Goal: Task Accomplishment & Management: Use online tool/utility

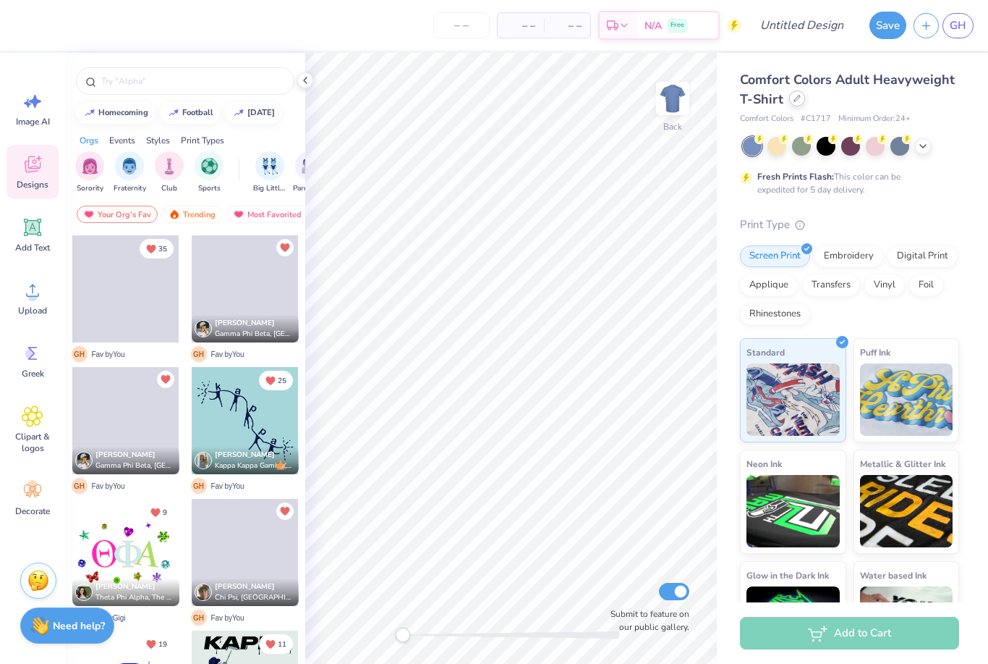
click at [795, 104] on div at bounding box center [797, 98] width 16 height 16
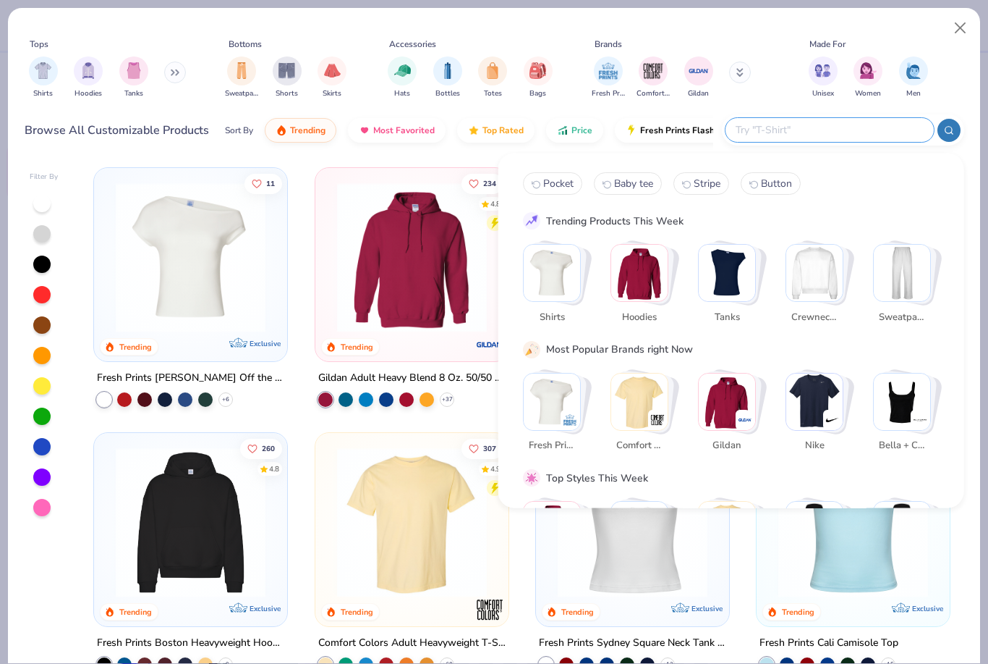
click at [829, 124] on input "text" at bounding box center [829, 130] width 190 height 17
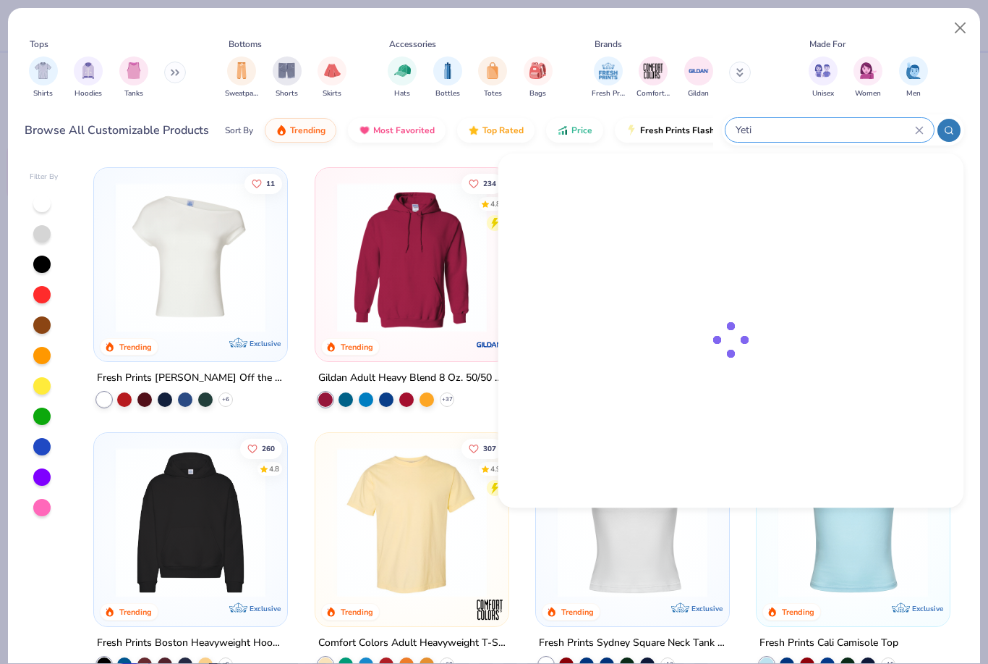
type input "Yeti"
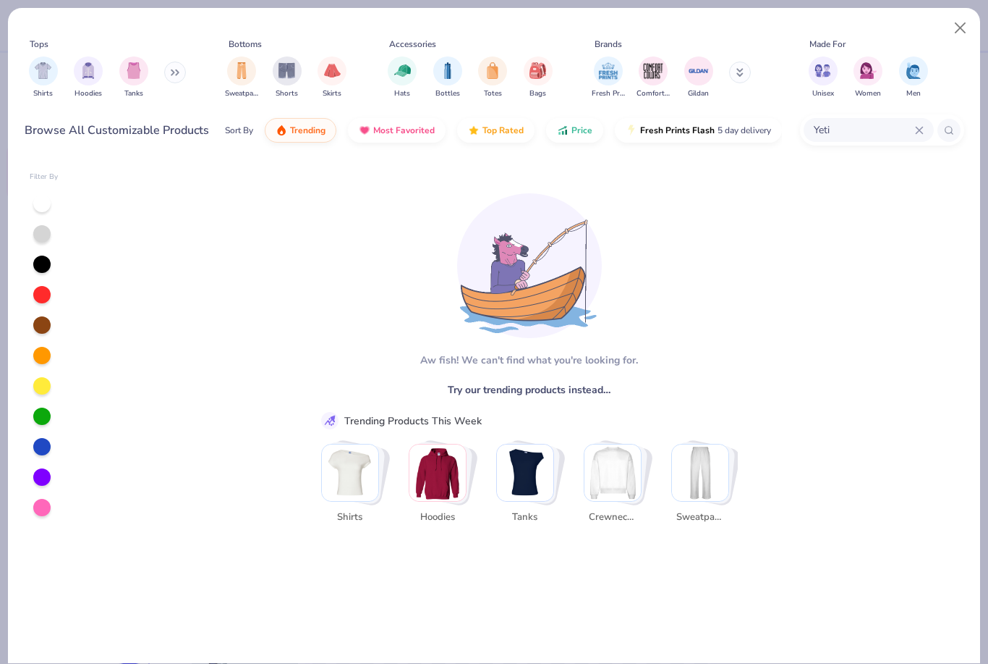
click at [826, 132] on input "Yeti" at bounding box center [864, 130] width 103 height 17
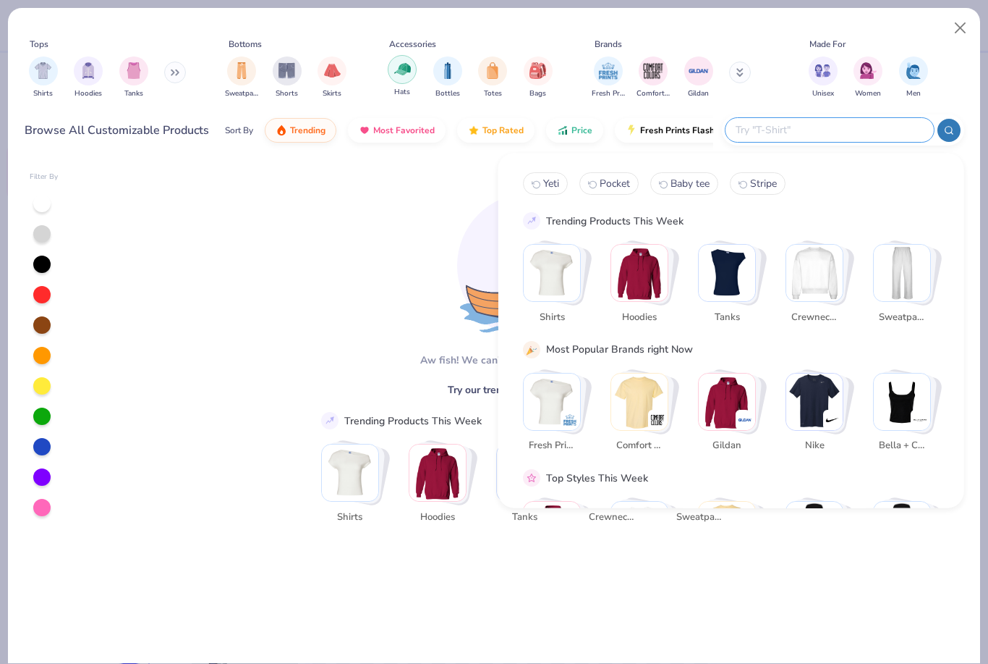
click at [453, 79] on div "filter for Bottles" at bounding box center [447, 70] width 29 height 29
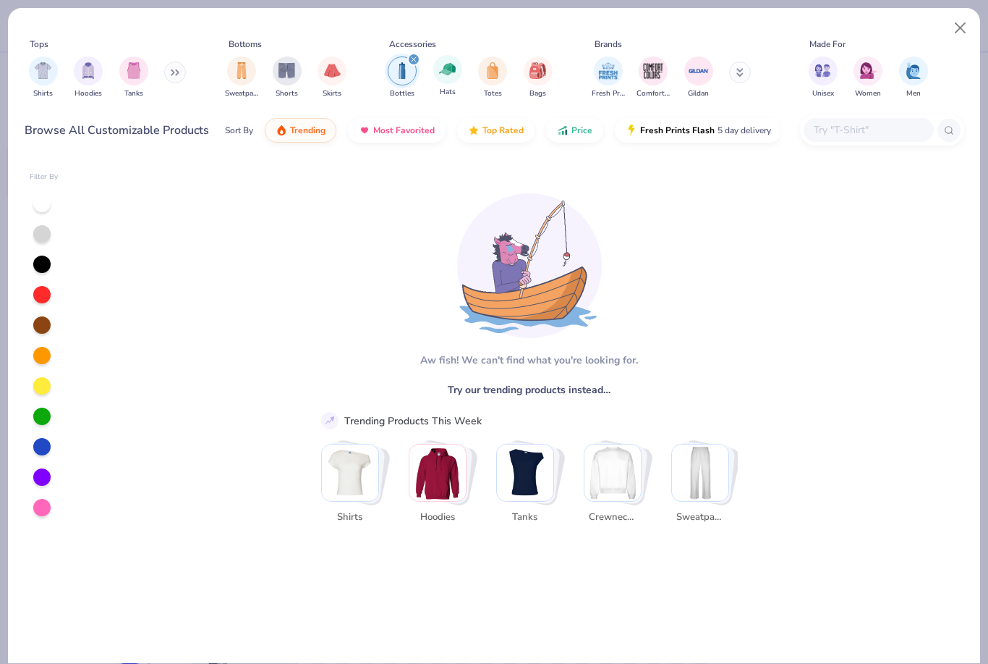
click at [415, 62] on icon "filter for Bottles" at bounding box center [414, 59] width 6 height 6
click at [139, 71] on img "filter for Tanks" at bounding box center [134, 70] width 16 height 17
click at [966, 30] on button "Close" at bounding box center [960, 27] width 27 height 27
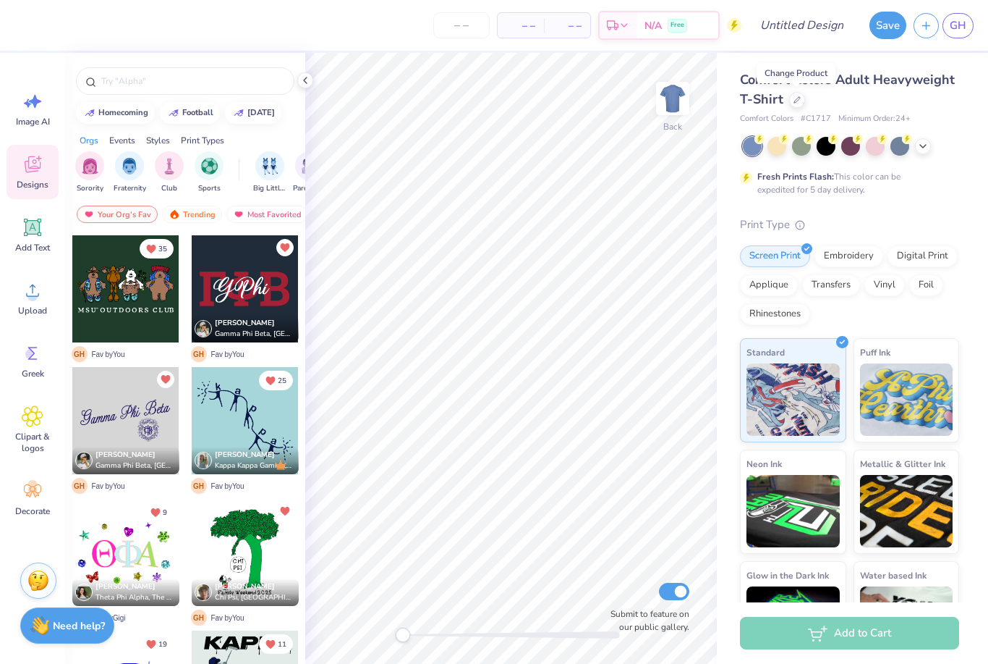
click at [258, 300] on div at bounding box center [245, 288] width 107 height 107
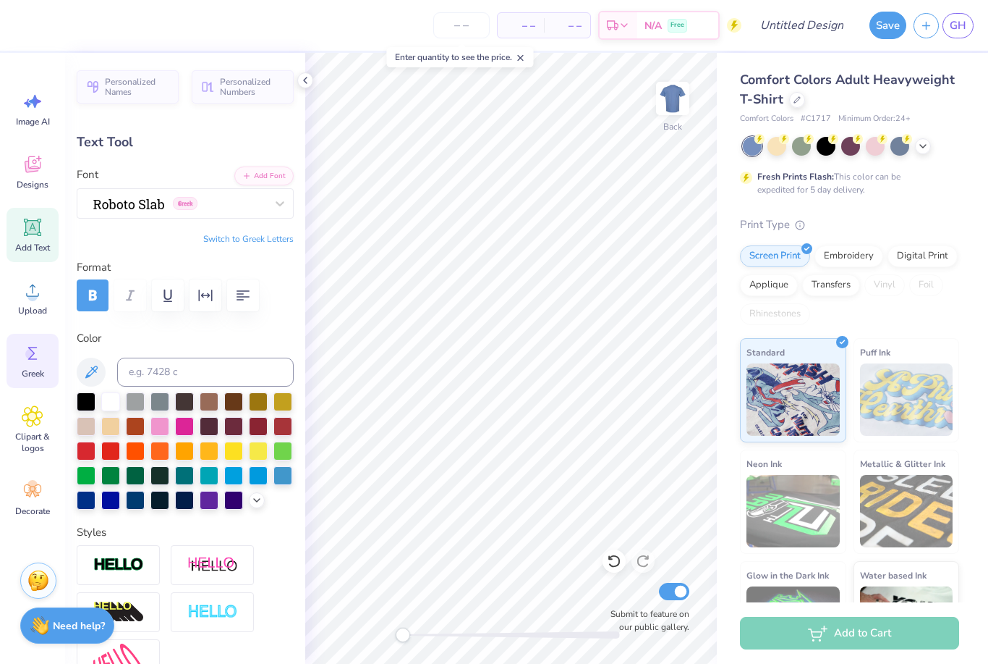
click at [35, 362] on icon at bounding box center [33, 353] width 22 height 22
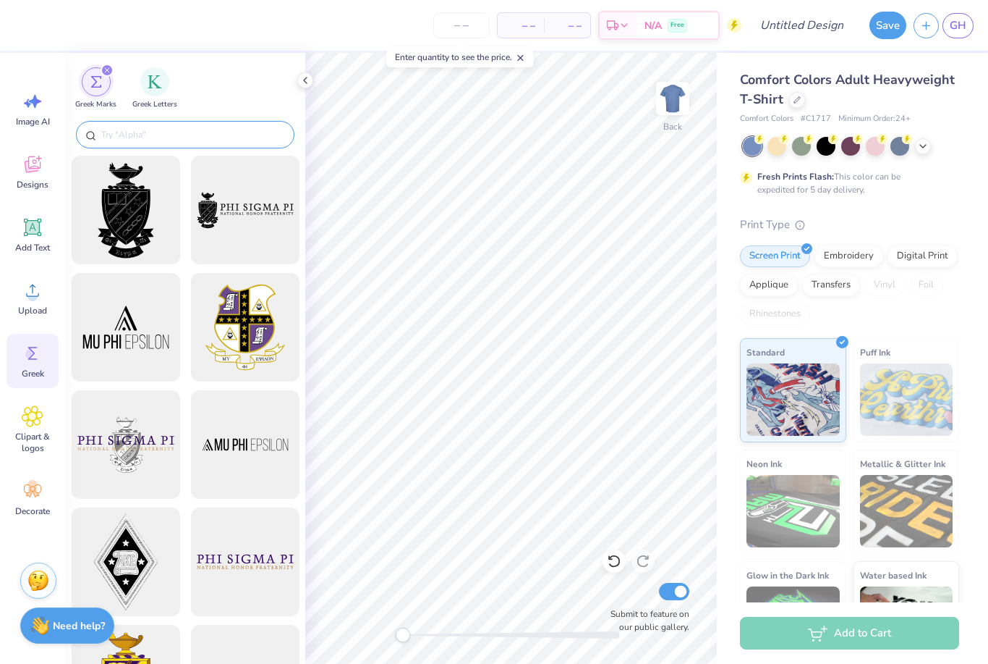
click at [222, 123] on div at bounding box center [185, 134] width 219 height 27
click at [156, 88] on div "filter for Greek Letters" at bounding box center [154, 80] width 29 height 29
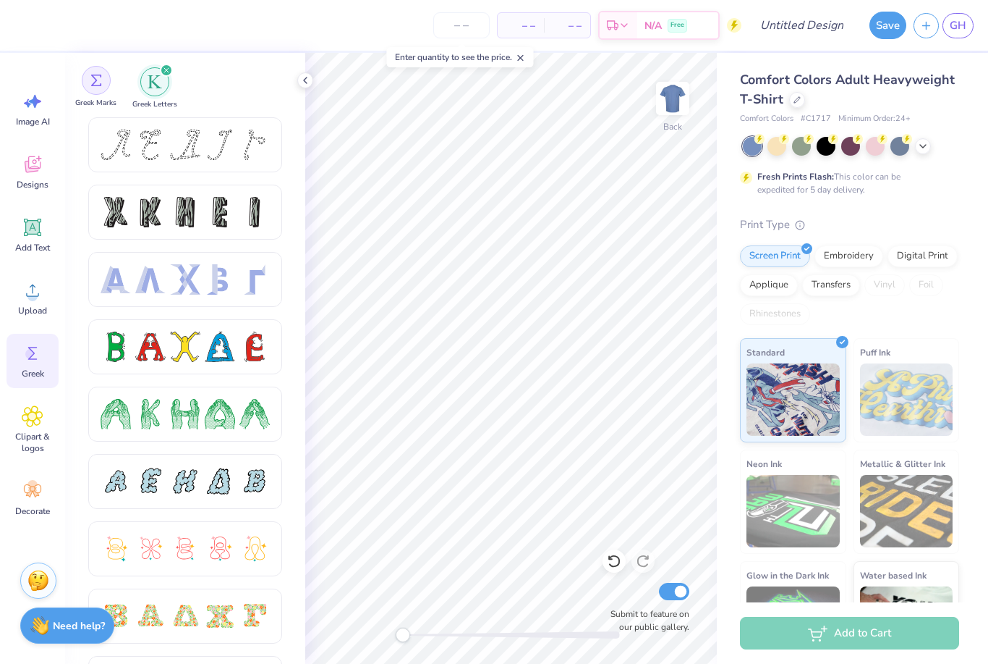
click at [93, 87] on div "filter for Greek Marks" at bounding box center [96, 80] width 29 height 29
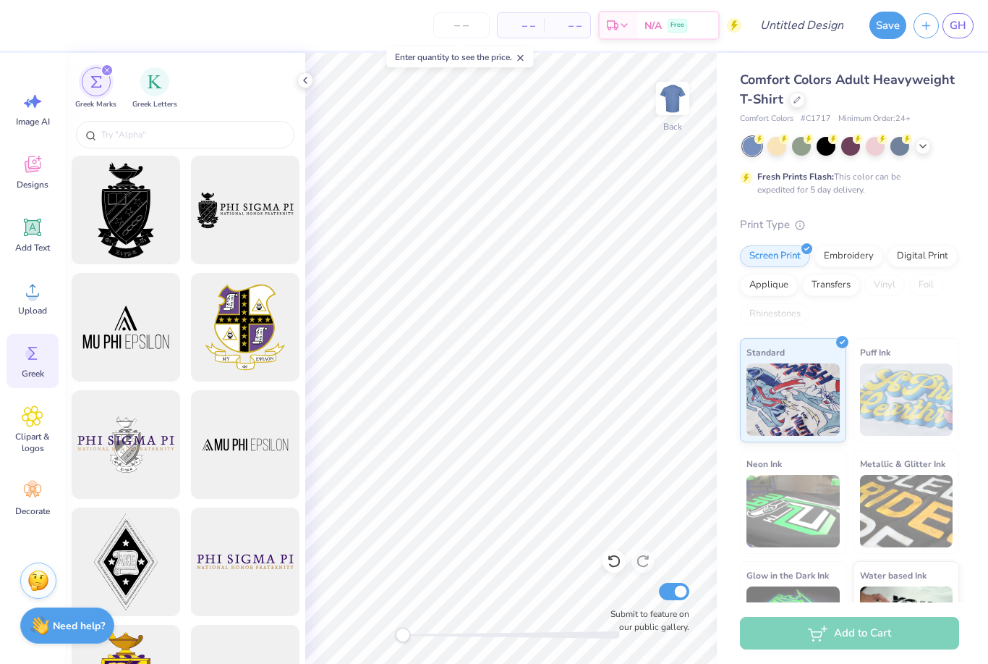
type textarea "G"
type textarea "KKG"
click at [162, 85] on img "filter for Greek Letters" at bounding box center [155, 80] width 14 height 14
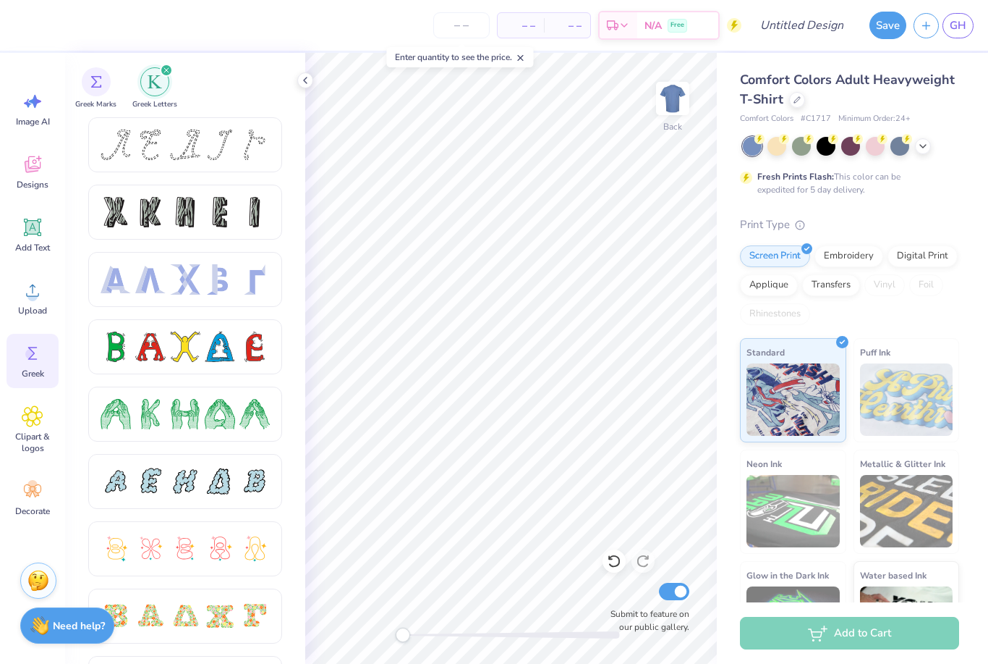
scroll to position [0, 0]
click at [90, 83] on img "filter for Greek Marks" at bounding box center [96, 81] width 12 height 12
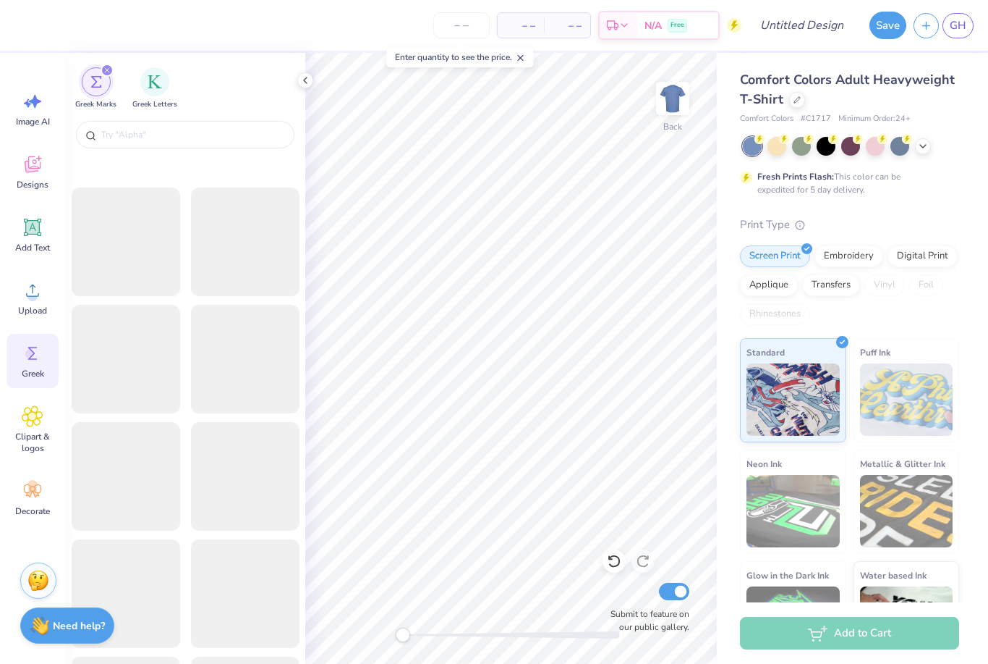
scroll to position [2378, 0]
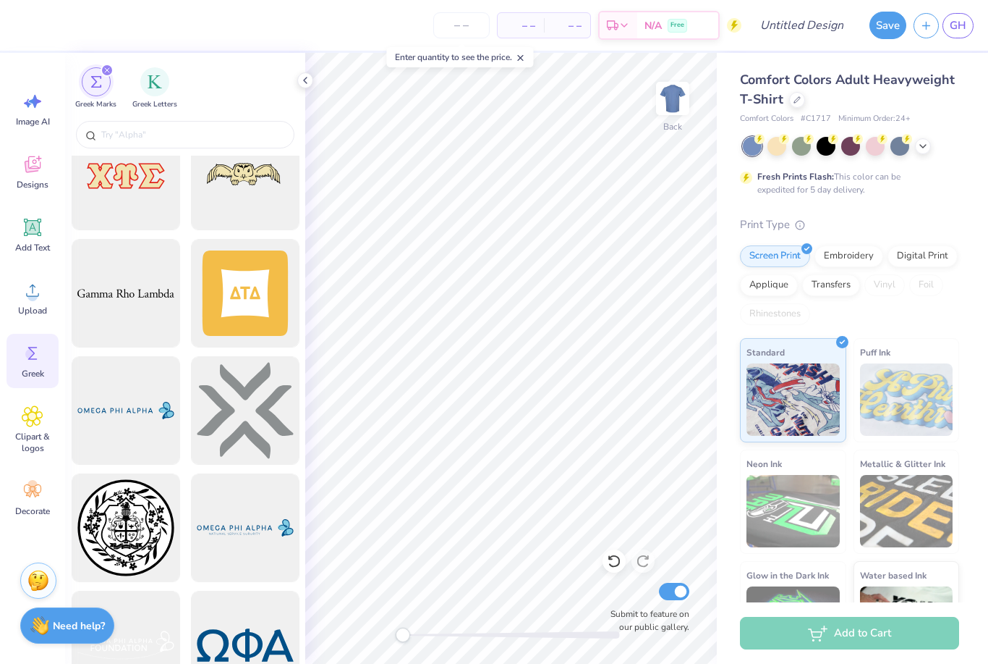
paste textarea "G"
type textarea "KK"
click at [152, 78] on img "filter for Greek Letters" at bounding box center [155, 80] width 14 height 14
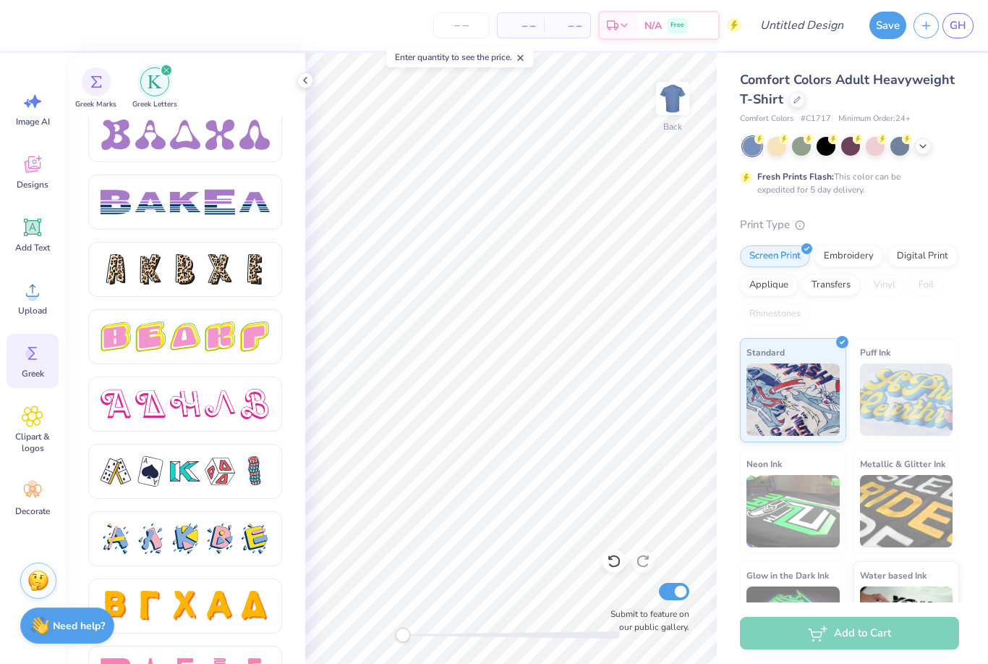
scroll to position [2298, 0]
click at [223, 661] on div at bounding box center [220, 673] width 30 height 30
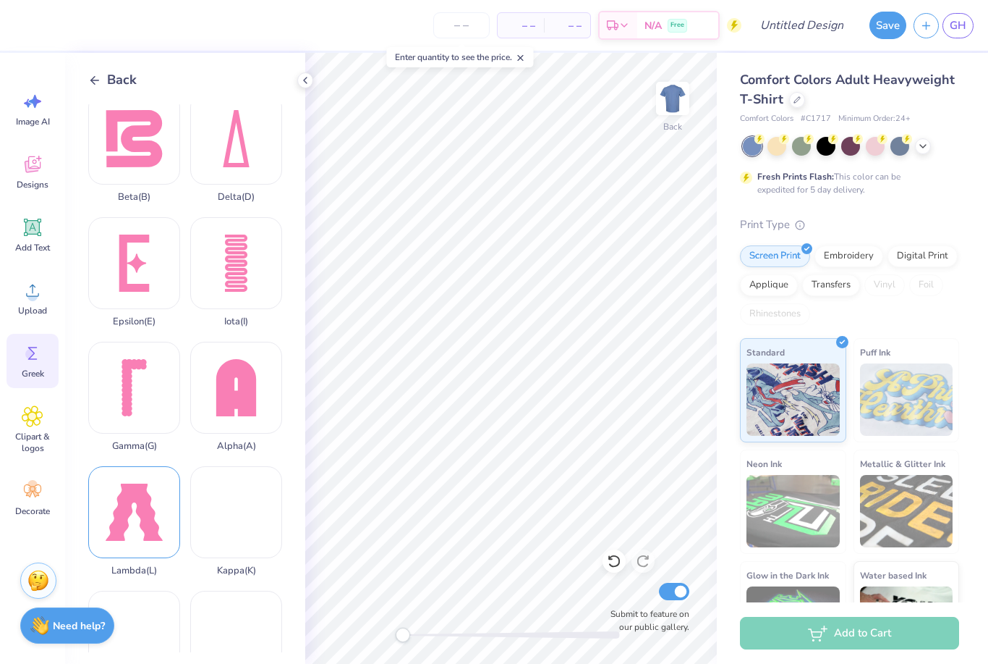
scroll to position [11, 0]
click at [94, 86] on icon at bounding box center [94, 80] width 13 height 13
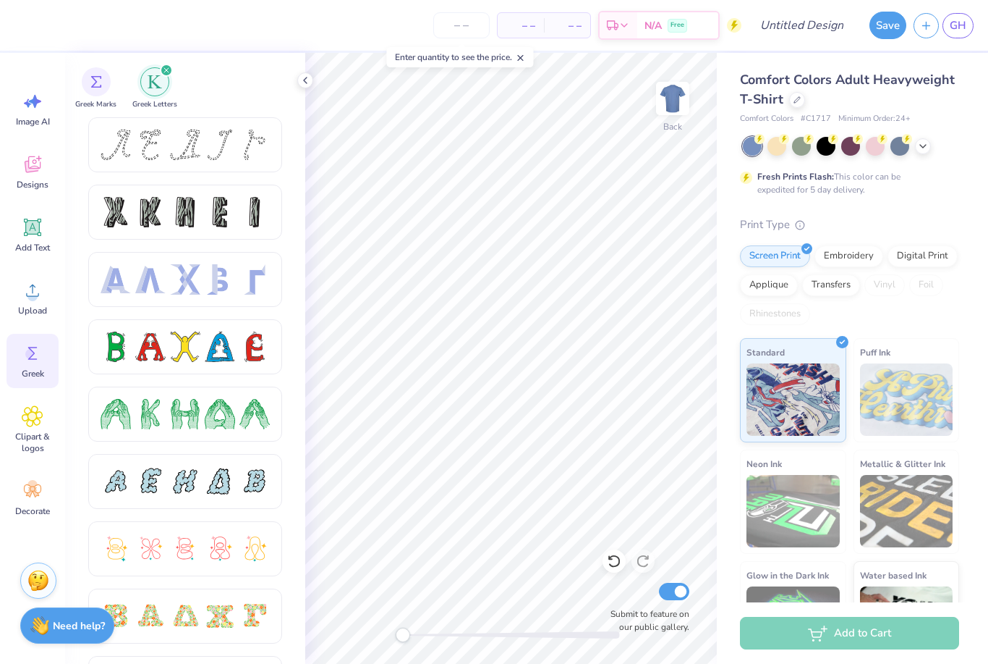
scroll to position [0, 0]
click at [244, 286] on div at bounding box center [255, 279] width 30 height 30
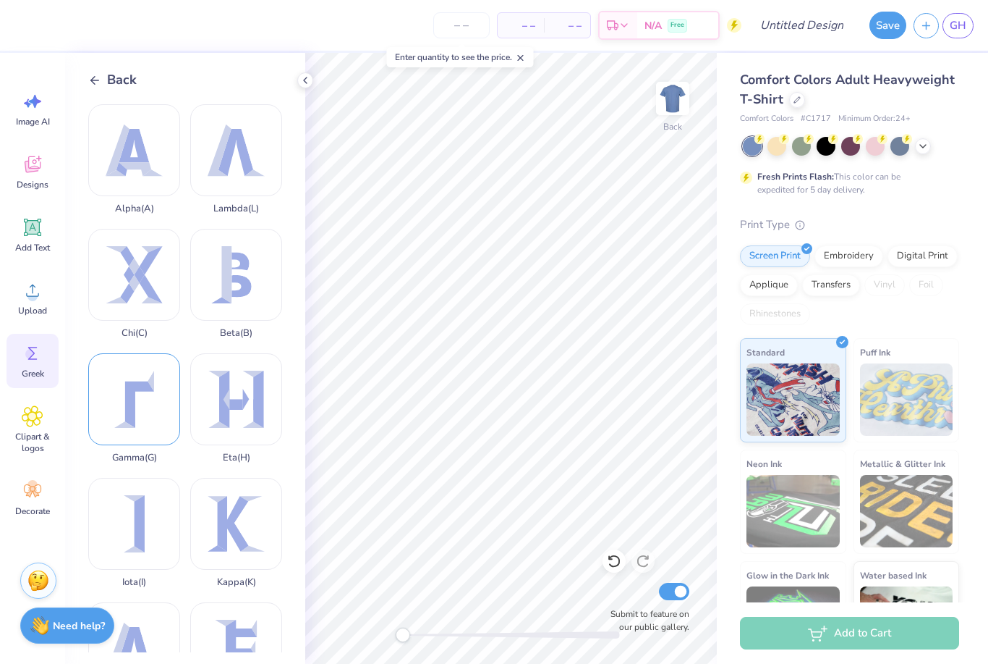
click at [148, 415] on div "Gamma ( G )" at bounding box center [134, 408] width 92 height 110
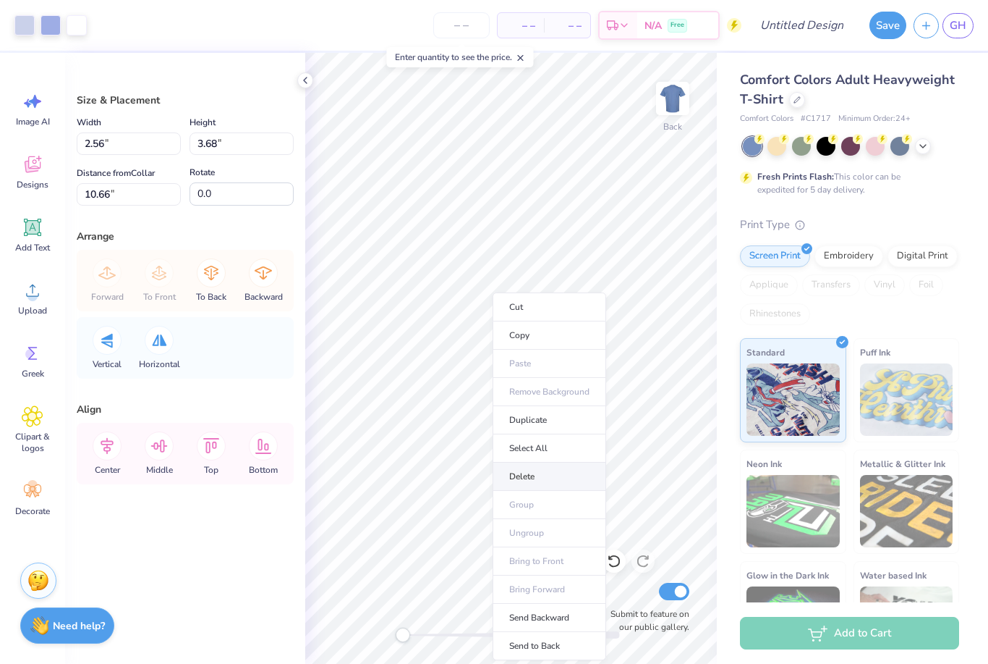
click at [518, 483] on li "Delete" at bounding box center [550, 476] width 114 height 28
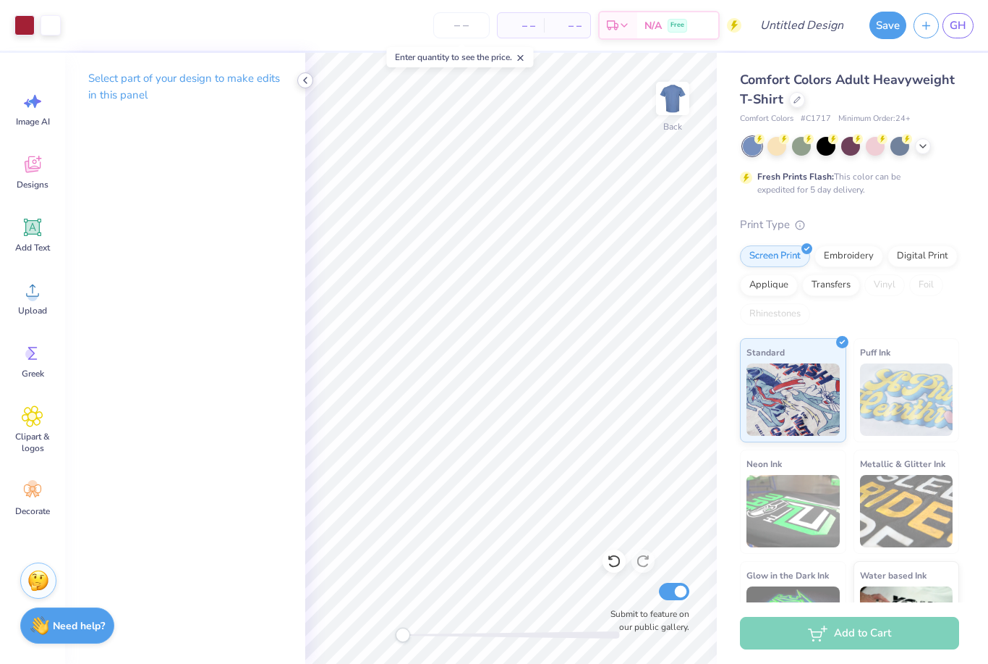
click at [308, 83] on icon at bounding box center [306, 81] width 12 height 12
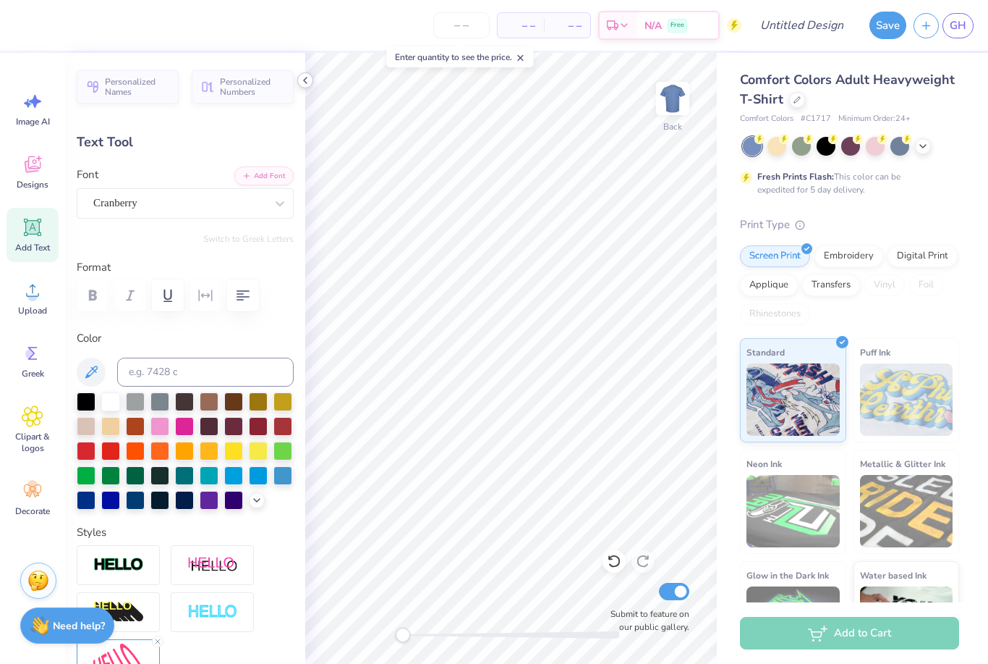
type input "5.57"
type input "2.70"
type input "3.04"
type textarea "KKG"
type input "4.45"
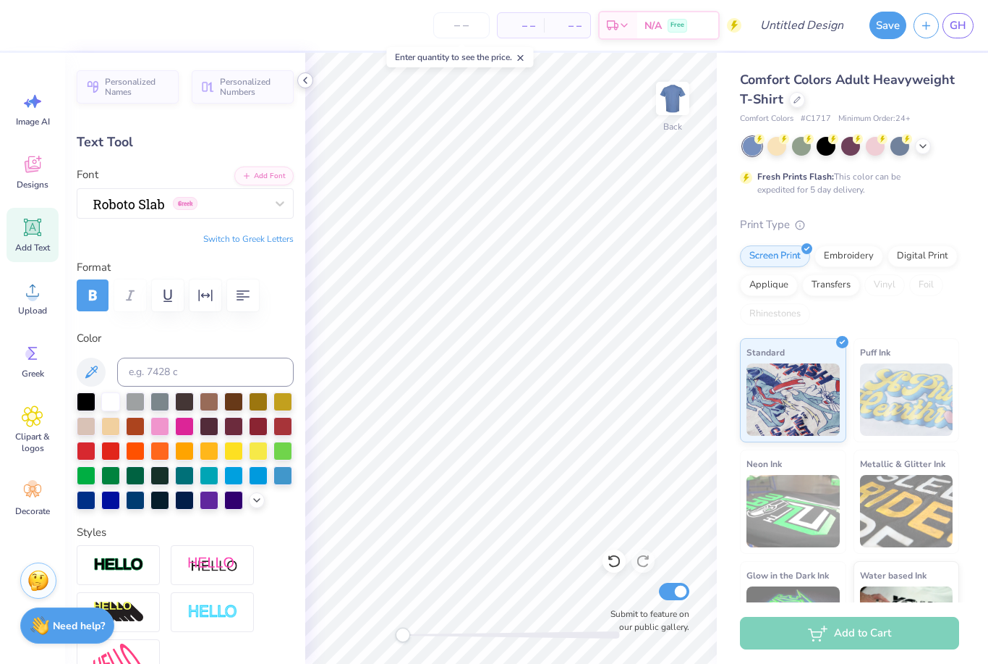
type input "2.04"
type input "3.44"
type textarea "G"
type textarea "Kappa"
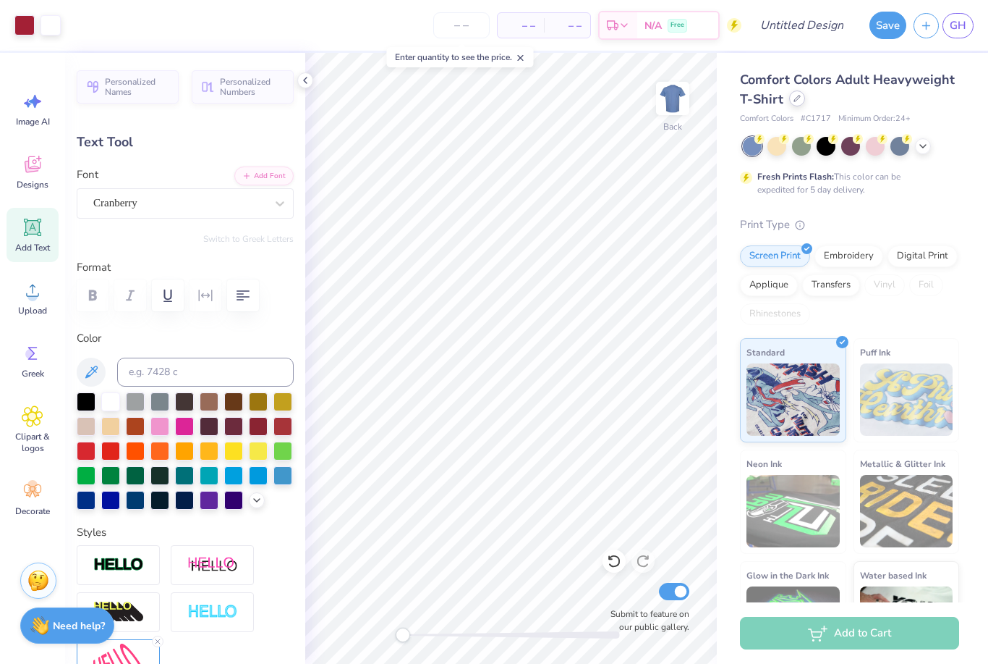
click at [801, 103] on div at bounding box center [797, 98] width 16 height 16
click at [803, 96] on div at bounding box center [797, 98] width 16 height 16
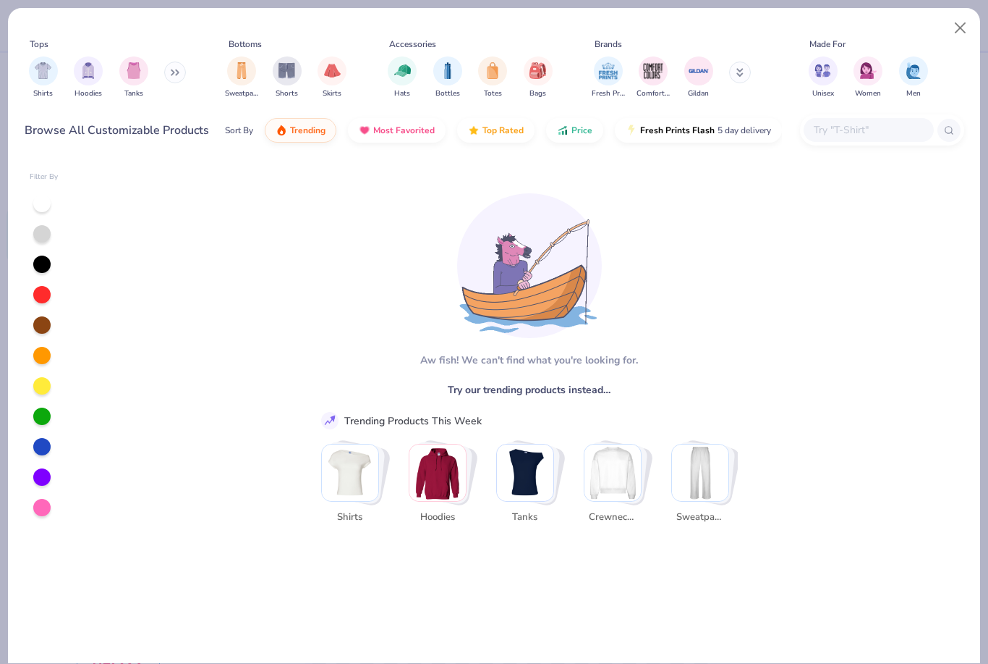
click at [886, 122] on input "text" at bounding box center [868, 130] width 111 height 17
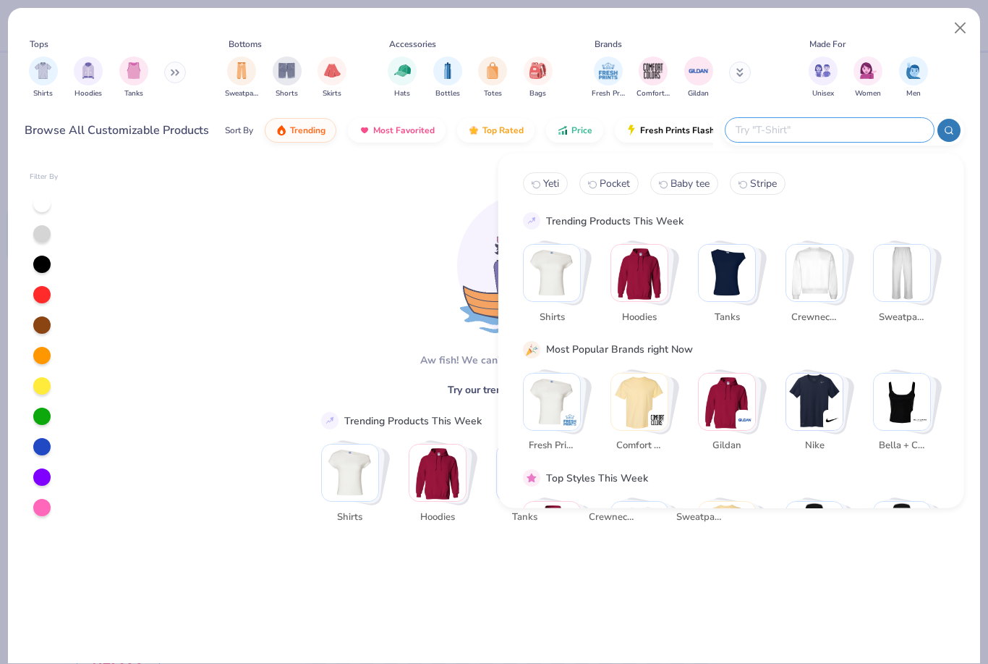
click at [737, 274] on img "Stack Card Button Tanks" at bounding box center [727, 273] width 56 height 56
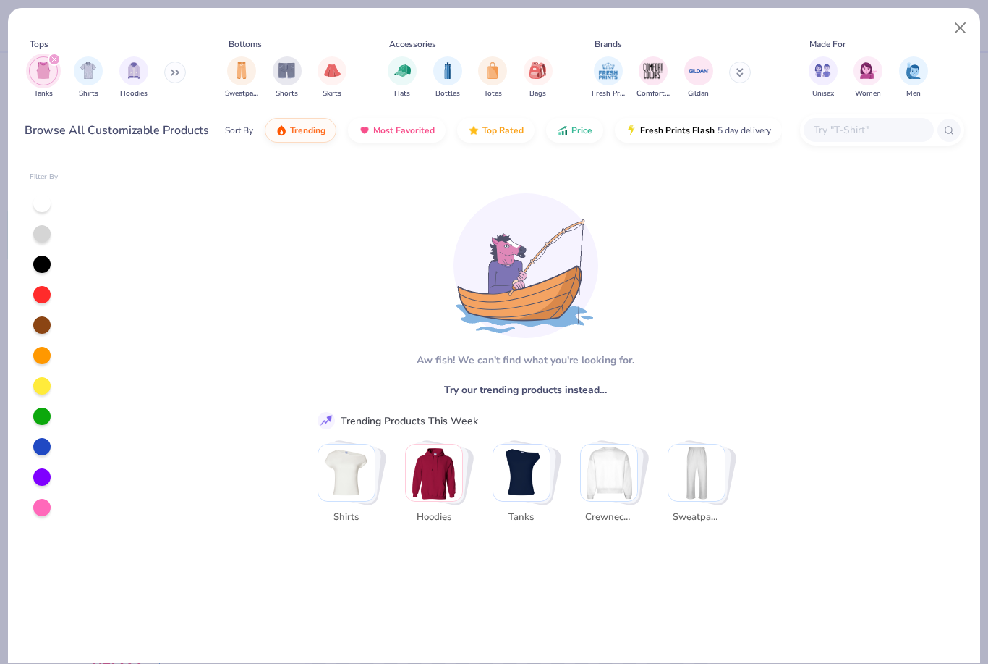
scroll to position [0, 4]
click at [524, 460] on img "Stack Card Button Tanks" at bounding box center [521, 472] width 56 height 56
click at [525, 450] on img "Stack Card Button Tanks" at bounding box center [521, 472] width 56 height 56
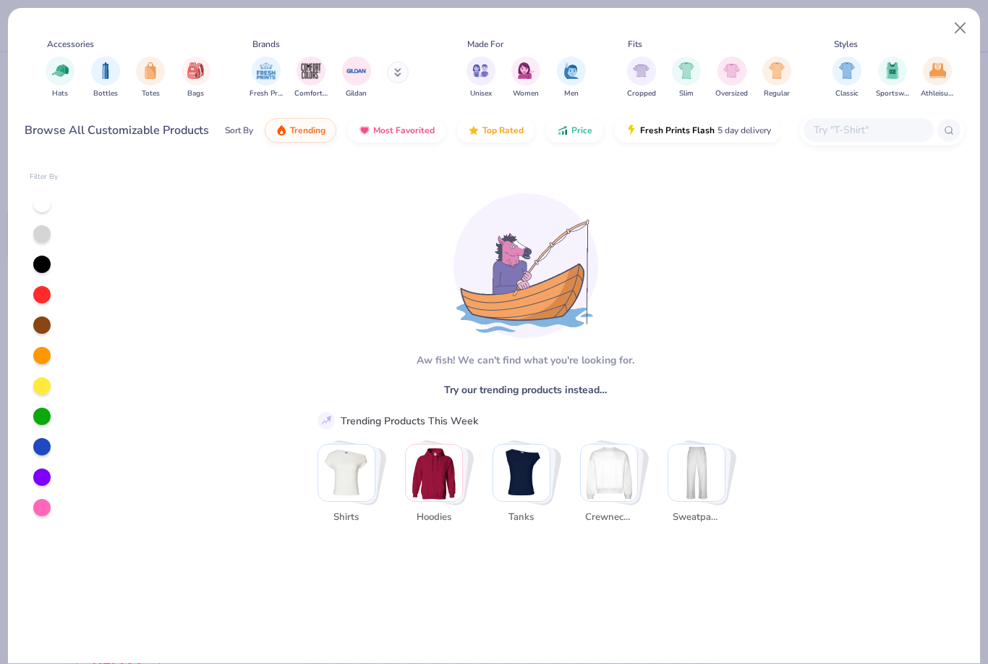
scroll to position [0, 344]
click at [531, 462] on img "Stack Card Button Tanks" at bounding box center [521, 472] width 56 height 56
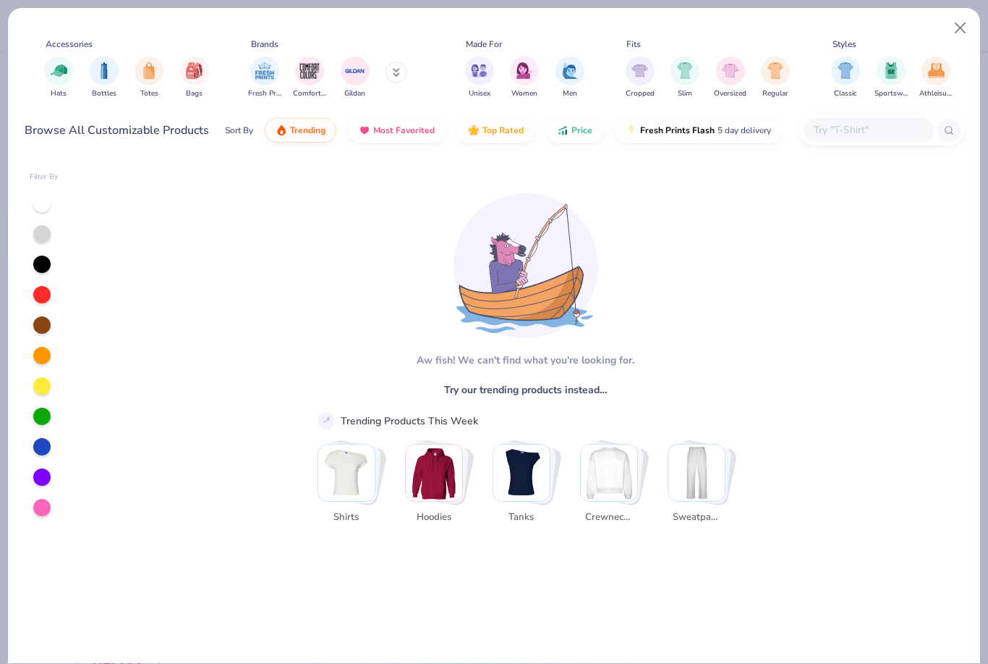
click at [529, 449] on img "Stack Card Button Tanks" at bounding box center [521, 472] width 56 height 56
click at [954, 25] on button "Close" at bounding box center [960, 27] width 27 height 27
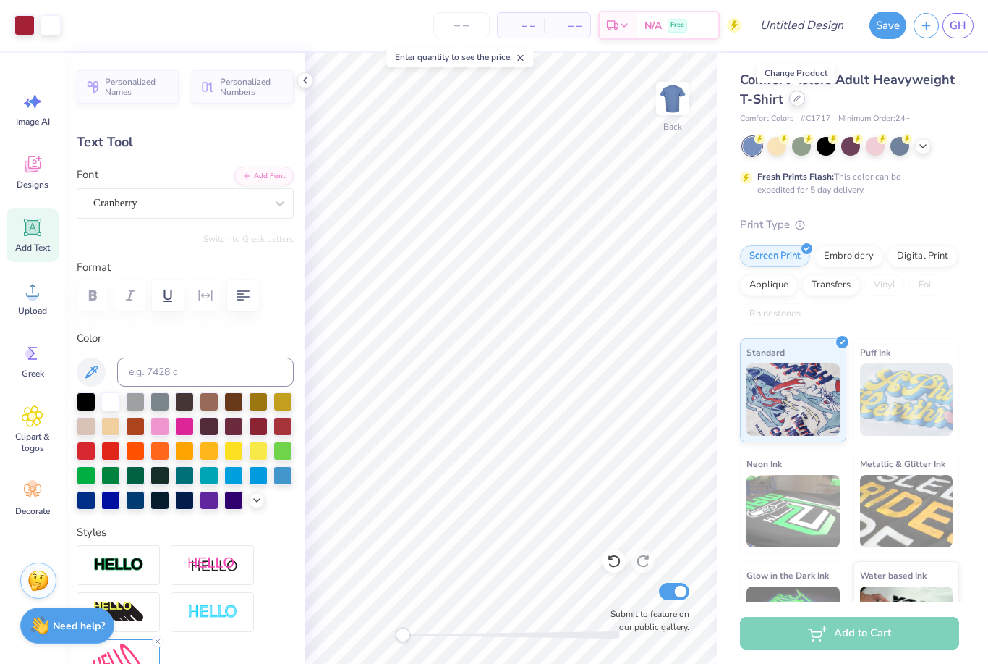
click at [796, 101] on icon at bounding box center [797, 98] width 7 height 7
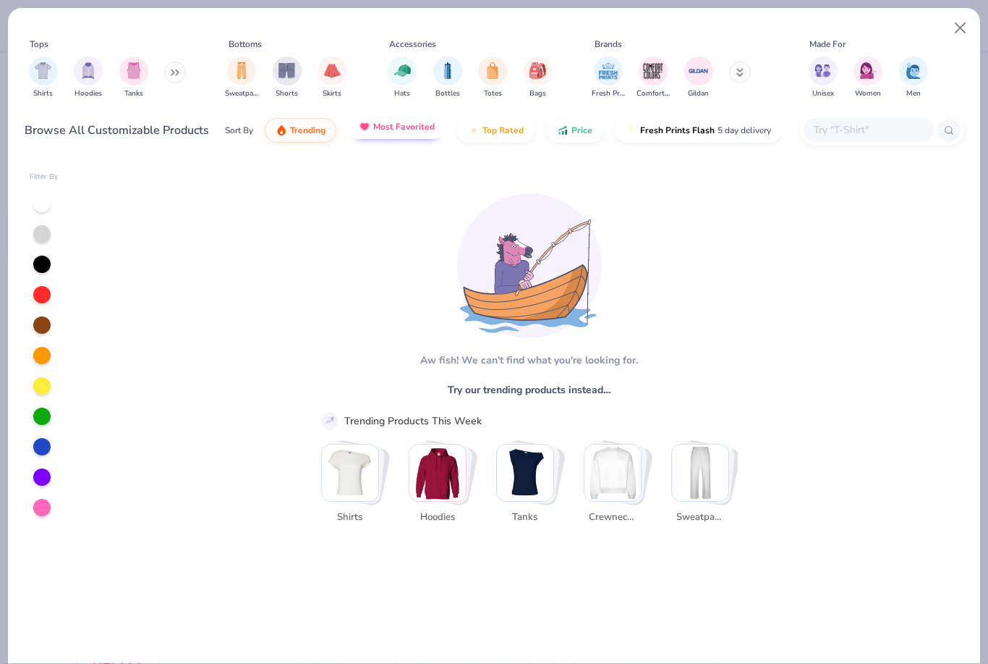
click at [402, 129] on span "Most Favorited" at bounding box center [404, 127] width 62 height 12
click at [80, 73] on img "filter for Hoodies" at bounding box center [88, 69] width 16 height 17
click at [948, 29] on button "Close" at bounding box center [960, 27] width 27 height 27
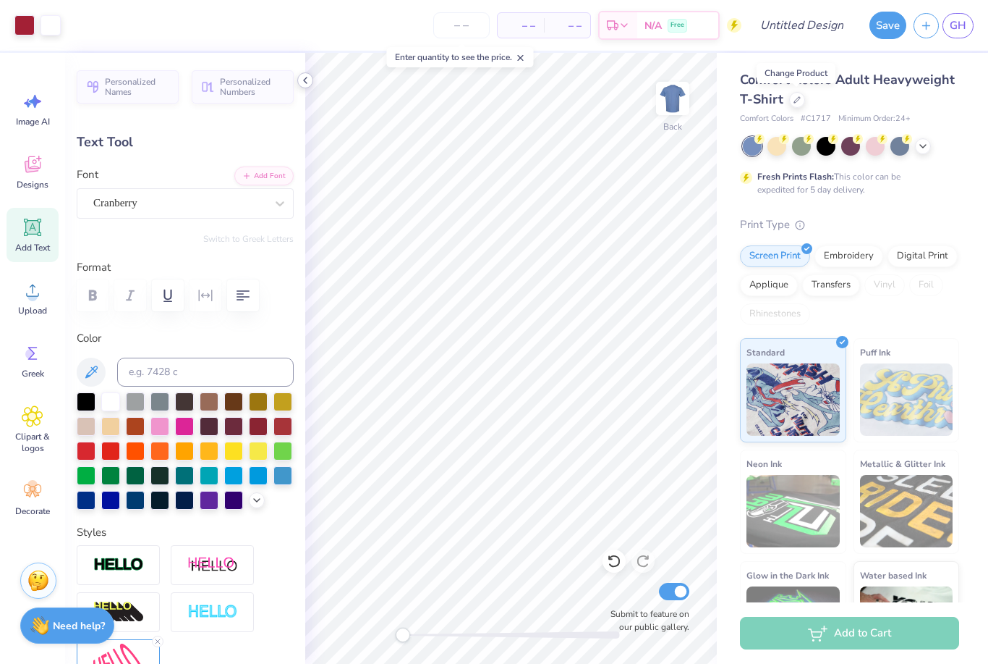
click at [304, 77] on icon at bounding box center [306, 81] width 12 height 12
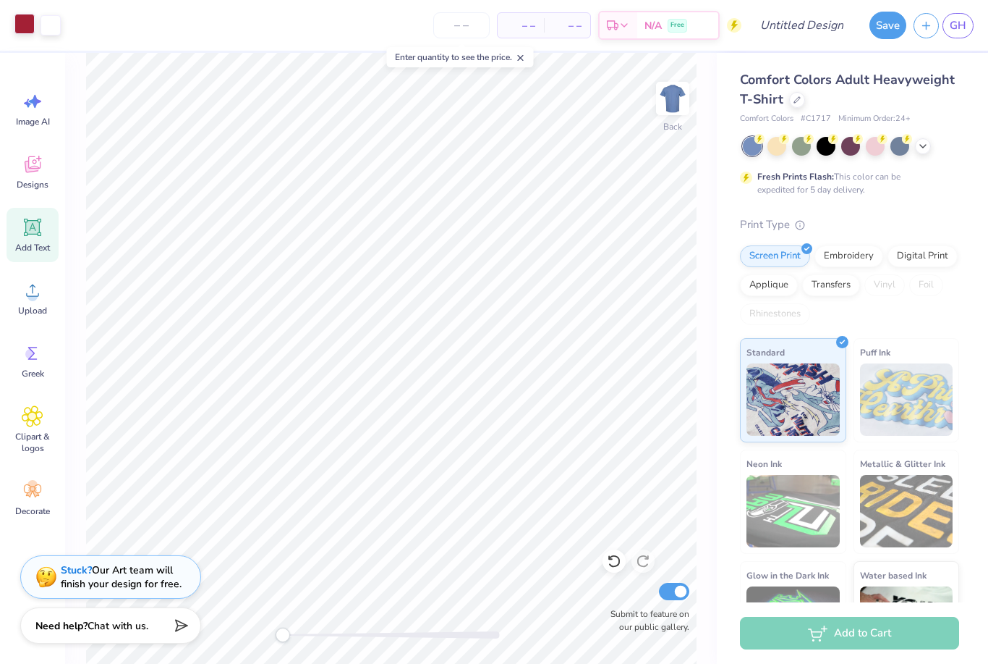
click at [23, 33] on div at bounding box center [24, 24] width 20 height 20
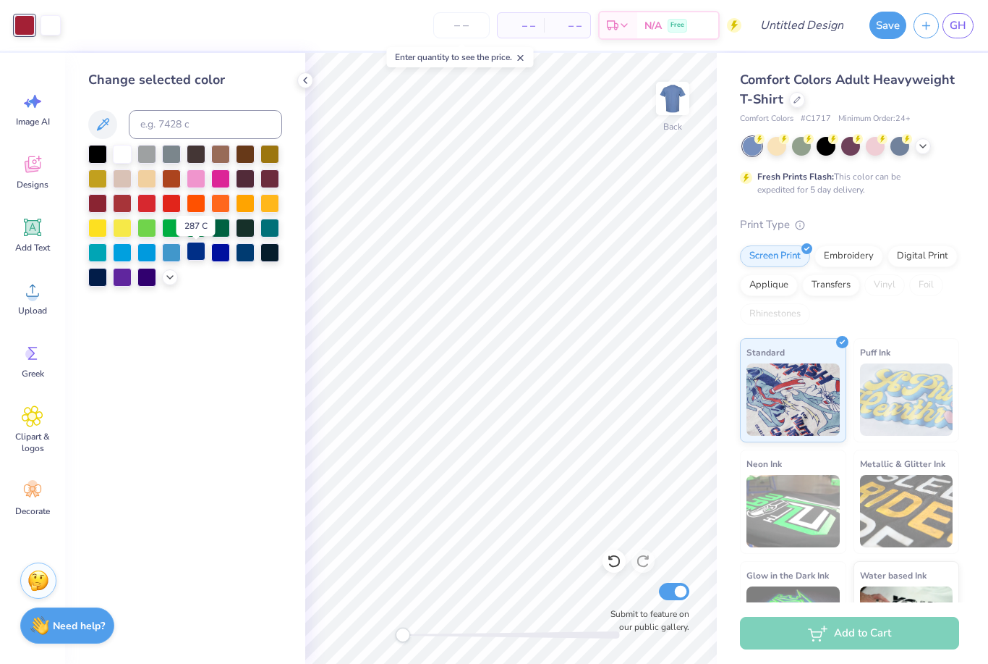
click at [200, 254] on div at bounding box center [196, 251] width 19 height 19
click at [243, 256] on div at bounding box center [245, 251] width 19 height 19
click at [802, 104] on div at bounding box center [797, 98] width 16 height 16
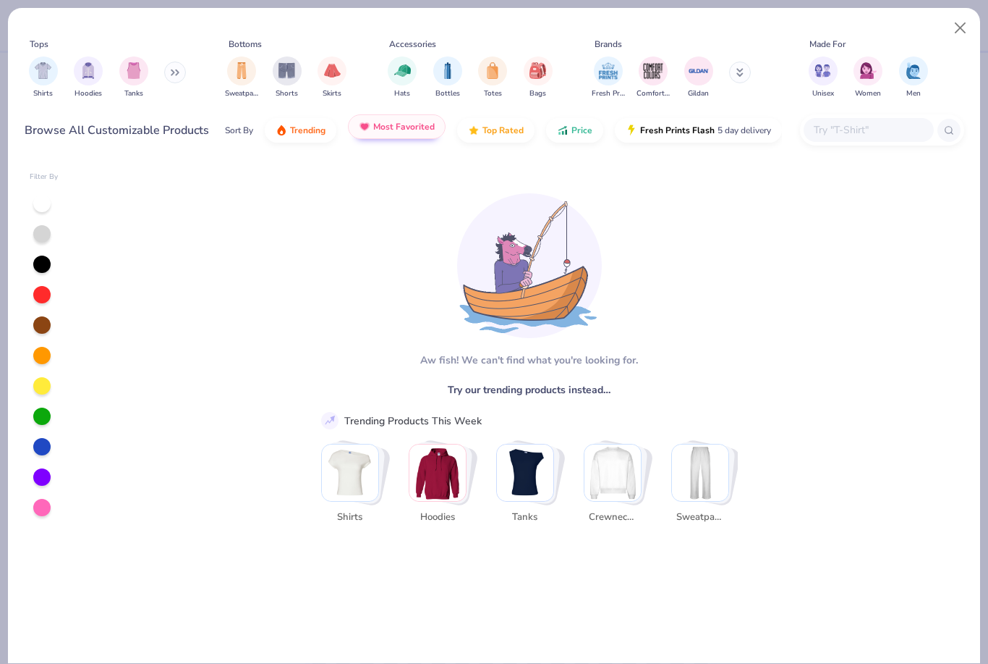
click at [378, 136] on button "Most Favorited" at bounding box center [397, 126] width 98 height 25
click at [306, 135] on button "Trending" at bounding box center [301, 126] width 72 height 25
click at [363, 459] on img "Stack Card Button Shirts" at bounding box center [350, 472] width 56 height 56
click at [54, 63] on div "filter for Shirts" at bounding box center [54, 59] width 13 height 13
click at [967, 39] on button "Close" at bounding box center [960, 27] width 27 height 27
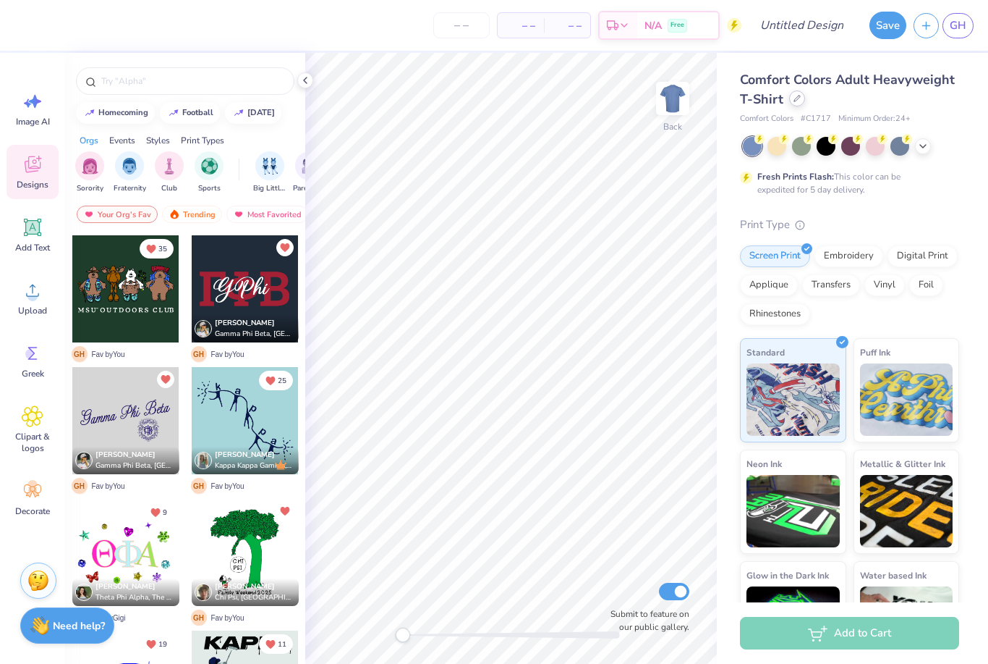
click at [797, 98] on icon at bounding box center [797, 98] width 7 height 7
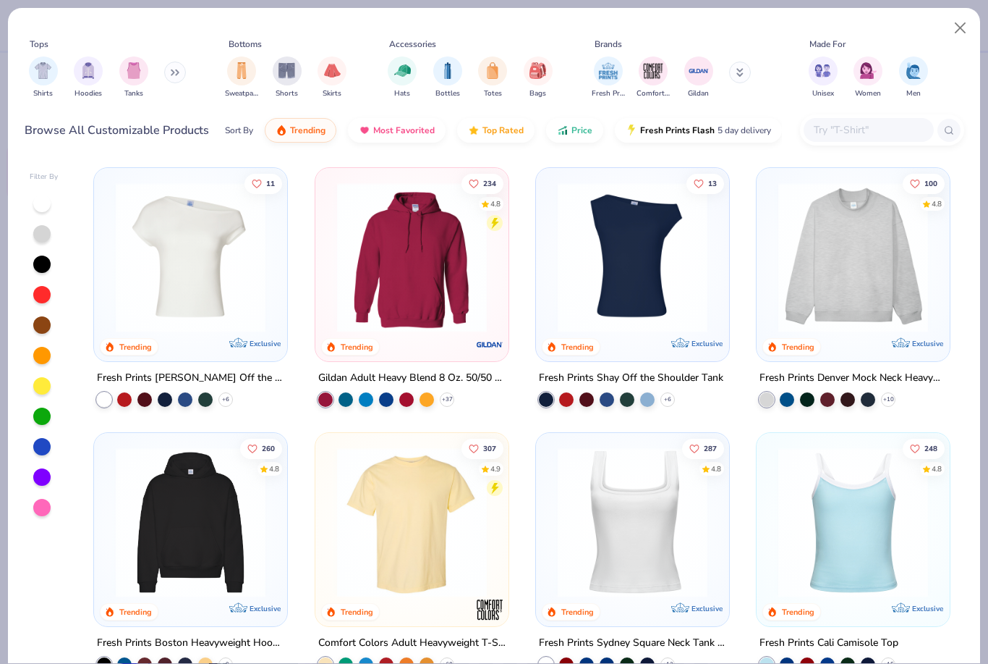
click at [649, 253] on div at bounding box center [797, 257] width 493 height 150
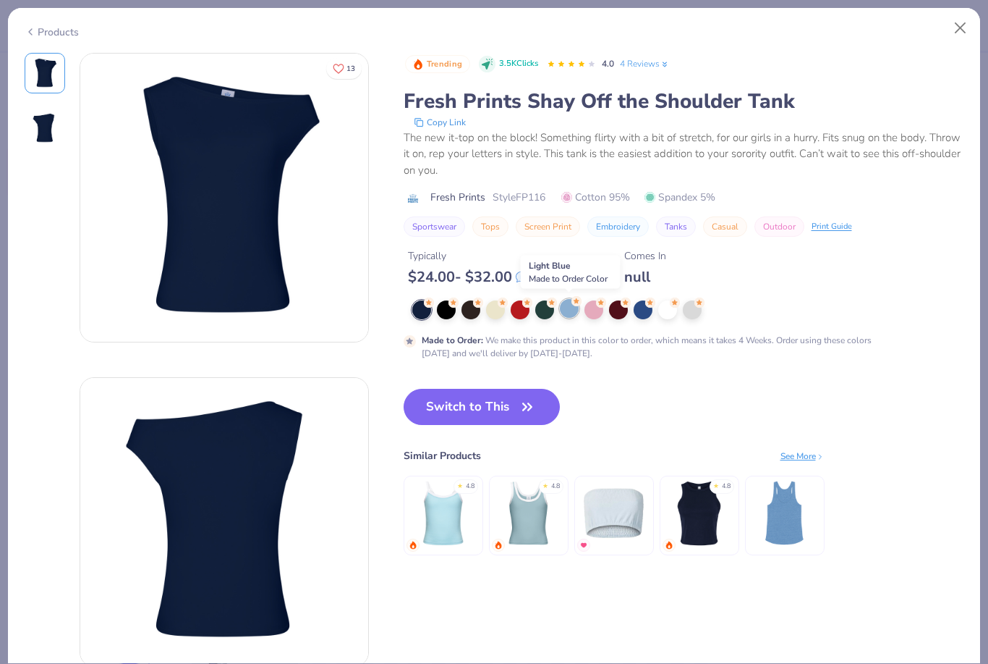
click at [573, 311] on div at bounding box center [569, 308] width 19 height 19
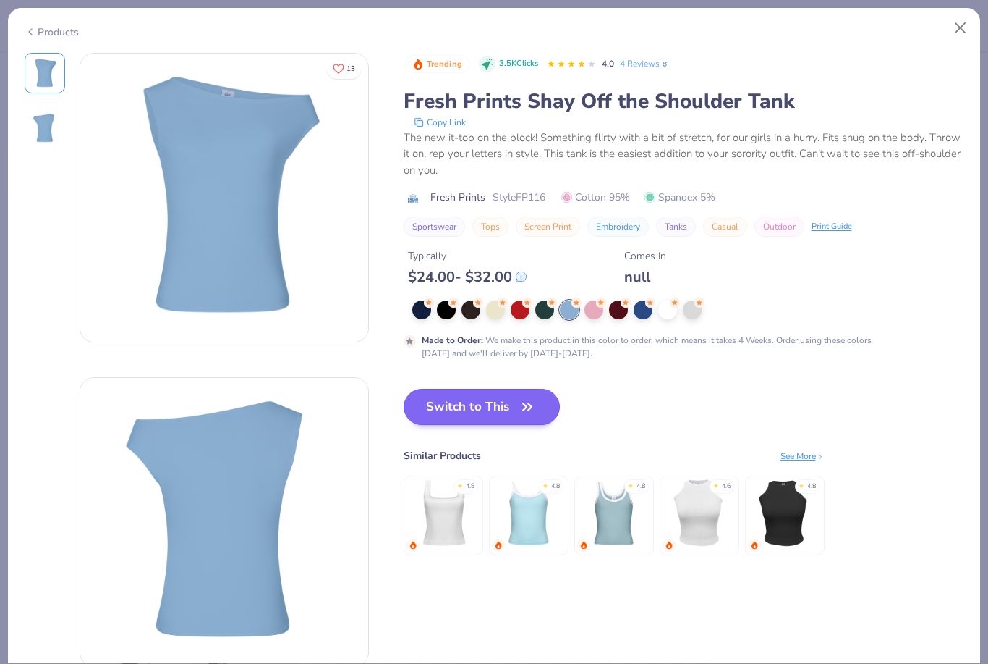
click at [510, 420] on button "Switch to This" at bounding box center [482, 407] width 157 height 36
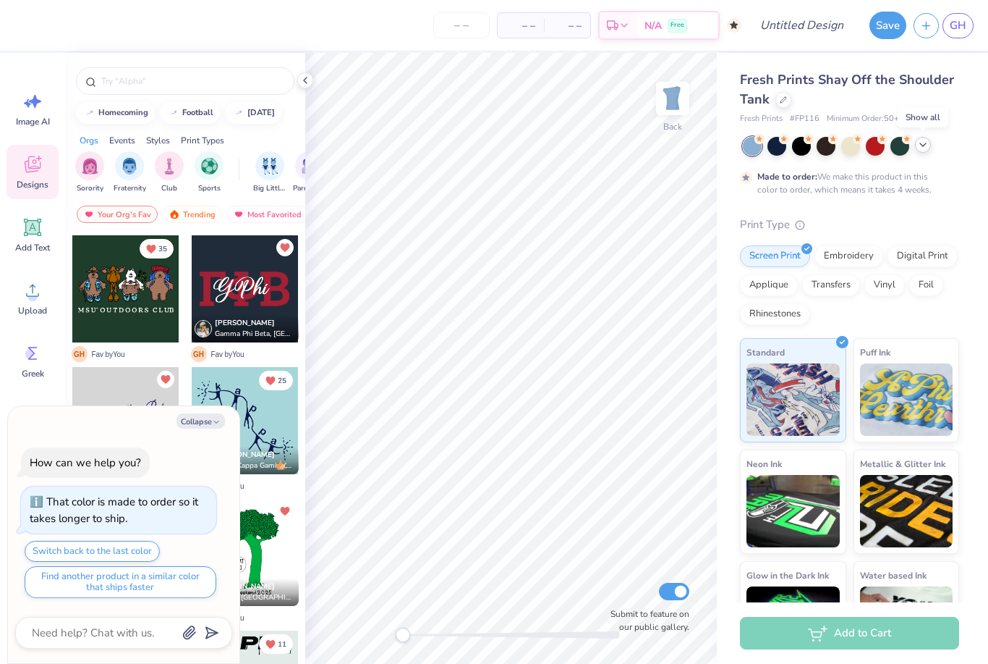
click at [931, 143] on div at bounding box center [923, 145] width 16 height 16
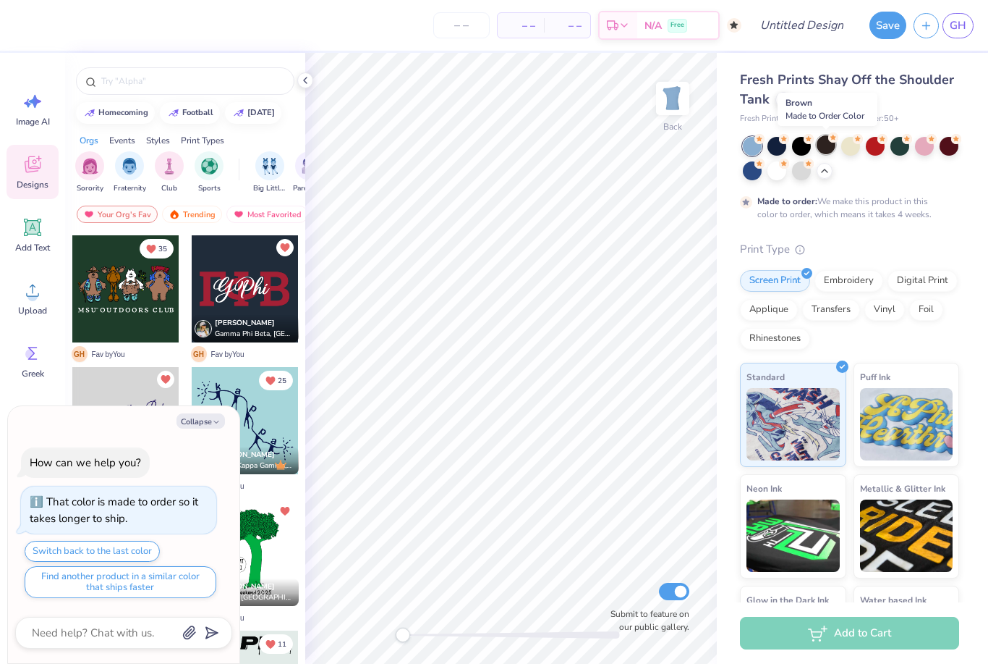
click at [831, 149] on div at bounding box center [826, 144] width 19 height 19
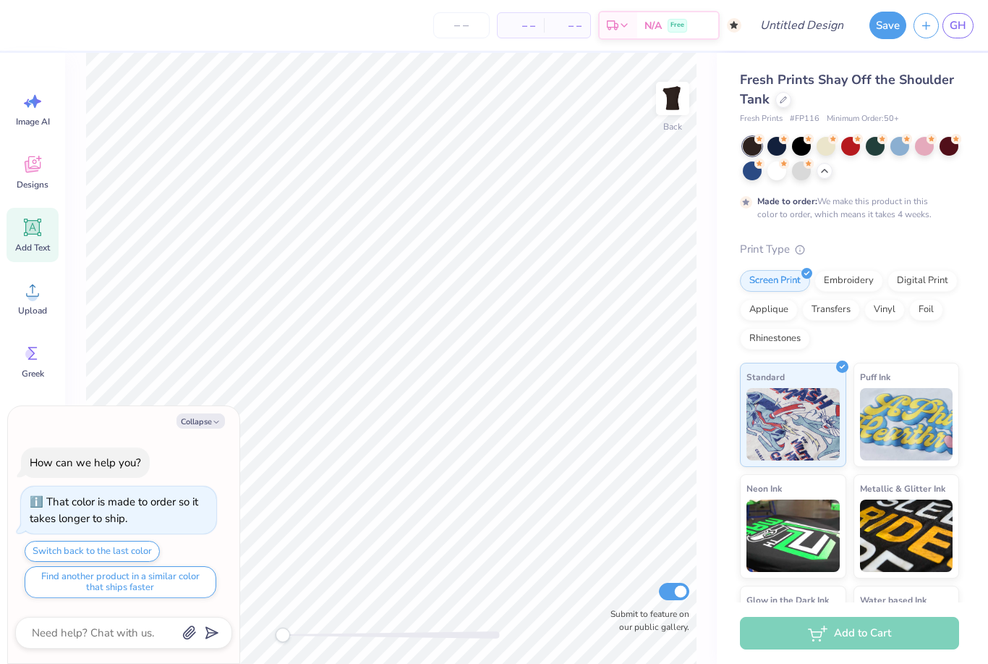
click at [32, 242] on span "Add Text" at bounding box center [32, 248] width 35 height 12
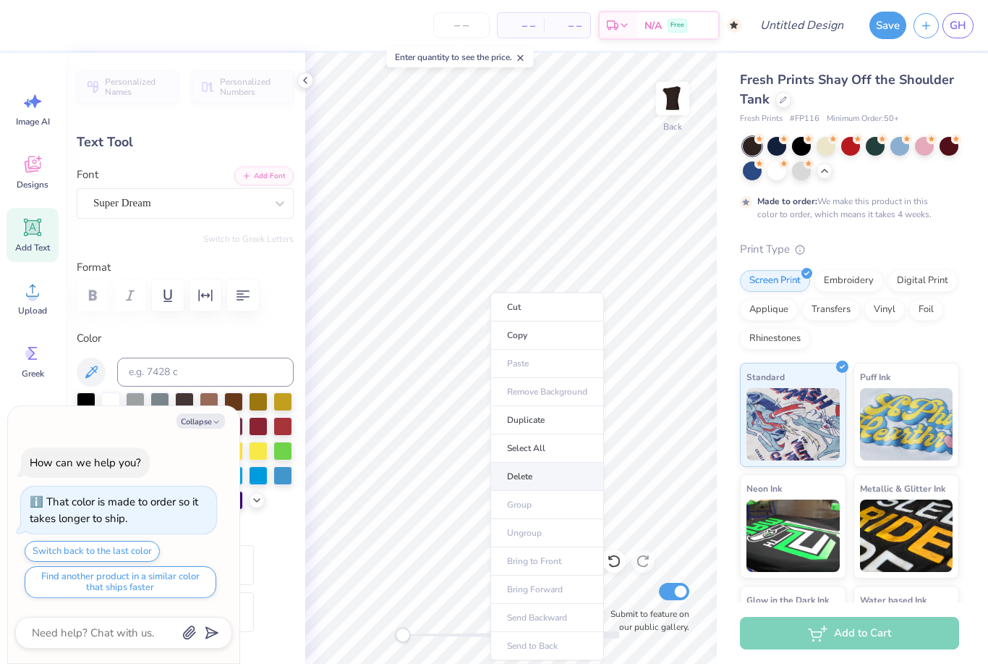
click at [528, 475] on li "Delete" at bounding box center [548, 476] width 114 height 28
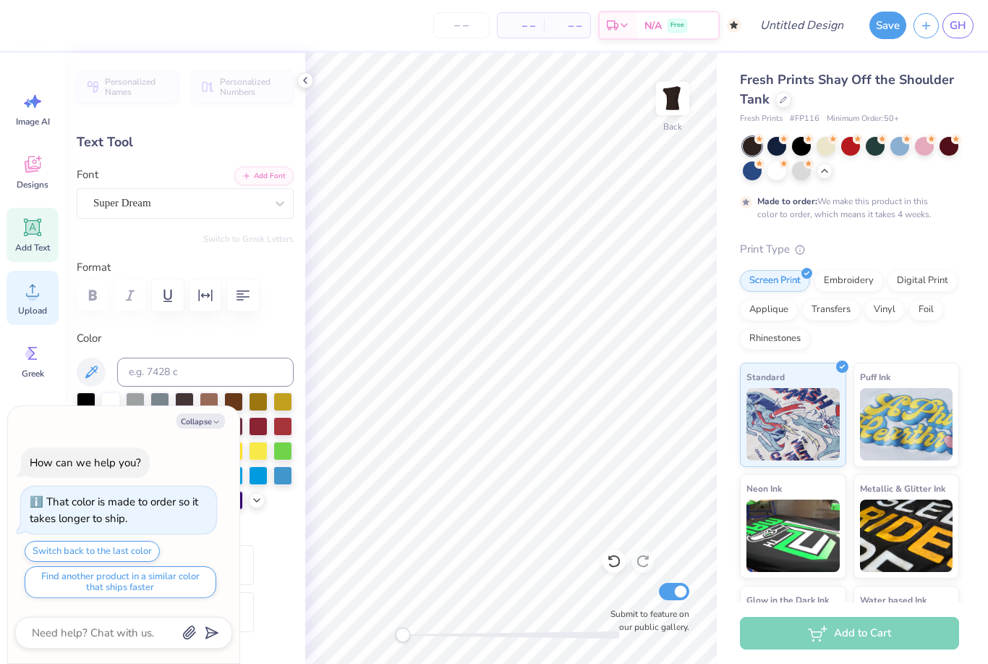
click at [34, 312] on span "Upload" at bounding box center [32, 311] width 29 height 12
click at [21, 171] on div "Designs" at bounding box center [33, 172] width 52 height 54
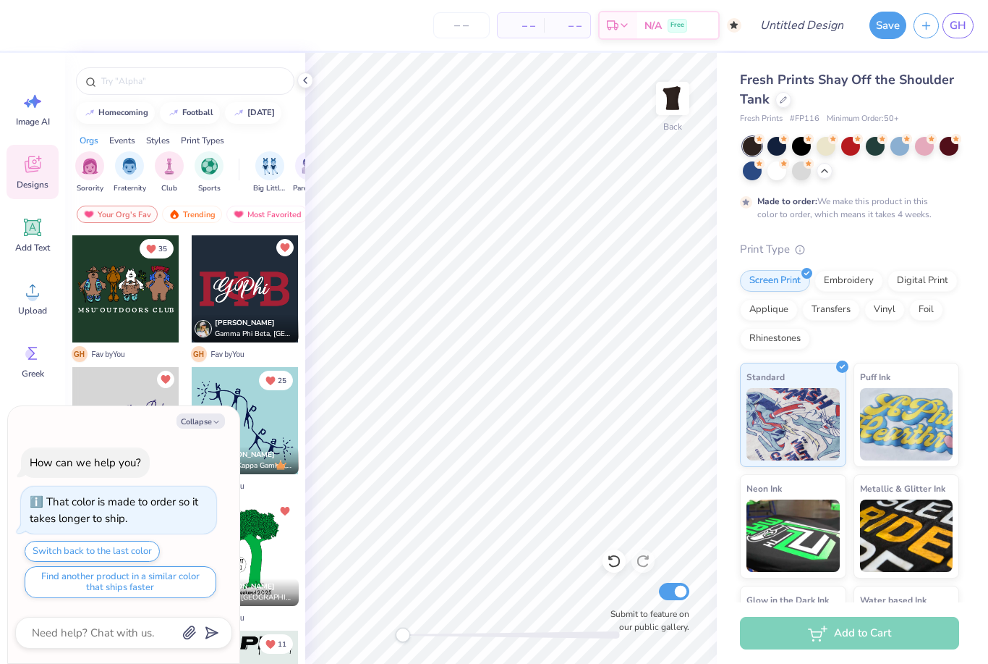
click at [266, 299] on div at bounding box center [245, 288] width 107 height 107
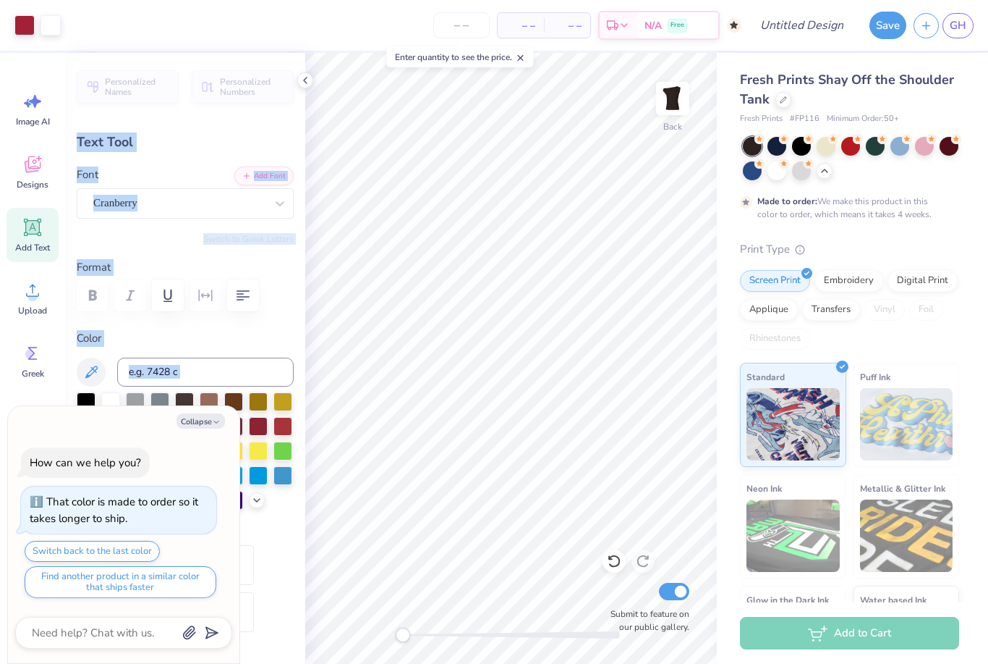
click at [920, 241] on div "Print Type" at bounding box center [849, 249] width 219 height 17
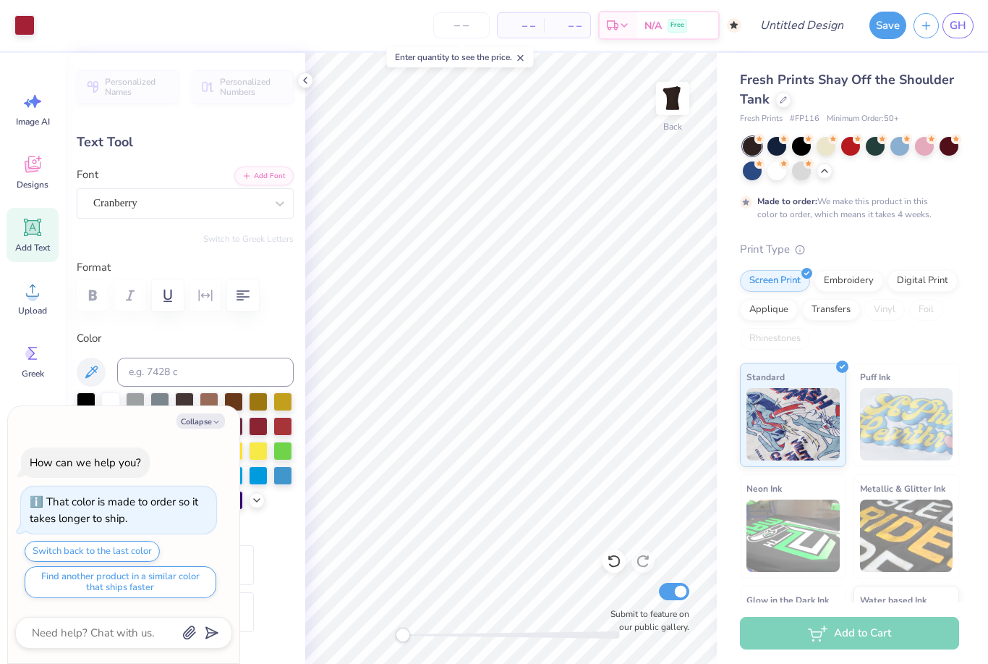
type textarea "x"
type input "6.92"
type input "2.66"
type input "3.00"
type textarea "x"
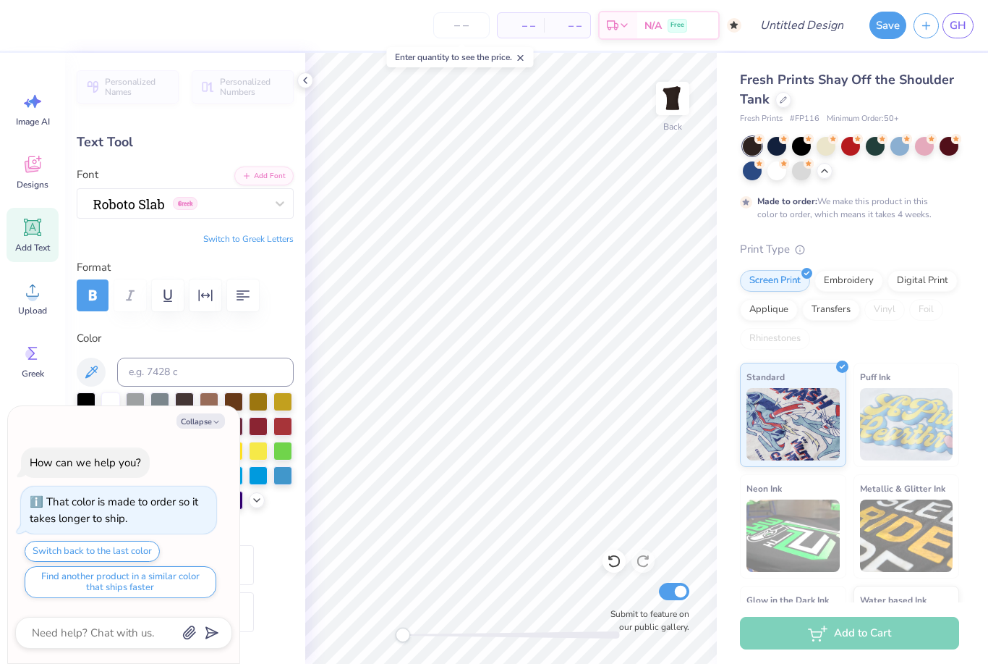
scroll to position [1, 0]
type textarea "G"
click at [174, 337] on label "Color" at bounding box center [185, 338] width 217 height 17
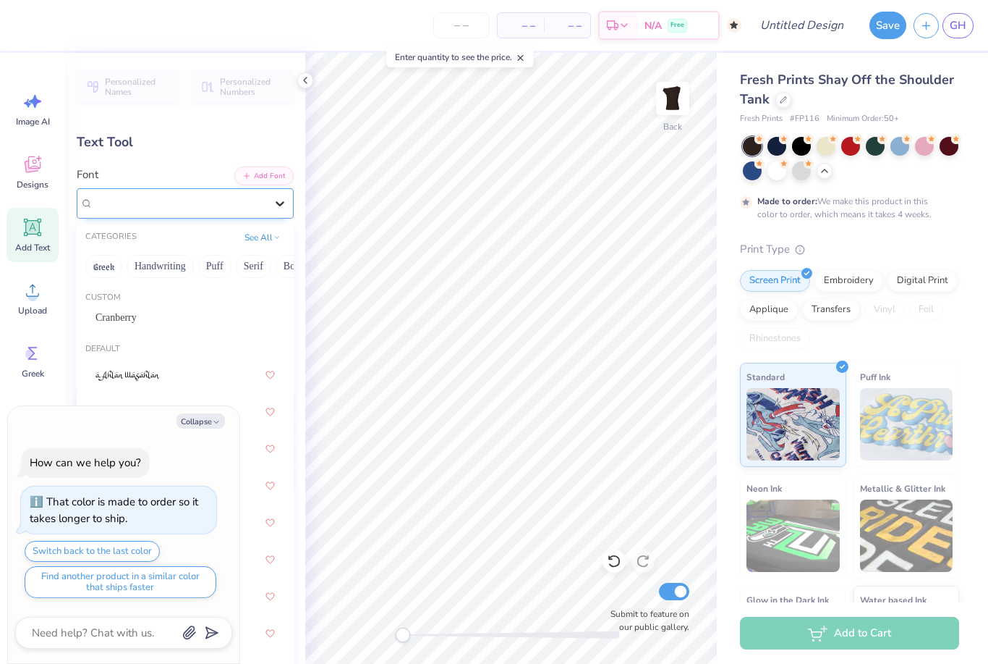
click at [274, 197] on icon at bounding box center [280, 203] width 14 height 14
click at [102, 264] on button "Greek" at bounding box center [103, 266] width 37 height 23
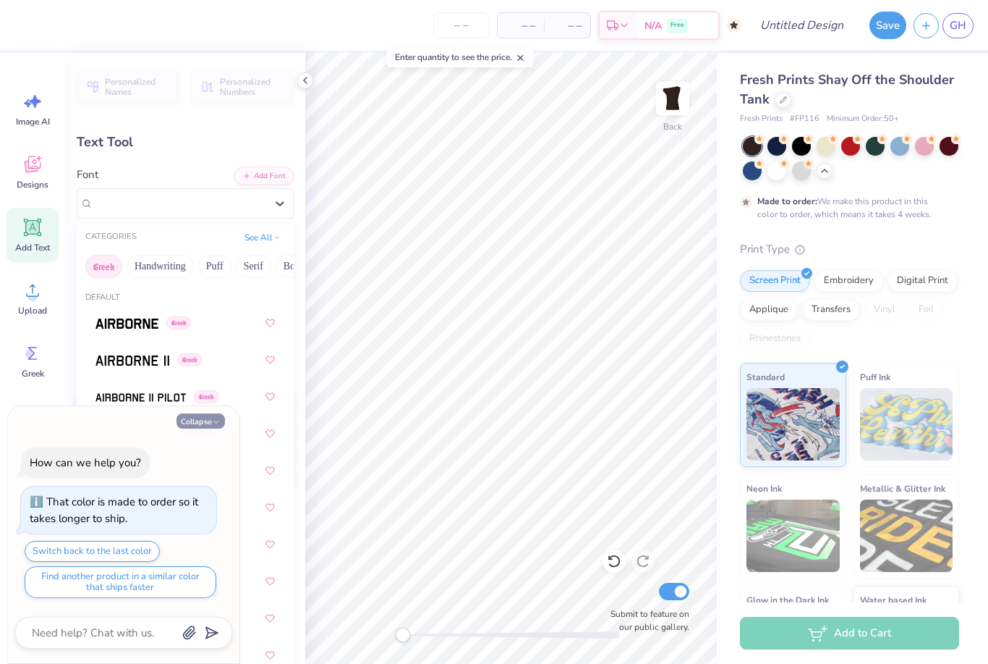
click at [202, 427] on button "Collapse" at bounding box center [201, 420] width 48 height 15
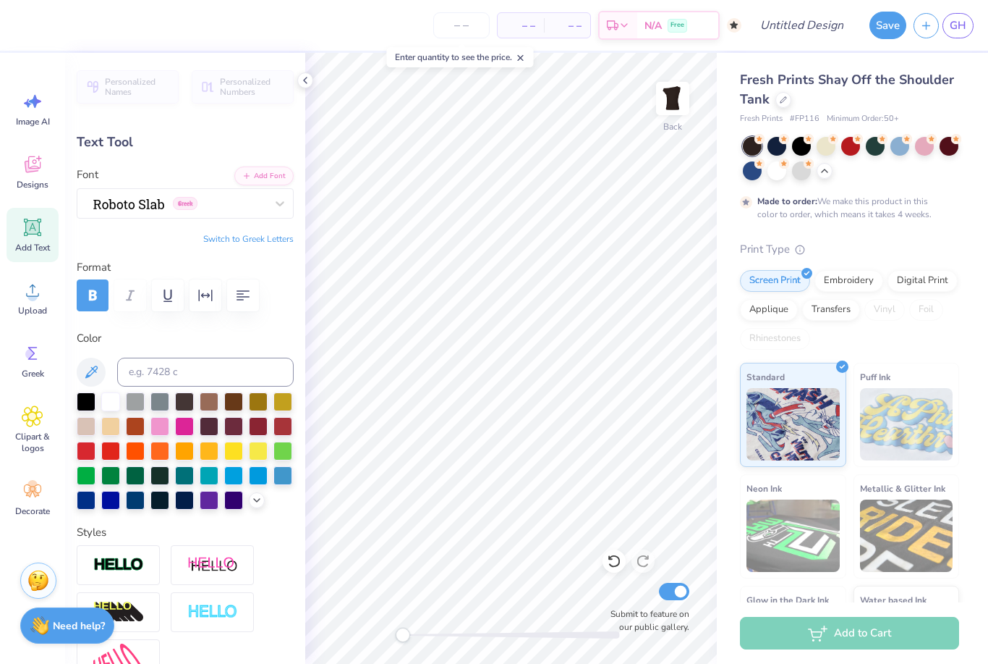
type textarea "x"
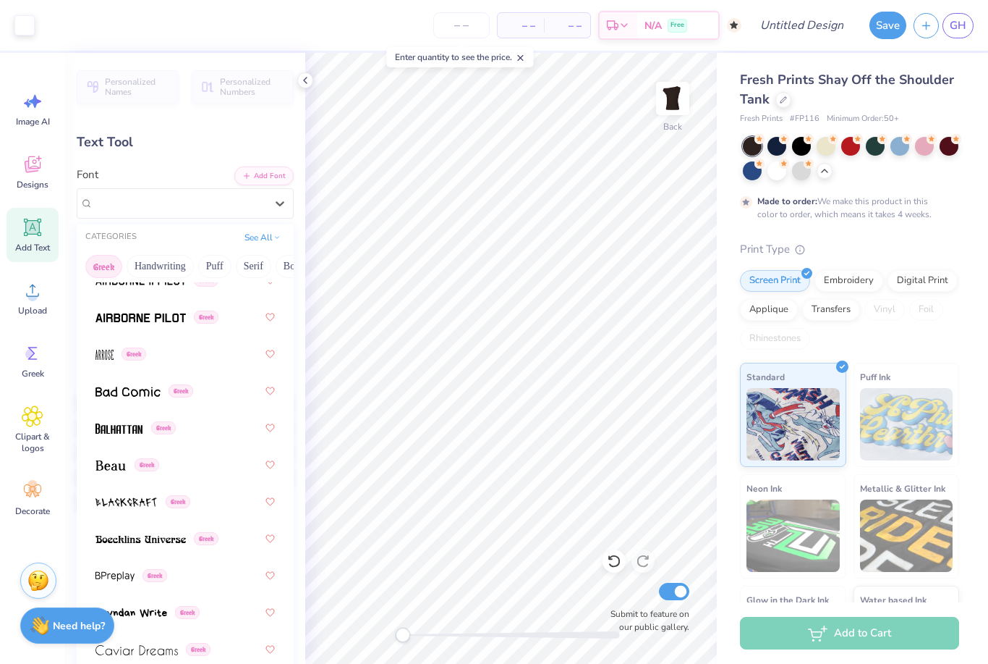
scroll to position [292, 0]
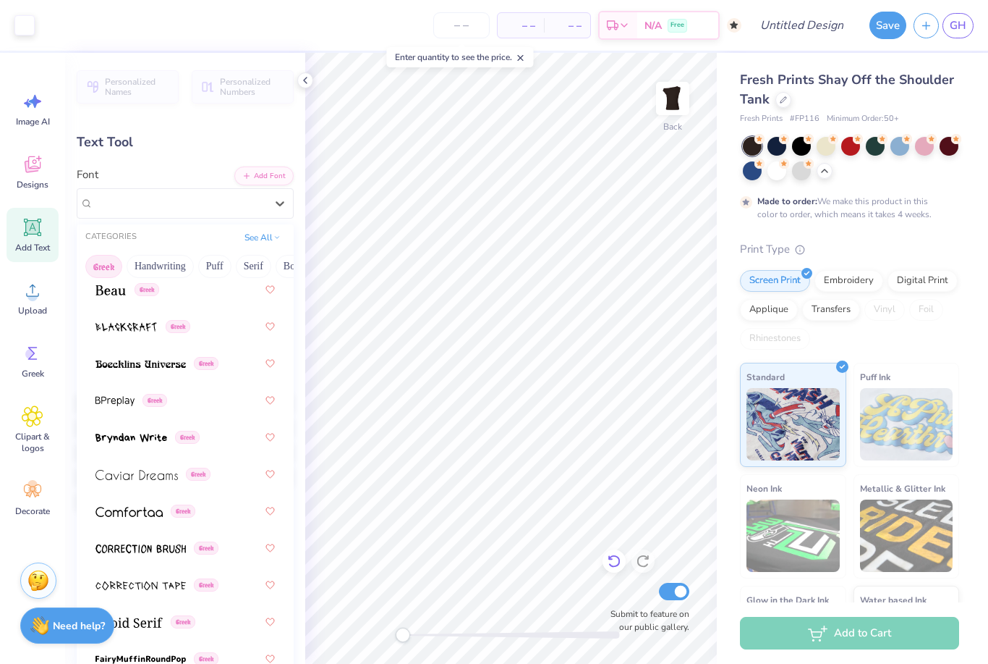
click at [613, 560] on icon at bounding box center [614, 561] width 14 height 14
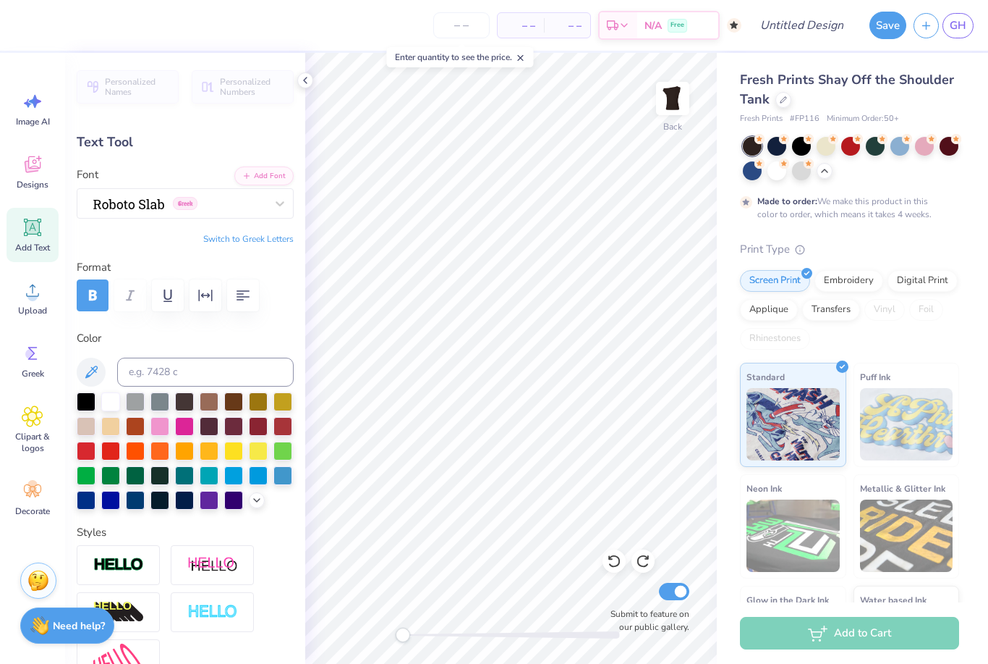
click at [274, 240] on button "Switch to Greek Letters" at bounding box center [248, 239] width 90 height 12
type textarea "Γ"
type textarea "ΚΚΓ"
type input "4.27"
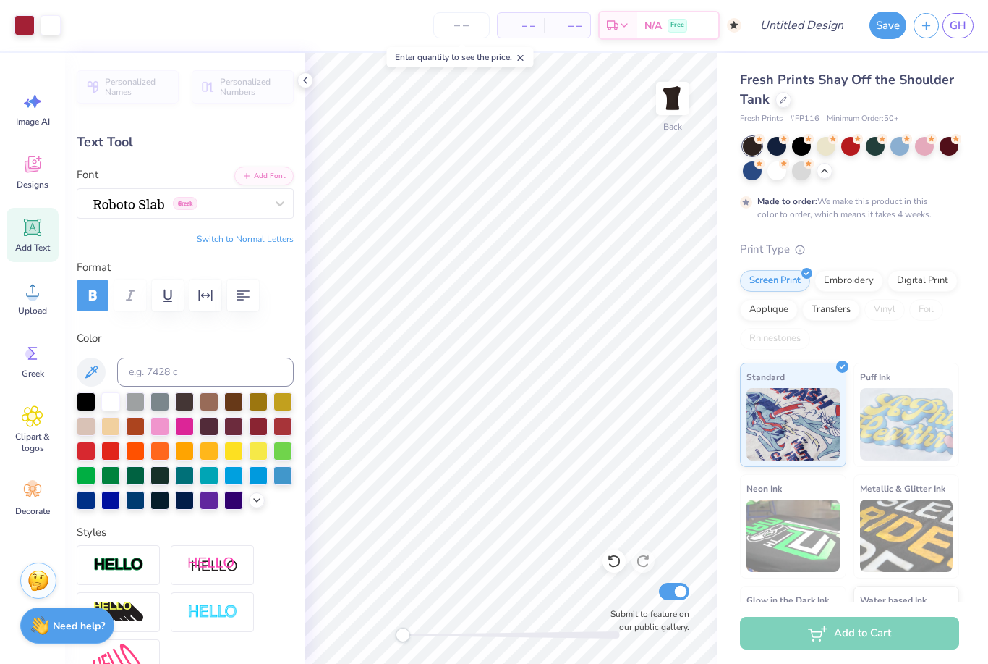
type input "1.95"
type input "3.42"
type input "7.48"
type input "2.59"
type input "3.04"
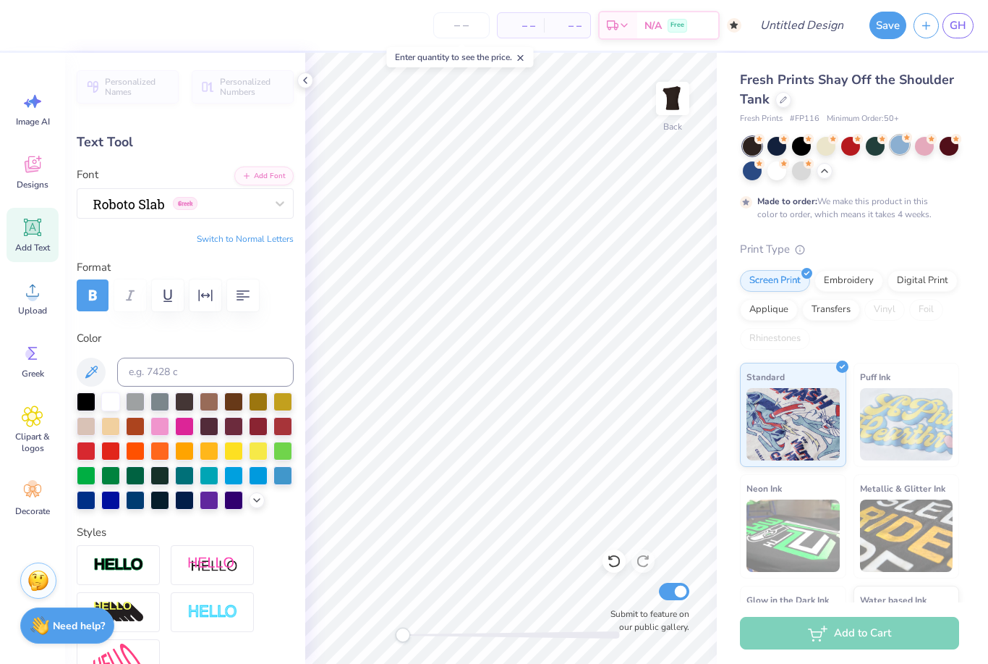
click at [904, 147] on div at bounding box center [900, 144] width 19 height 19
click at [140, 507] on div at bounding box center [135, 498] width 19 height 19
type input "4.27"
type input "1.95"
type input "3.42"
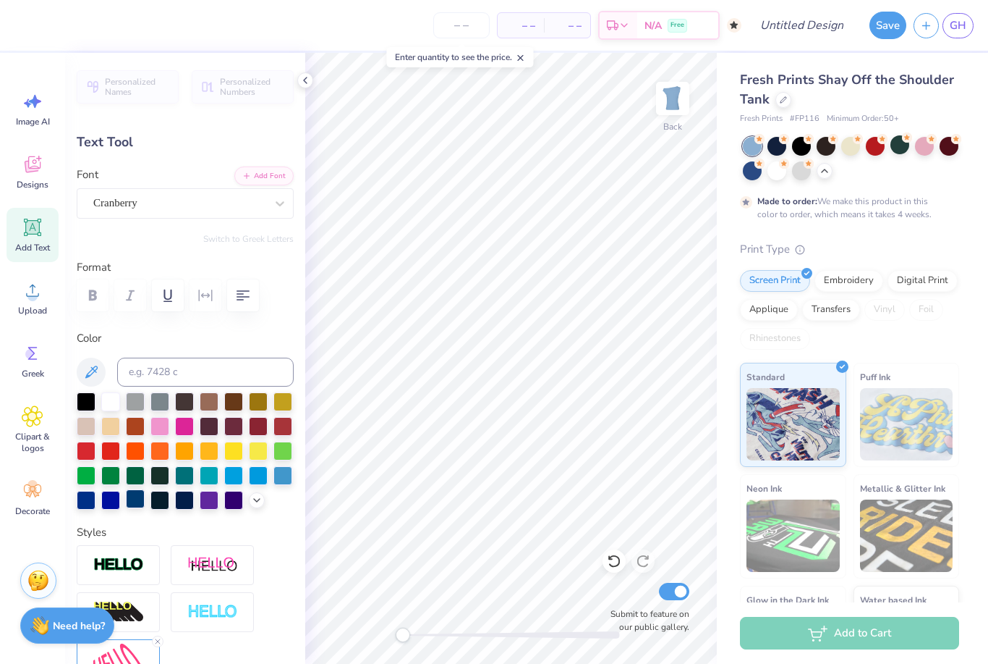
type input "7.48"
type input "2.59"
type input "4.39"
type input "4.27"
type input "1.95"
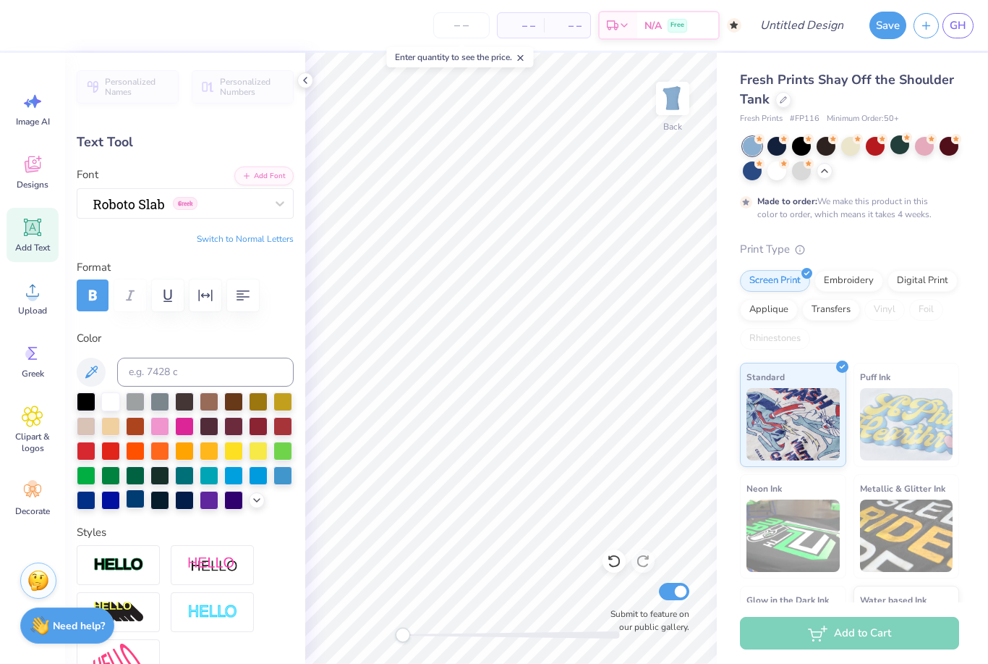
type input "5.03"
click at [860, 234] on div "Fresh Prints Shay Off the Shoulder Tank Fresh Prints # FP116 Minimum Order: 50 …" at bounding box center [849, 379] width 219 height 619
click at [830, 151] on div at bounding box center [826, 144] width 19 height 19
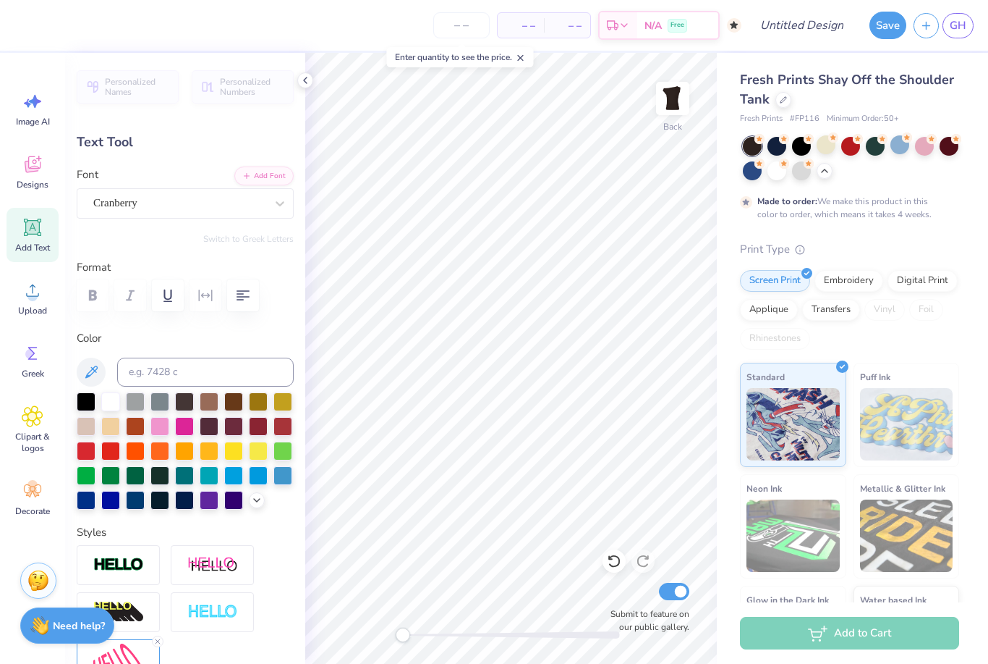
type input "7.48"
type input "2.59"
type input "4.39"
click at [252, 501] on icon at bounding box center [257, 499] width 12 height 12
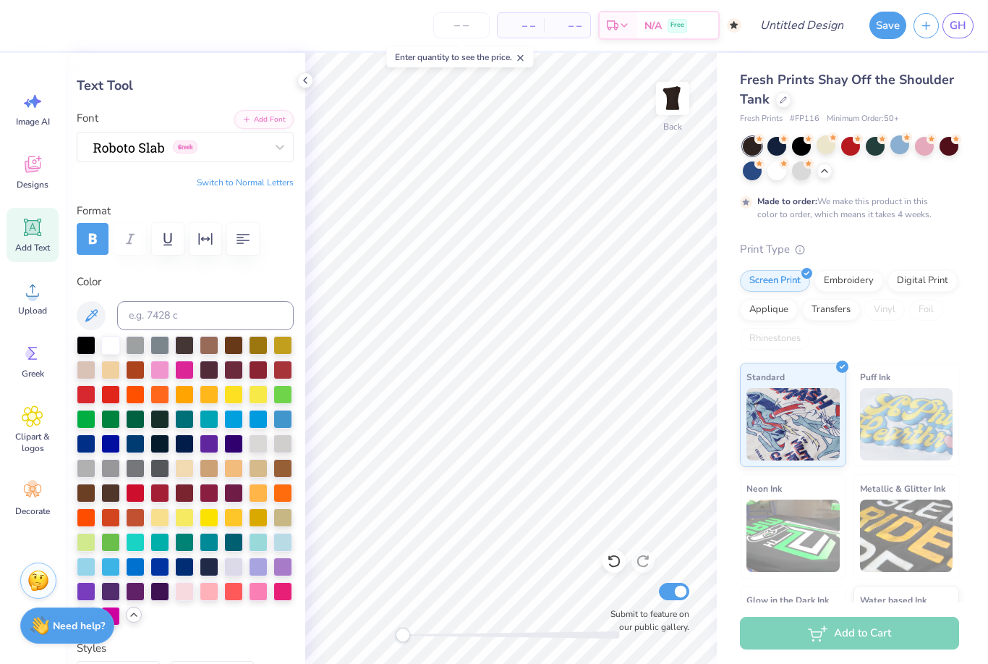
scroll to position [56, 0]
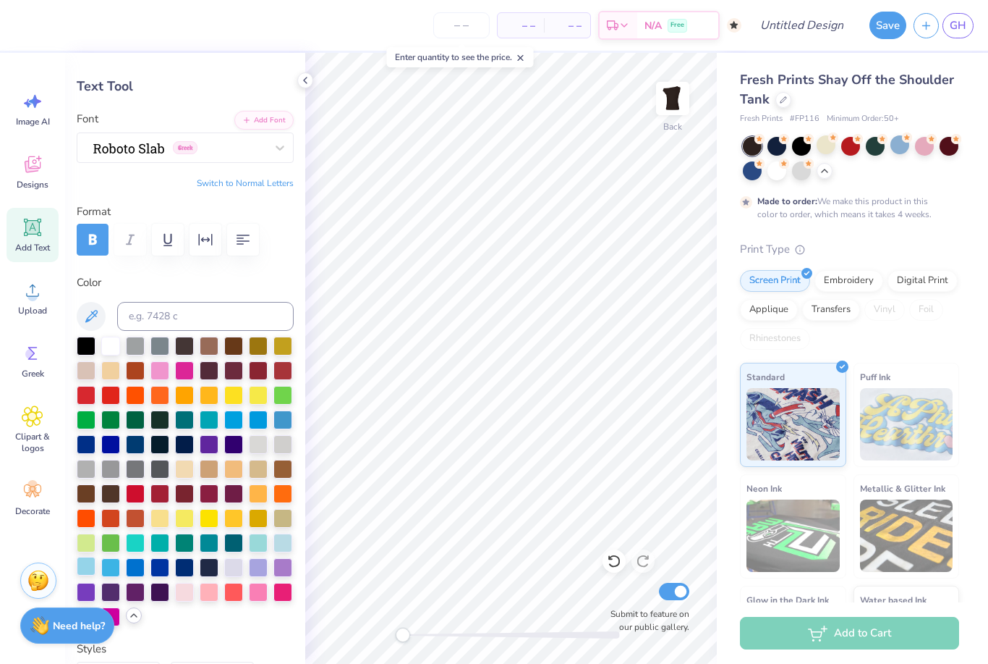
click at [85, 567] on div at bounding box center [86, 565] width 19 height 19
type input "4.27"
type input "1.95"
type input "5.03"
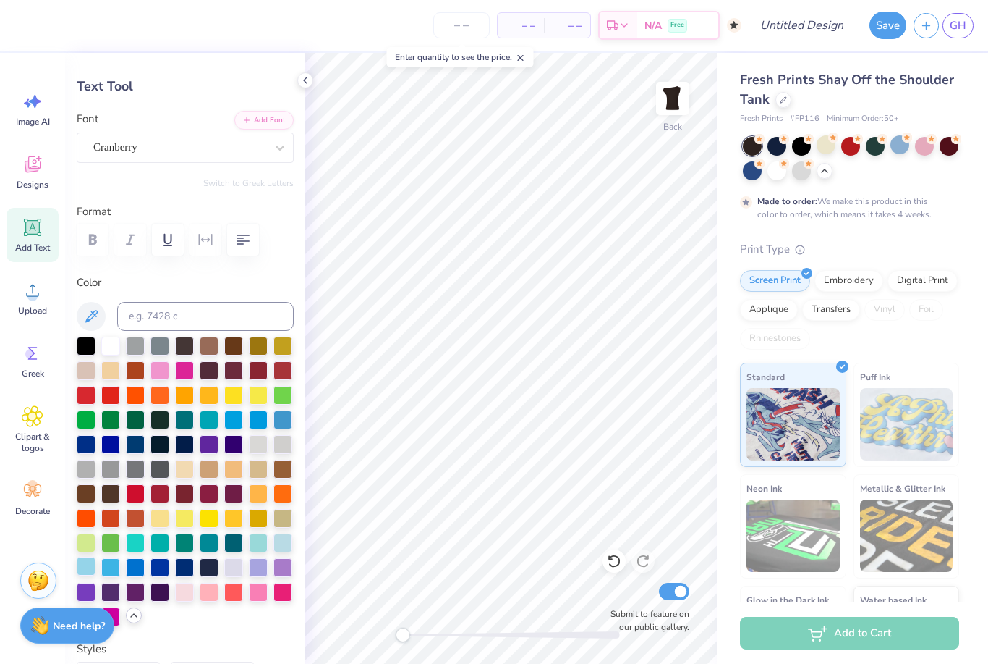
type textarea "G"
type textarea "Kappa"
type input "7.48"
type input "2.59"
type input "4.39"
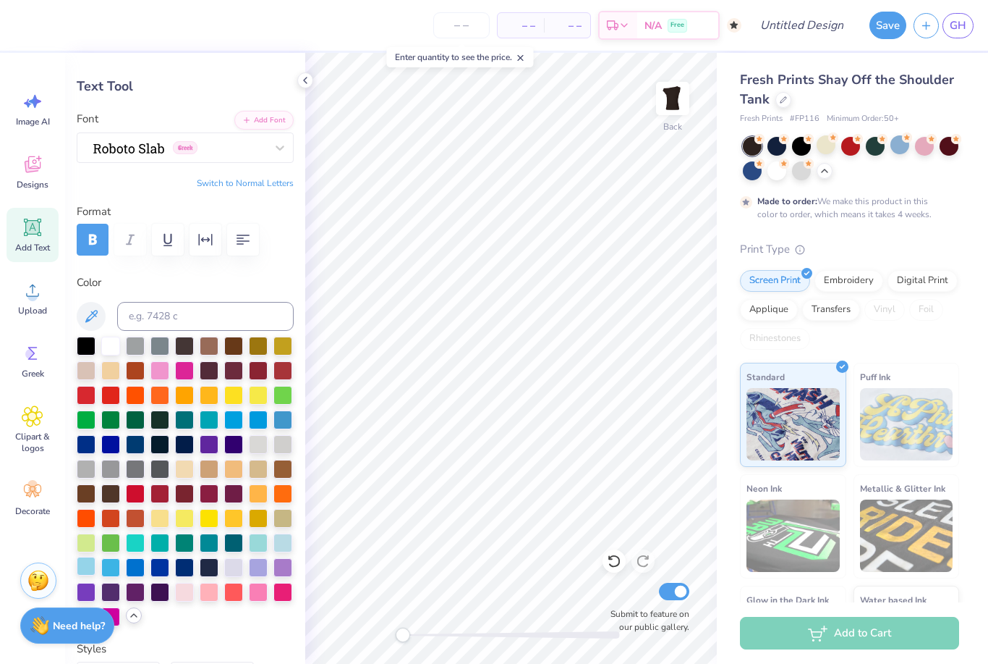
type input "6.31"
type input "2.18"
type input "4.26"
type input "1.96"
type input "5.03"
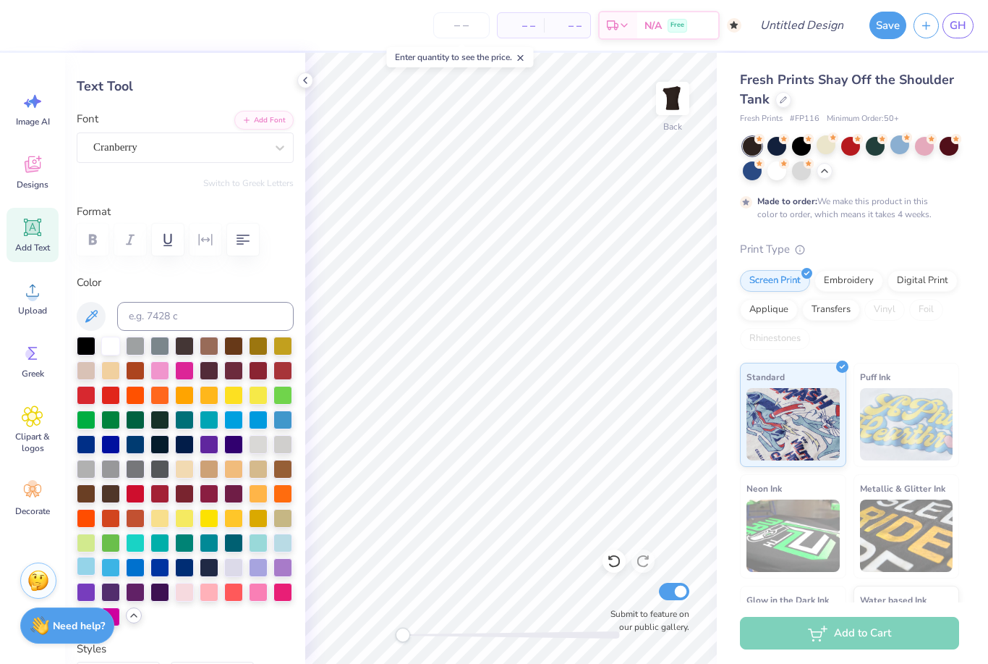
type input "3.38"
type input "1.55"
click at [785, 145] on div at bounding box center [777, 144] width 19 height 19
click at [806, 151] on div at bounding box center [801, 144] width 19 height 19
click at [825, 173] on icon at bounding box center [825, 171] width 12 height 12
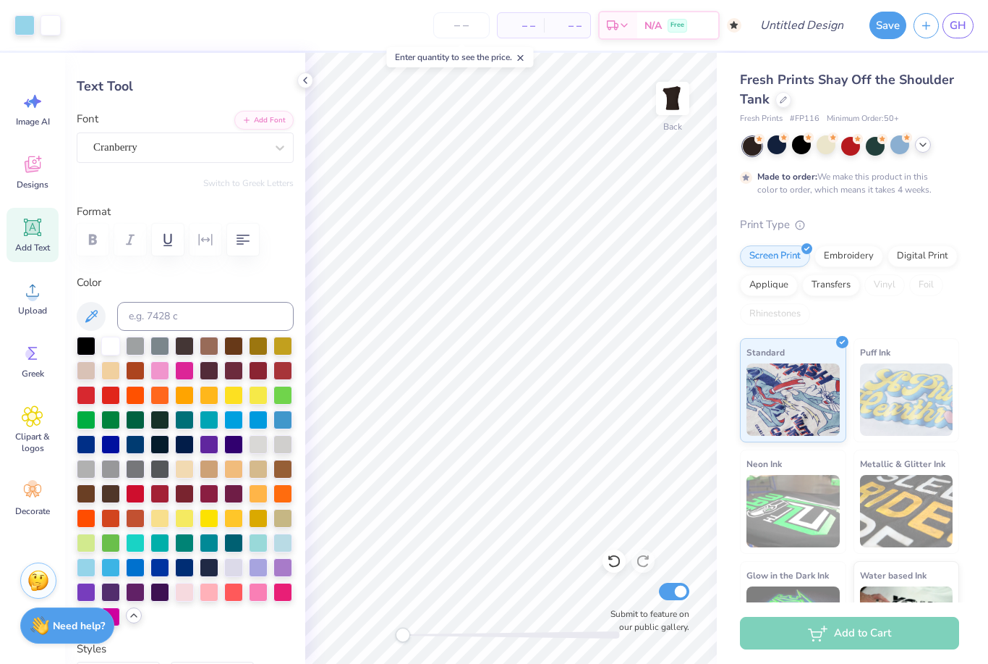
click at [924, 150] on icon at bounding box center [924, 145] width 12 height 12
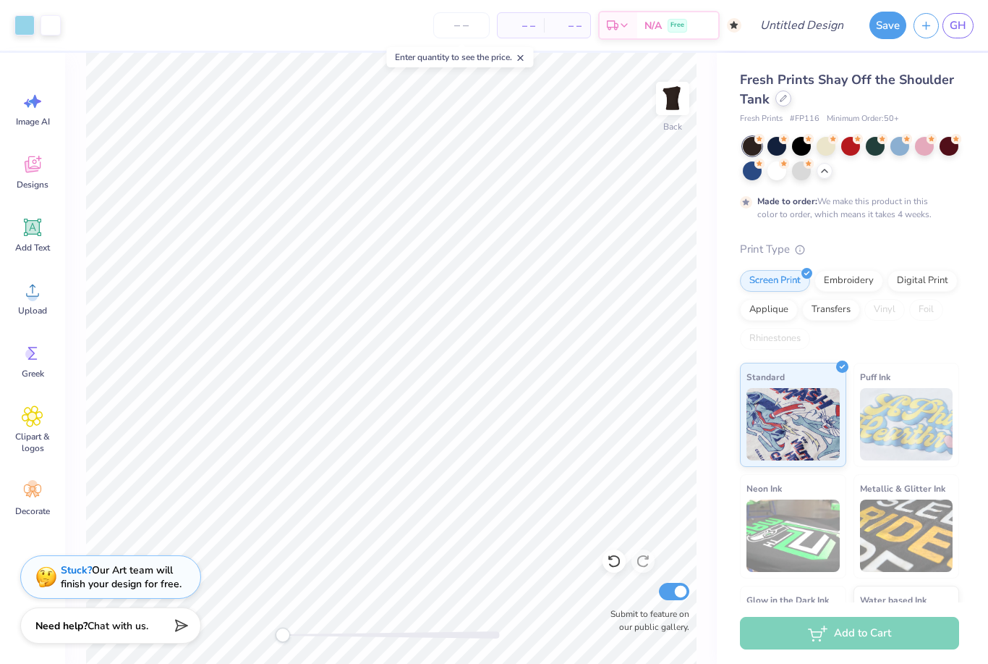
click at [784, 101] on icon at bounding box center [783, 98] width 7 height 7
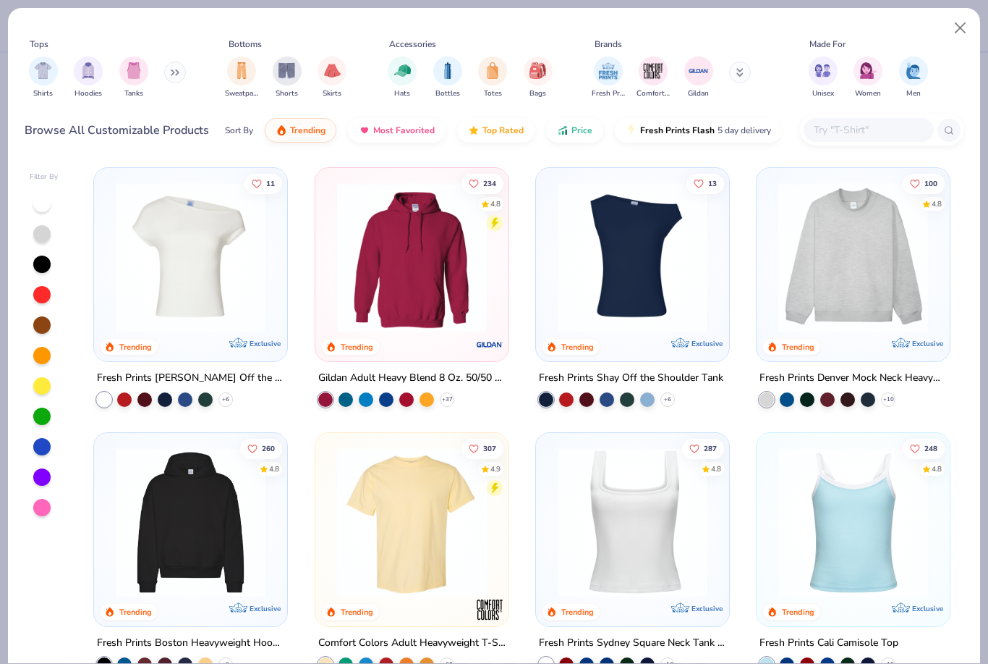
click at [842, 135] on input "text" at bounding box center [868, 130] width 111 height 17
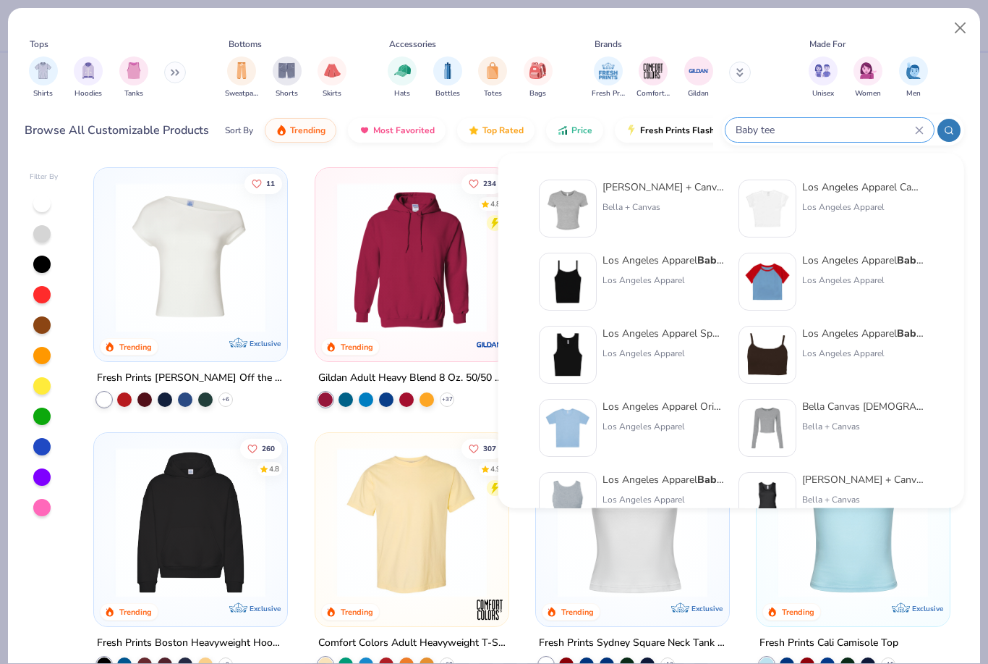
type input "Baby tee"
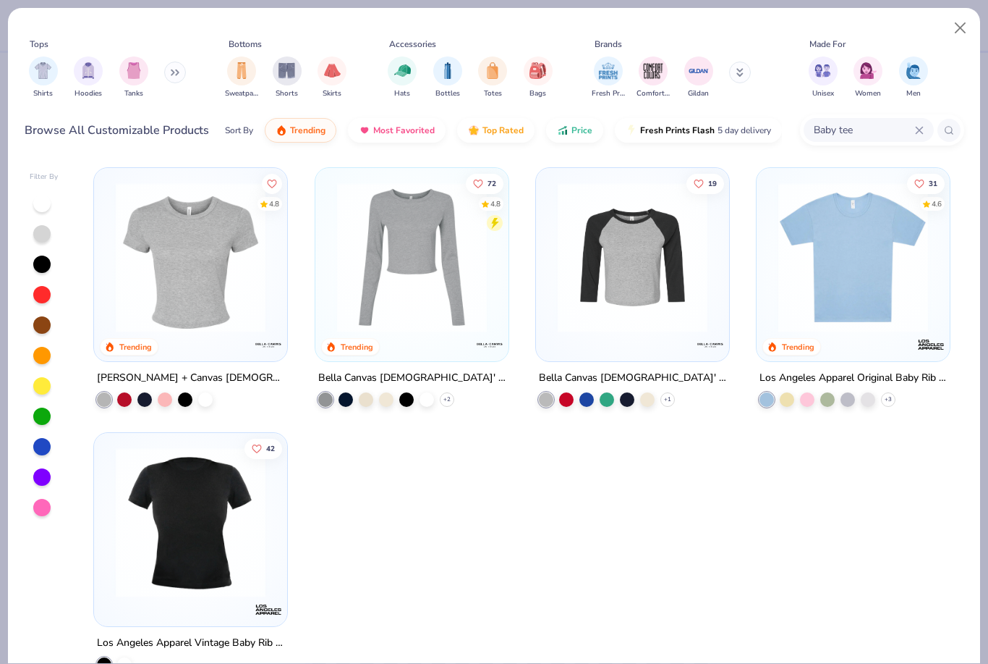
click at [407, 285] on img at bounding box center [412, 257] width 164 height 150
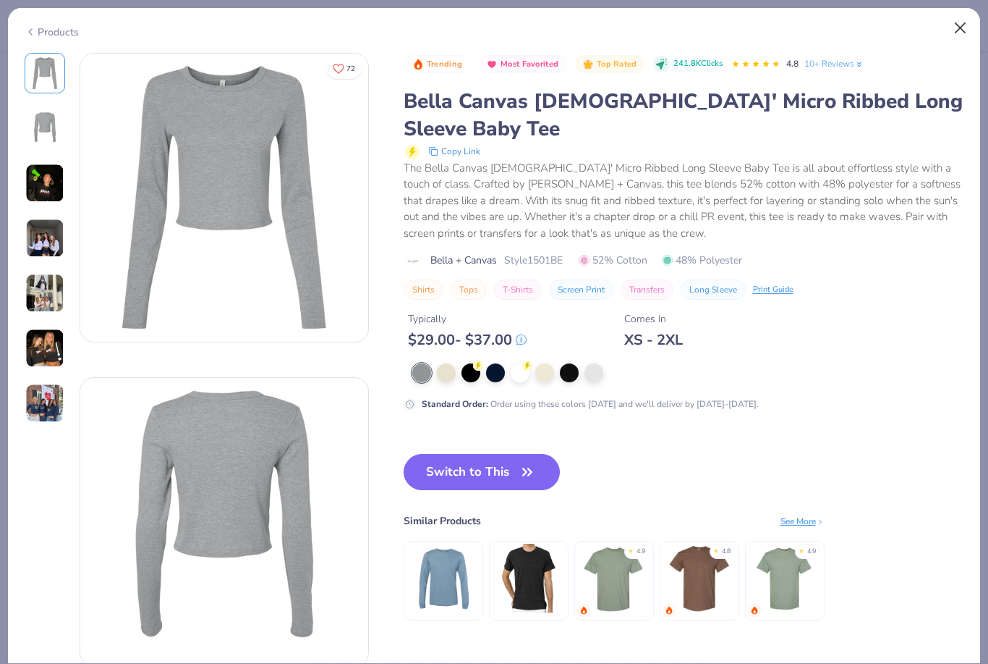
click at [963, 30] on button "Close" at bounding box center [960, 27] width 27 height 27
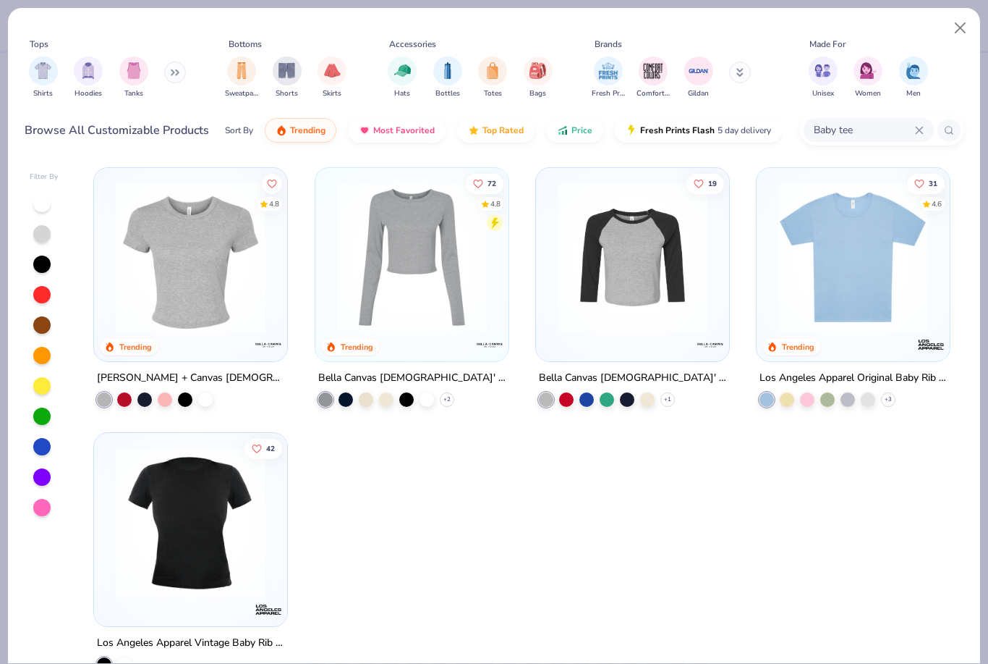
click at [915, 132] on icon at bounding box center [919, 130] width 9 height 9
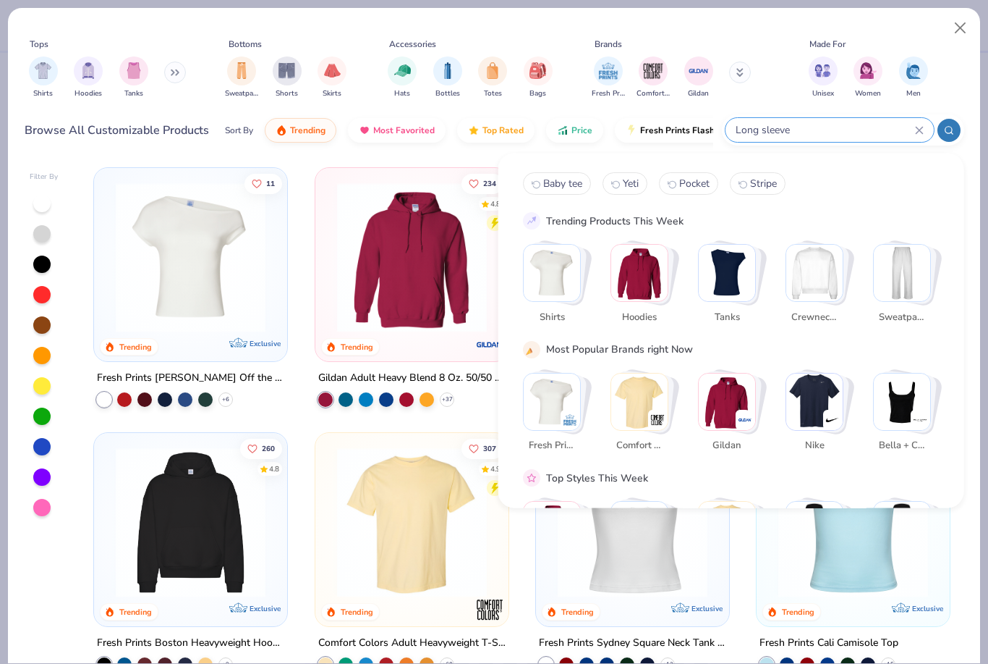
type input "Long sleeve"
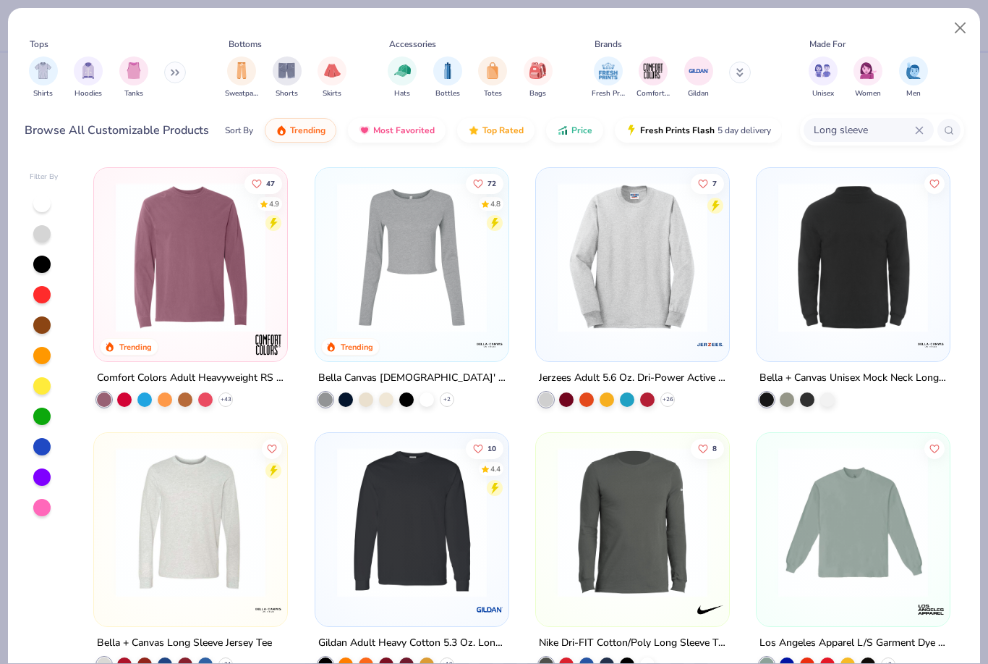
click at [382, 293] on div "47 4.9 Trending Comfort Colors Adult Heavyweight RS Long-Sleeve T-Shirt + 43 72…" at bounding box center [522, 411] width 884 height 503
click at [382, 293] on img at bounding box center [412, 257] width 164 height 150
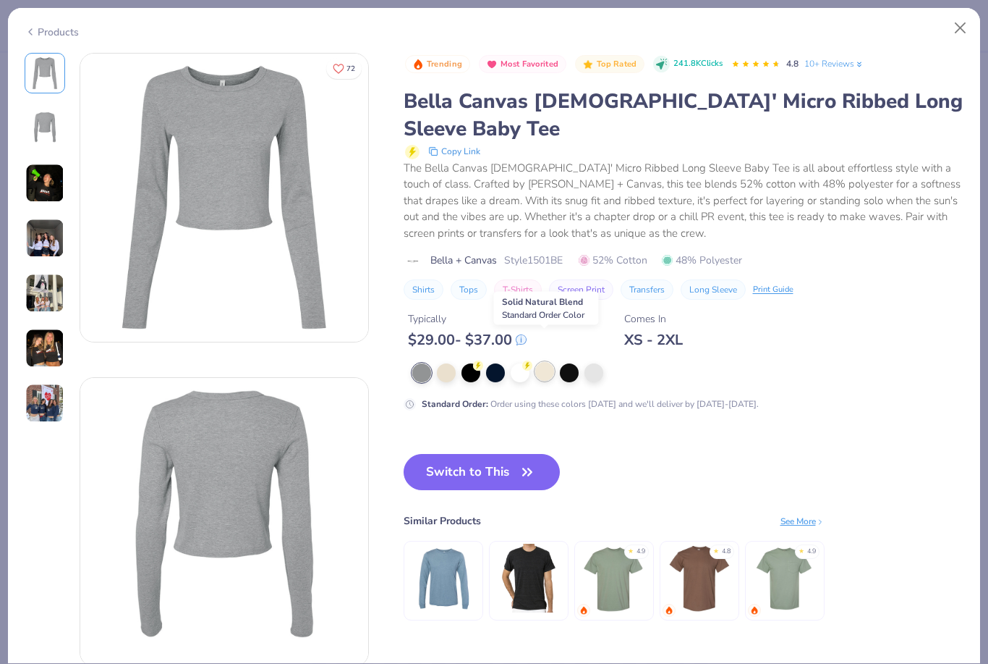
click at [546, 362] on div at bounding box center [544, 371] width 19 height 19
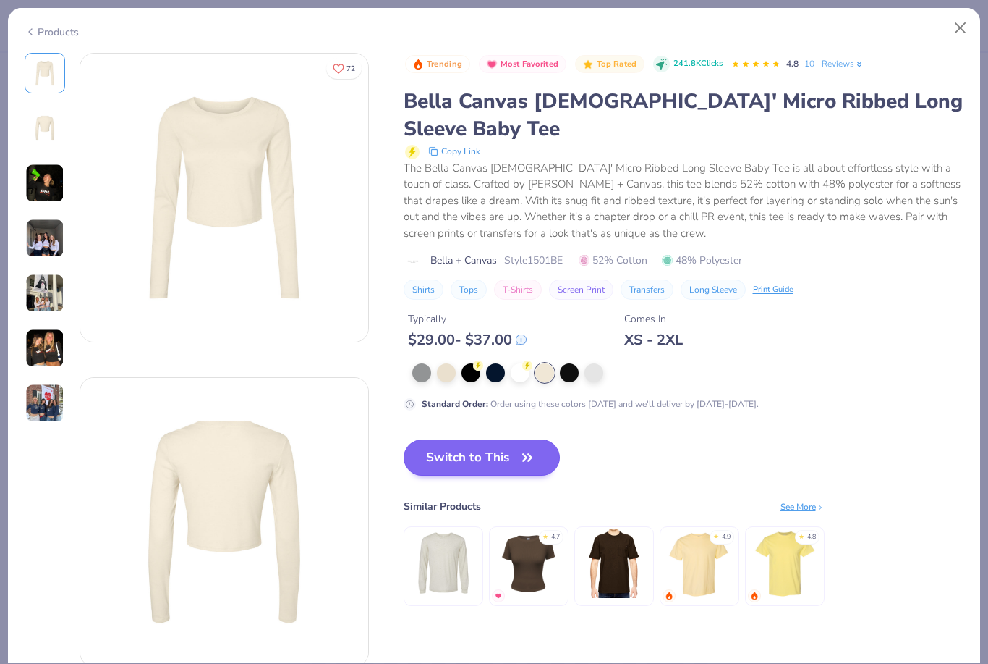
click at [486, 439] on button "Switch to This" at bounding box center [482, 457] width 157 height 36
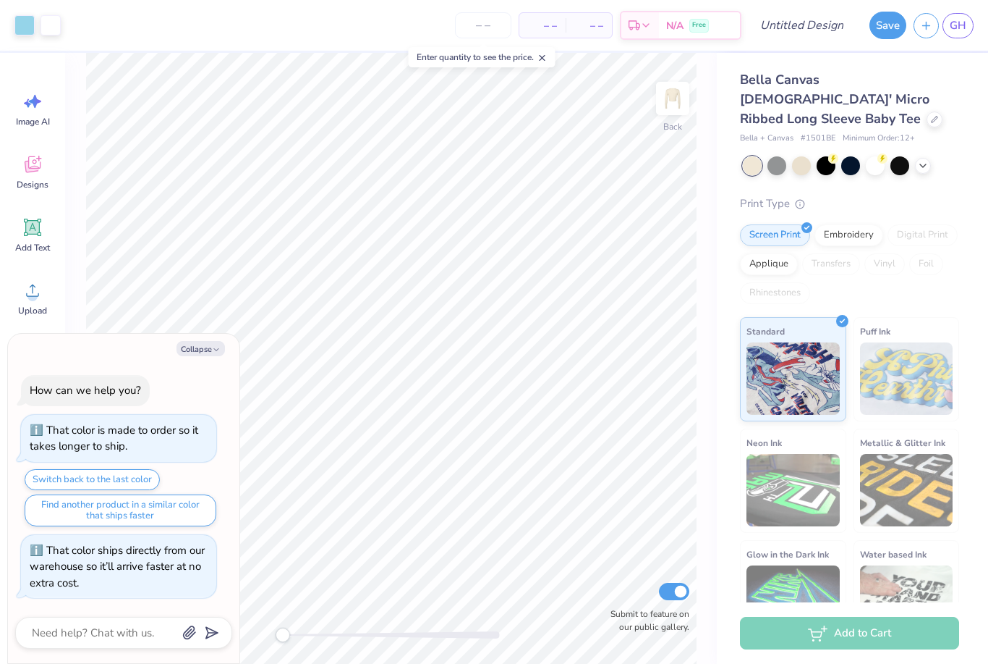
type textarea "x"
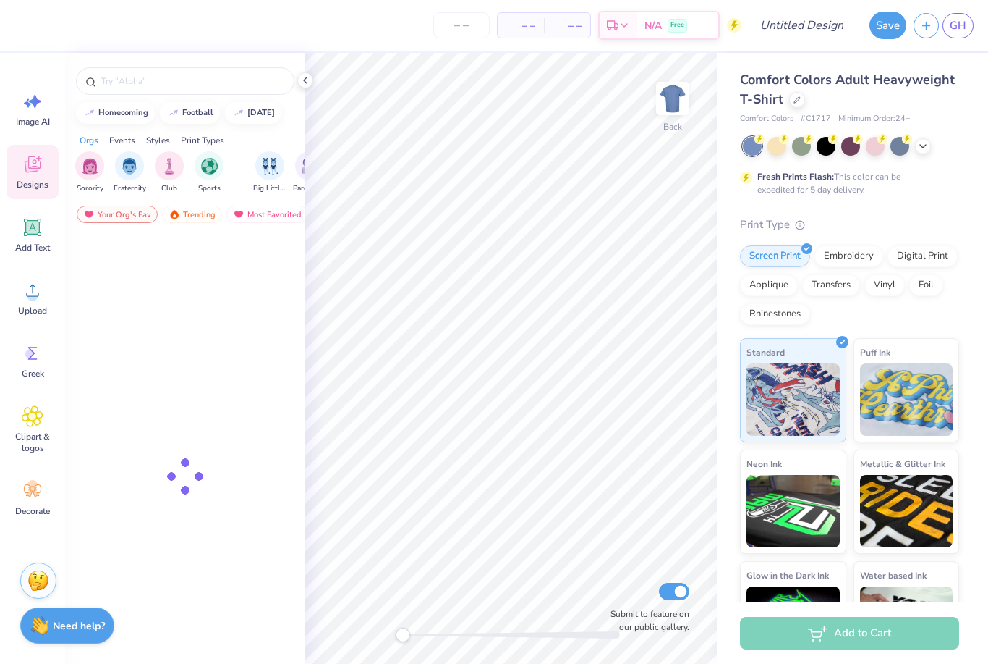
click at [798, 107] on div "Comfort Colors Adult Heavyweight T-Shirt" at bounding box center [849, 89] width 219 height 39
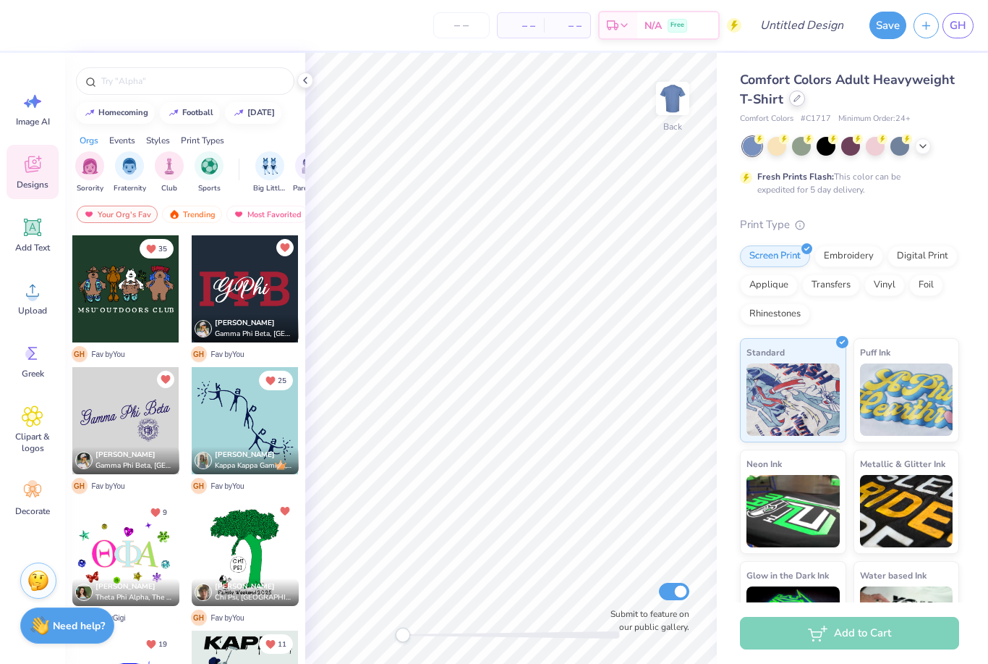
click at [789, 98] on div at bounding box center [797, 98] width 16 height 16
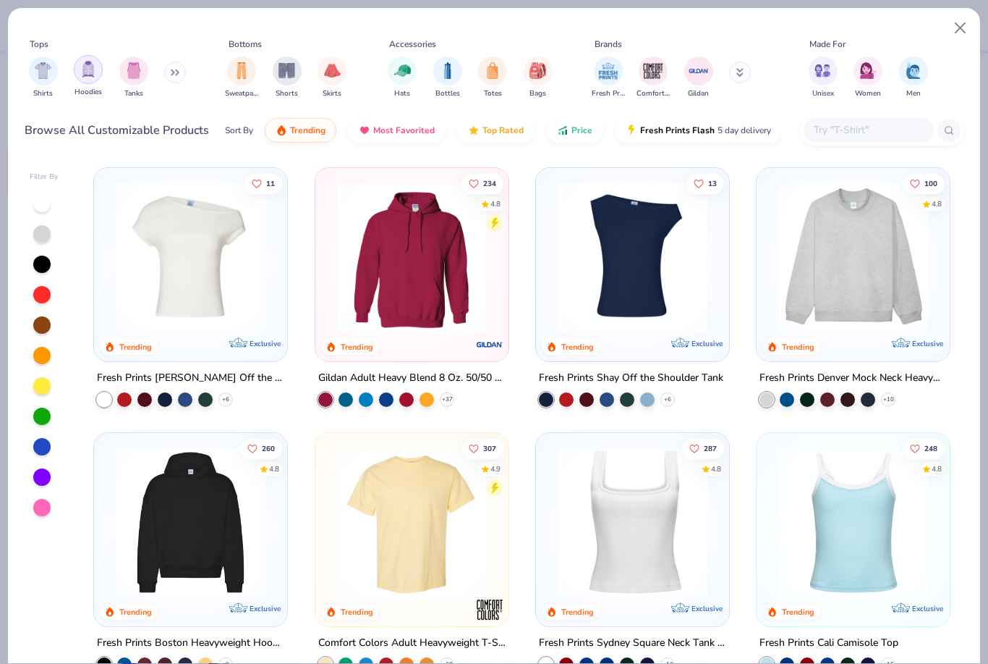
click at [85, 77] on img "filter for Hoodies" at bounding box center [88, 69] width 16 height 17
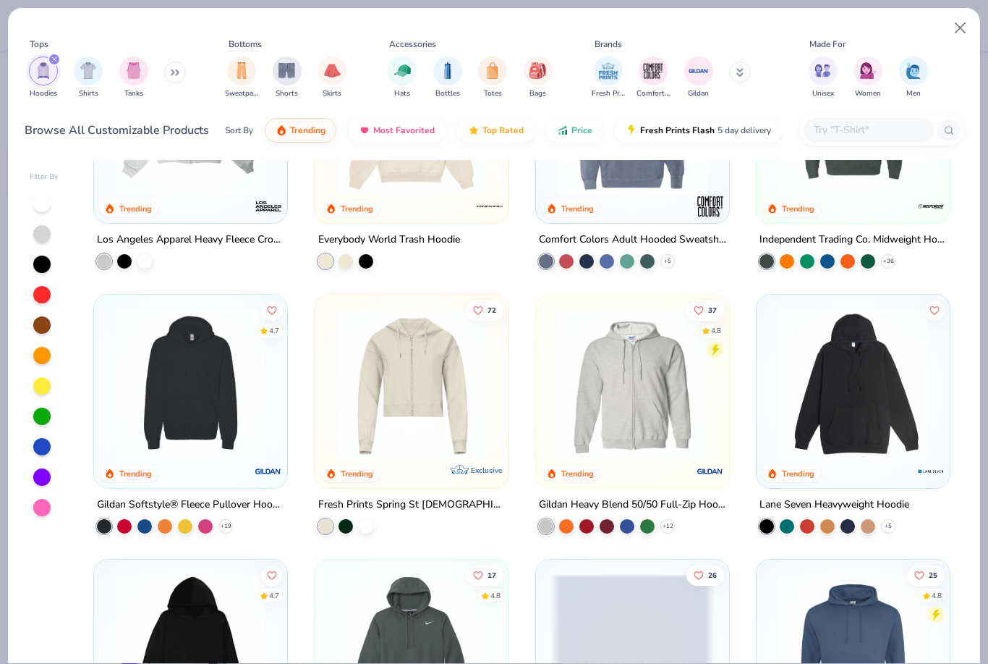
scroll to position [668, 0]
click at [606, 80] on div "filter for Fresh Prints" at bounding box center [608, 69] width 29 height 29
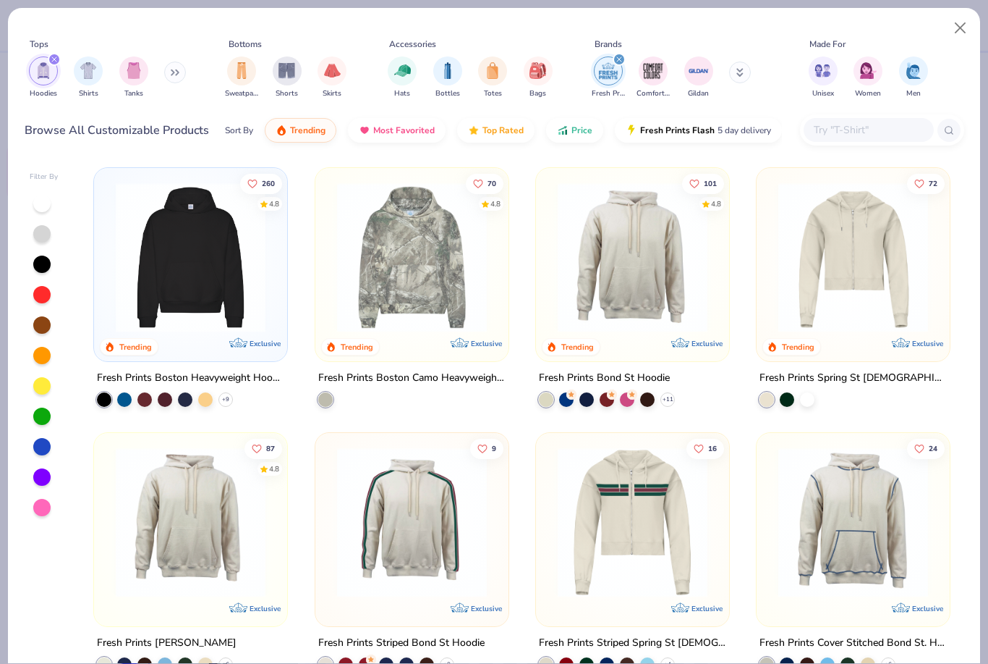
click at [53, 65] on div "filter for Hoodies" at bounding box center [54, 59] width 13 height 13
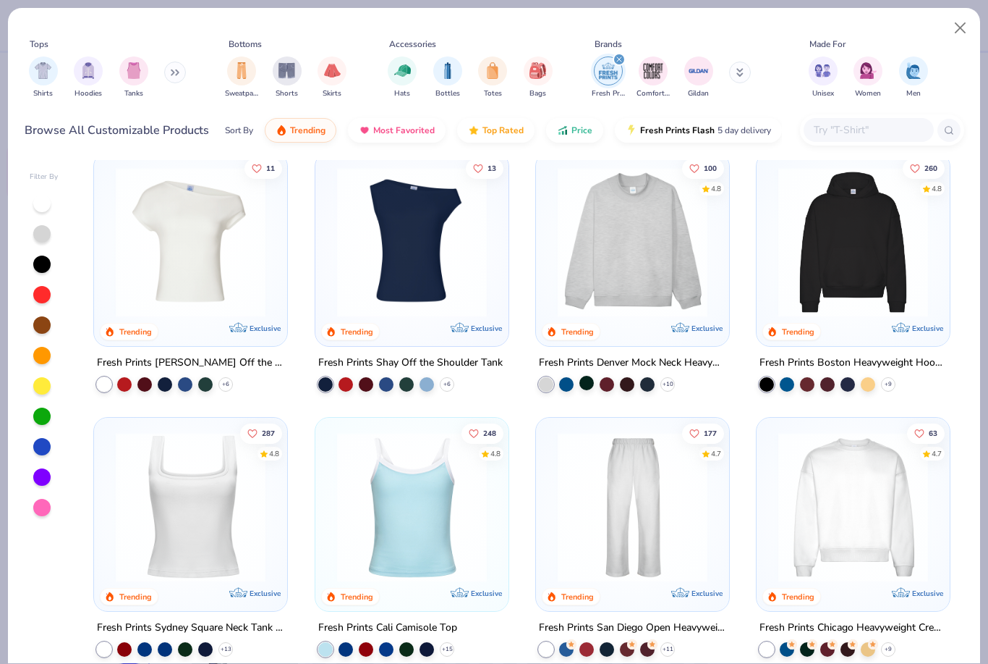
scroll to position [13, 0]
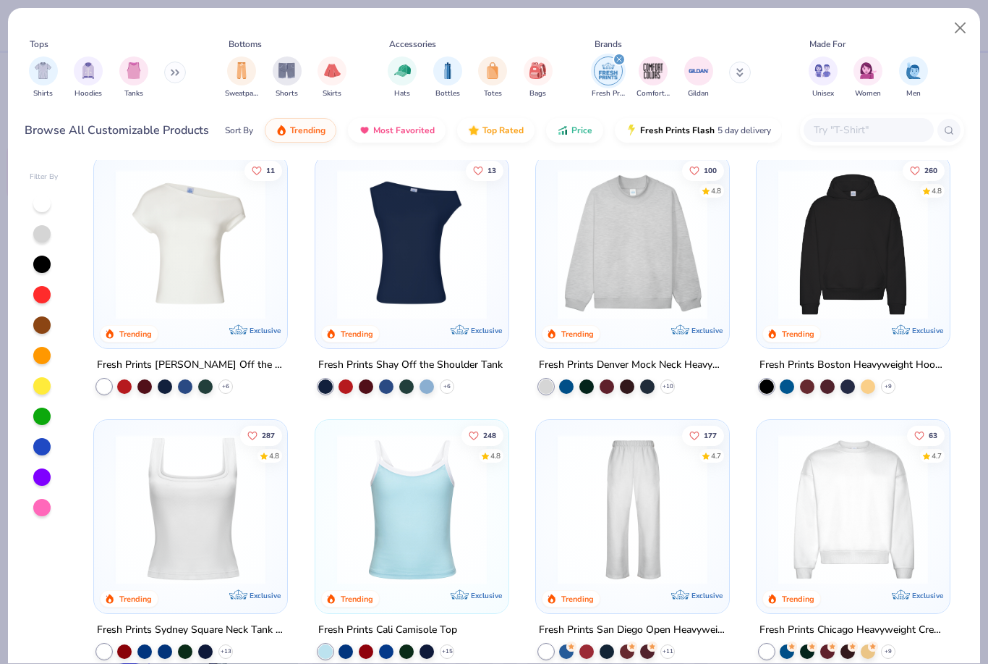
click at [648, 247] on img at bounding box center [633, 244] width 164 height 150
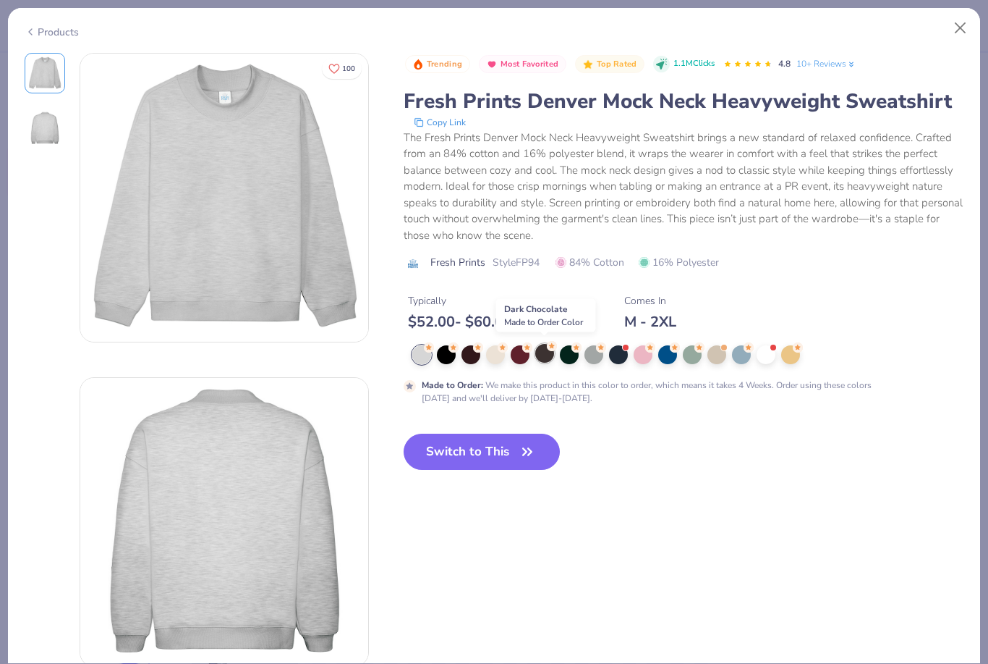
click at [551, 347] on circle at bounding box center [552, 346] width 10 height 10
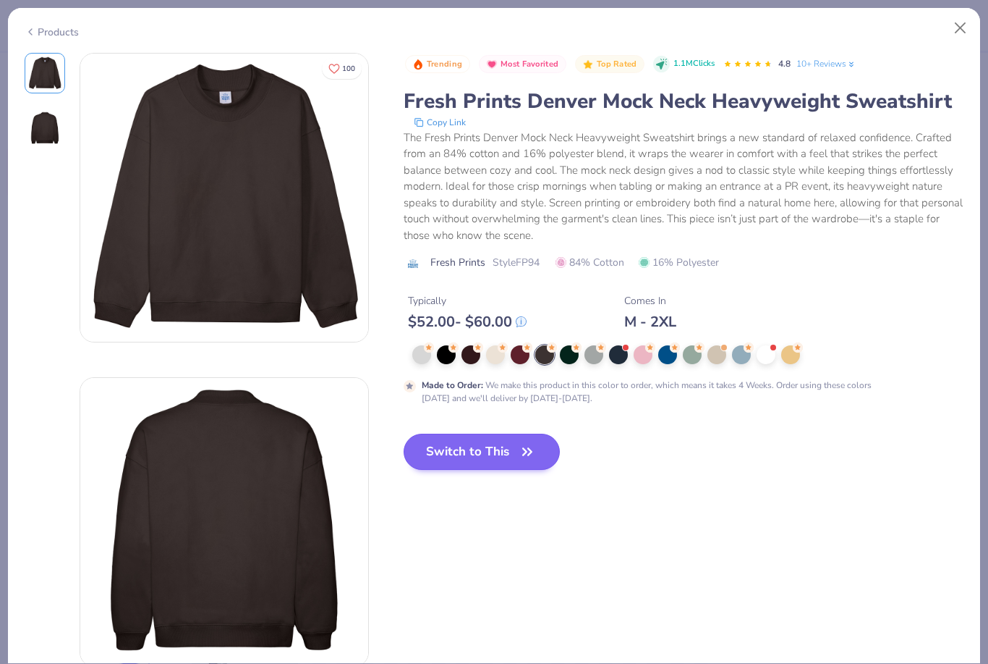
click at [463, 450] on button "Switch to This" at bounding box center [482, 451] width 157 height 36
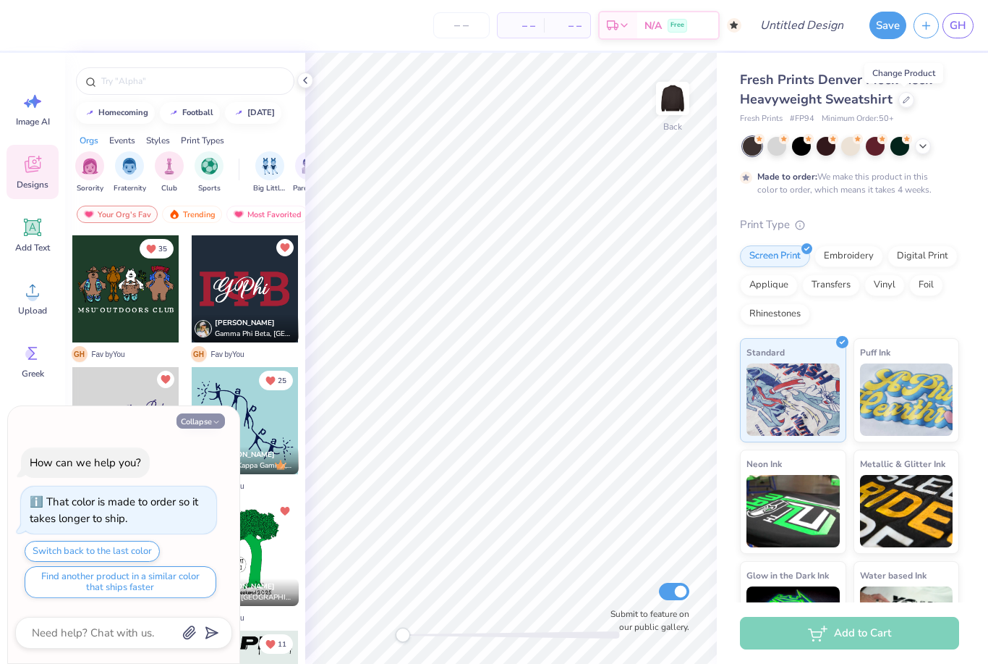
click at [208, 420] on button "Collapse" at bounding box center [201, 420] width 48 height 15
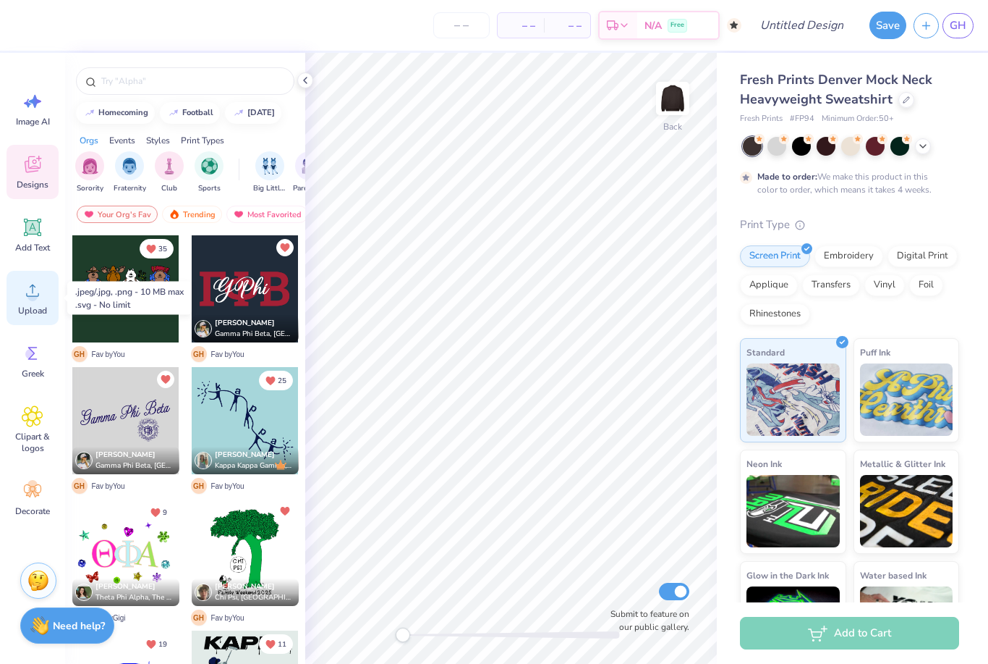
click at [26, 293] on icon at bounding box center [33, 290] width 22 height 22
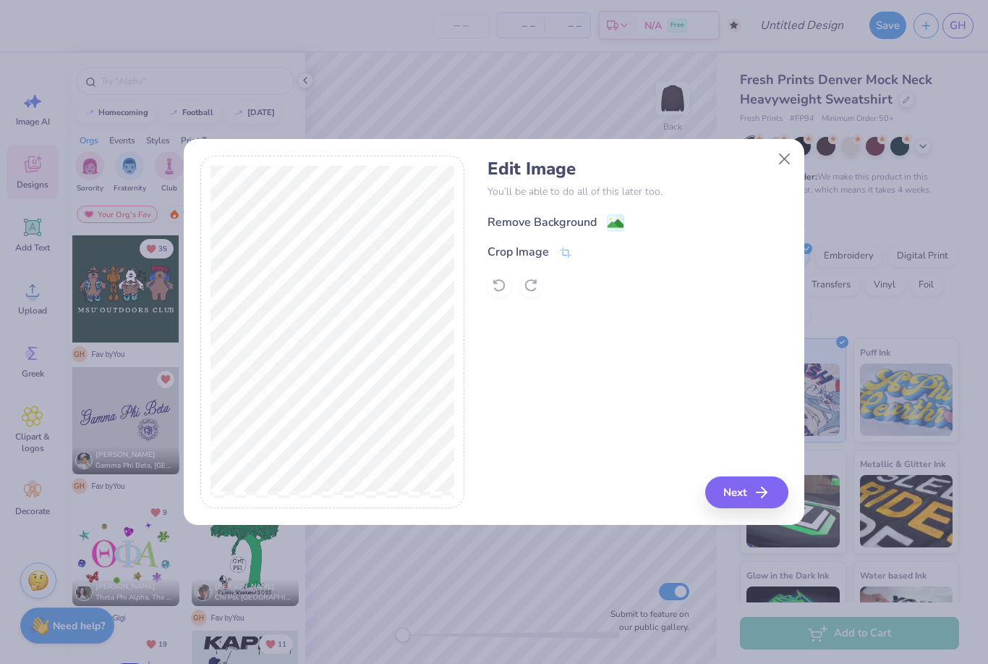
click at [584, 222] on div "Remove Background" at bounding box center [542, 221] width 109 height 17
click at [784, 161] on button "Close" at bounding box center [784, 158] width 27 height 27
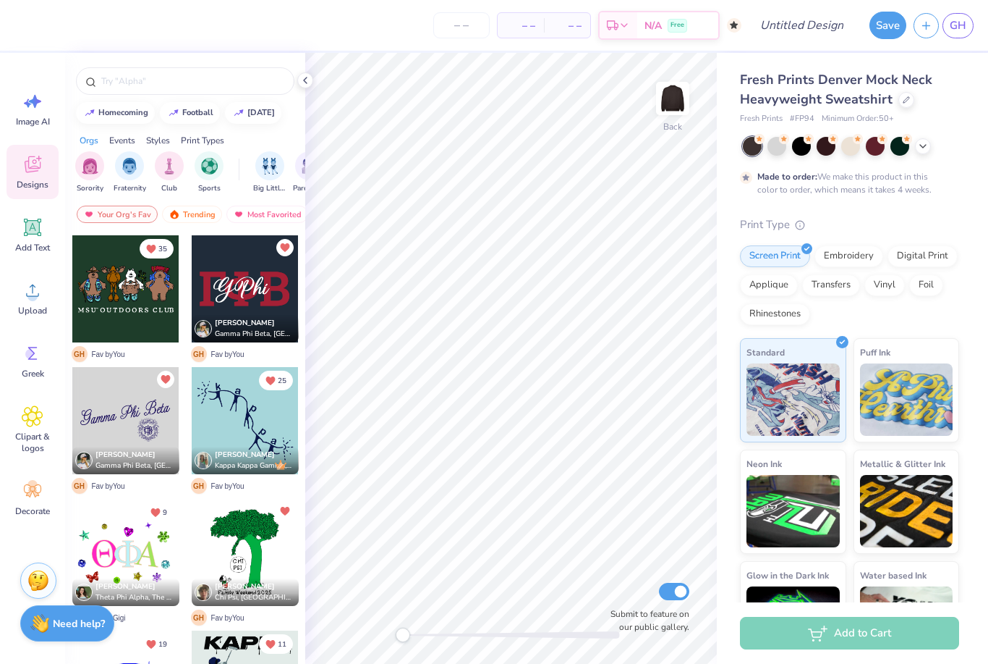
click at [63, 635] on div "Need help? Chat with us." at bounding box center [67, 623] width 94 height 36
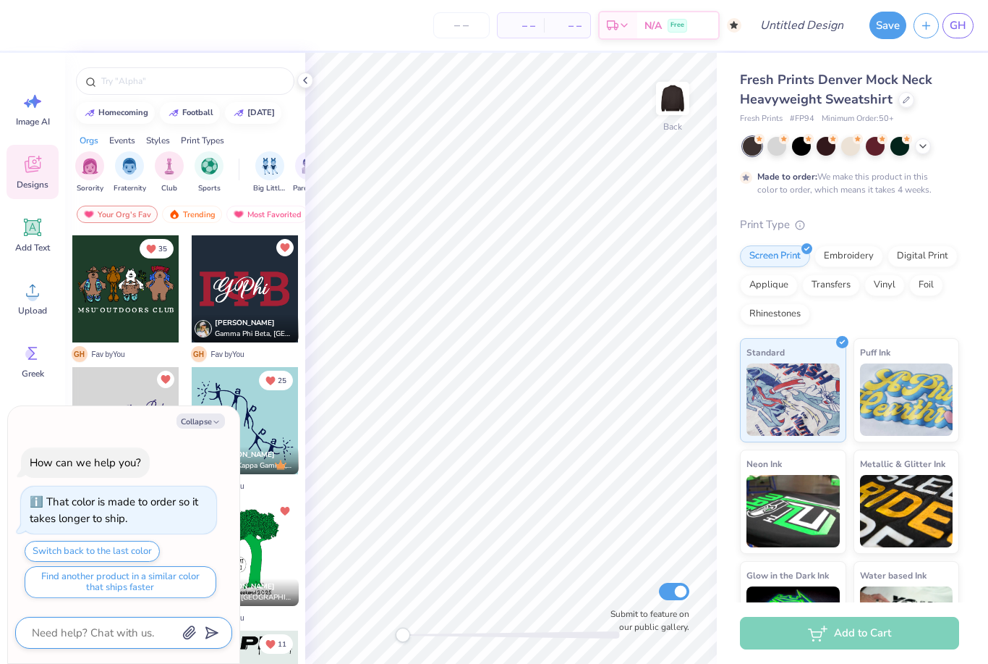
drag, startPoint x: 64, startPoint y: 632, endPoint x: 64, endPoint y: 682, distance: 49.9
click at [64, 632] on html "– – Per Item – – Total Est. Delivery N/A Free Design Title Save GH Image AI Des…" at bounding box center [494, 332] width 988 height 664
click at [211, 418] on button "Collapse" at bounding box center [201, 420] width 48 height 15
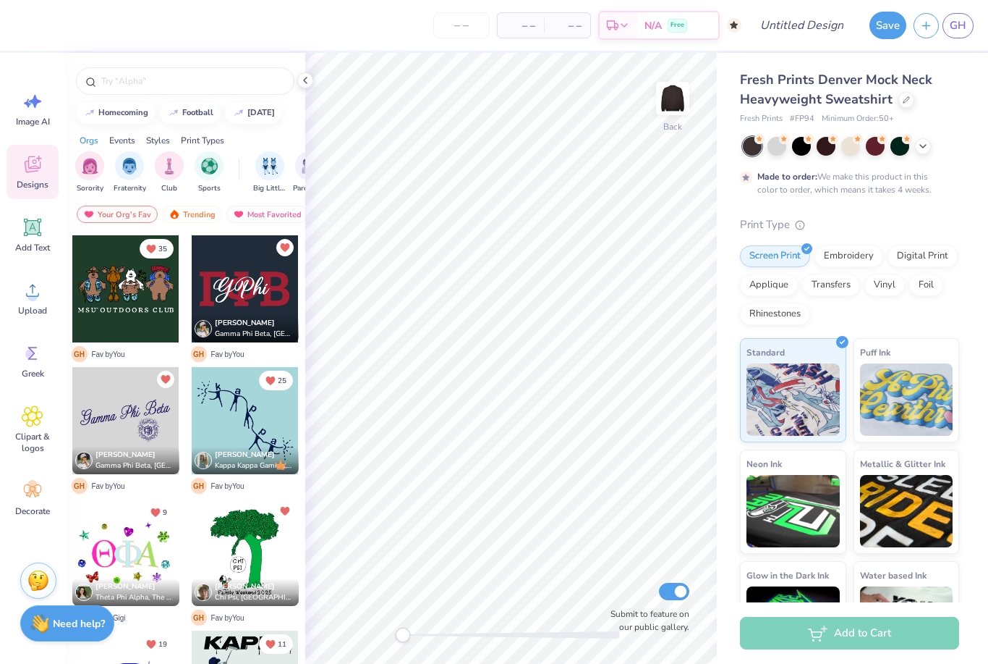
click at [63, 619] on strong "Need help?" at bounding box center [79, 624] width 52 height 14
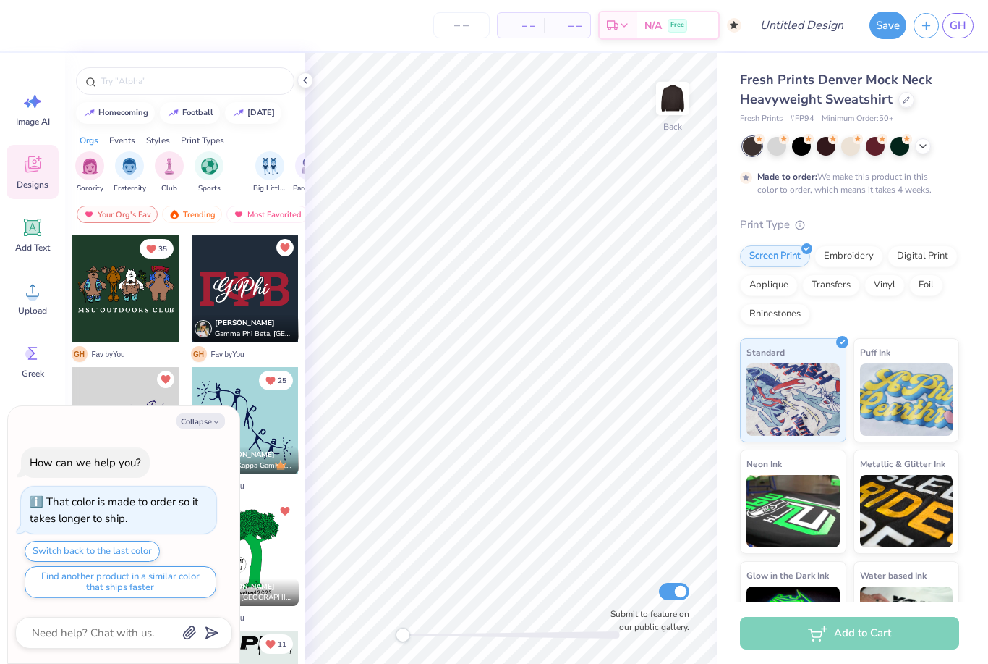
click at [216, 412] on div "Collapse How can we help you? That color is made to order so it takes longer to…" at bounding box center [124, 535] width 232 height 258
click at [209, 419] on button "Collapse" at bounding box center [201, 420] width 48 height 15
type textarea "x"
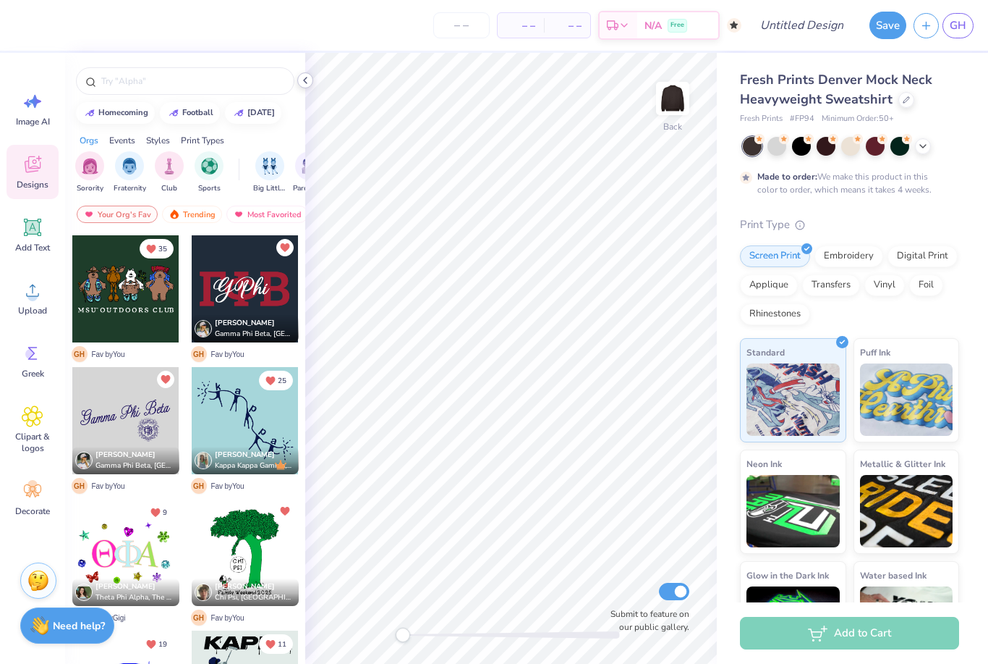
click at [305, 87] on div at bounding box center [305, 80] width 16 height 16
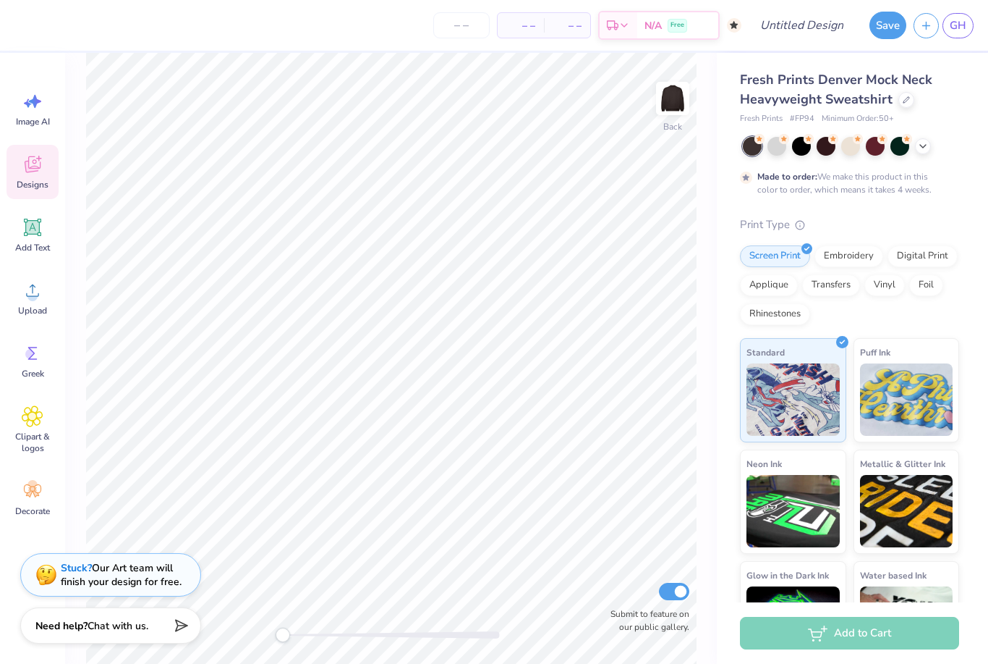
click at [72, 564] on strong "Stuck?" at bounding box center [76, 568] width 31 height 14
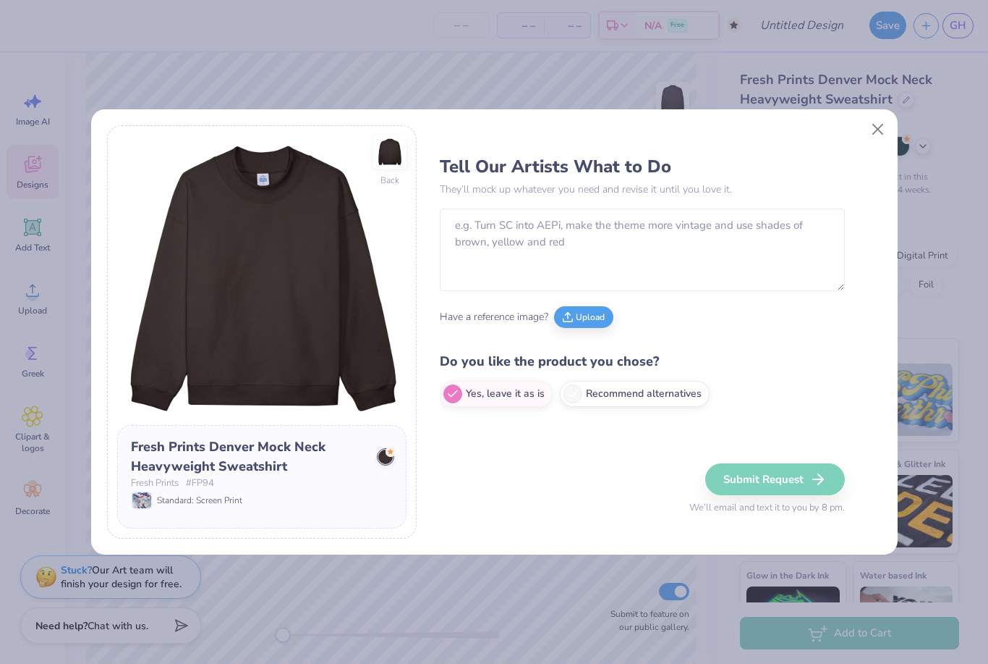
click at [556, 208] on div "Tell Our Artists What to Do They’ll mock up whatever you need and revise it unt…" at bounding box center [642, 281] width 405 height 266
click at [558, 323] on span "Upload" at bounding box center [583, 317] width 59 height 22
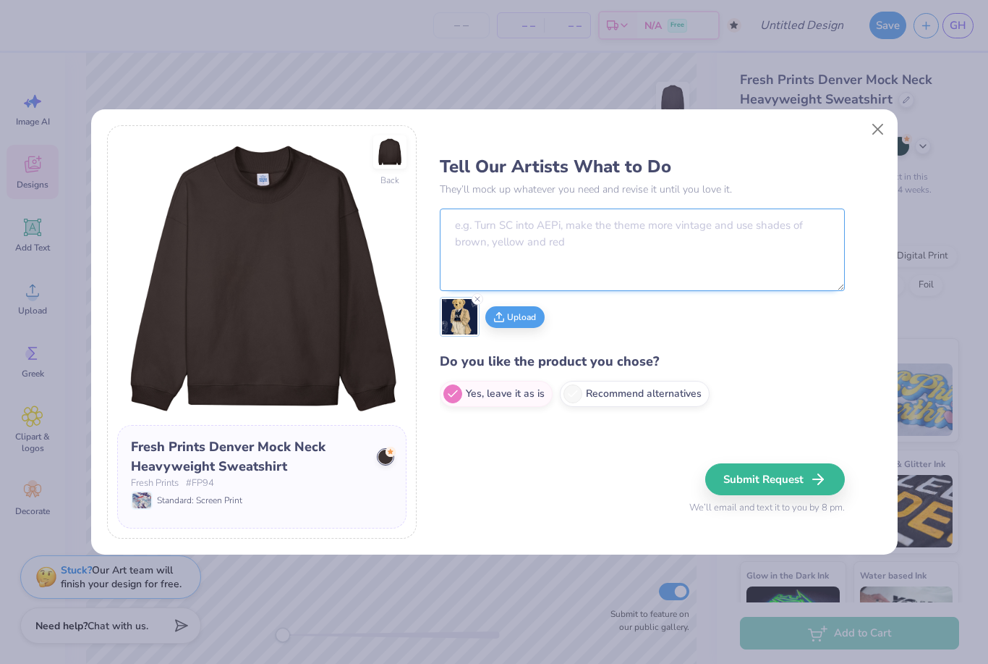
click at [644, 247] on textarea at bounding box center [642, 249] width 405 height 82
click at [520, 314] on button "Upload" at bounding box center [515, 315] width 59 height 22
click at [585, 240] on textarea at bounding box center [642, 249] width 405 height 82
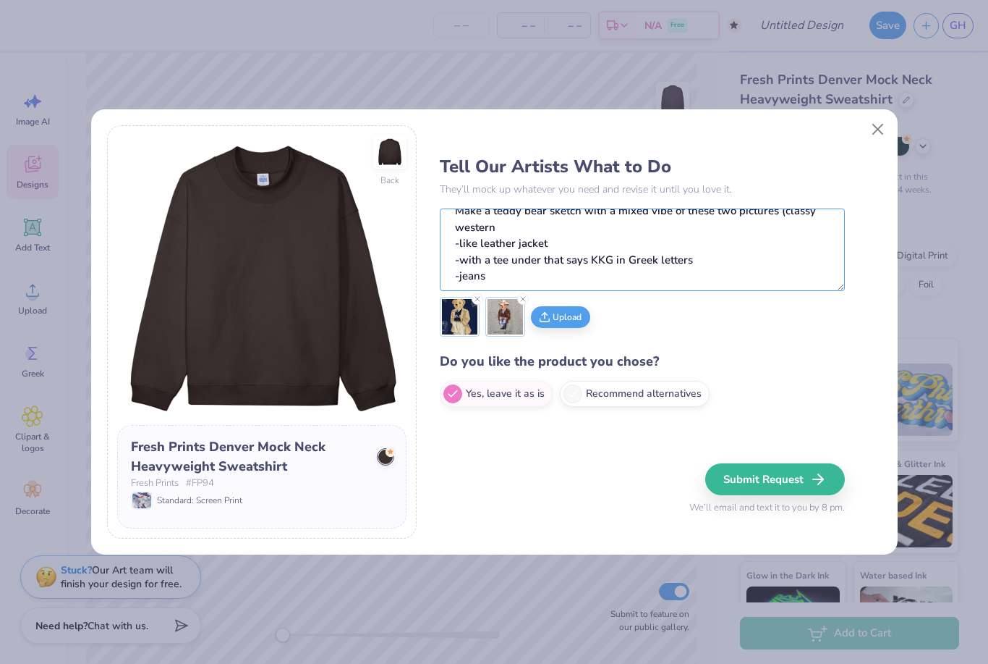
scroll to position [23, 0]
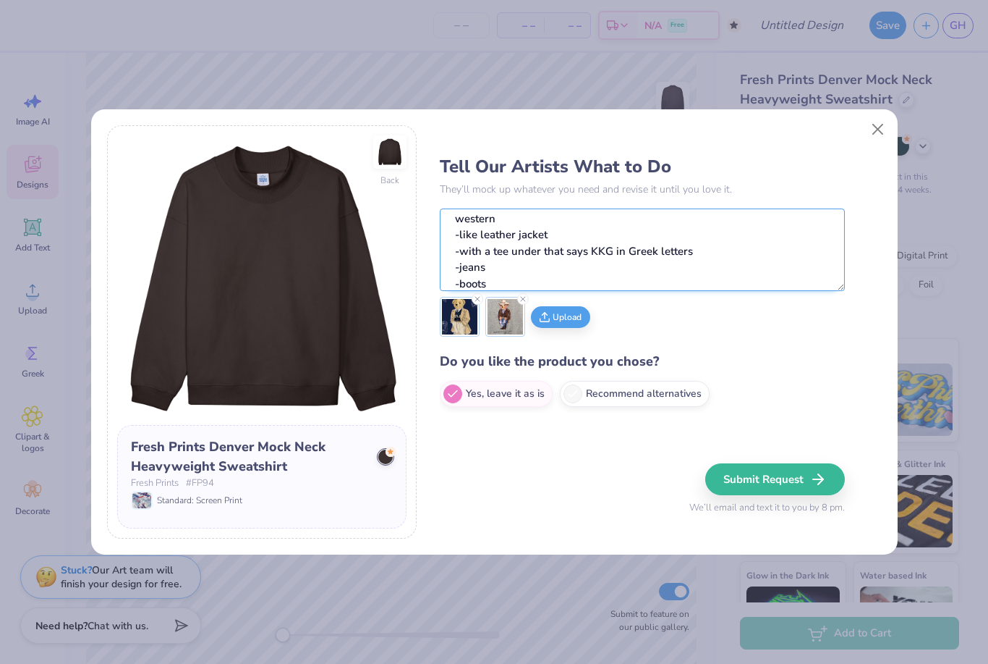
click at [555, 234] on textarea "Make a teddy bear sketch with a mixed vibe of these two pictures (classy wester…" at bounding box center [642, 249] width 405 height 82
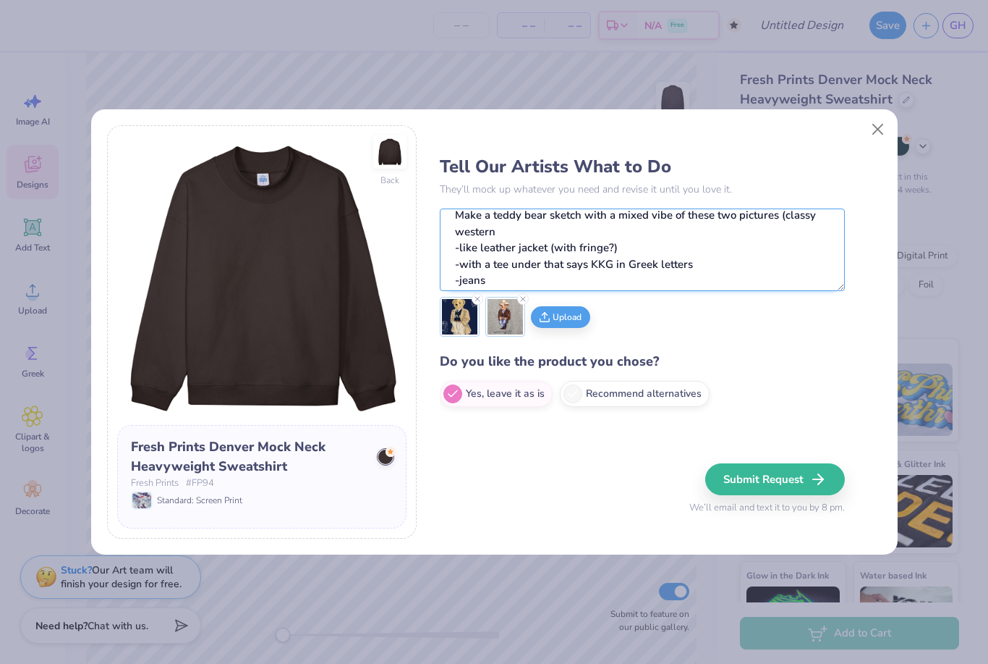
scroll to position [11, 0]
type textarea "Make a teddy bear sketch with a mixed vibe of these two pictures (classy wester…"
click at [800, 497] on div "Submit Request We’ll email and text it to you by 8 pm." at bounding box center [768, 489] width 156 height 52
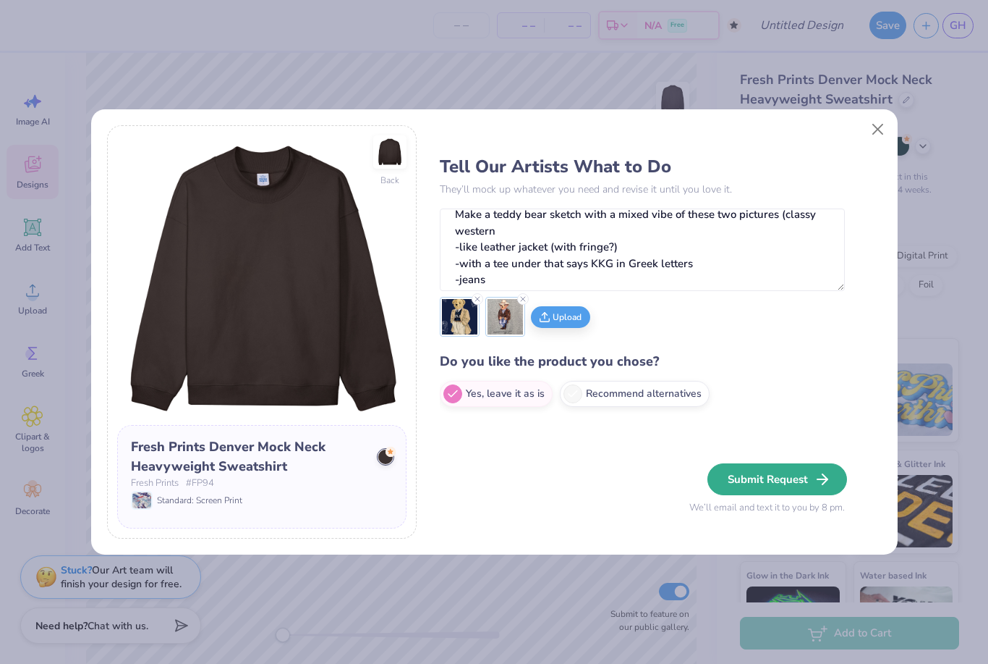
click at [794, 486] on button "Submit Request" at bounding box center [778, 479] width 140 height 32
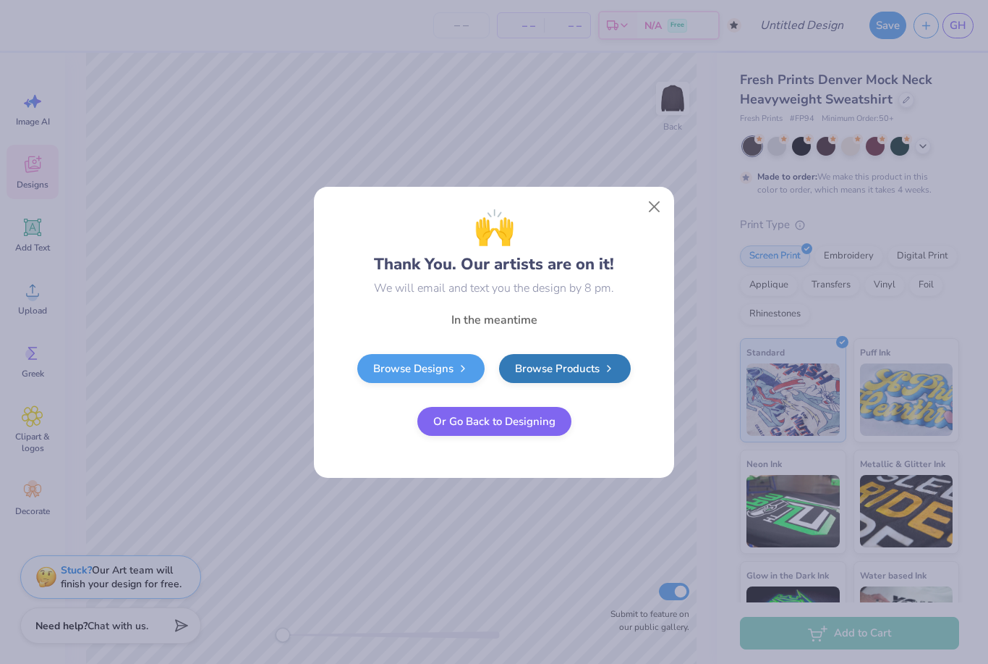
scroll to position [0, 0]
click at [655, 193] on button "Close" at bounding box center [654, 205] width 27 height 27
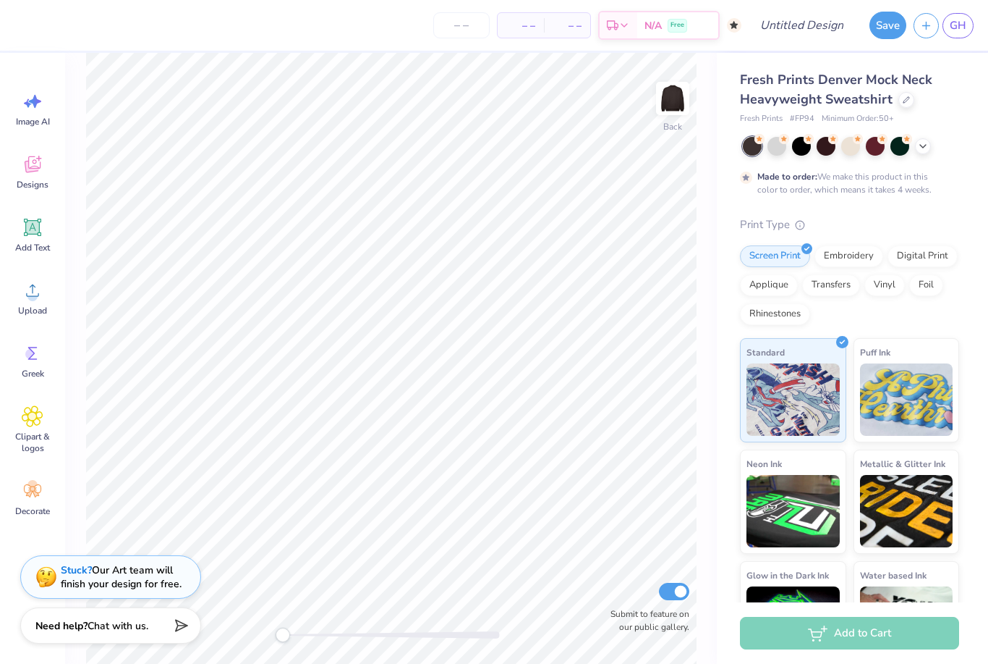
click at [941, 14] on div "GH" at bounding box center [944, 25] width 60 height 25
click at [940, 14] on div "GH" at bounding box center [944, 25] width 60 height 25
click at [955, 27] on span "GH" at bounding box center [958, 25] width 17 height 17
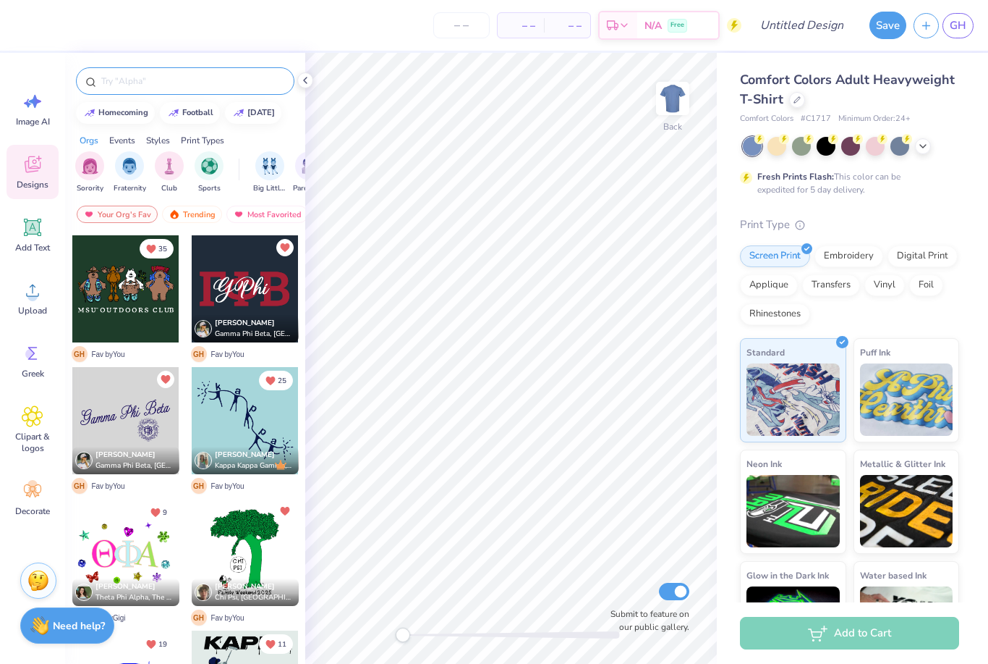
click at [203, 79] on input "text" at bounding box center [192, 81] width 185 height 14
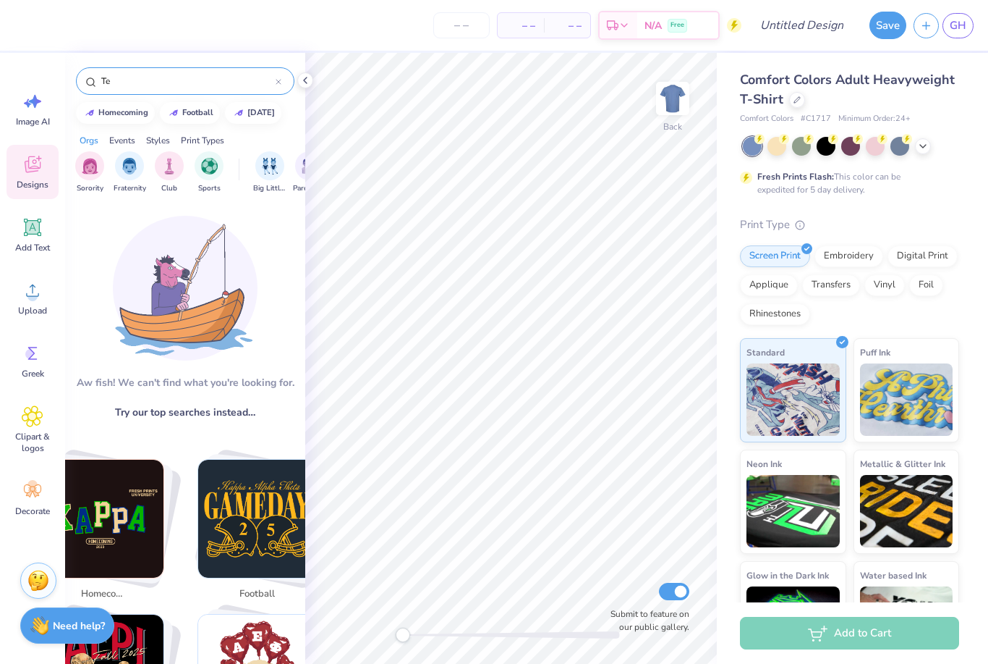
type input "T"
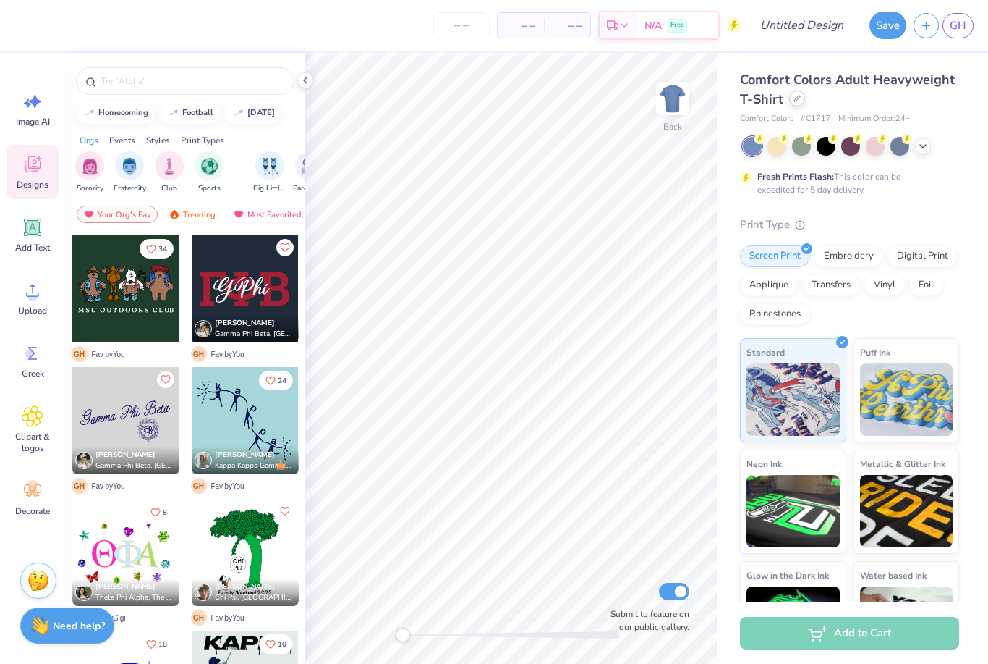
click at [791, 101] on div at bounding box center [797, 98] width 16 height 16
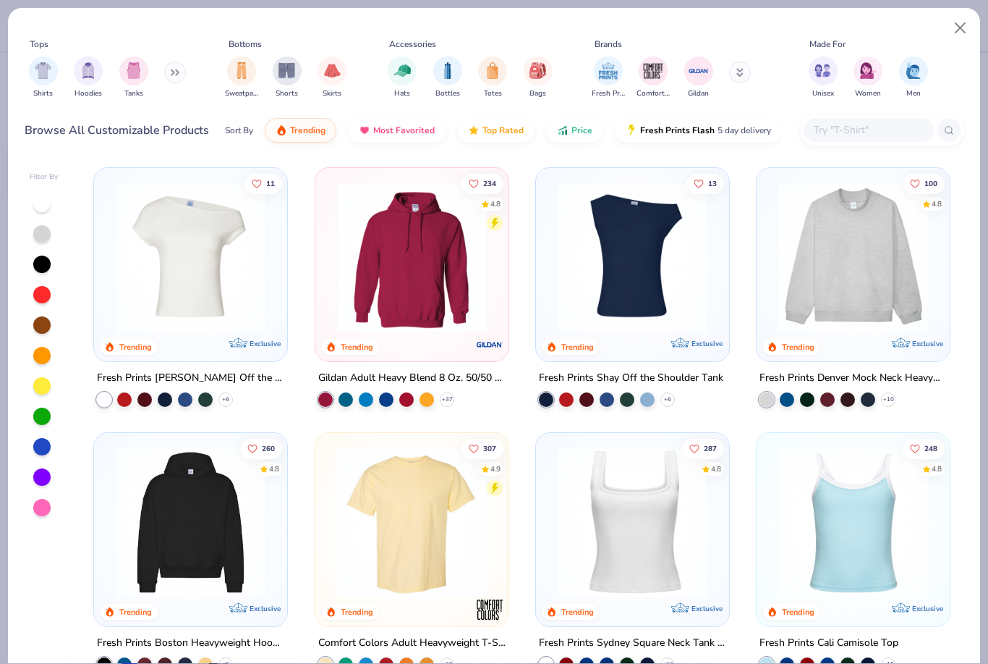
click at [848, 140] on div at bounding box center [869, 130] width 130 height 24
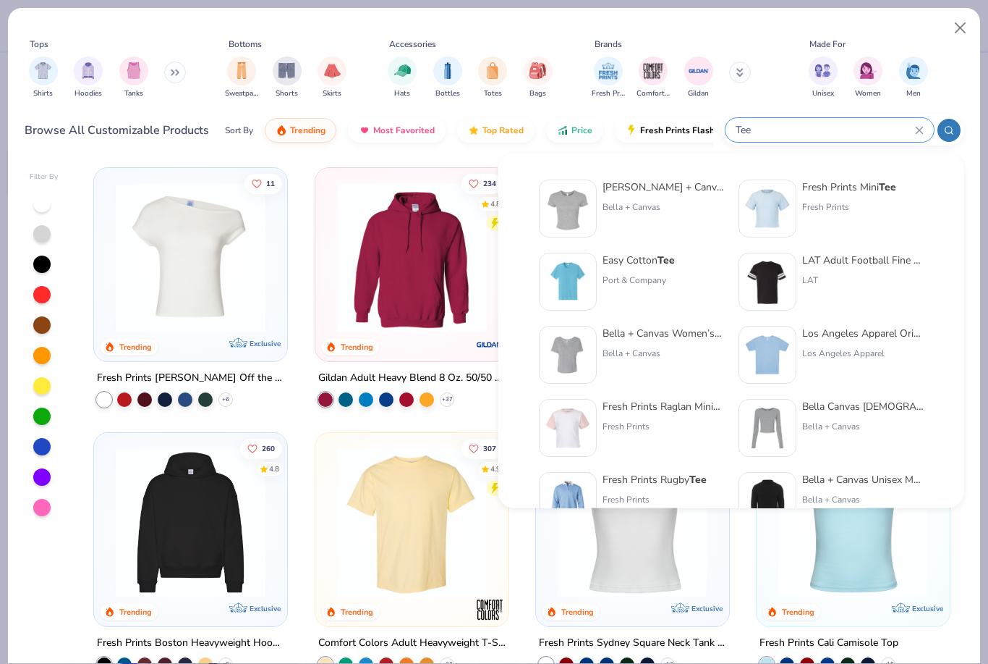
type input "Tee"
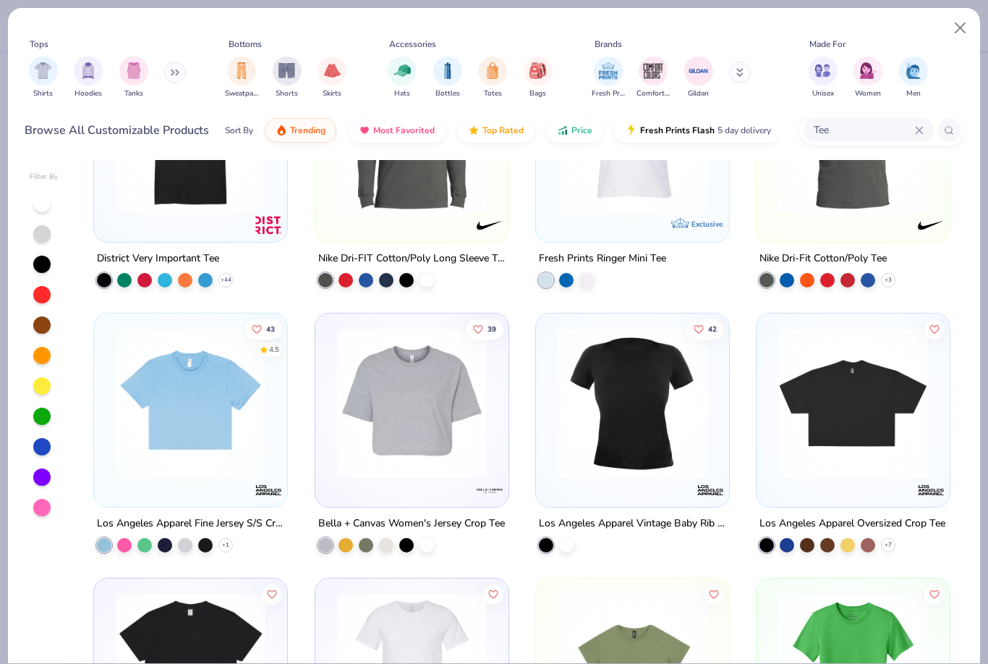
scroll to position [1260, 0]
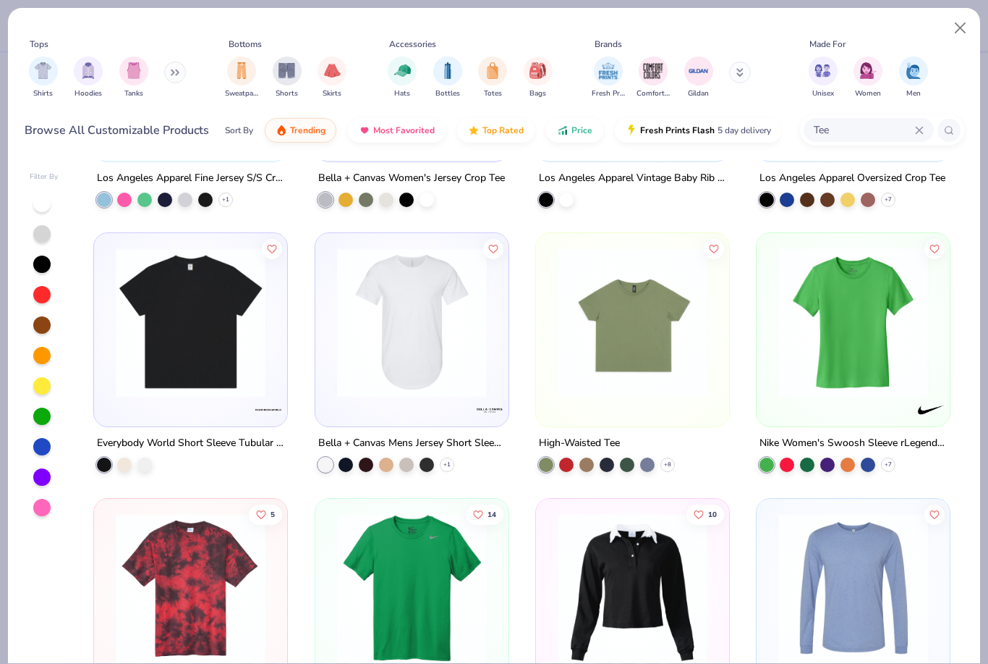
click at [924, 131] on div "Tee" at bounding box center [869, 130] width 130 height 24
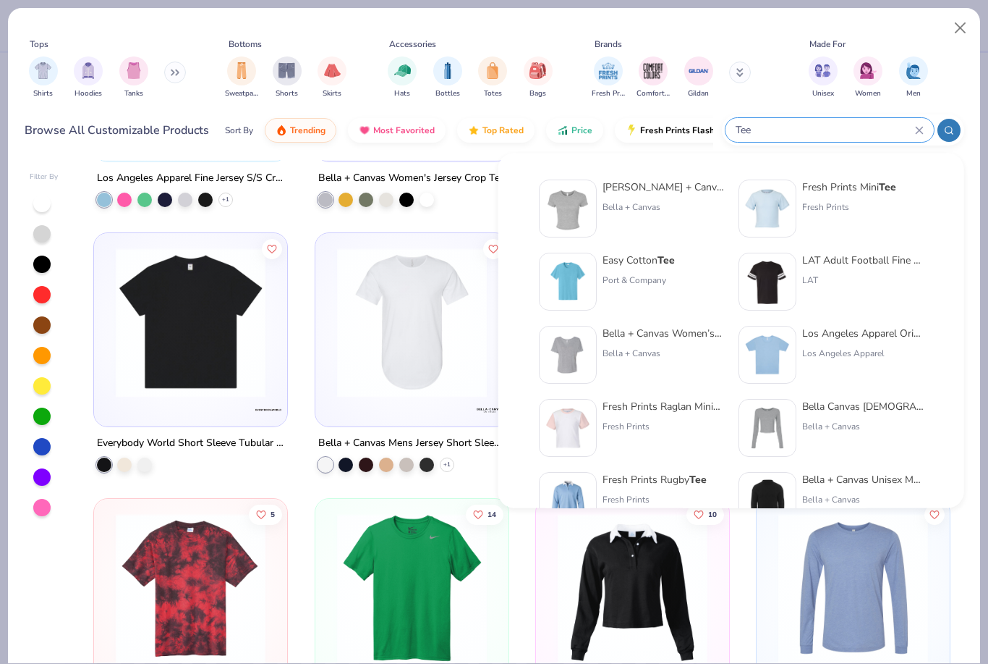
click at [790, 135] on input "Tee" at bounding box center [824, 130] width 181 height 17
type input "T"
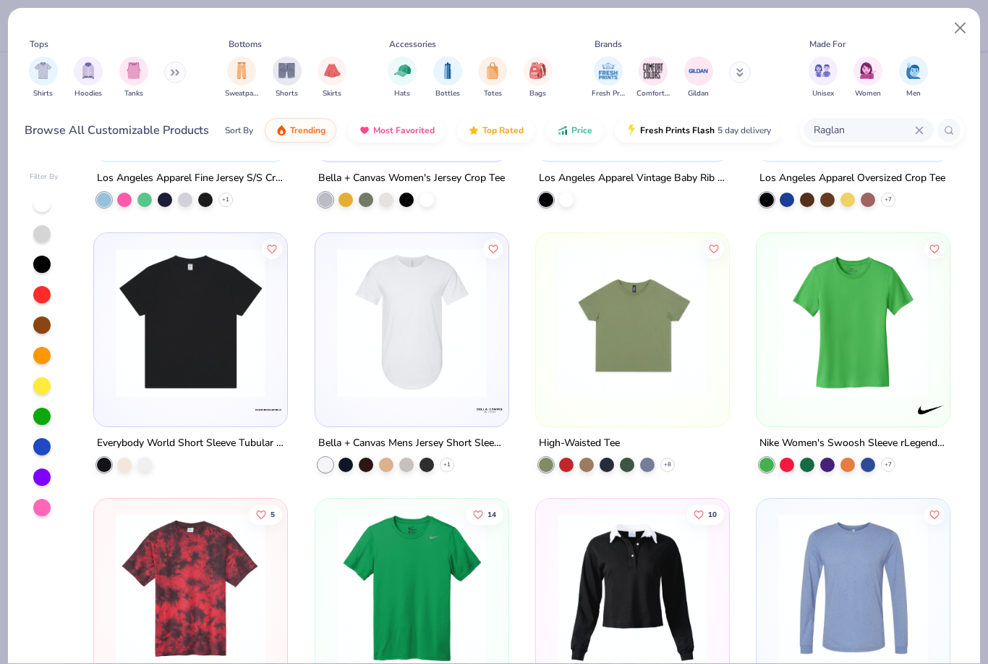
type input "Raglan"
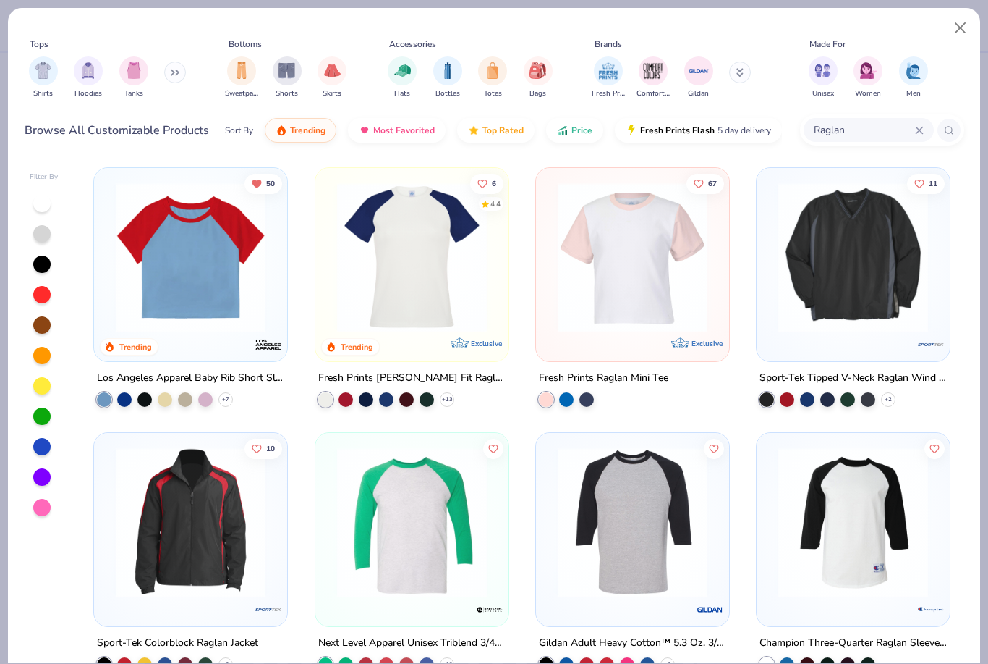
click at [219, 317] on img at bounding box center [191, 257] width 164 height 150
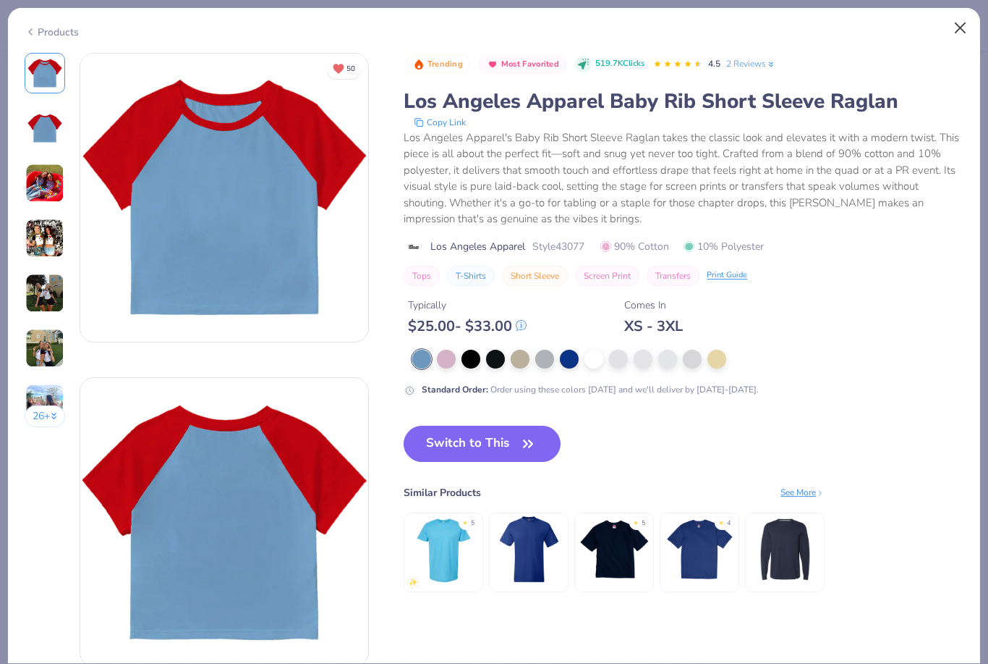
click at [961, 31] on button "Close" at bounding box center [960, 27] width 27 height 27
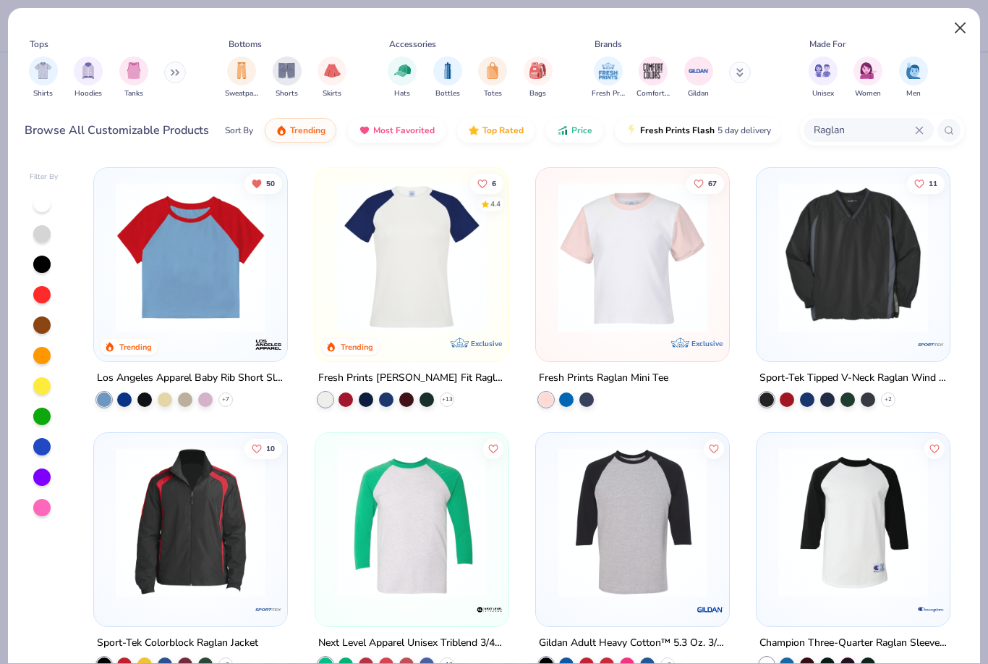
click at [962, 29] on button "Close" at bounding box center [960, 27] width 27 height 27
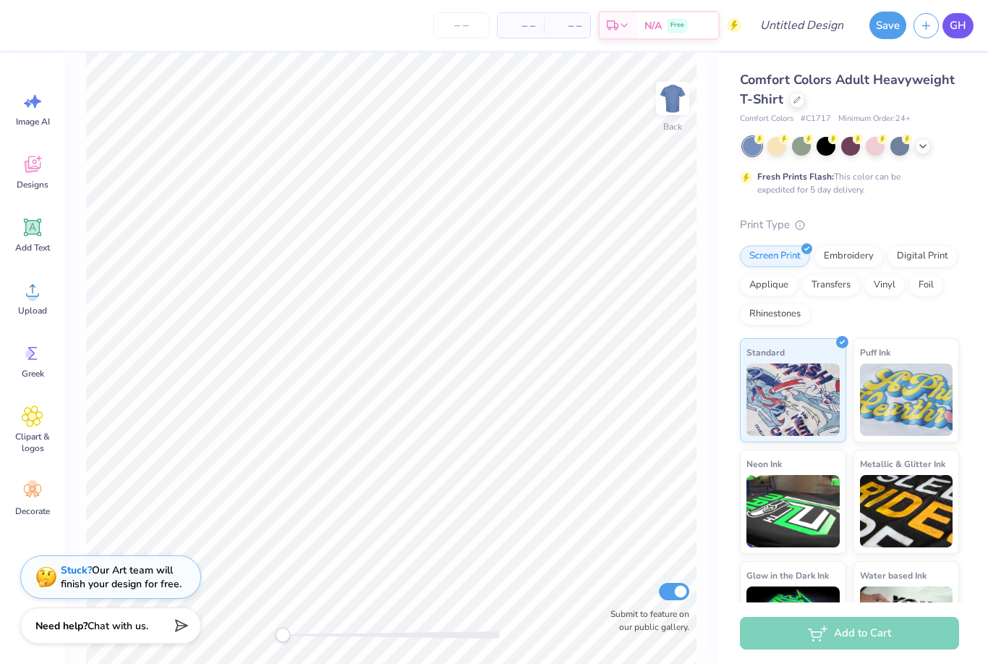
click at [950, 35] on link "GH" at bounding box center [958, 25] width 31 height 25
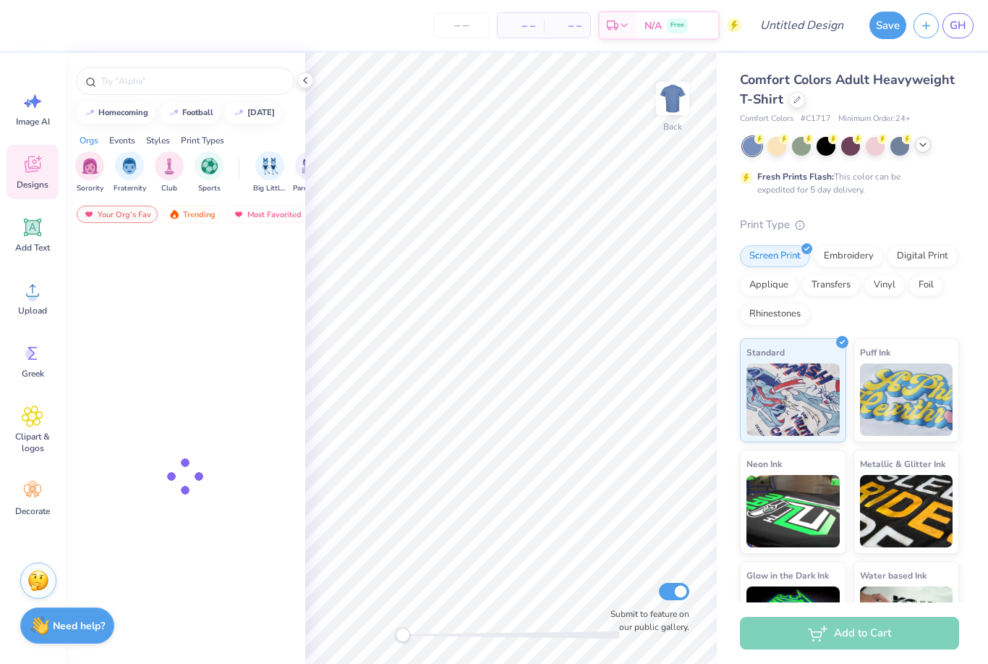
click at [919, 149] on icon at bounding box center [924, 145] width 12 height 12
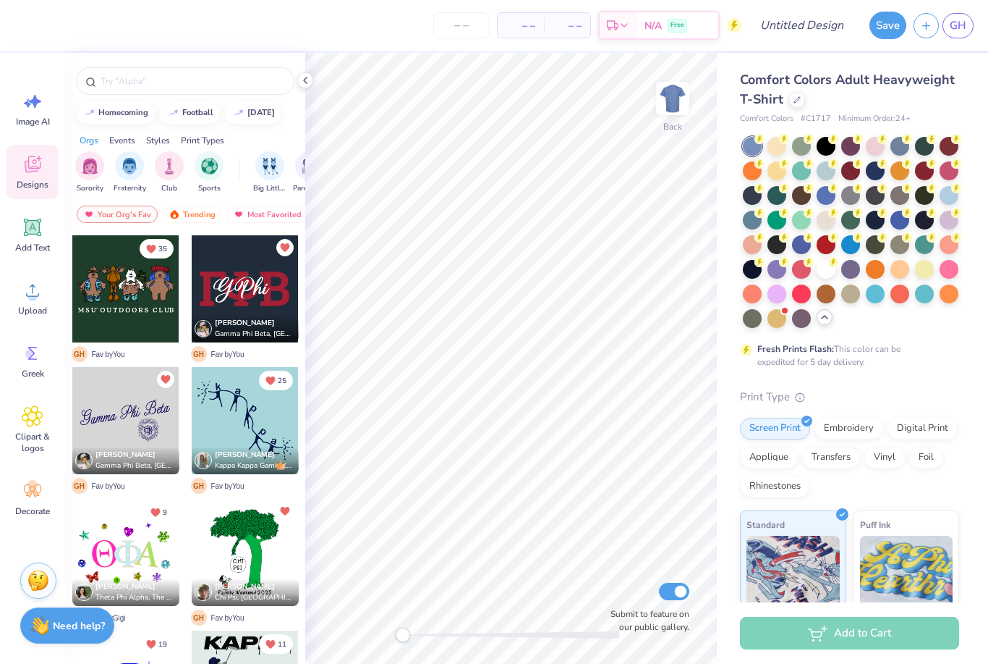
click at [792, 90] on div "Comfort Colors Adult Heavyweight T-Shirt" at bounding box center [849, 89] width 219 height 39
click at [796, 96] on icon at bounding box center [797, 98] width 7 height 7
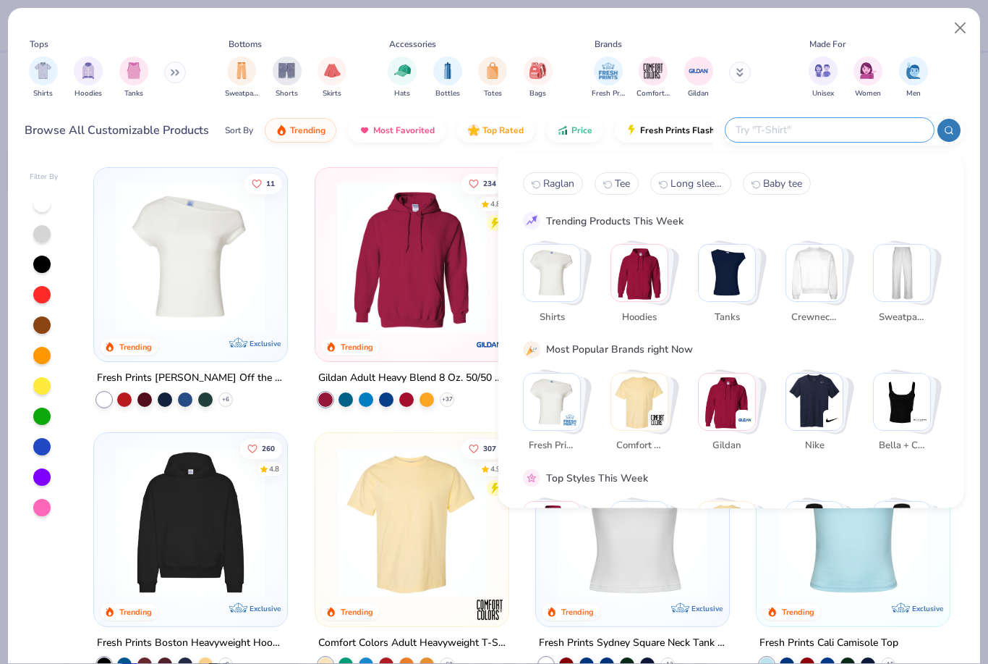
click at [847, 122] on input "text" at bounding box center [829, 130] width 190 height 17
type input "Raglan"
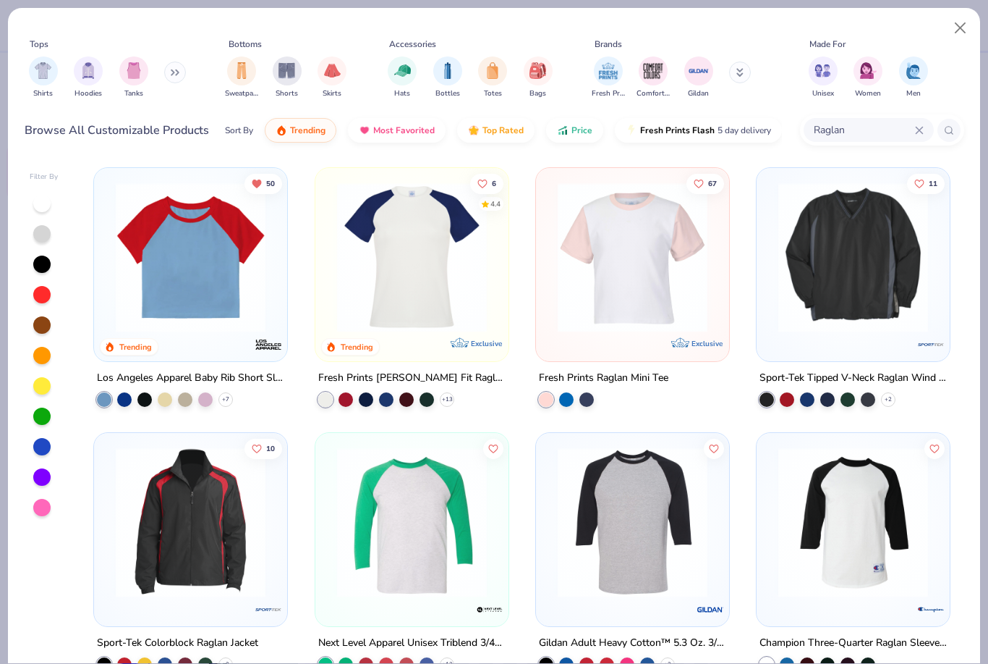
click at [630, 258] on img at bounding box center [633, 257] width 164 height 150
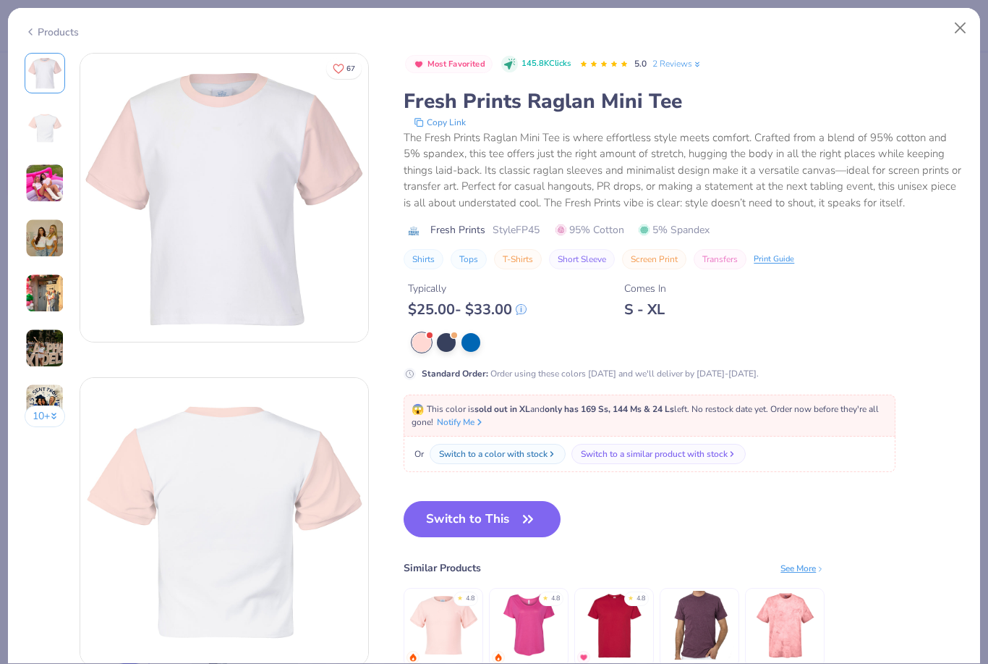
click at [448, 352] on div "Standard Order : Order using these colors [DATE] and we'll deliver by [DATE]-[D…" at bounding box center [684, 356] width 560 height 47
click at [448, 342] on div at bounding box center [446, 340] width 19 height 19
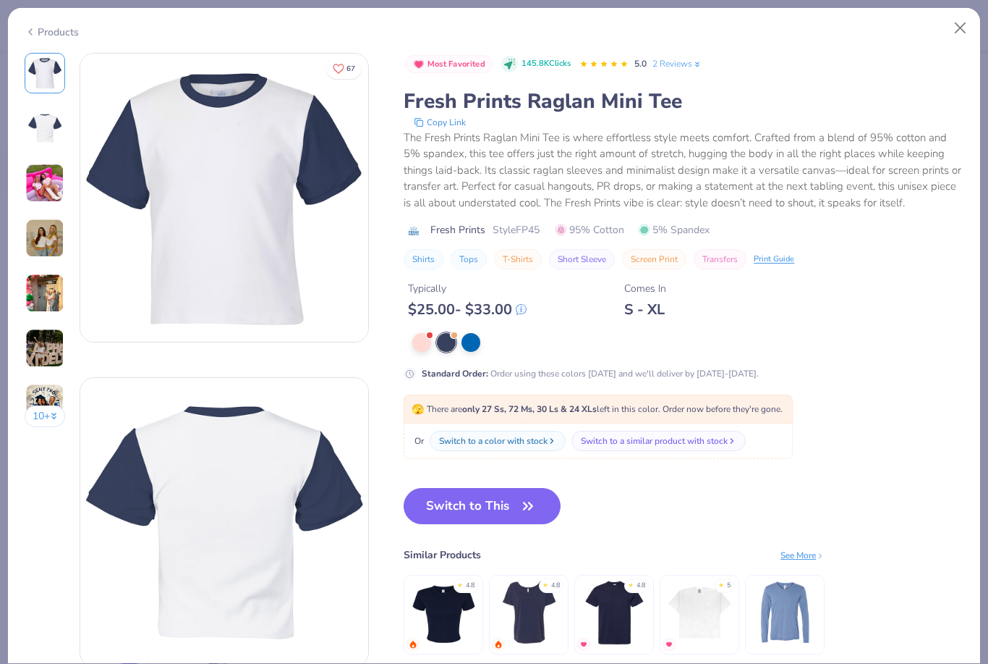
click at [48, 315] on div "10 +" at bounding box center [45, 245] width 41 height 385
click at [49, 302] on img at bounding box center [44, 293] width 39 height 39
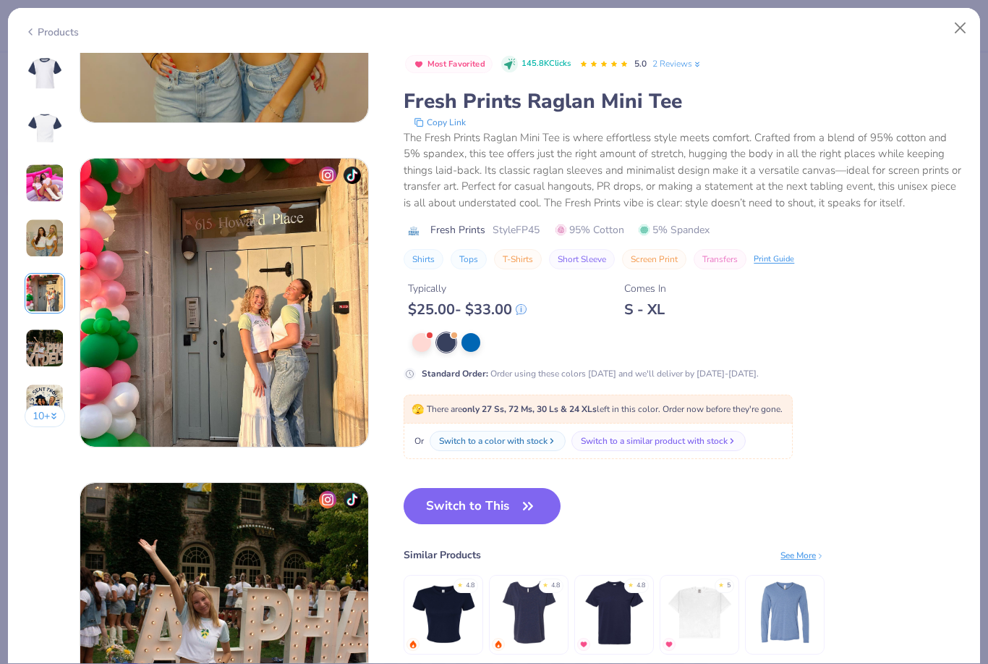
scroll to position [1297, 0]
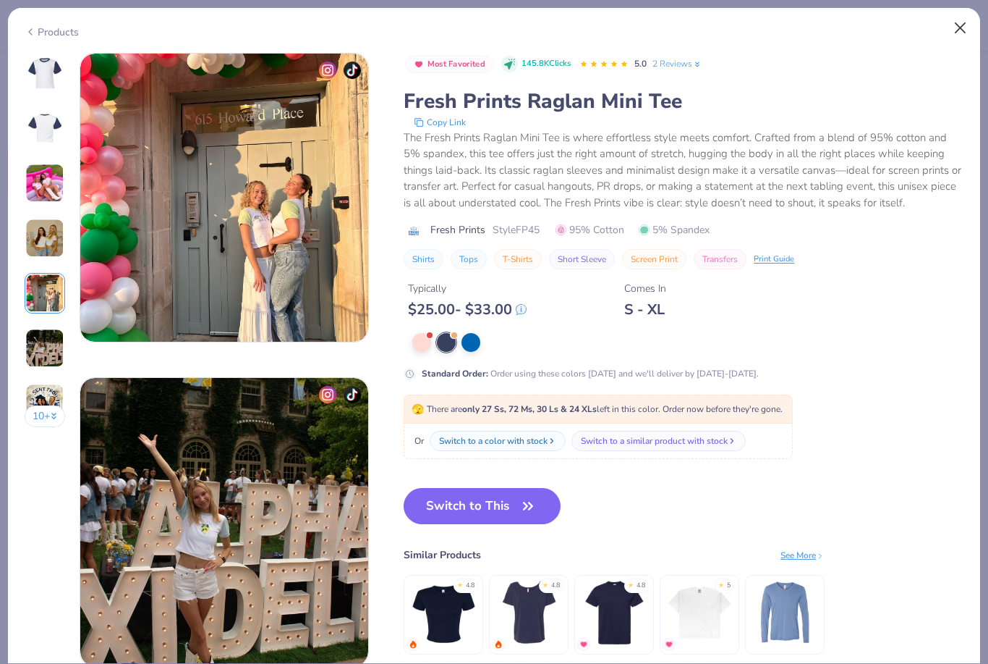
click at [959, 28] on button "Close" at bounding box center [960, 27] width 27 height 27
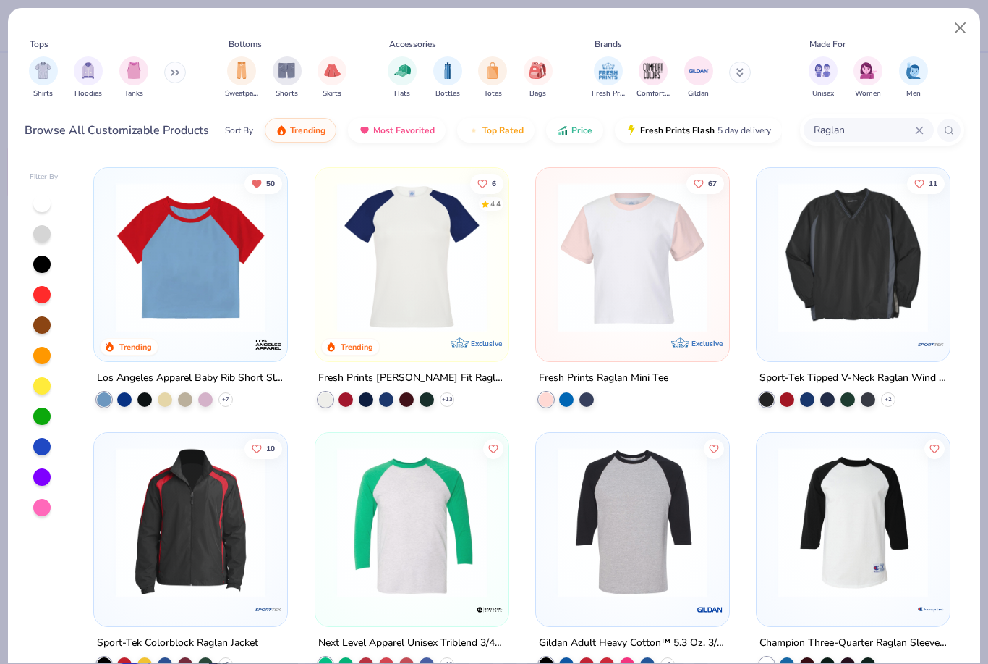
click at [182, 284] on img at bounding box center [191, 257] width 164 height 150
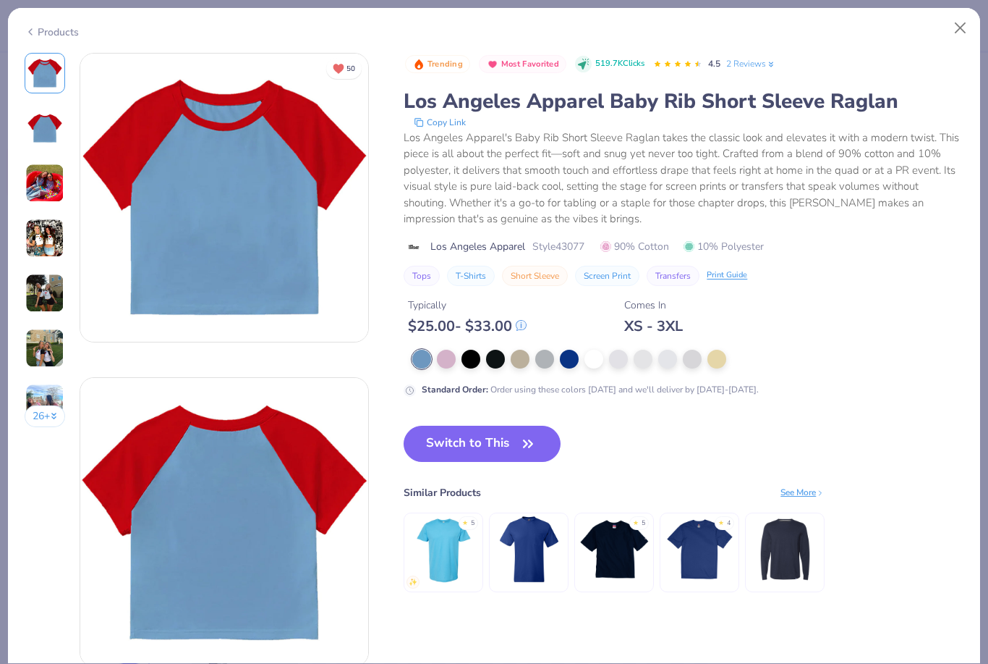
click at [56, 350] on img at bounding box center [44, 348] width 39 height 39
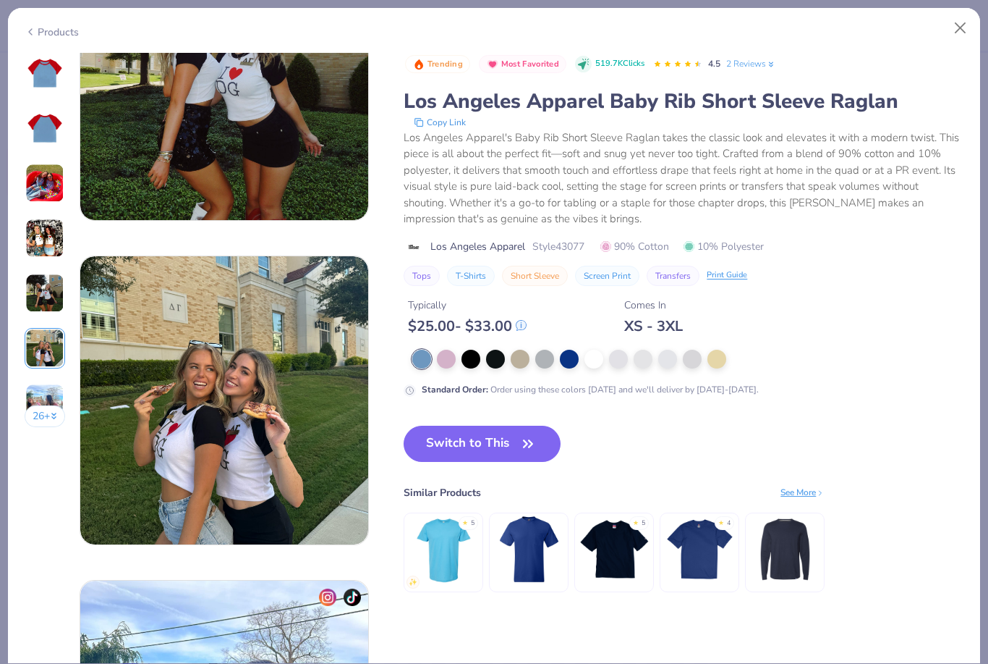
scroll to position [1621, 0]
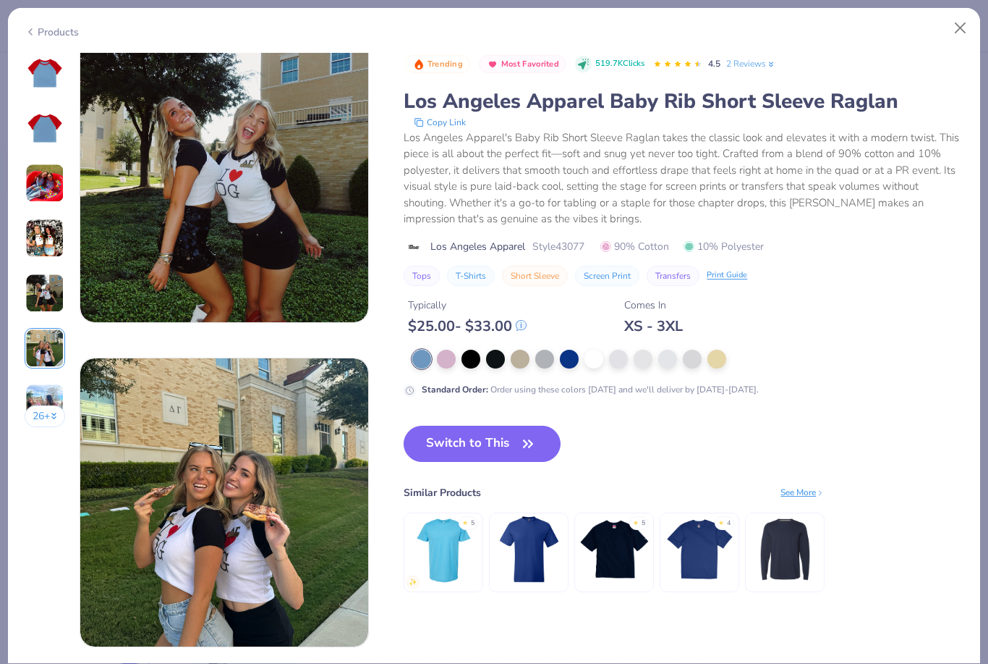
click at [49, 77] on img at bounding box center [44, 73] width 35 height 35
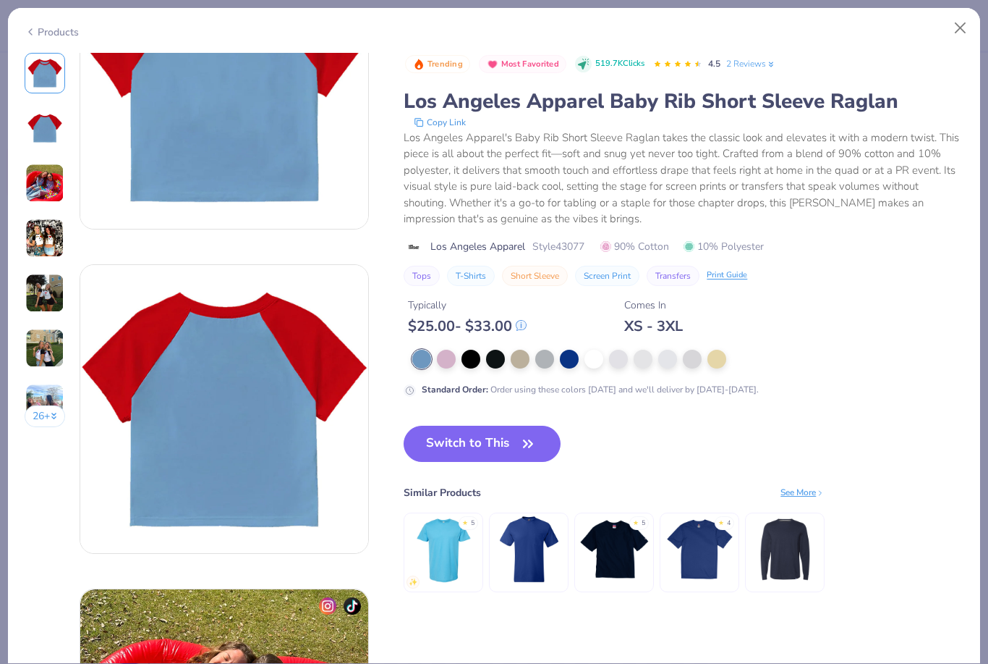
scroll to position [0, 0]
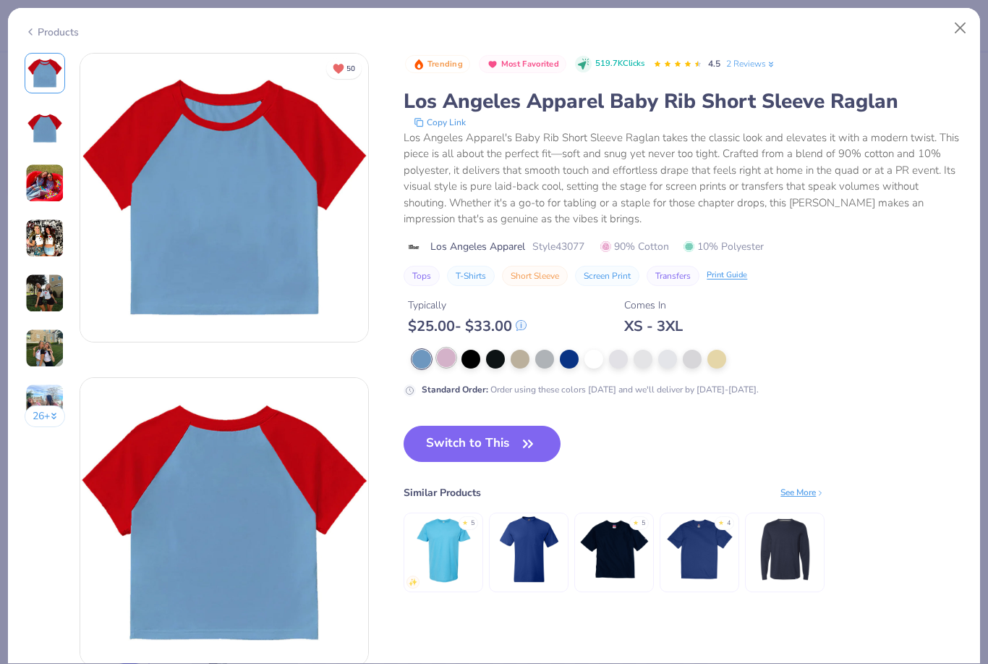
click at [456, 360] on div at bounding box center [446, 357] width 19 height 19
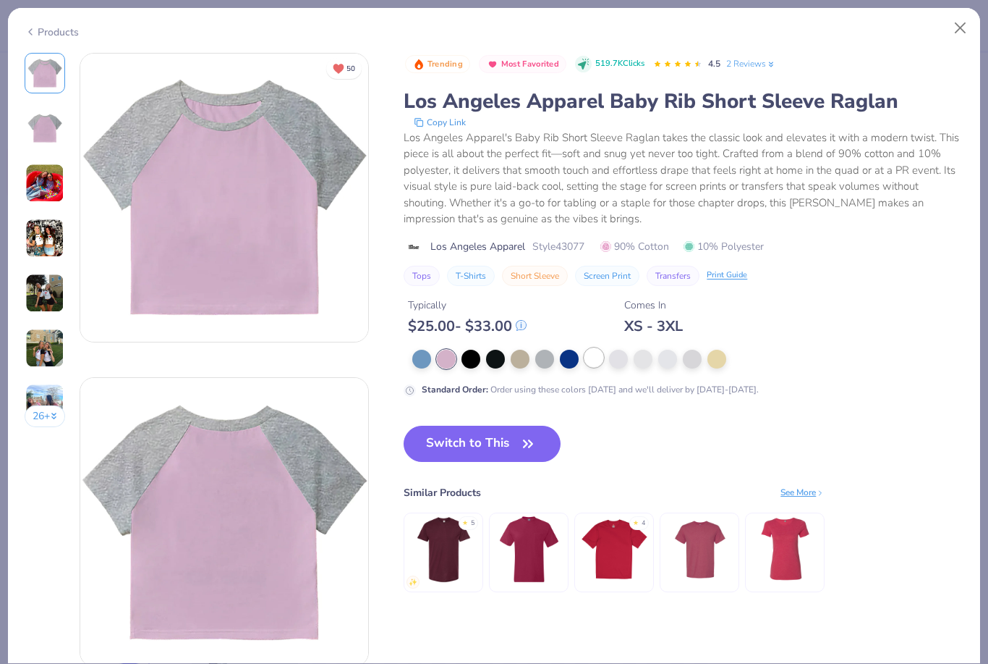
click at [601, 361] on div at bounding box center [594, 357] width 19 height 19
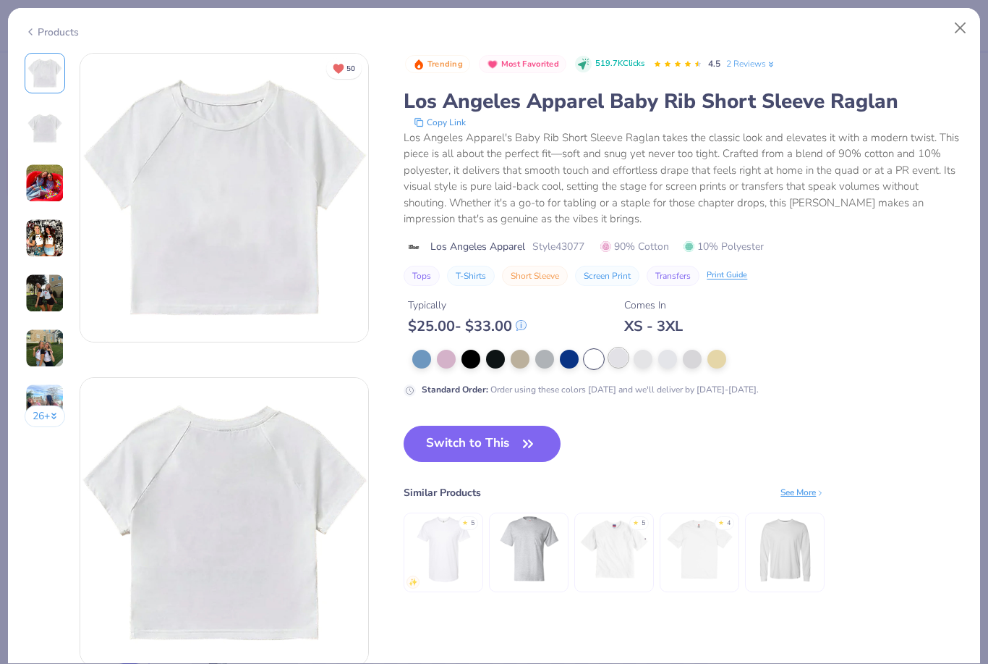
click at [622, 359] on div at bounding box center [618, 357] width 19 height 19
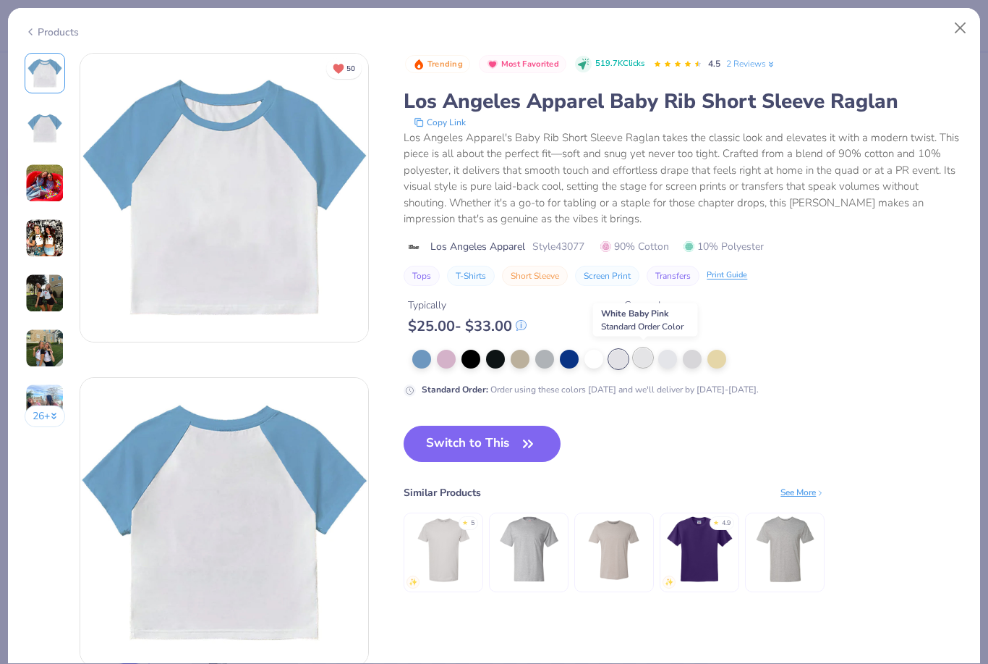
click at [645, 361] on div at bounding box center [643, 357] width 19 height 19
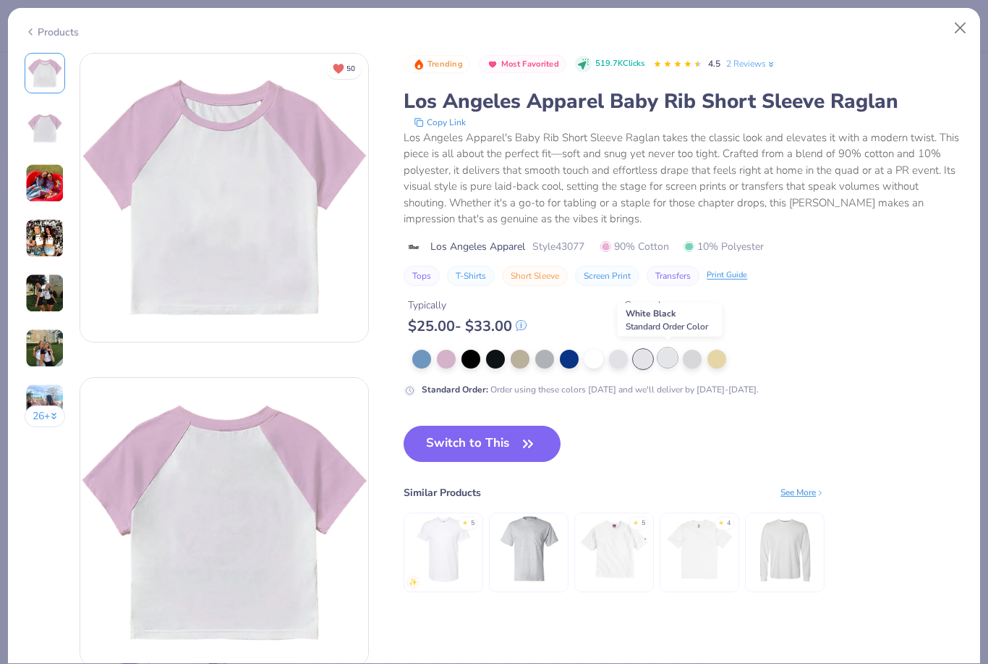
click at [670, 360] on div at bounding box center [667, 357] width 19 height 19
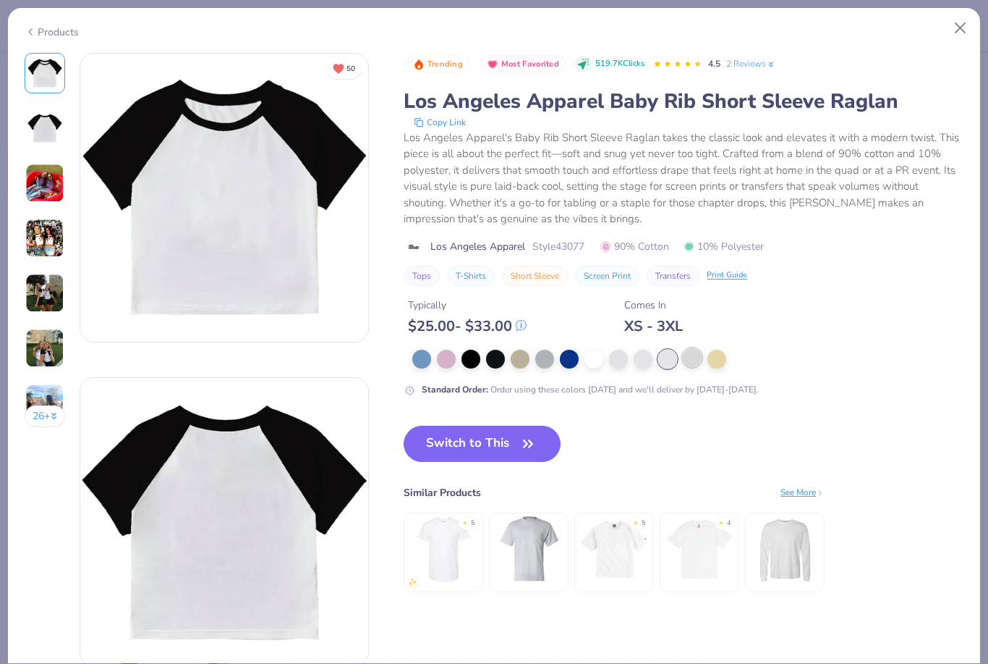
click at [700, 362] on div at bounding box center [692, 357] width 19 height 19
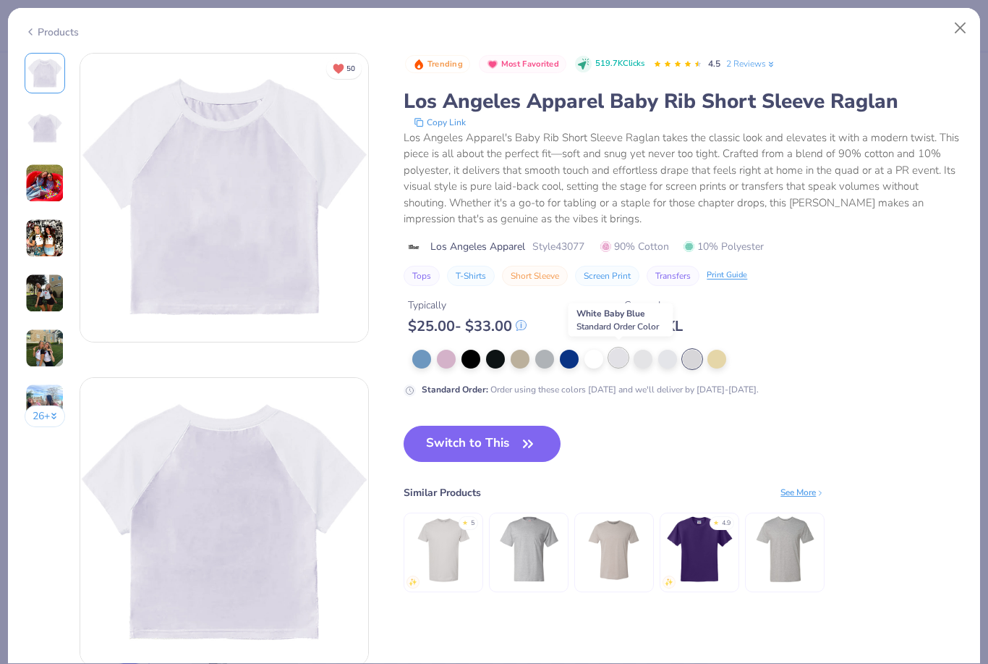
click at [624, 352] on div at bounding box center [618, 357] width 19 height 19
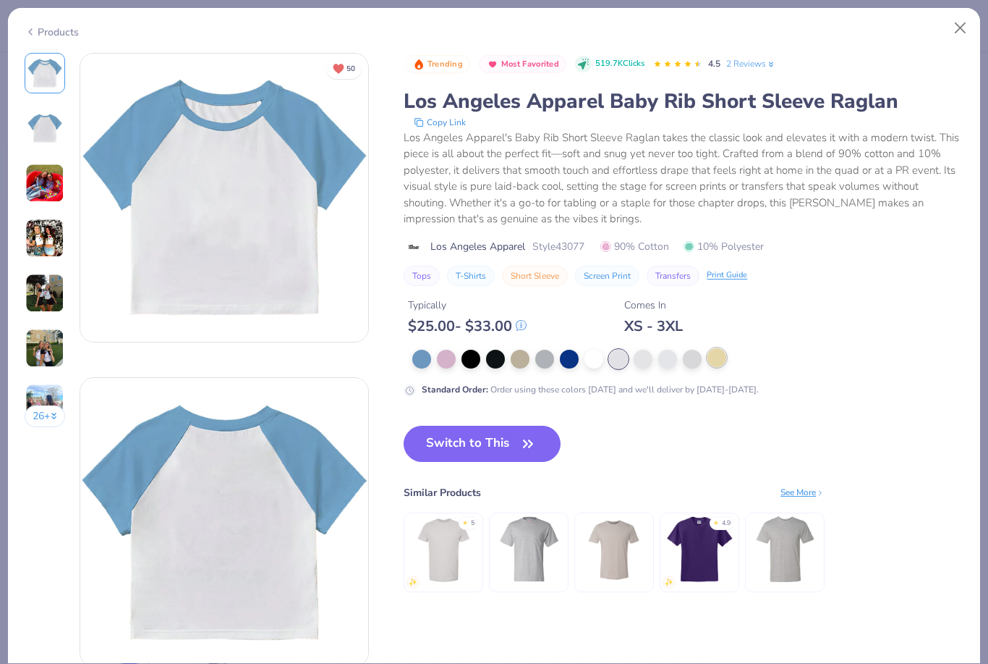
click at [721, 358] on div at bounding box center [717, 357] width 19 height 19
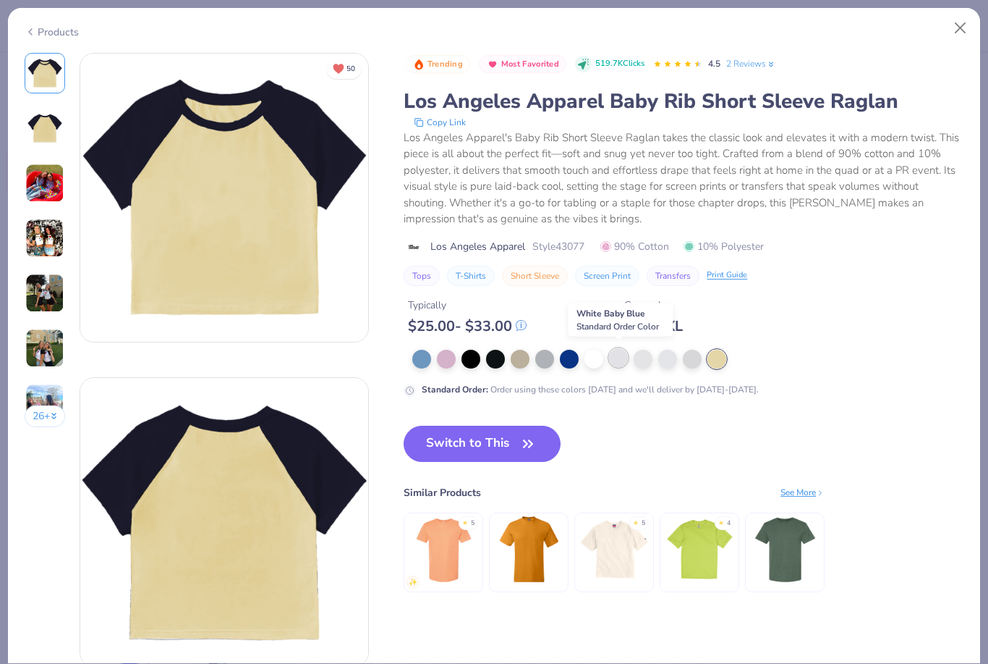
click at [619, 354] on div at bounding box center [618, 357] width 19 height 19
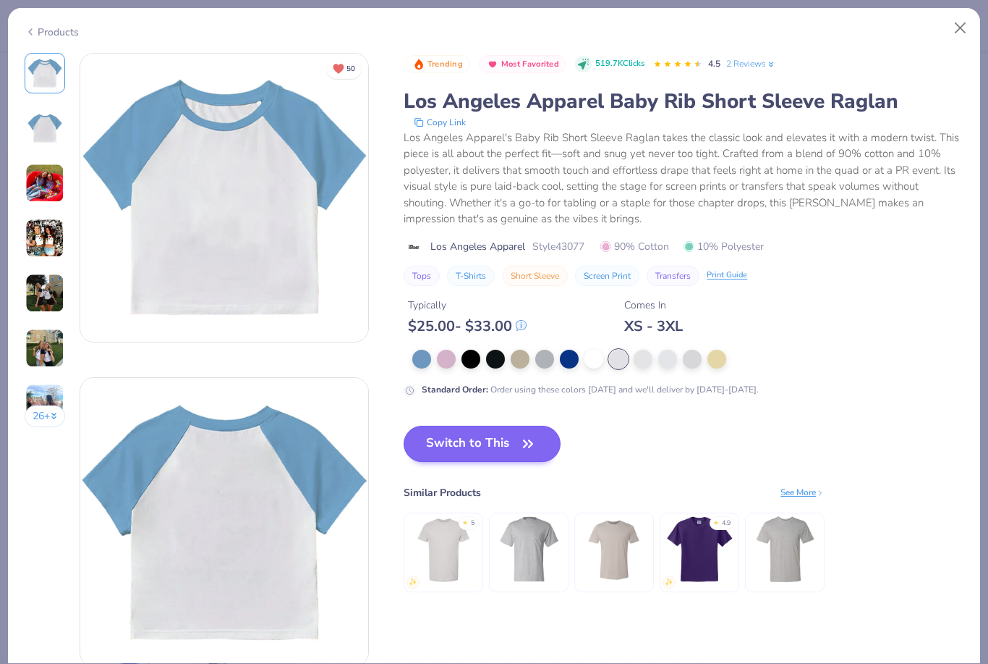
click at [493, 435] on button "Switch to This" at bounding box center [482, 443] width 157 height 36
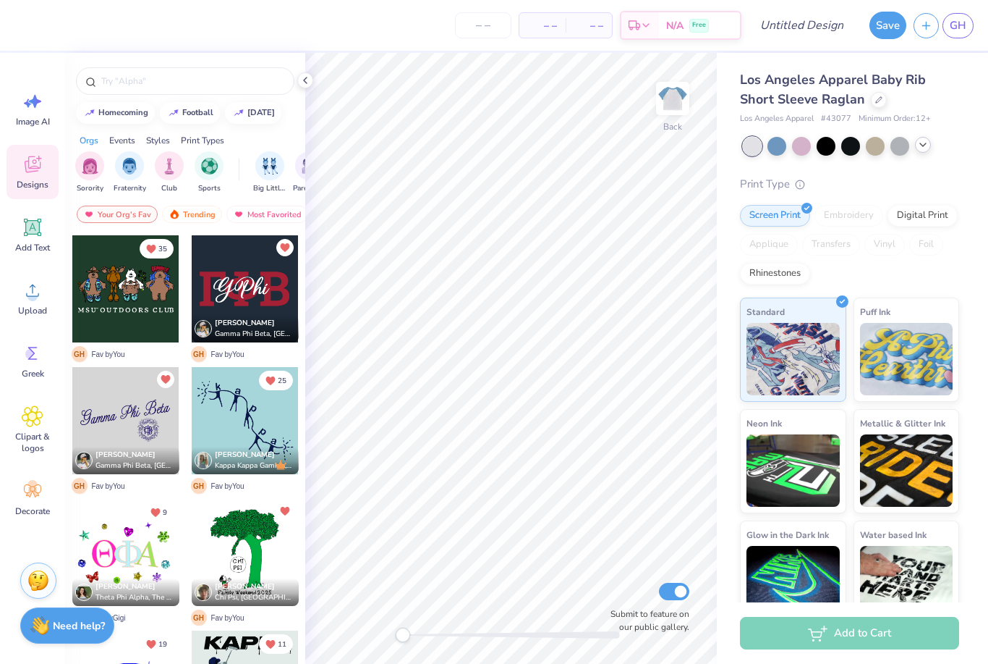
click at [255, 302] on div at bounding box center [245, 288] width 107 height 107
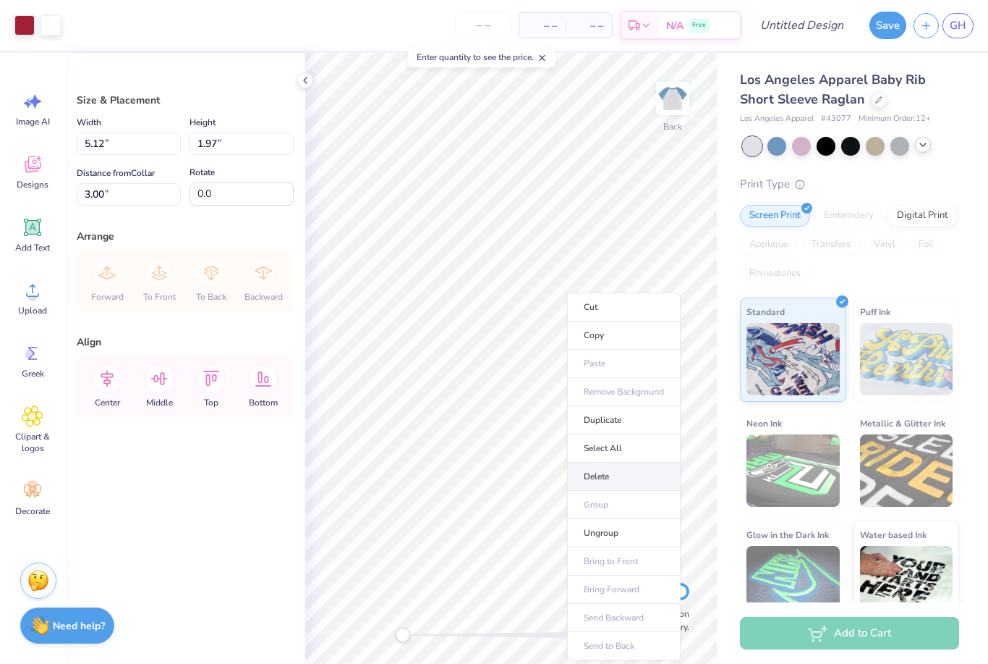
click at [603, 483] on li "Delete" at bounding box center [624, 476] width 114 height 28
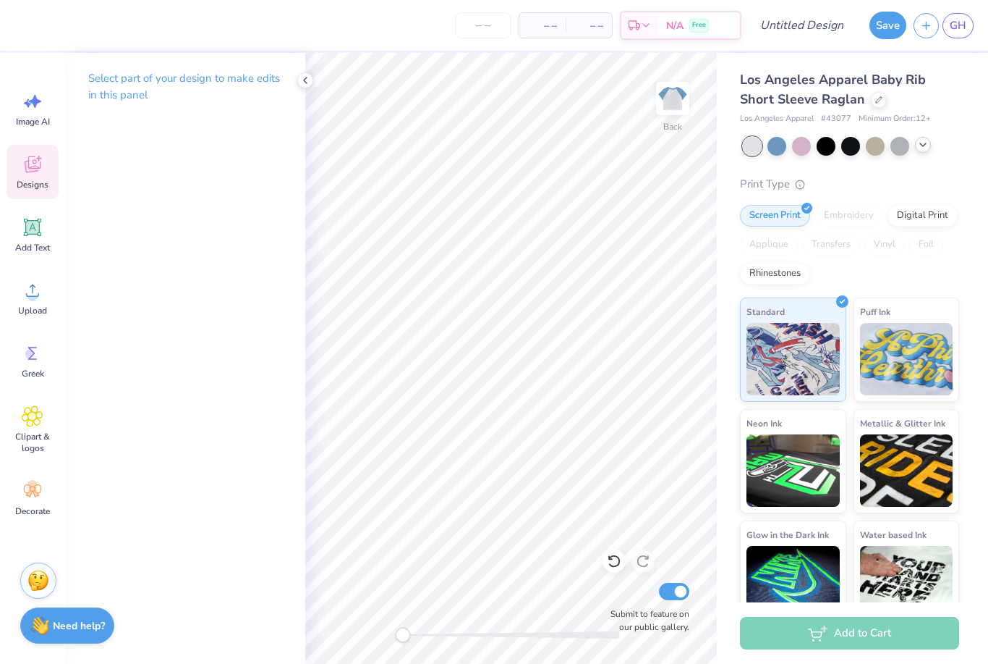
click at [38, 177] on div "Designs" at bounding box center [33, 172] width 52 height 54
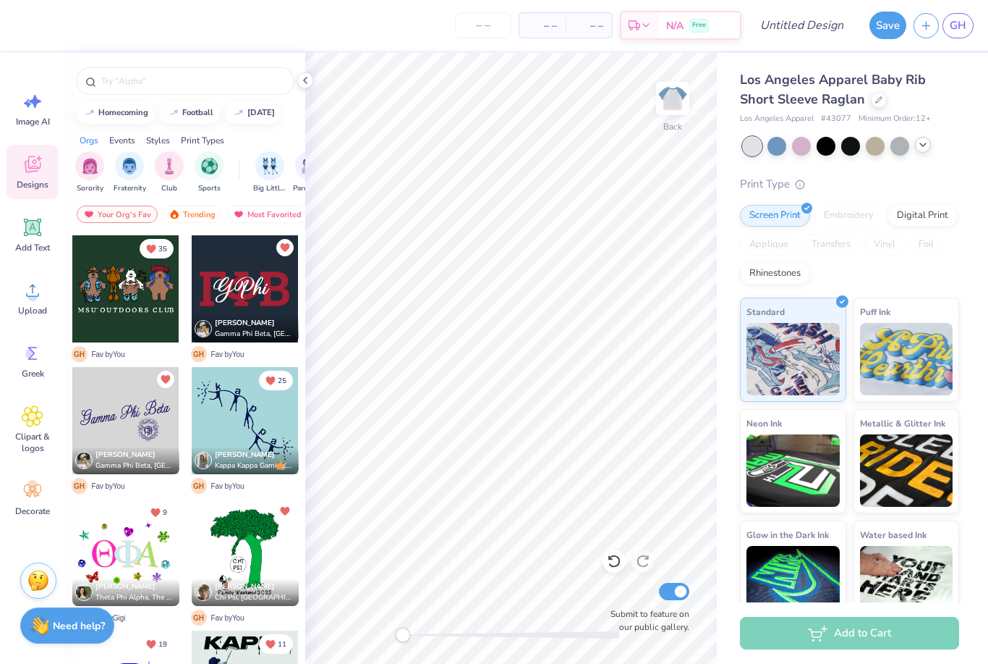
click at [141, 414] on div at bounding box center [125, 420] width 107 height 107
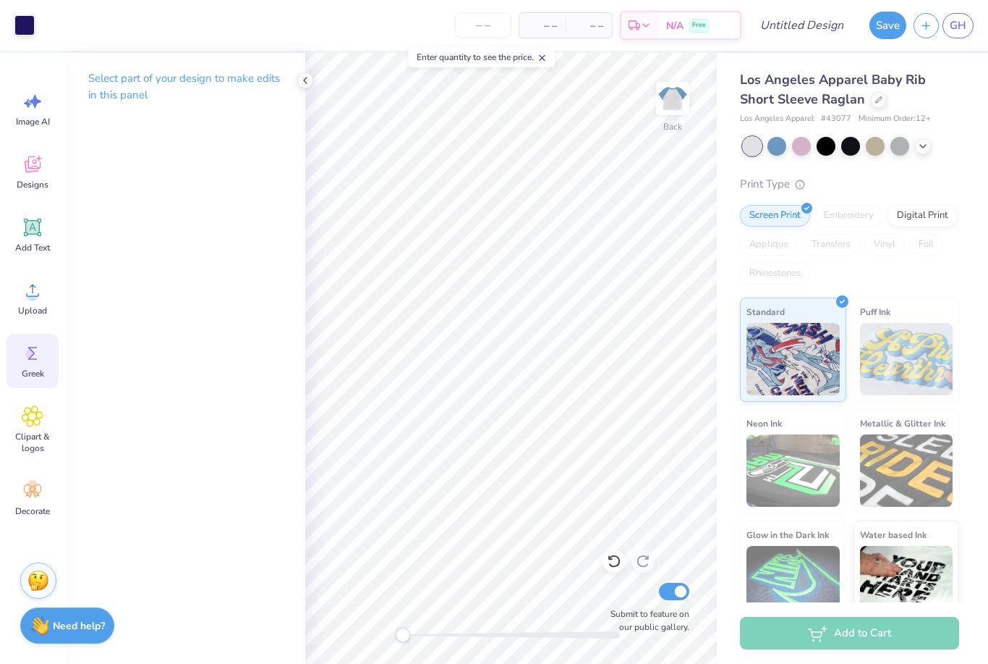
click at [31, 374] on span "Greek" at bounding box center [33, 374] width 22 height 12
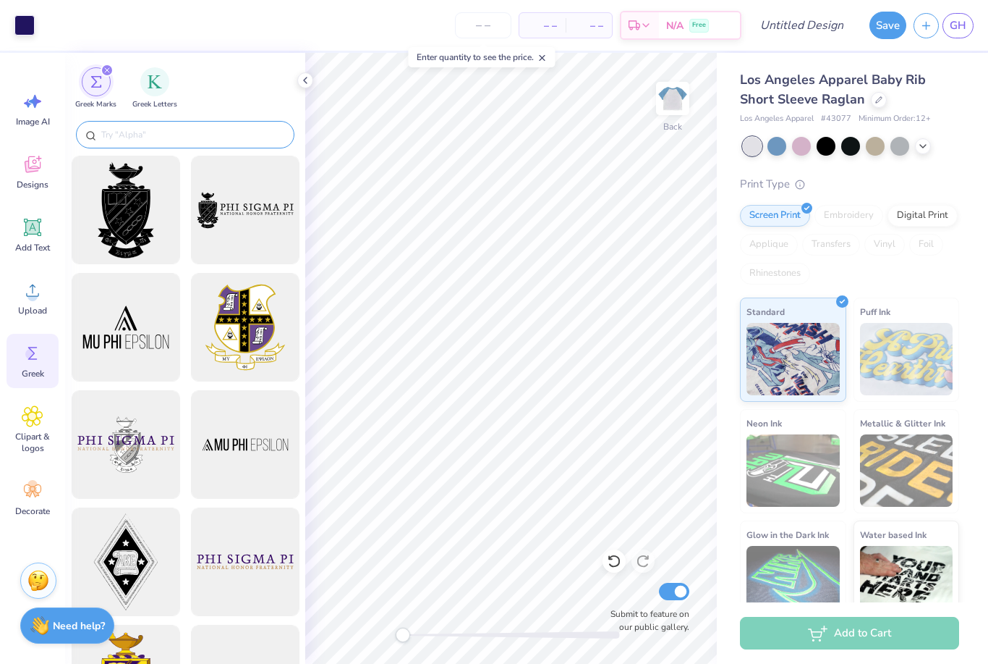
click at [174, 130] on input "text" at bounding box center [192, 134] width 185 height 14
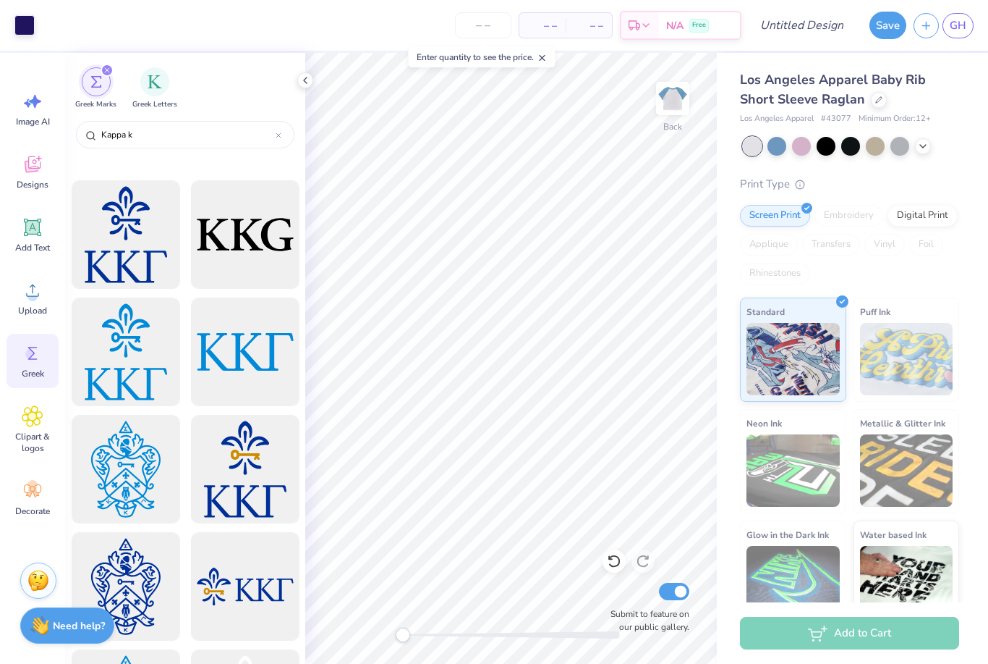
scroll to position [793, 0]
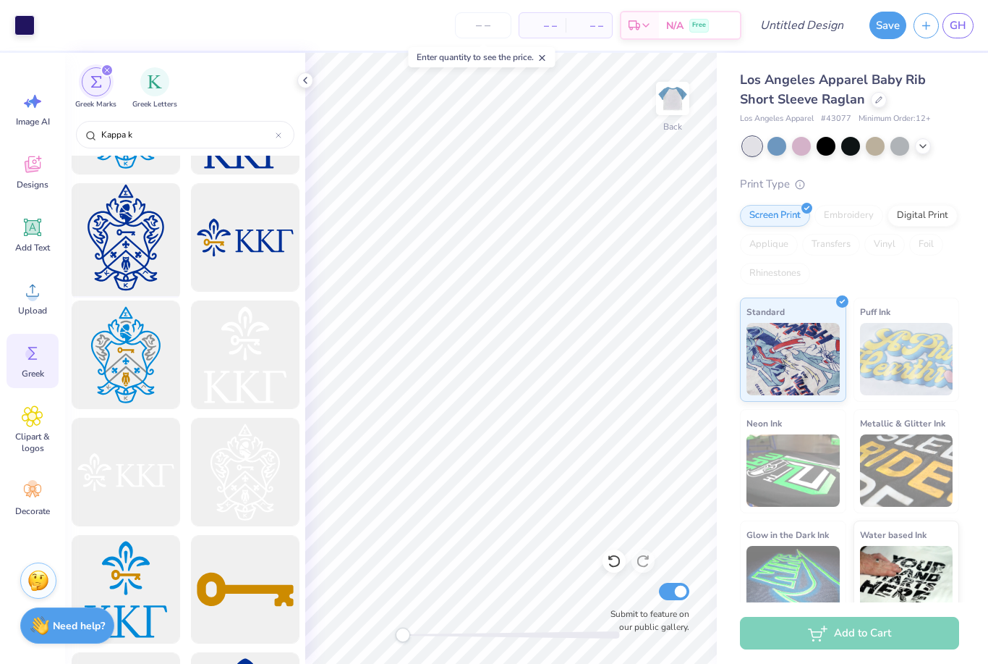
type input "Kappa k"
click at [114, 241] on div at bounding box center [125, 237] width 119 height 119
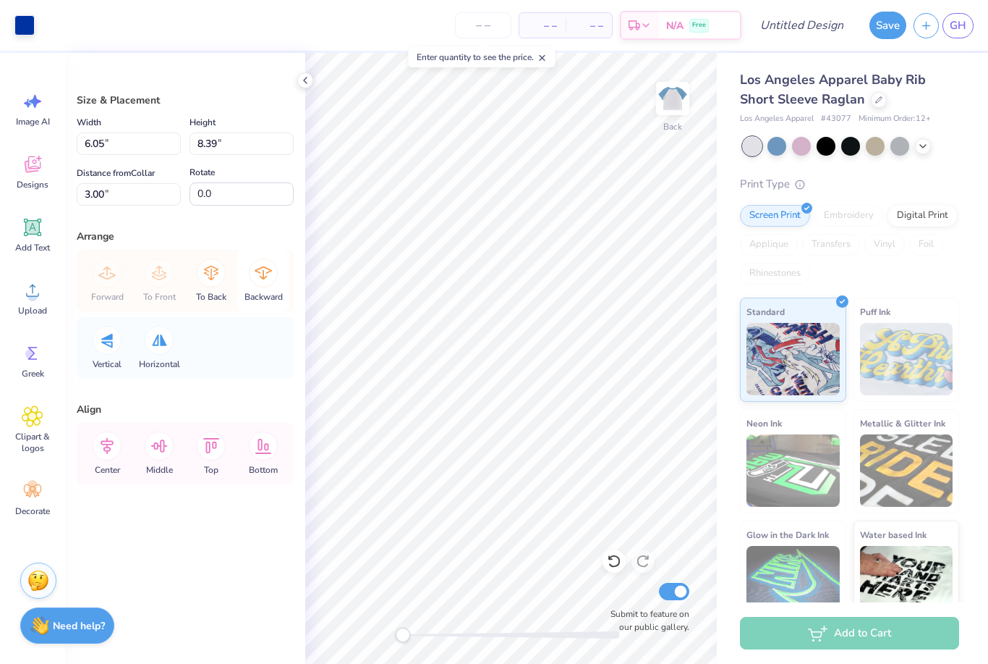
type input "7.01"
type input "3.26"
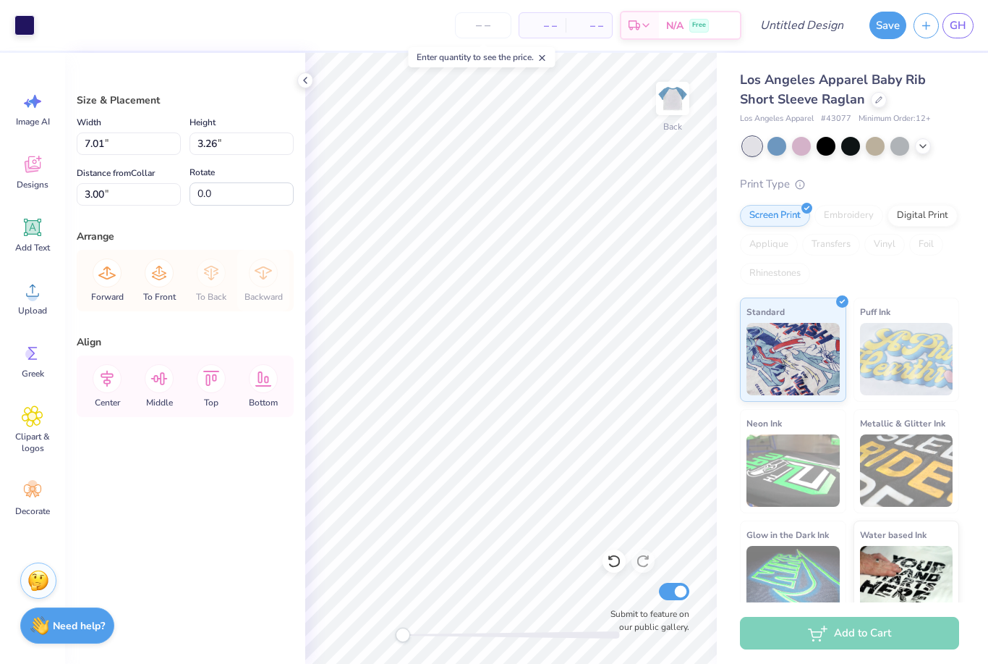
type input "6.05"
type input "8.39"
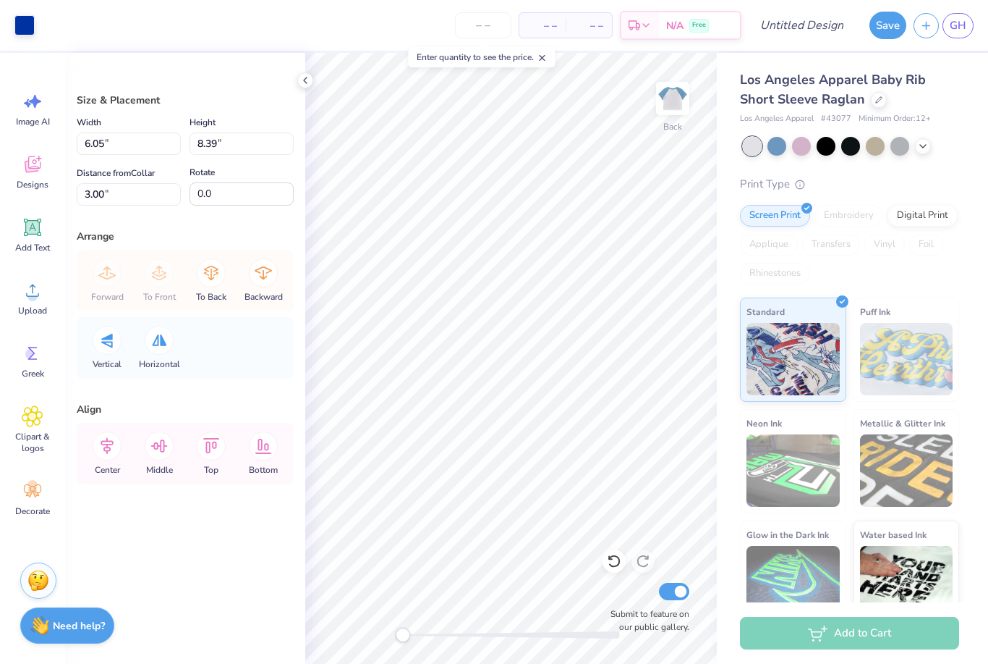
type input "3.49"
type input "4.84"
type input "7.01"
type input "3.26"
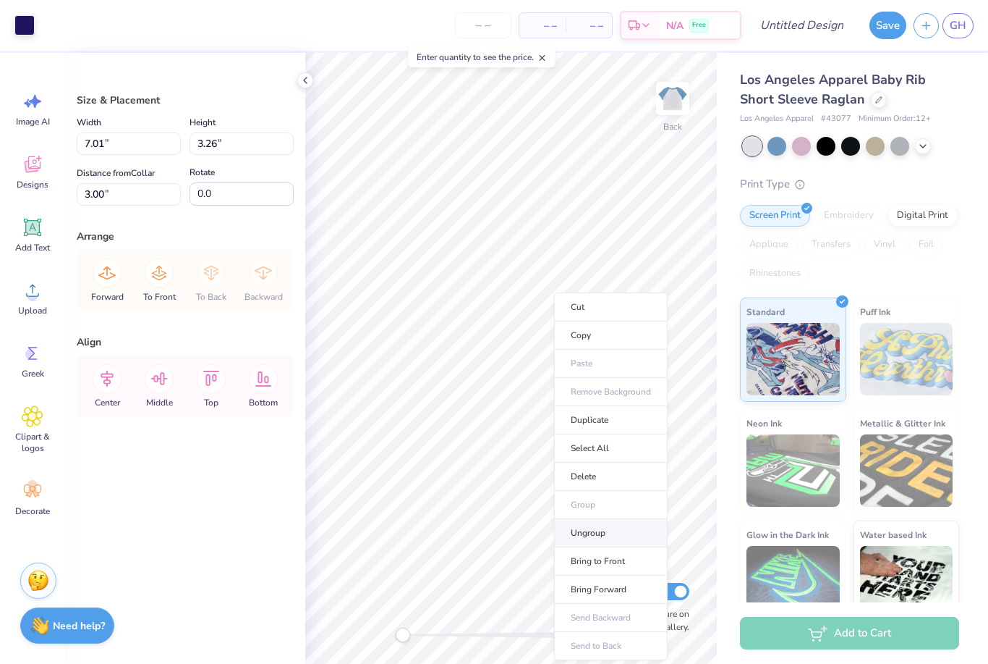
click at [588, 530] on li "Ungroup" at bounding box center [611, 533] width 114 height 28
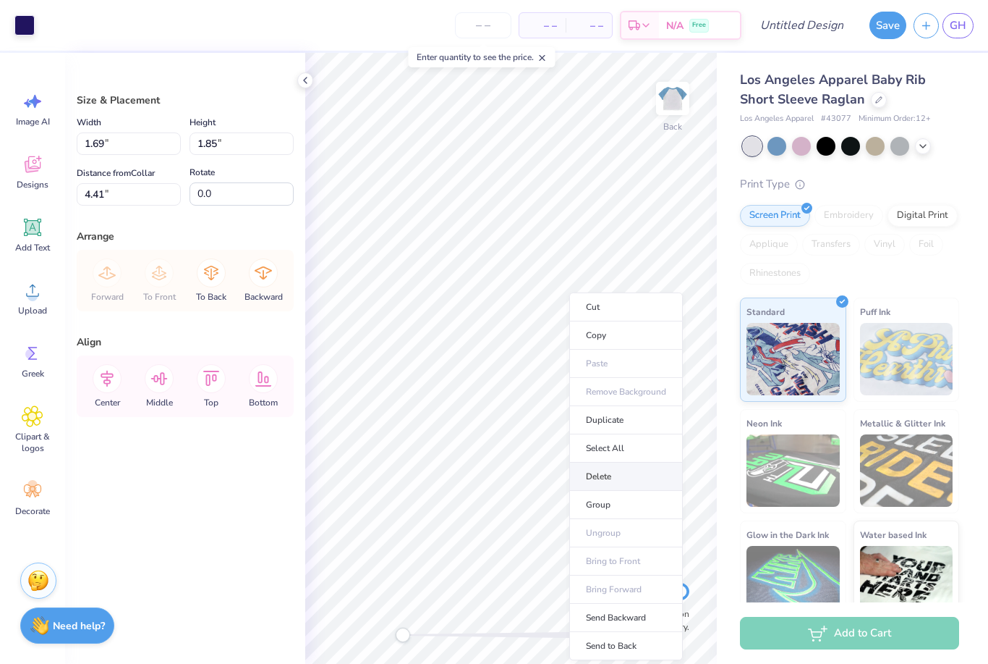
click at [622, 487] on li "Delete" at bounding box center [626, 476] width 114 height 28
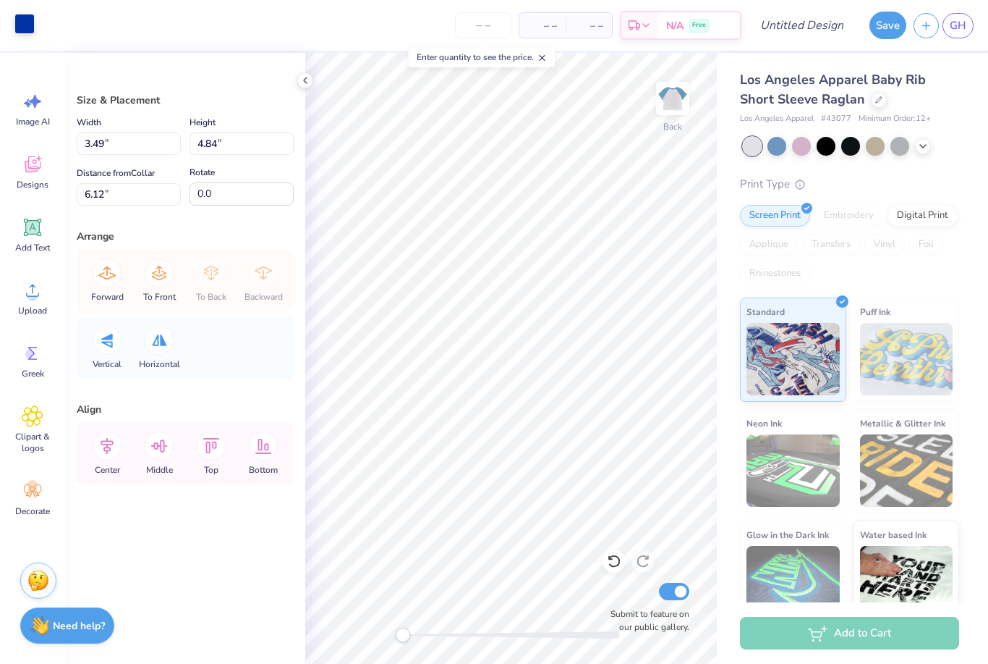
click at [18, 16] on div at bounding box center [24, 24] width 20 height 20
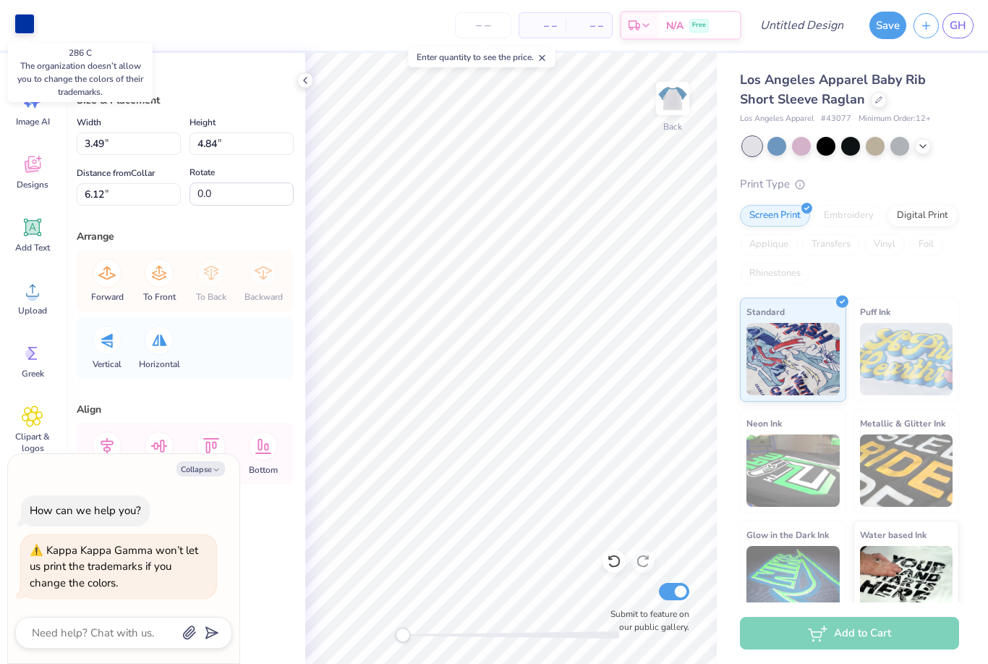
click at [29, 27] on div at bounding box center [24, 24] width 20 height 20
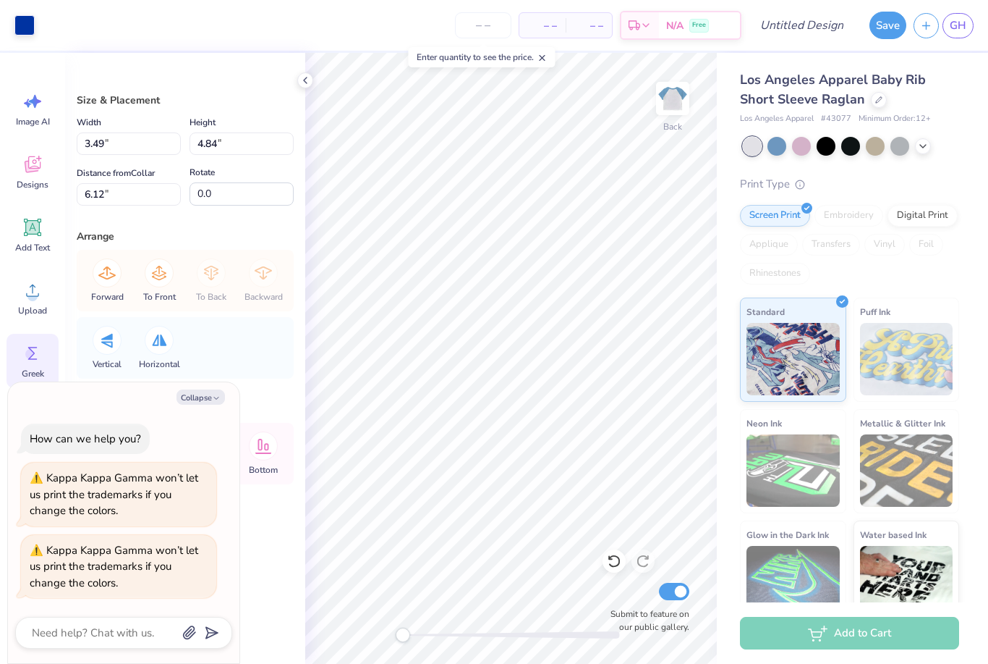
click at [33, 348] on icon at bounding box center [33, 353] width 22 height 22
type textarea "x"
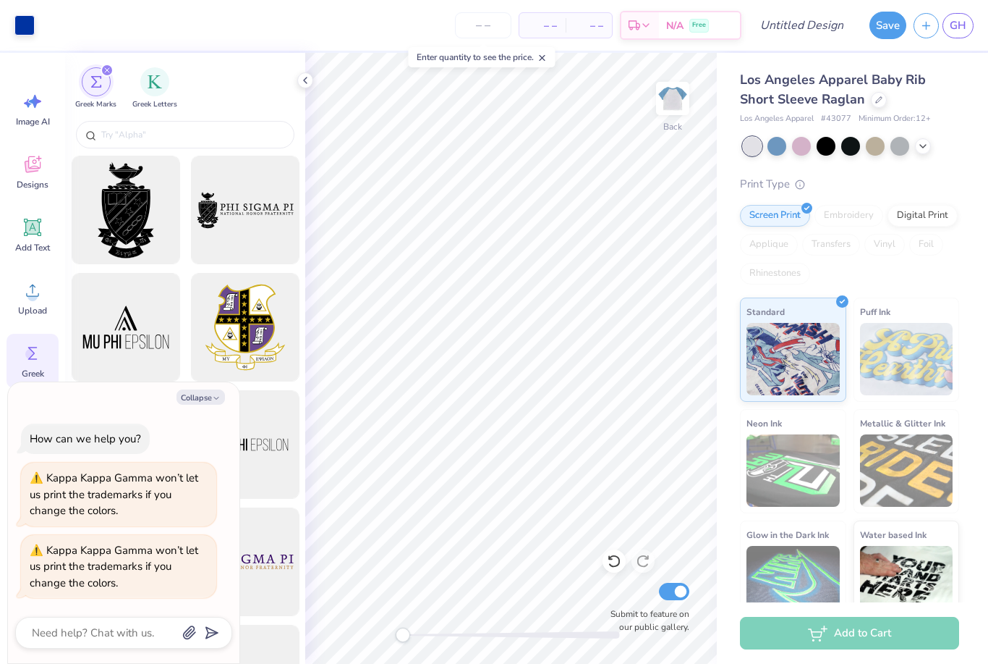
click at [151, 119] on div at bounding box center [185, 136] width 240 height 38
click at [155, 145] on div at bounding box center [185, 134] width 219 height 27
click at [155, 135] on input "text" at bounding box center [192, 134] width 185 height 14
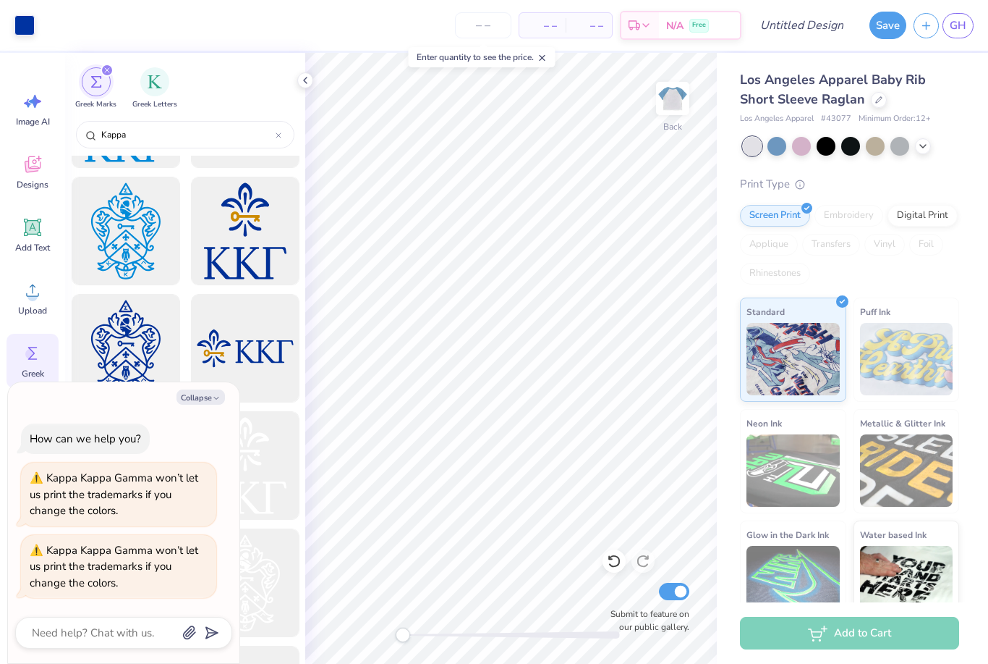
scroll to position [671, 0]
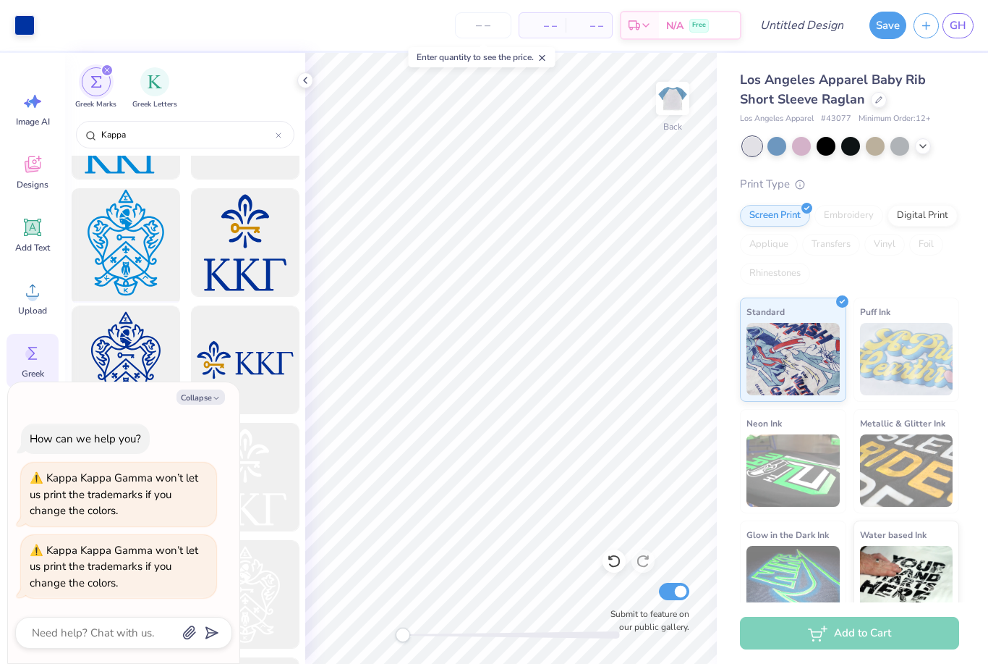
type input "Kappa"
click at [140, 247] on div at bounding box center [125, 242] width 119 height 119
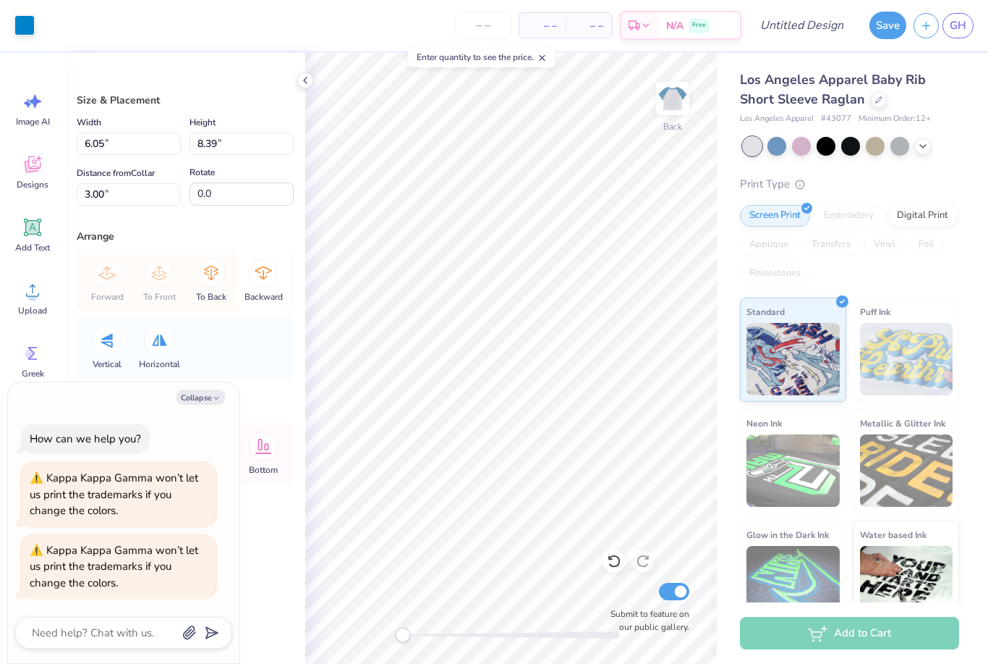
type textarea "x"
type input "2.73"
type input "3.78"
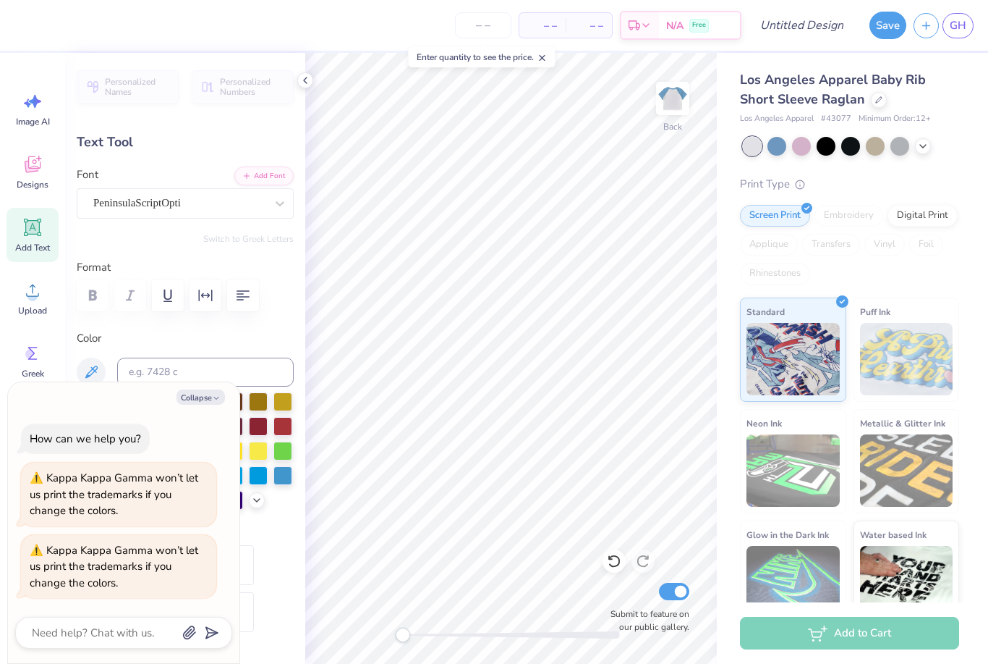
scroll to position [0, 1]
click at [211, 393] on button "Collapse" at bounding box center [201, 396] width 48 height 15
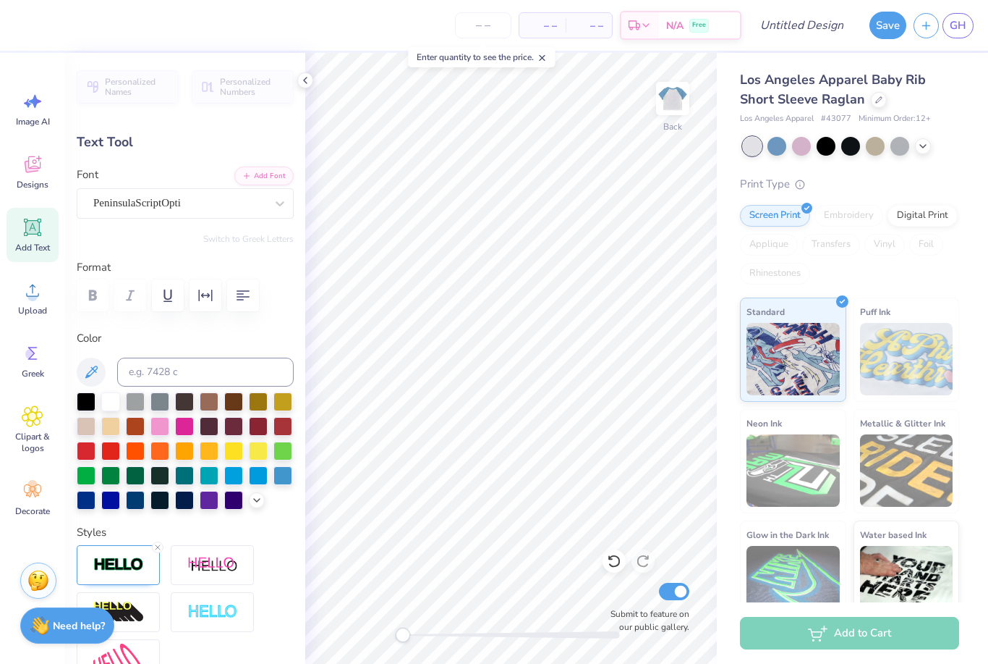
type textarea "x"
type textarea "G"
type textarea "Kappa Kappa Gamma"
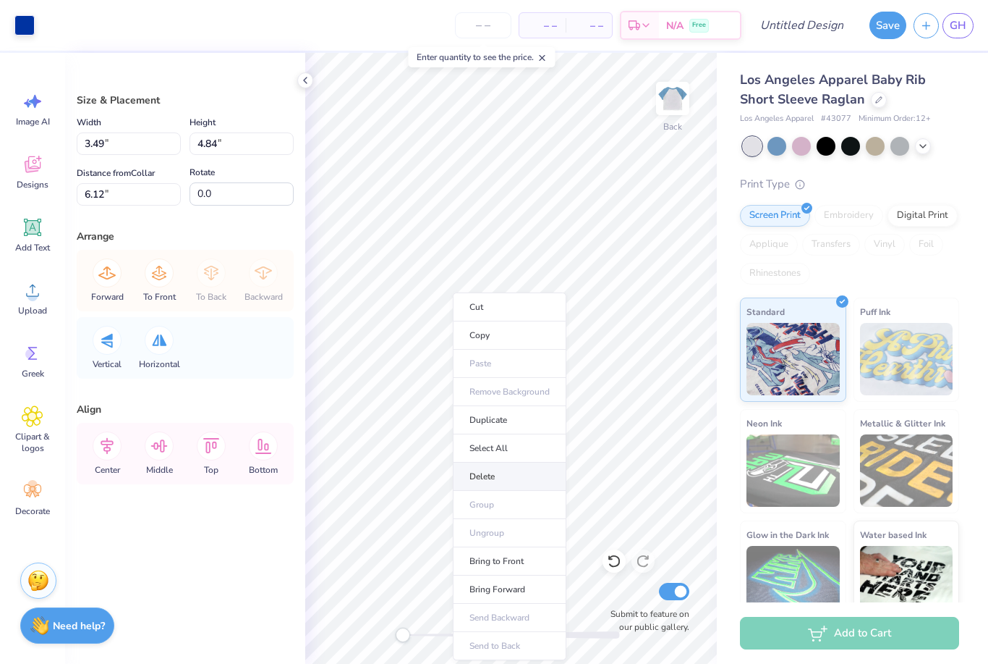
click at [507, 477] on li "Delete" at bounding box center [510, 476] width 114 height 28
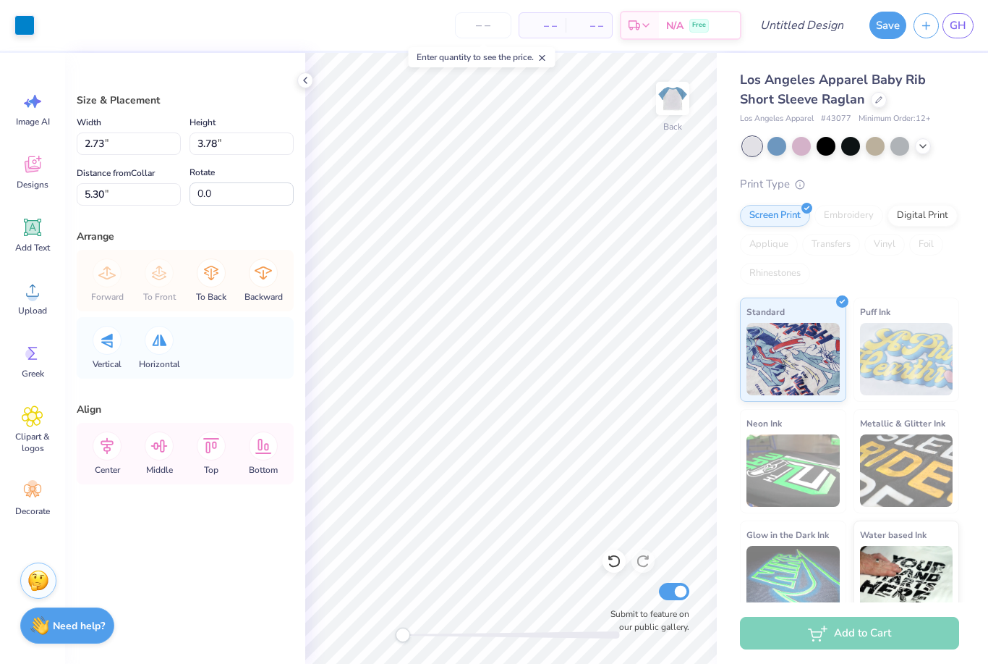
type input "2.03"
type input "2.82"
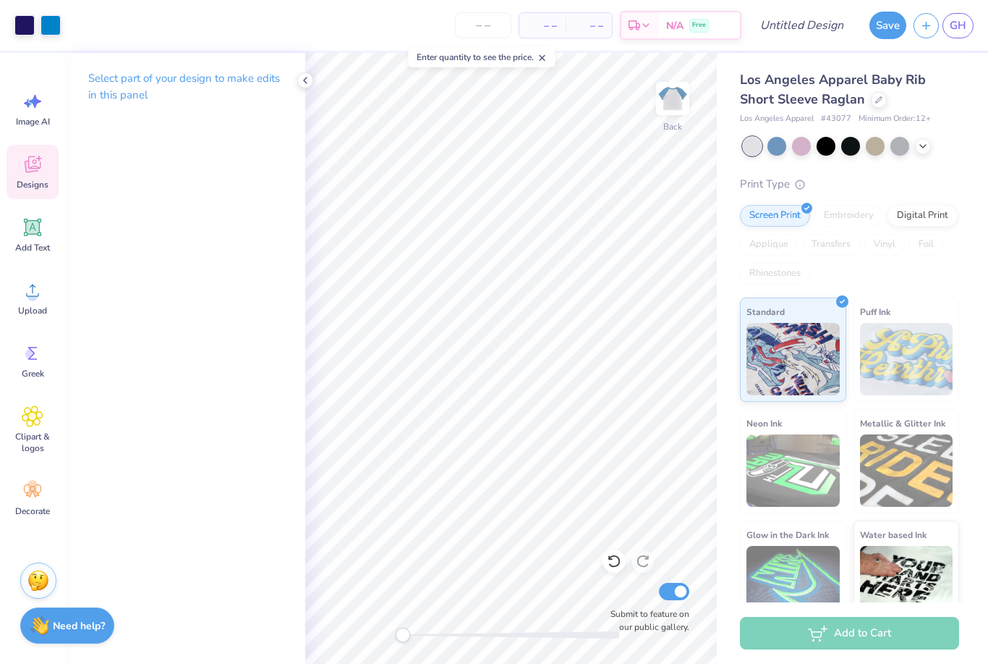
click at [33, 156] on icon at bounding box center [33, 164] width 16 height 17
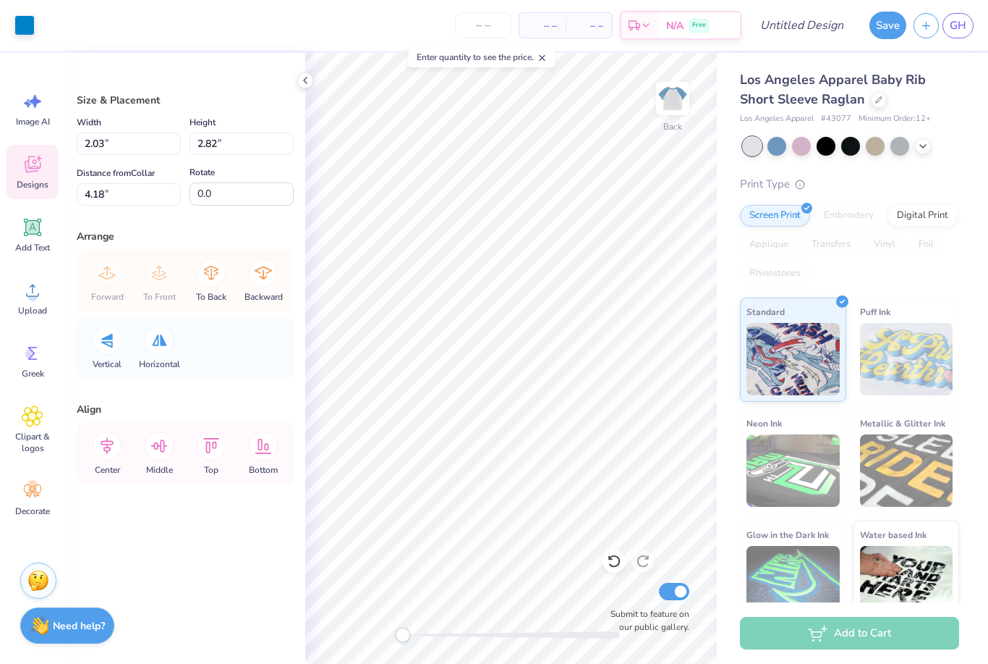
type input "1.47"
type input "2.05"
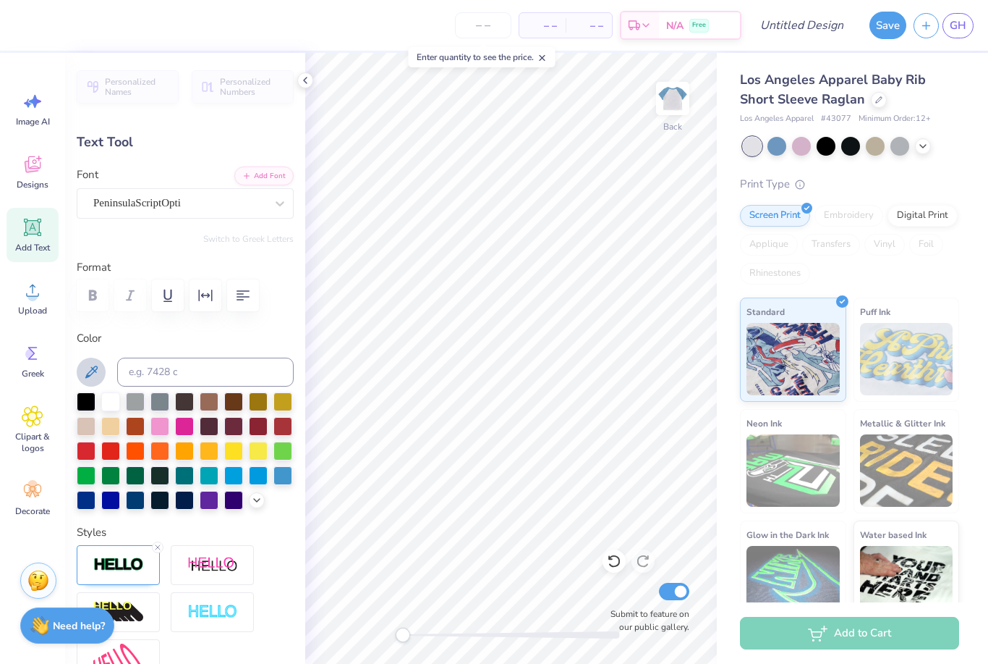
click at [89, 370] on icon at bounding box center [91, 371] width 12 height 12
type input "0.0"
click at [22, 33] on div at bounding box center [24, 24] width 20 height 20
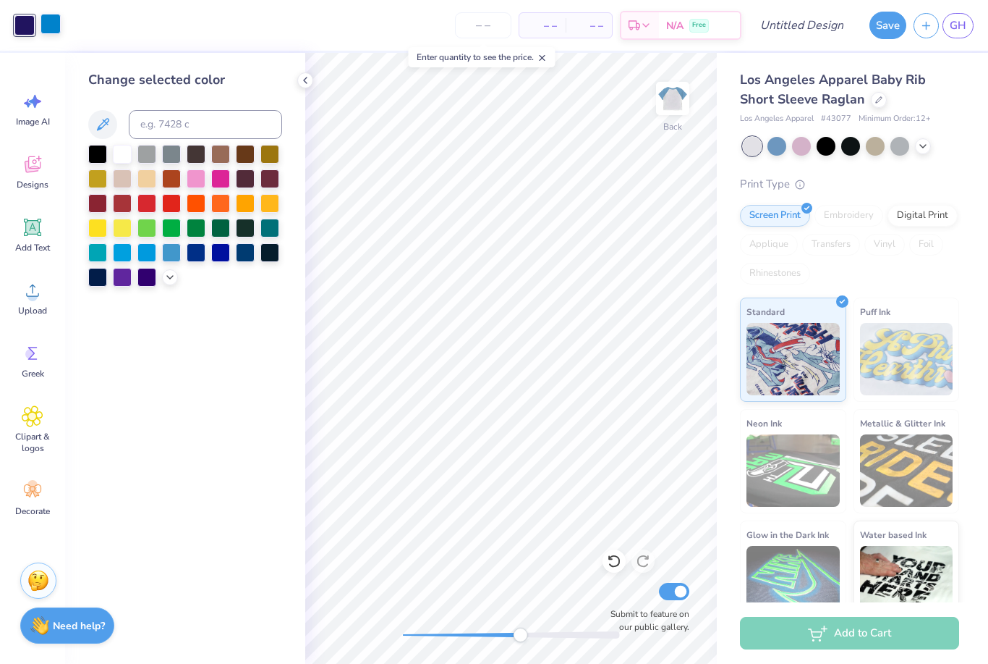
click at [51, 30] on div at bounding box center [51, 24] width 20 height 20
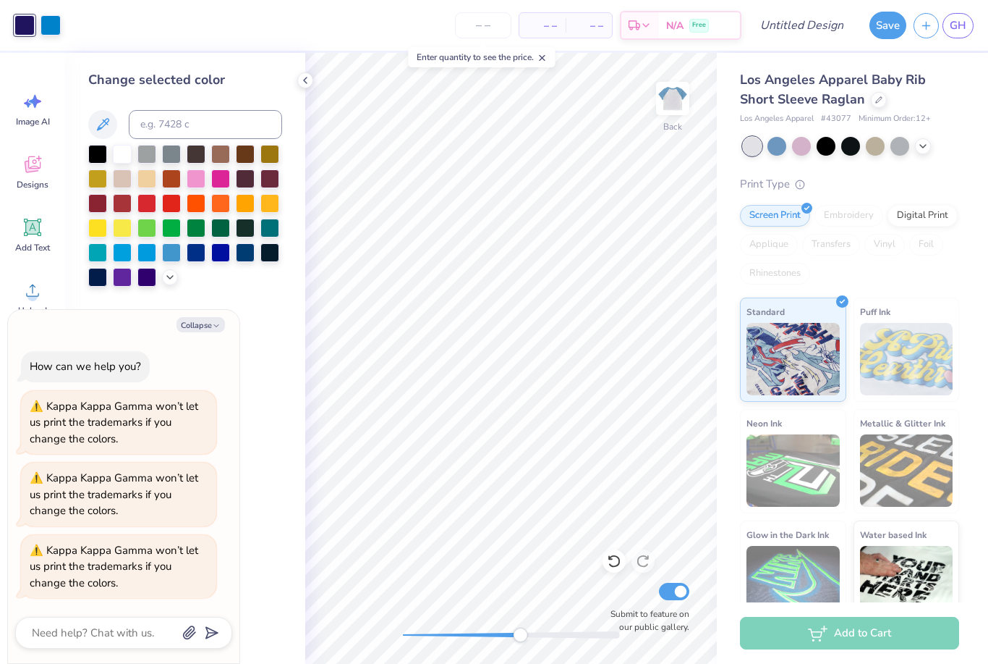
click at [27, 20] on div at bounding box center [24, 25] width 20 height 20
click at [151, 255] on div at bounding box center [146, 251] width 19 height 19
click at [179, 255] on div at bounding box center [171, 251] width 19 height 19
click at [108, 119] on icon at bounding box center [103, 124] width 12 height 12
click at [102, 127] on icon at bounding box center [102, 124] width 17 height 17
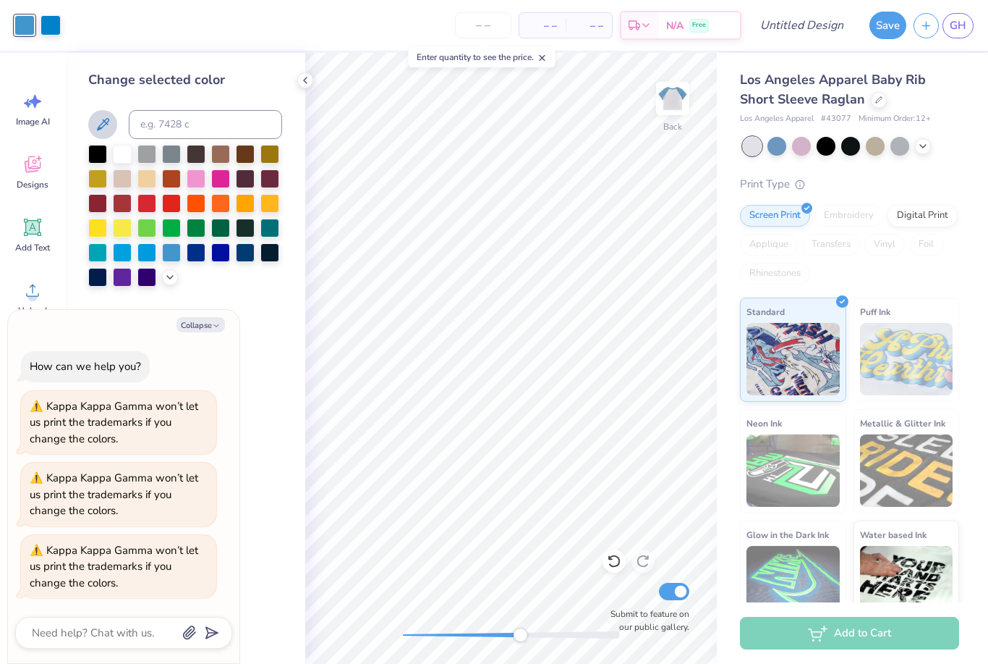
click at [101, 116] on icon at bounding box center [102, 124] width 17 height 17
click at [108, 122] on icon at bounding box center [103, 124] width 12 height 12
click at [103, 125] on icon at bounding box center [102, 124] width 17 height 17
click at [53, 29] on div at bounding box center [51, 24] width 20 height 20
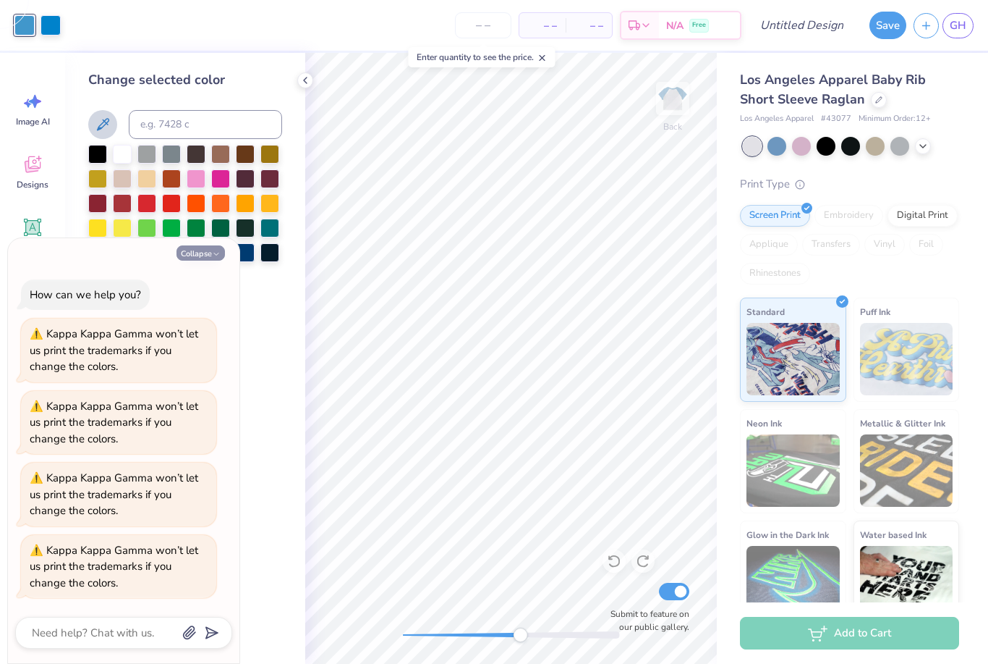
click at [205, 257] on button "Collapse" at bounding box center [201, 252] width 48 height 15
type textarea "x"
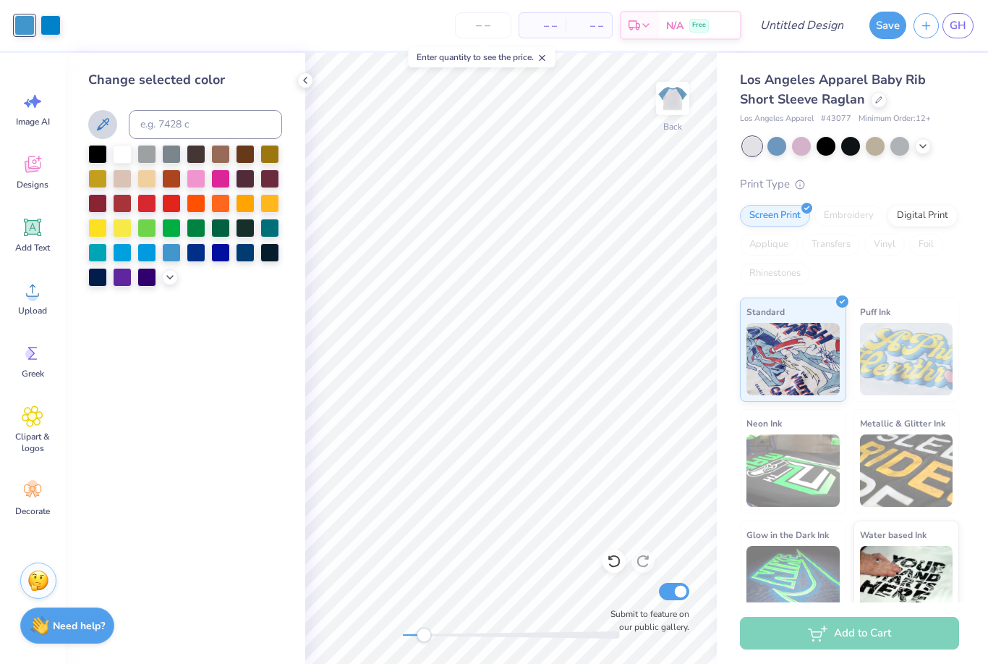
click at [102, 123] on icon at bounding box center [103, 124] width 12 height 12
click at [305, 80] on icon at bounding box center [306, 81] width 12 height 12
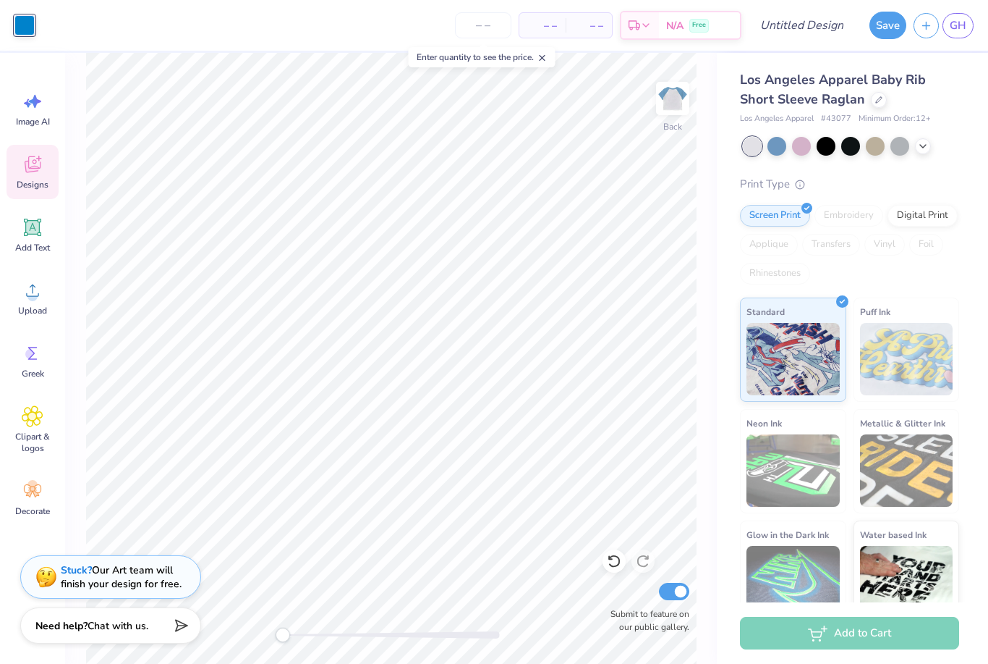
click at [38, 164] on icon at bounding box center [33, 164] width 22 height 22
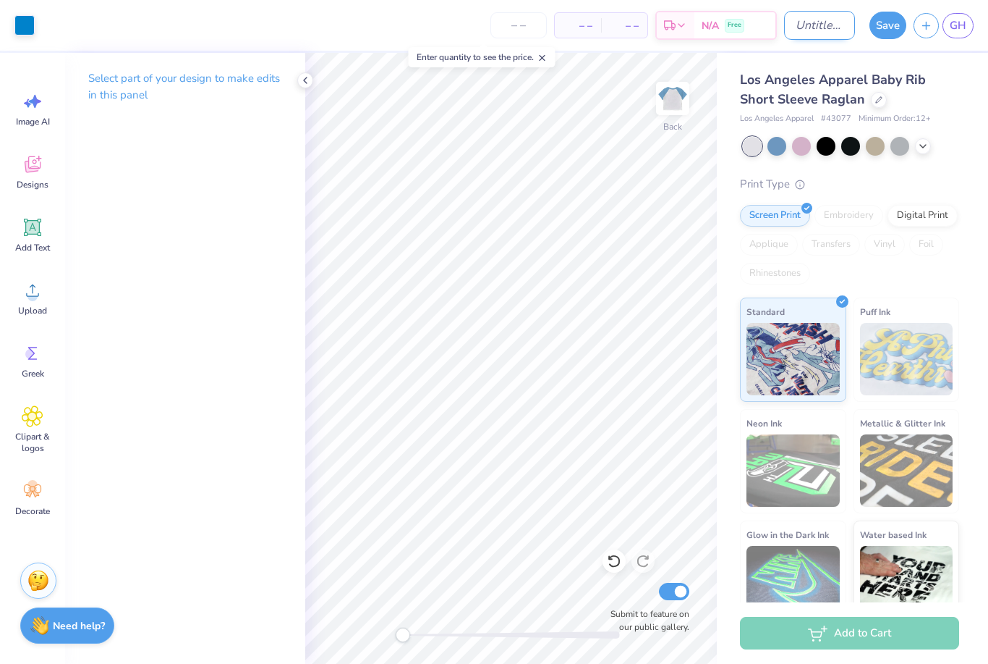
click at [808, 32] on input "Design Title" at bounding box center [819, 25] width 71 height 29
type input "Simply KKg raglan tee"
click at [885, 29] on button "Save" at bounding box center [888, 22] width 37 height 27
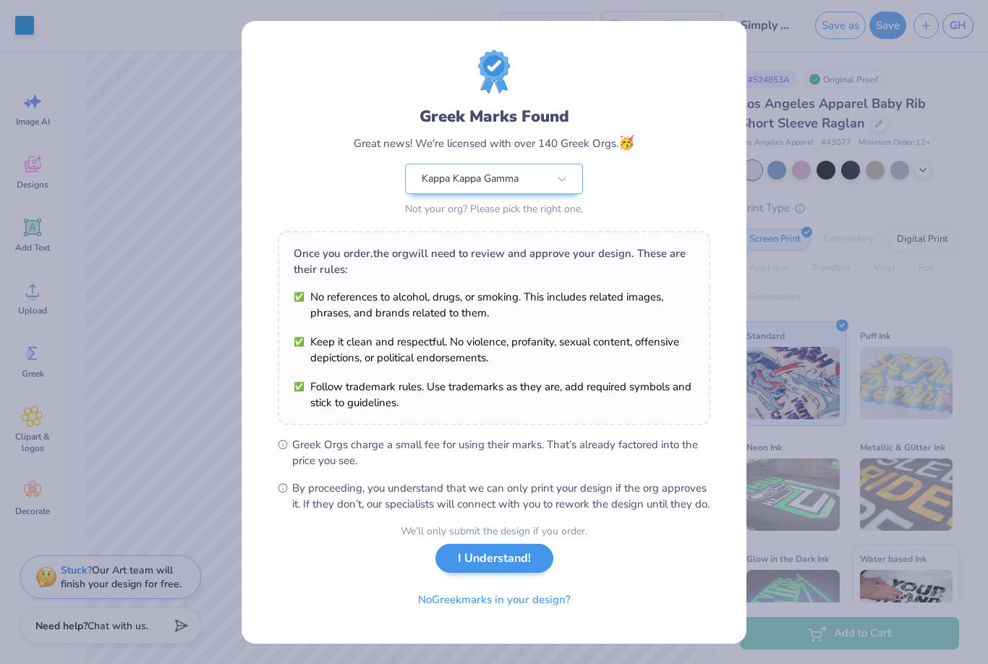
click at [478, 571] on button "I Understand!" at bounding box center [495, 558] width 118 height 30
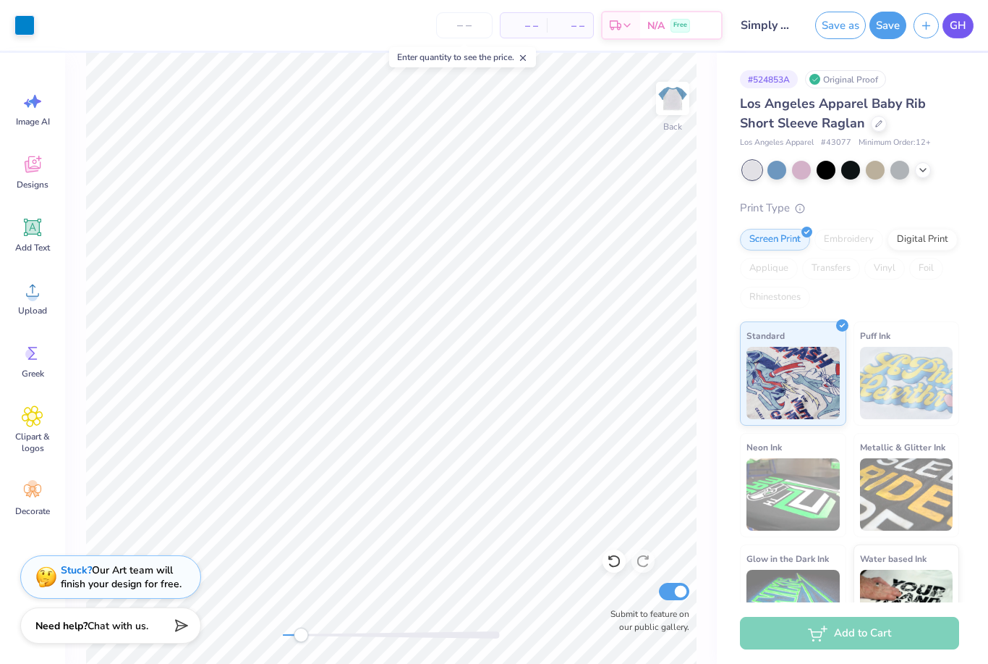
click at [950, 27] on span "GH" at bounding box center [958, 25] width 17 height 17
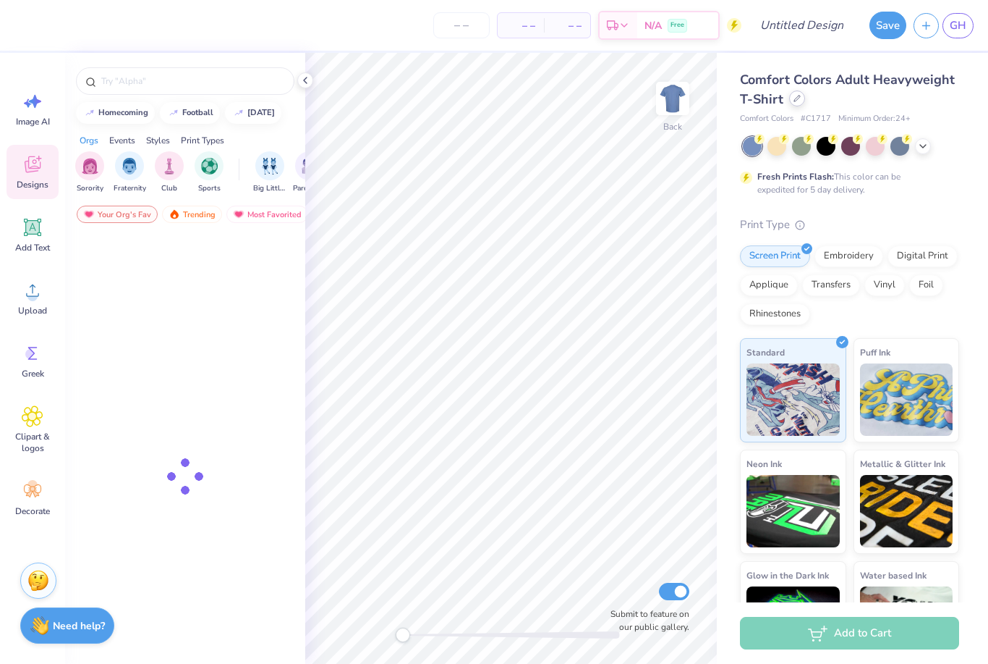
click at [794, 102] on div at bounding box center [797, 98] width 16 height 16
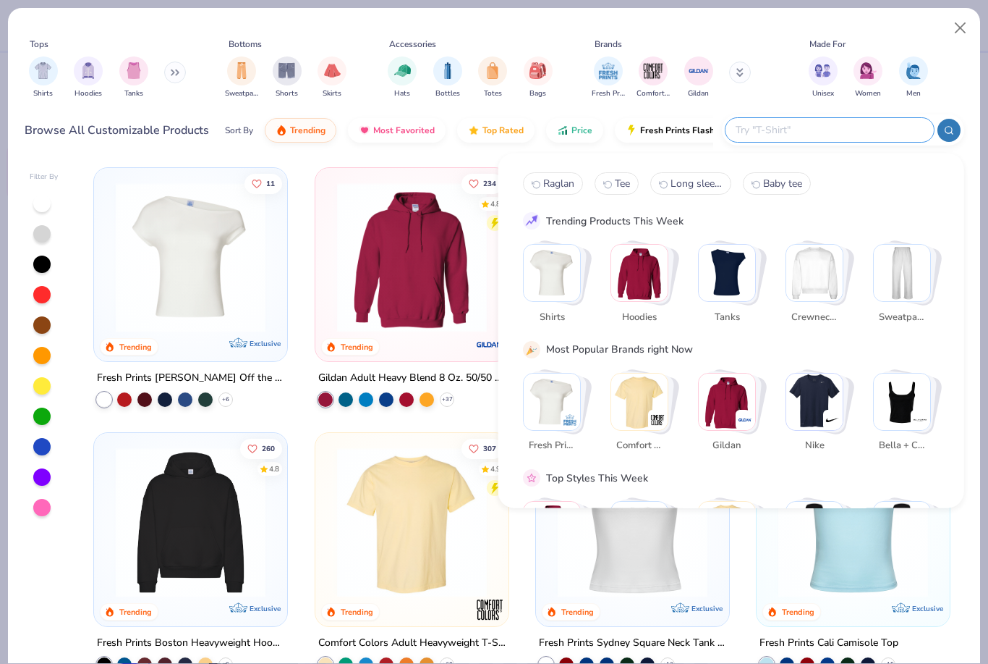
click at [825, 130] on input "text" at bounding box center [829, 130] width 190 height 17
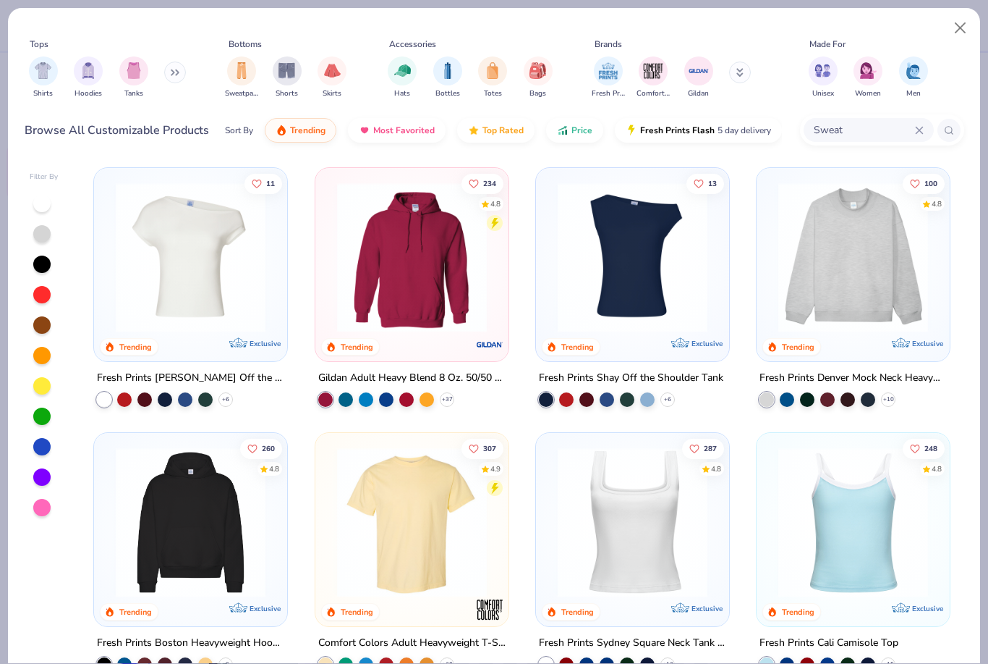
type input "Sweat"
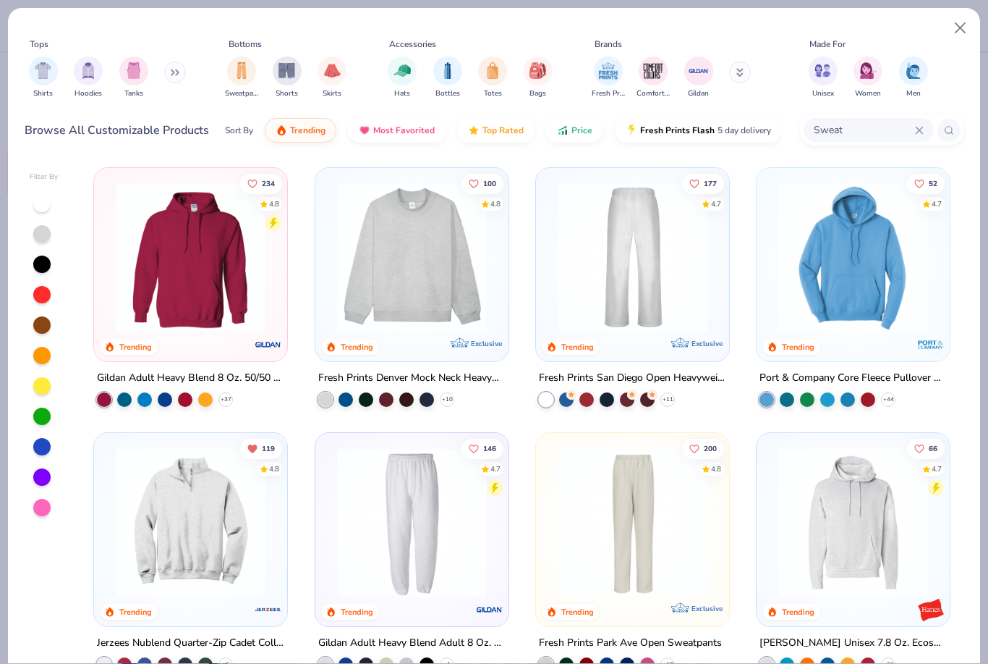
click at [551, 270] on img at bounding box center [468, 257] width 164 height 150
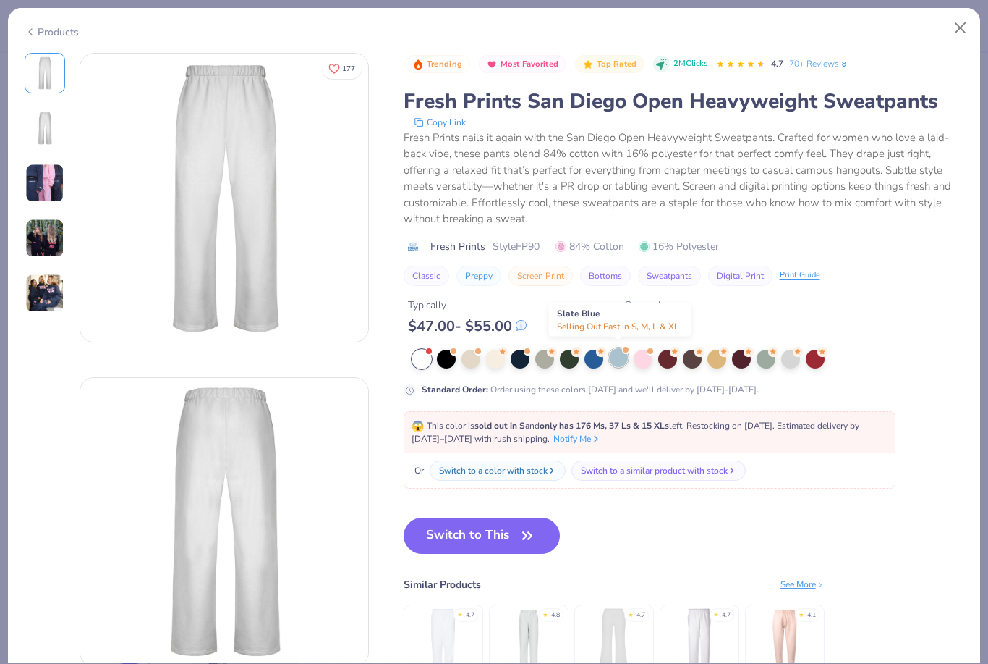
click at [616, 358] on div at bounding box center [618, 357] width 19 height 19
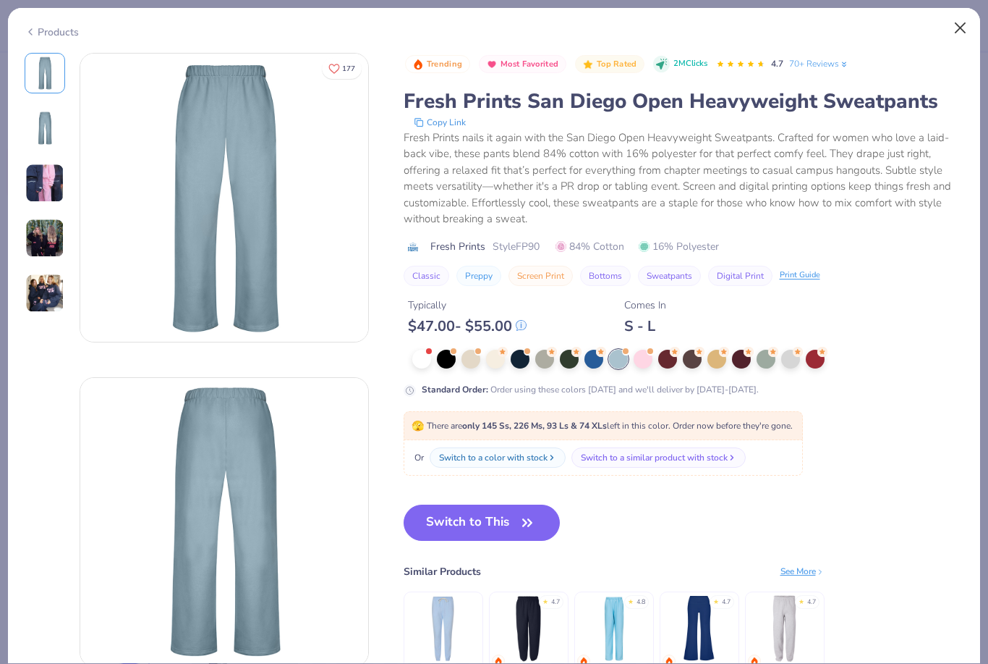
click at [959, 30] on button "Close" at bounding box center [960, 27] width 27 height 27
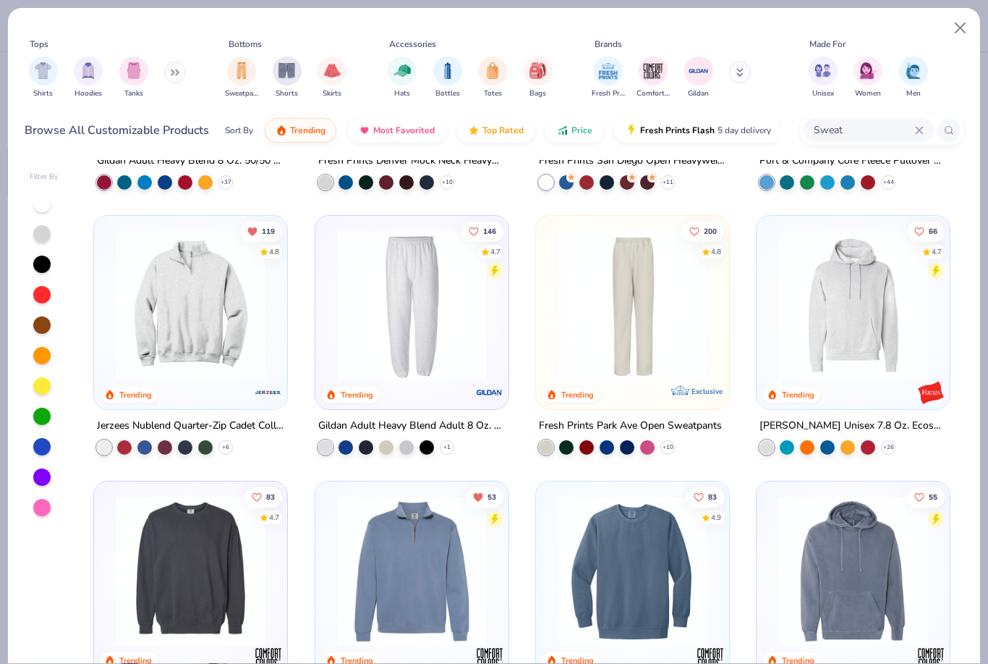
scroll to position [216, 0]
click at [636, 326] on img at bounding box center [633, 306] width 164 height 150
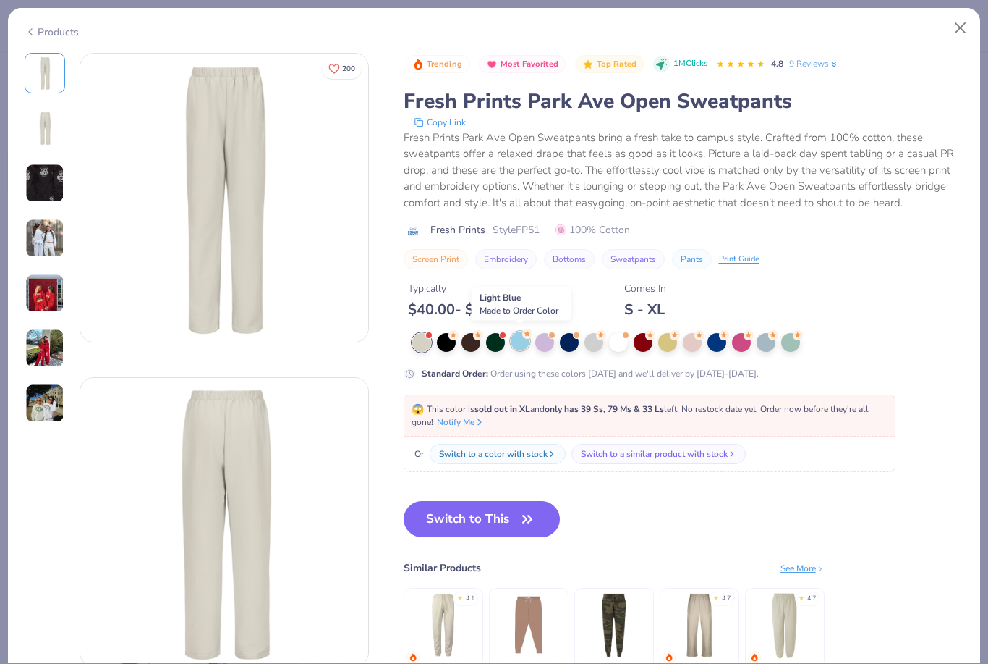
click at [518, 342] on div at bounding box center [520, 340] width 19 height 19
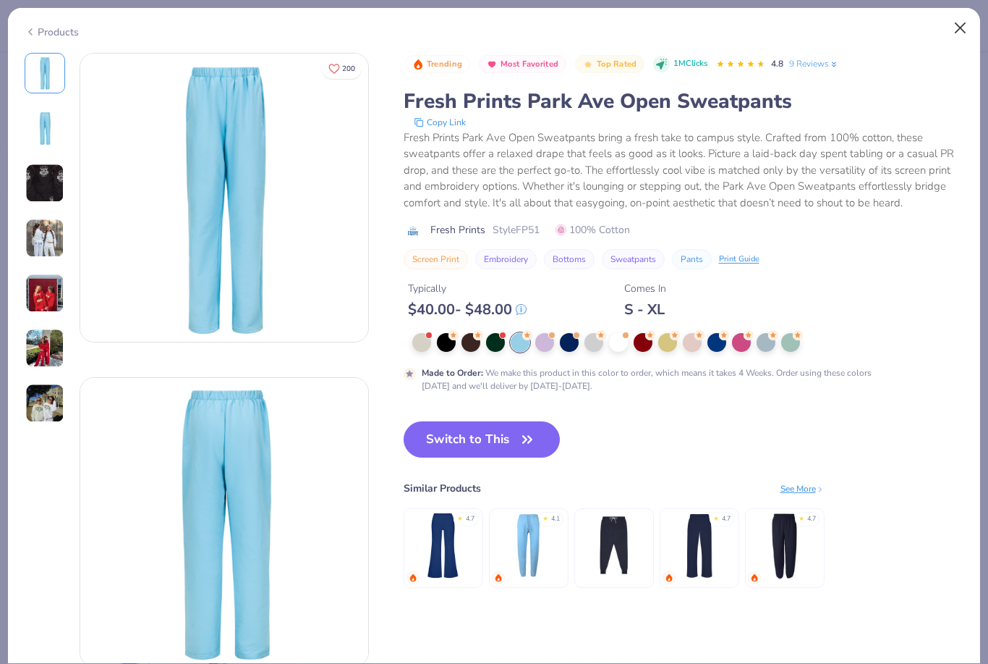
click at [957, 35] on button "Close" at bounding box center [960, 27] width 27 height 27
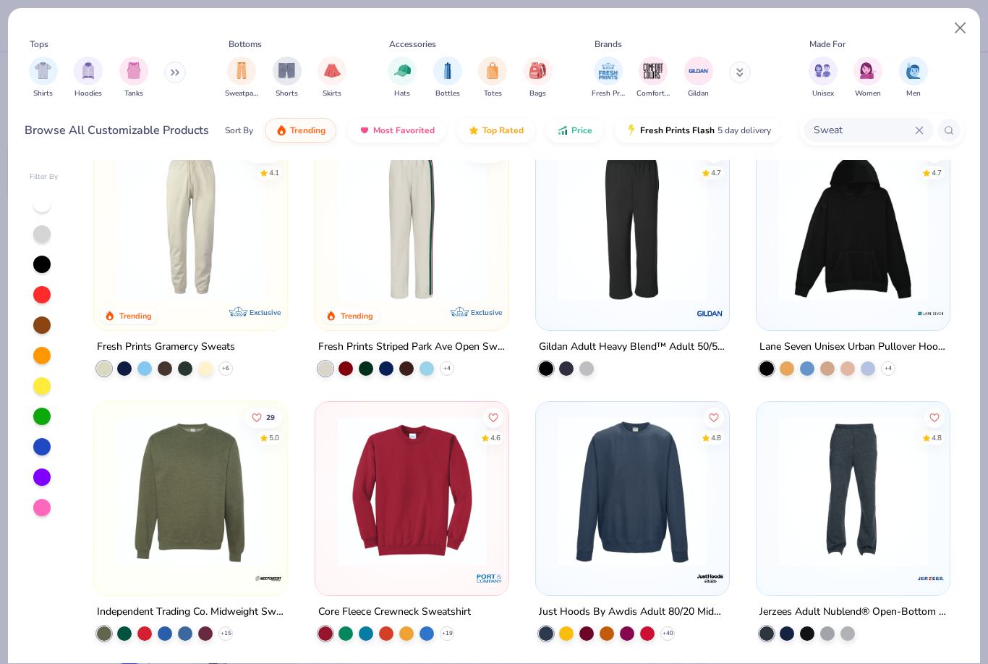
scroll to position [1527, 0]
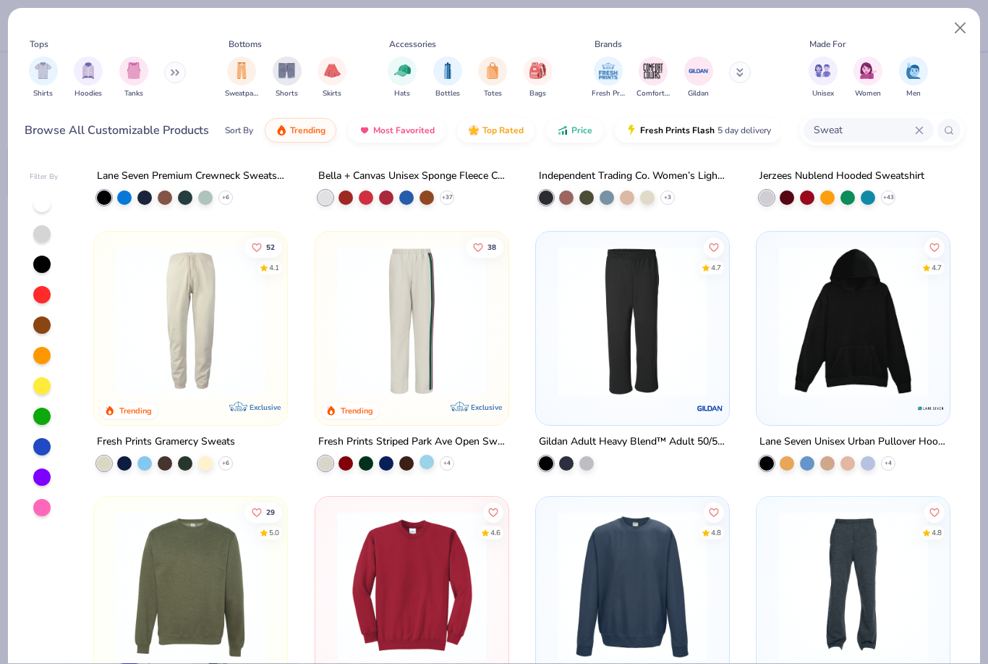
click at [427, 458] on div at bounding box center [427, 461] width 14 height 14
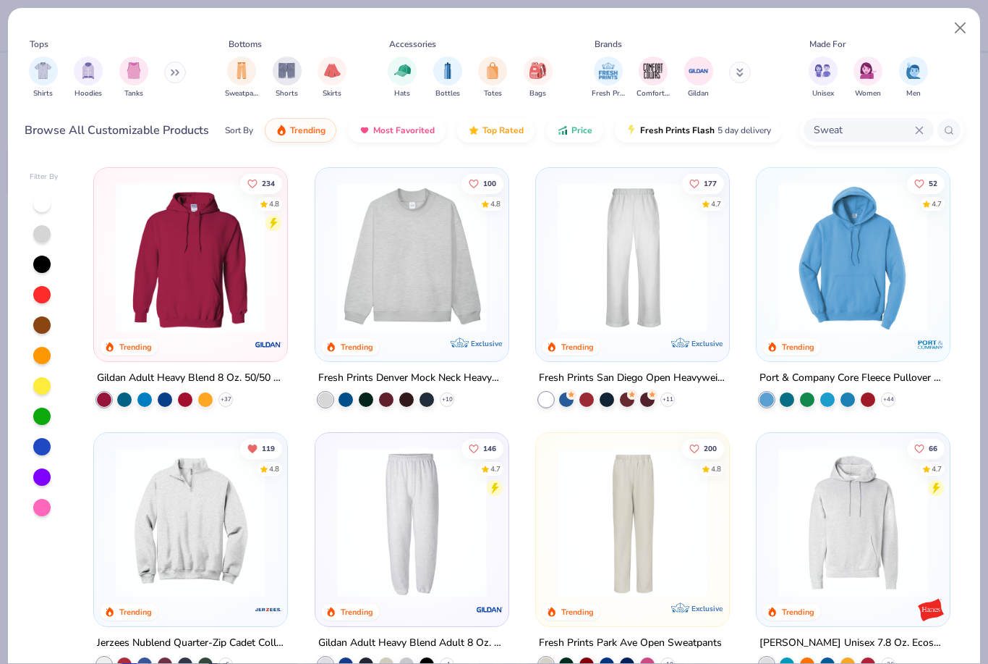
scroll to position [0, 0]
click at [924, 137] on div "Sweat" at bounding box center [869, 130] width 130 height 24
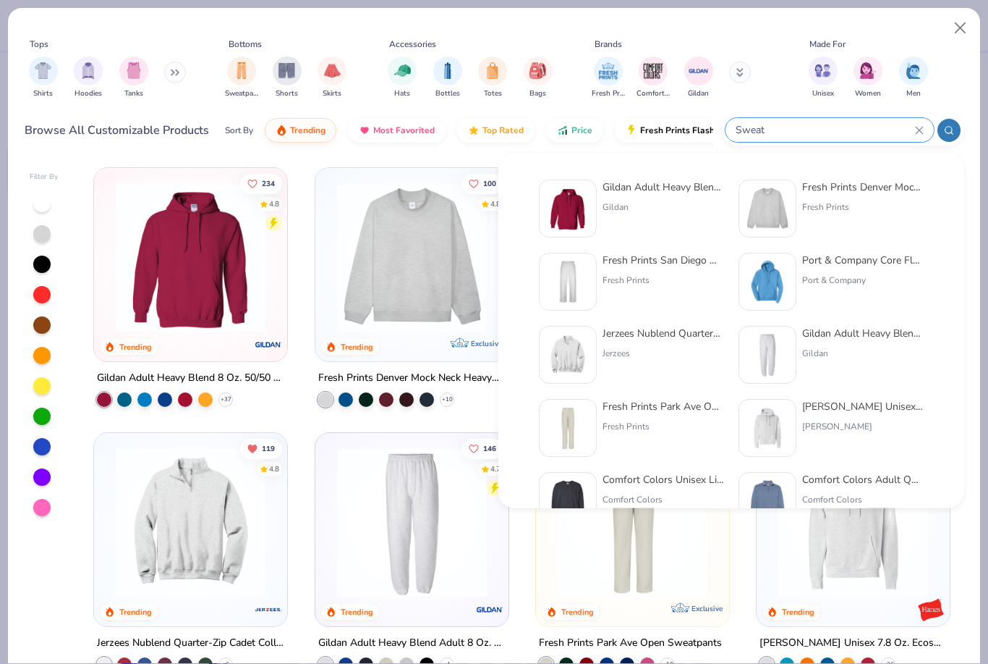
click at [920, 132] on icon at bounding box center [919, 130] width 9 height 9
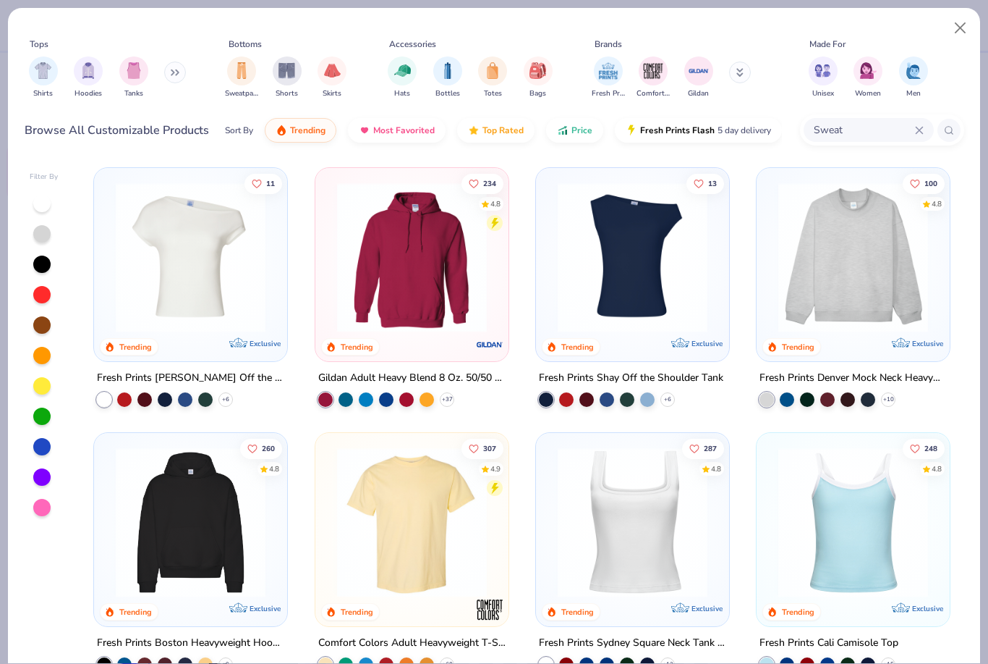
click at [916, 133] on icon at bounding box center [919, 130] width 7 height 7
click at [452, 68] on img "filter for Bottles" at bounding box center [448, 70] width 16 height 17
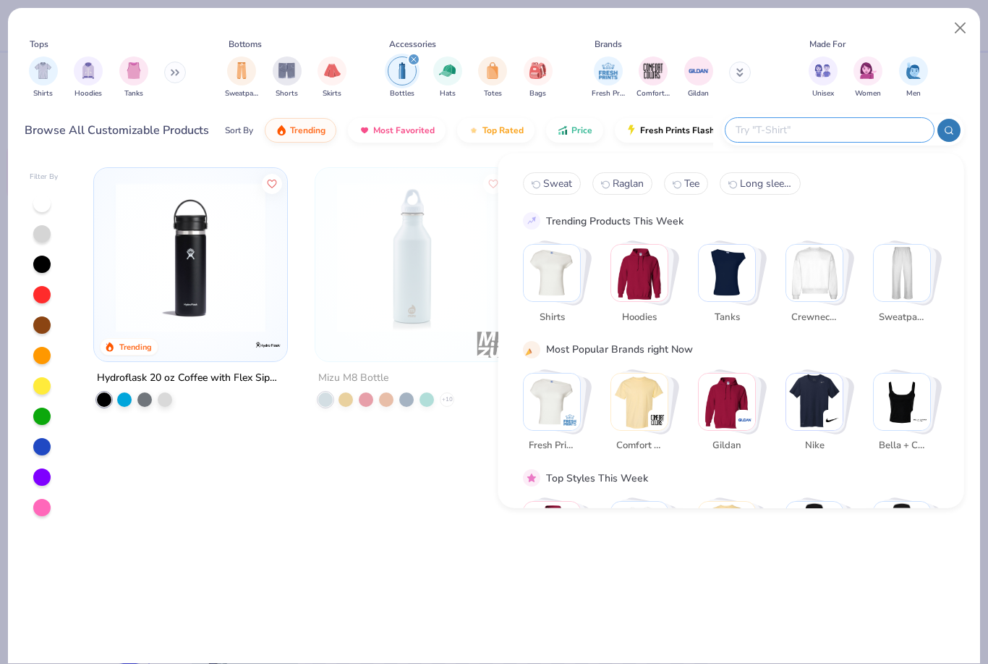
click at [847, 124] on input "text" at bounding box center [829, 130] width 190 height 17
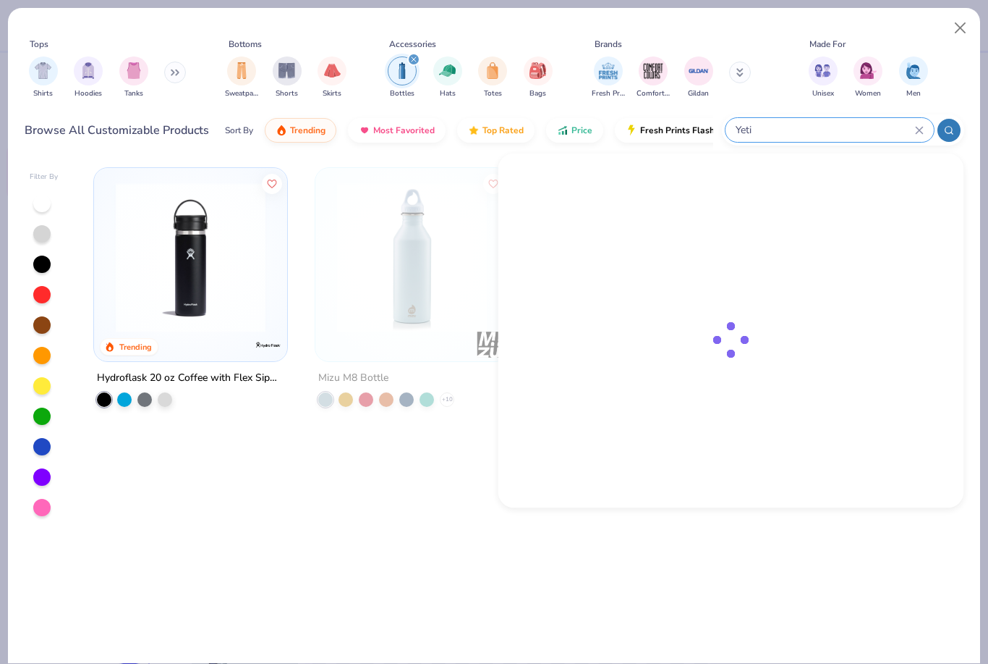
type input "Yeti"
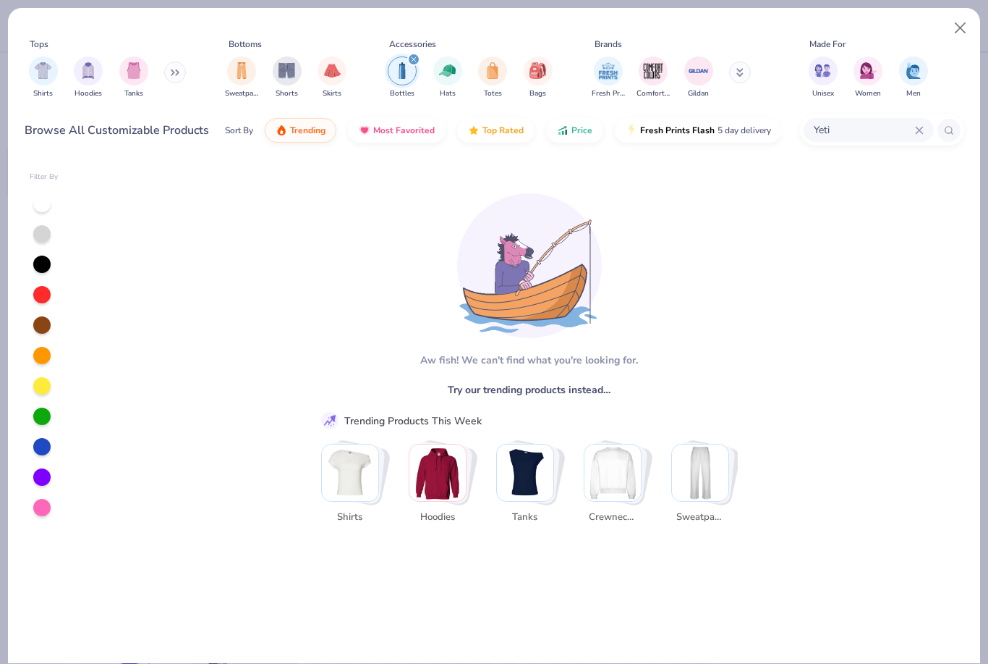
click at [968, 27] on button "Close" at bounding box center [960, 27] width 27 height 27
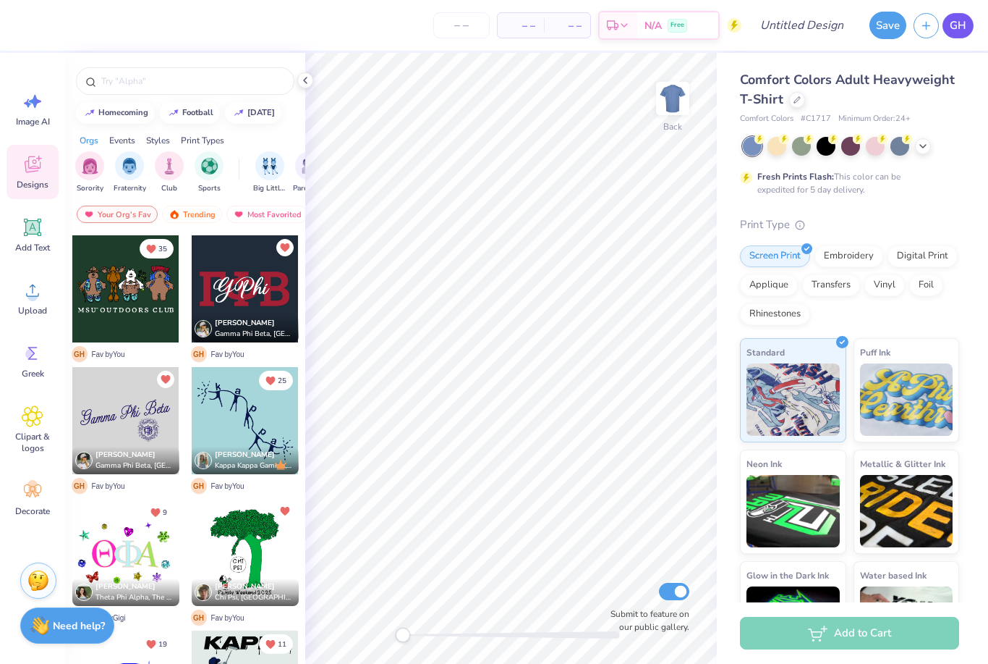
click at [965, 34] on link "GH" at bounding box center [958, 25] width 31 height 25
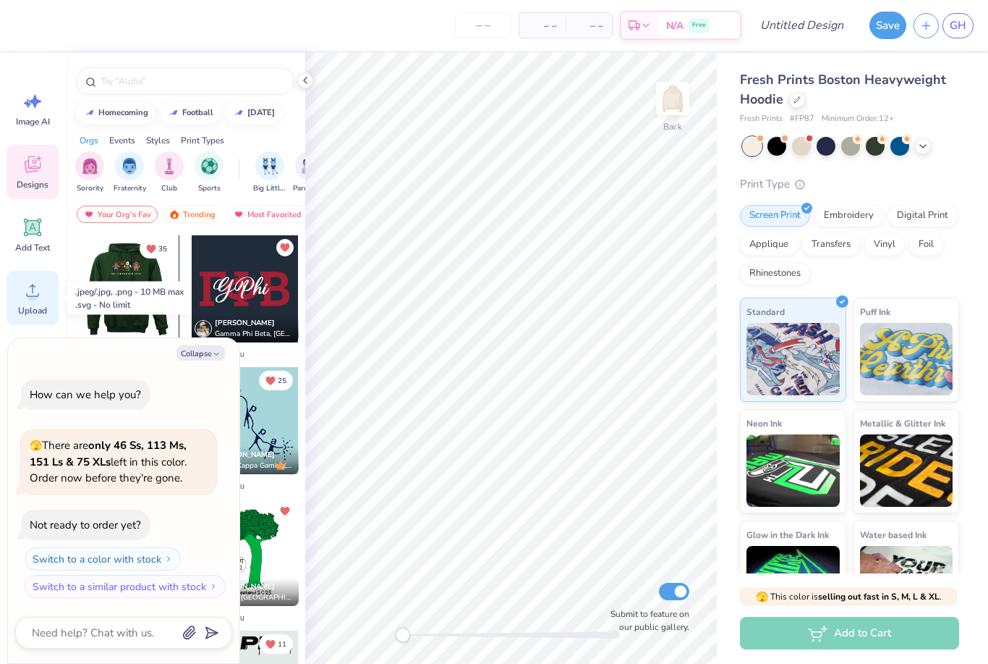
click at [34, 293] on circle at bounding box center [32, 296] width 10 height 10
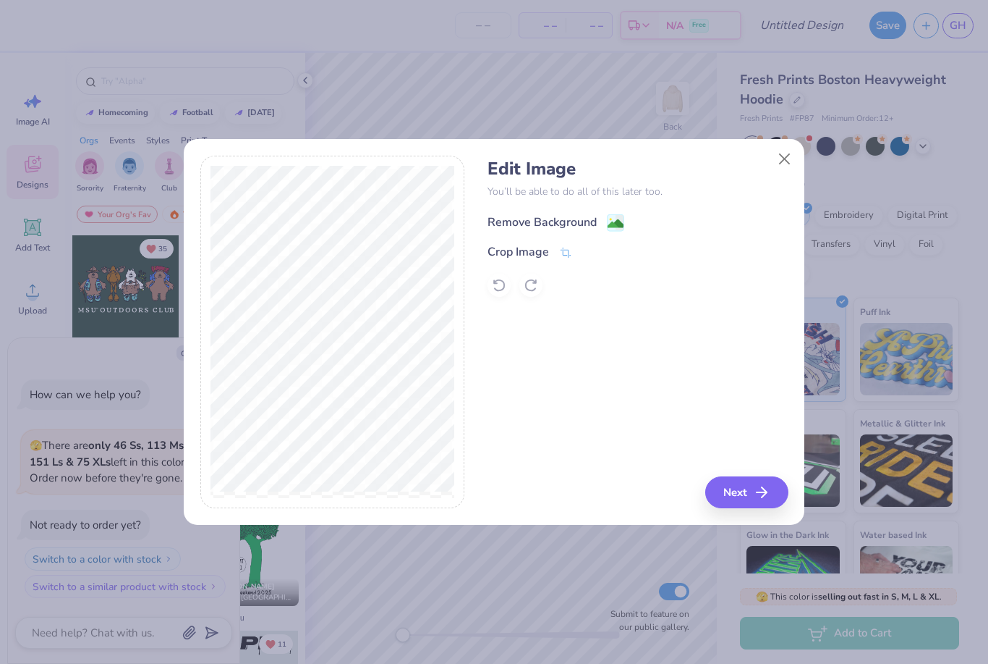
click at [525, 226] on div "Remove Background" at bounding box center [542, 221] width 109 height 17
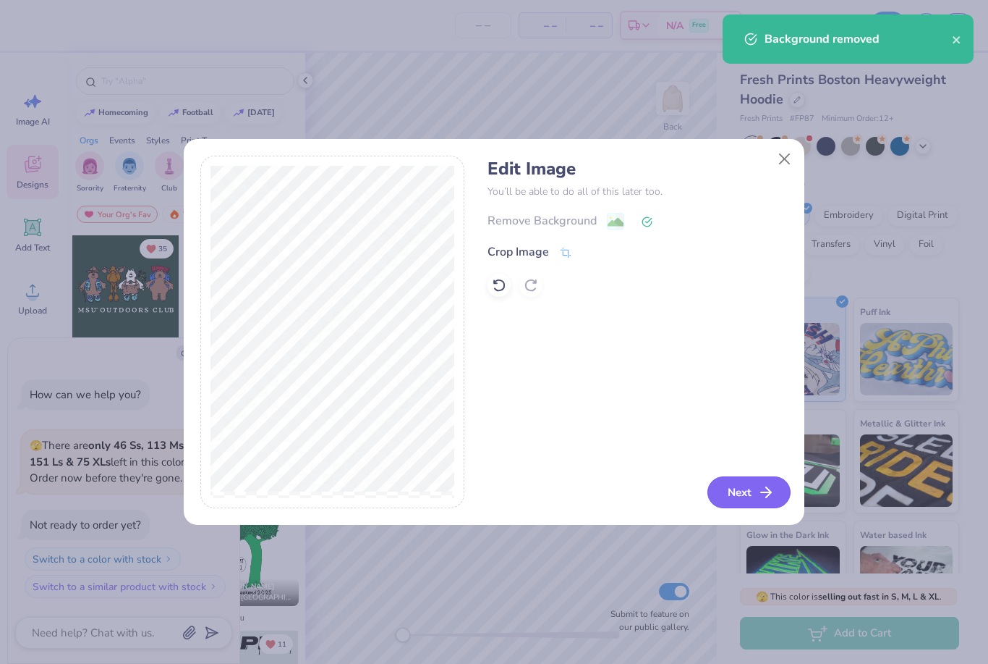
click at [747, 496] on button "Next" at bounding box center [749, 492] width 83 height 32
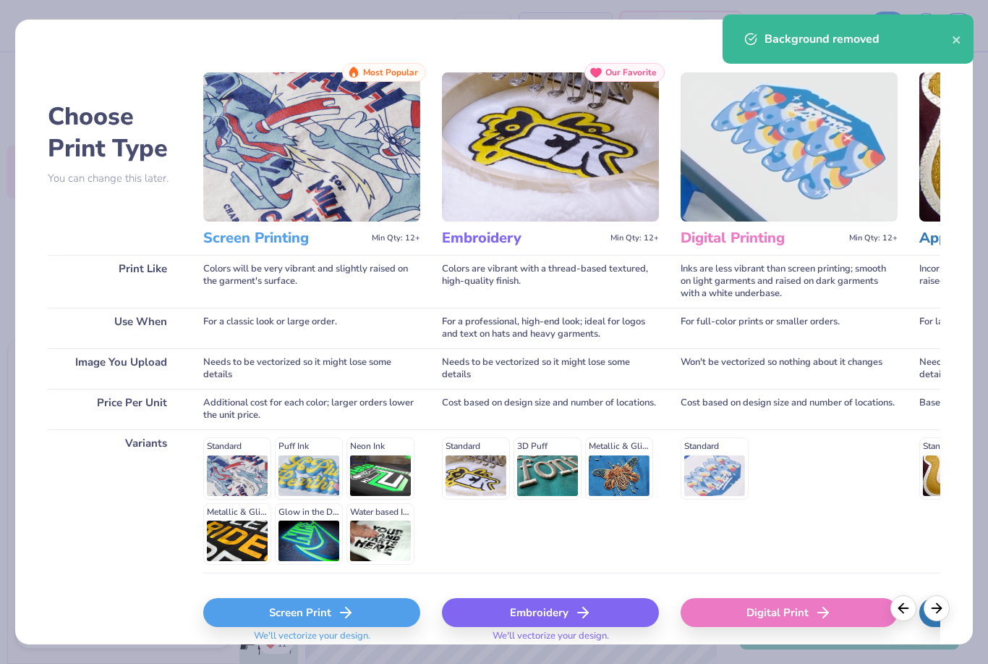
click at [394, 604] on div "Screen Print" at bounding box center [311, 612] width 217 height 29
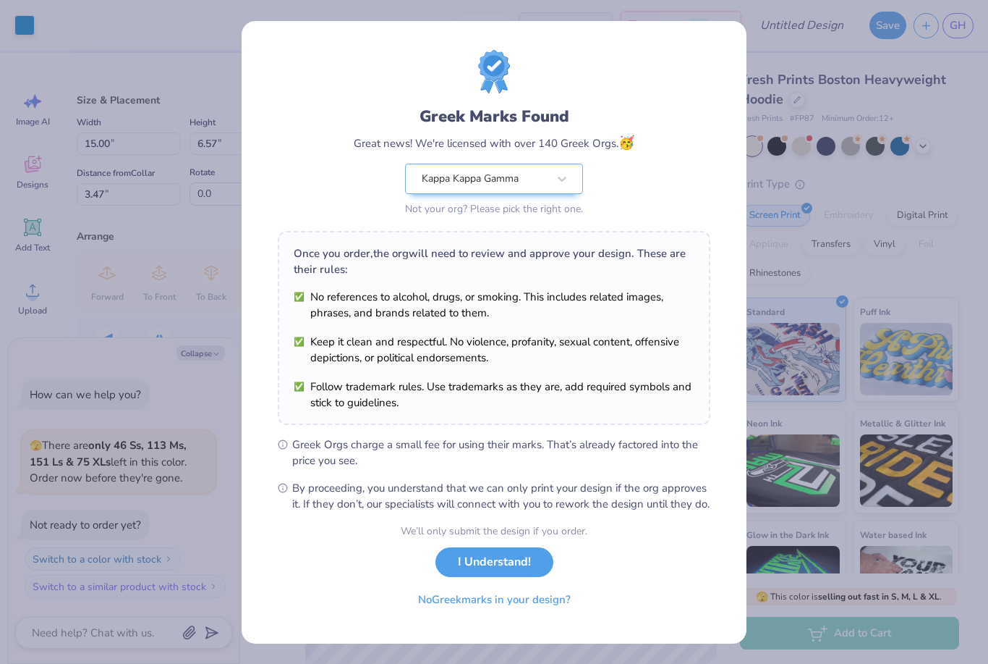
click at [470, 577] on button "I Understand!" at bounding box center [495, 562] width 118 height 30
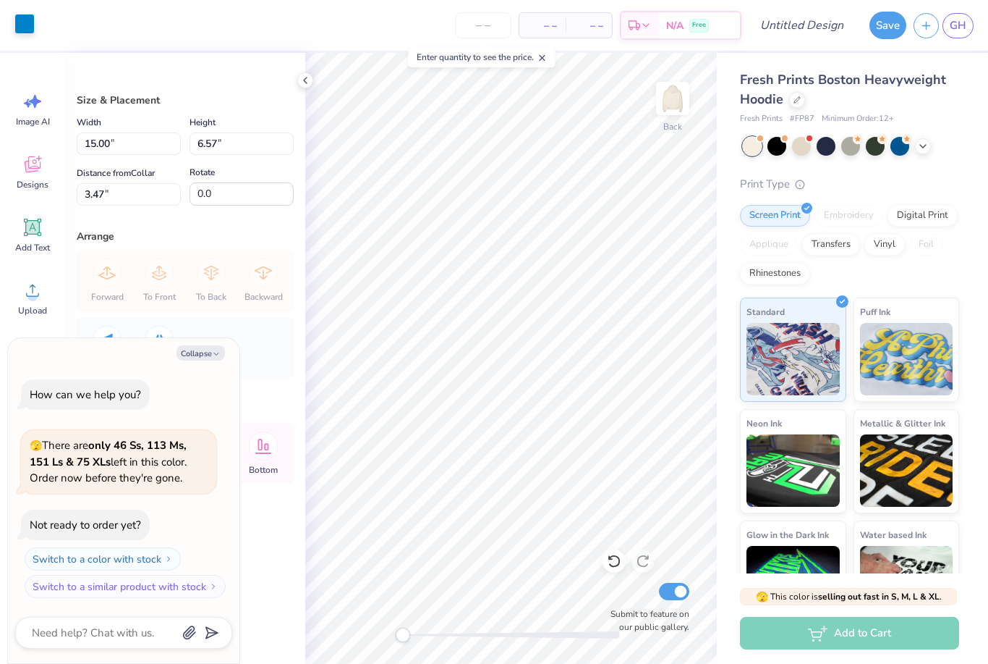
click at [21, 28] on div at bounding box center [24, 24] width 20 height 20
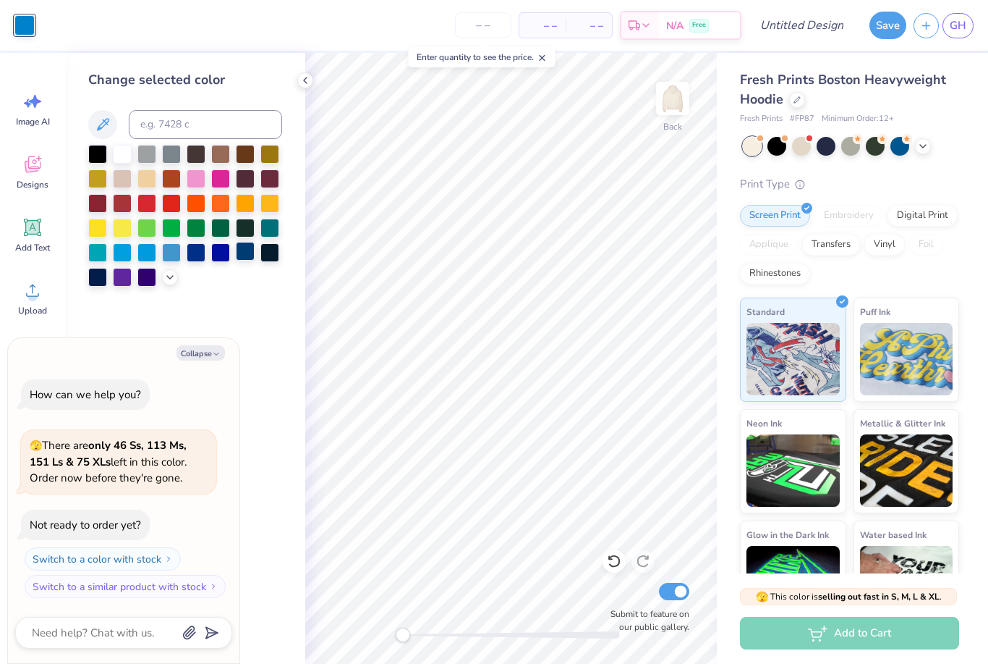
click at [246, 255] on div at bounding box center [245, 251] width 19 height 19
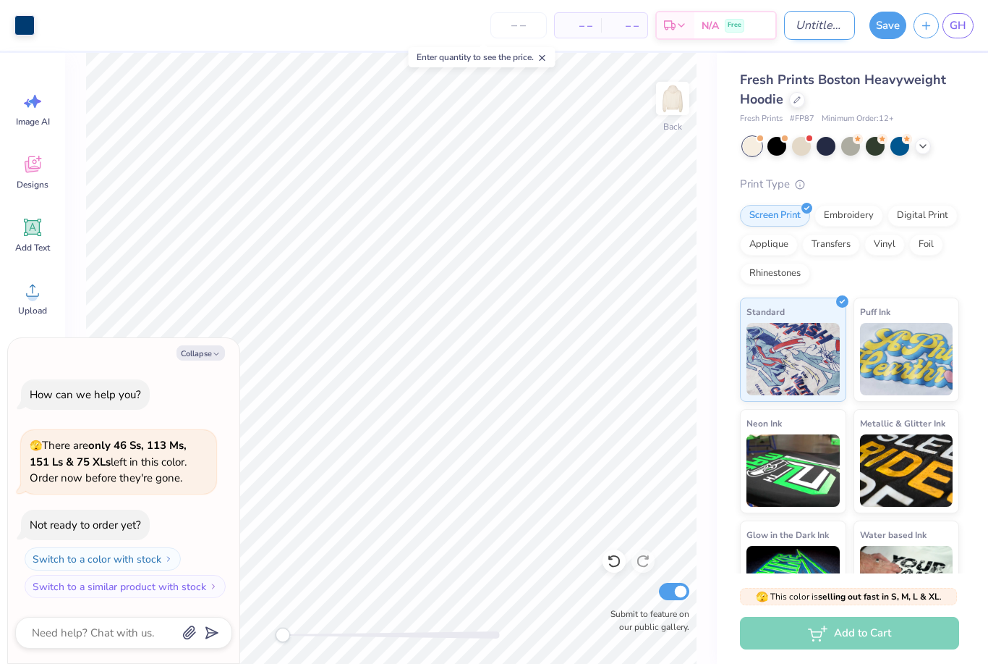
drag, startPoint x: 784, startPoint y: 33, endPoint x: 784, endPoint y: 25, distance: 8.7
click at [784, 33] on input "Design Title" at bounding box center [819, 25] width 71 height 29
type textarea "x"
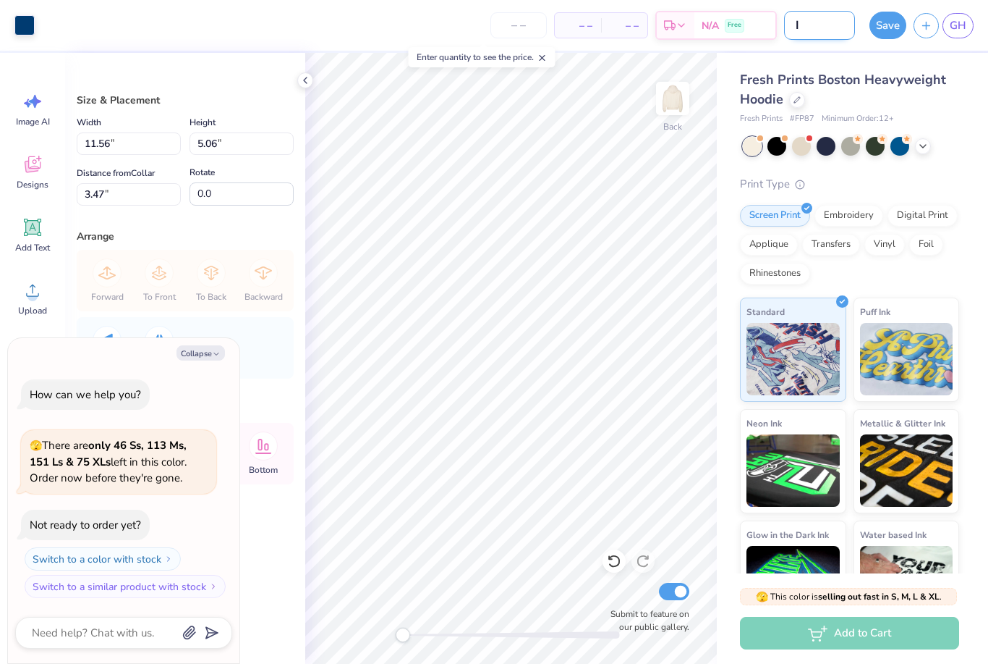
type input "Is"
type textarea "x"
type input "Iss"
type textarea "x"
type input "Issi"
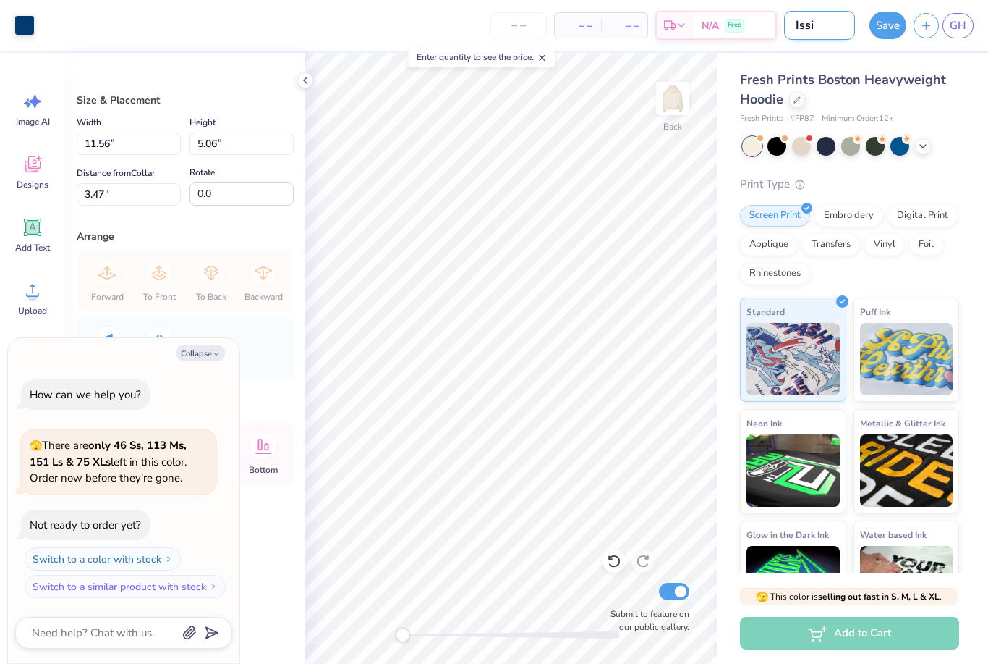
type textarea "x"
type input "Issi"
type textarea "x"
type input "Iss"
type textarea "x"
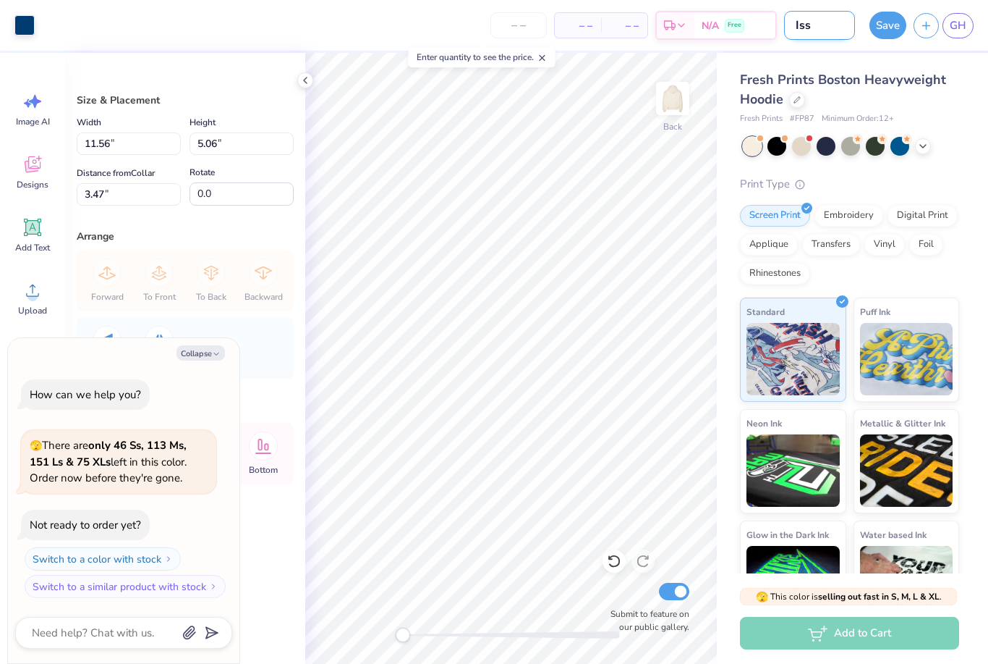
type input "Is"
type textarea "x"
type input "I"
type textarea "x"
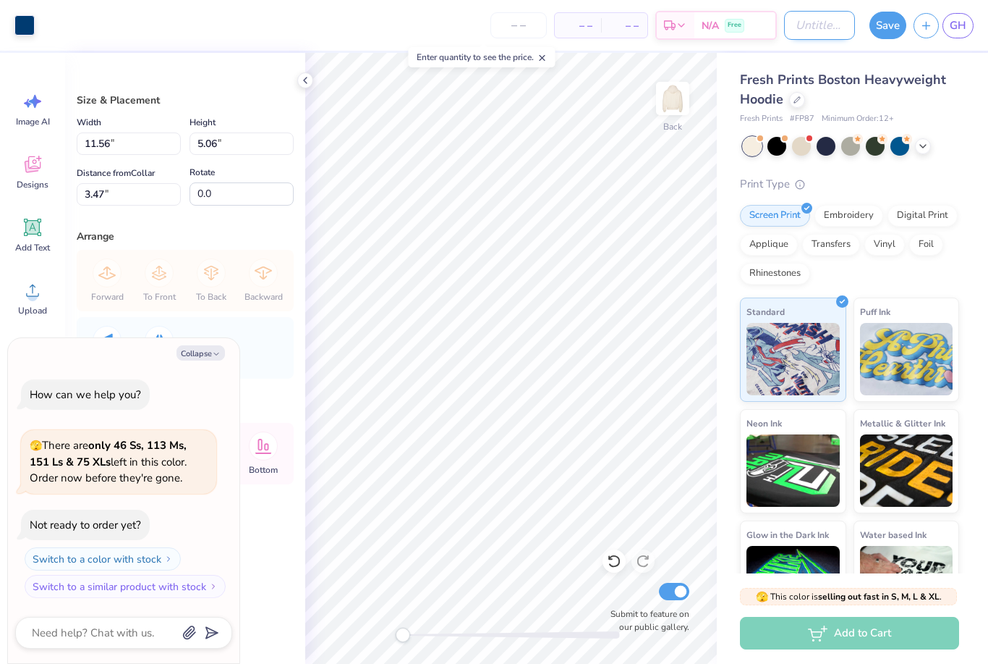
type input "S"
type textarea "x"
type input "Si"
type textarea "x"
type input "Sim"
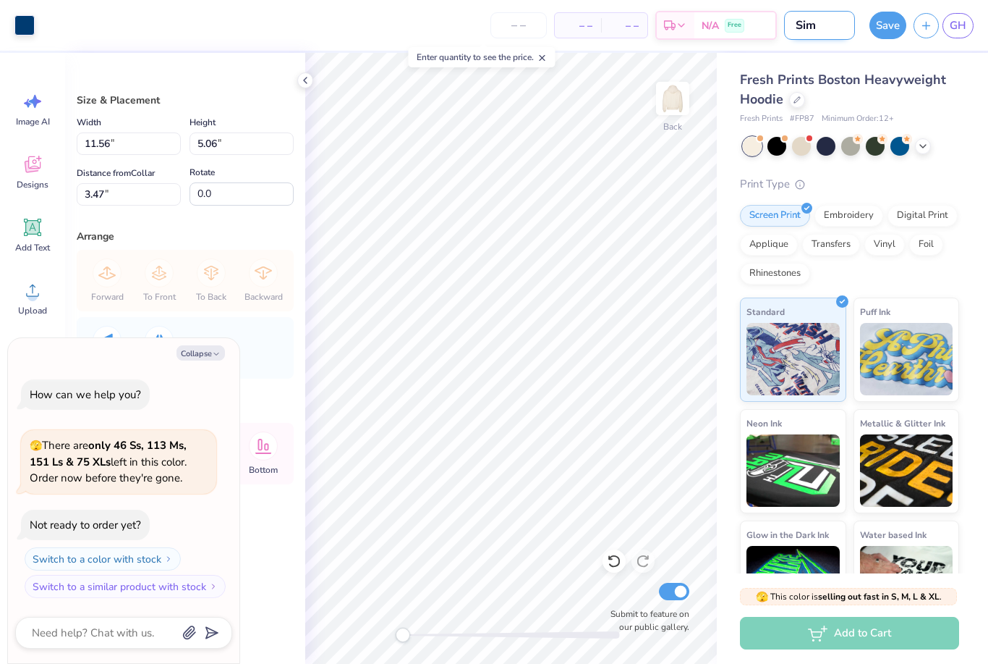
type textarea "x"
type input "Simp"
type textarea "x"
type input "Simpl"
type textarea "x"
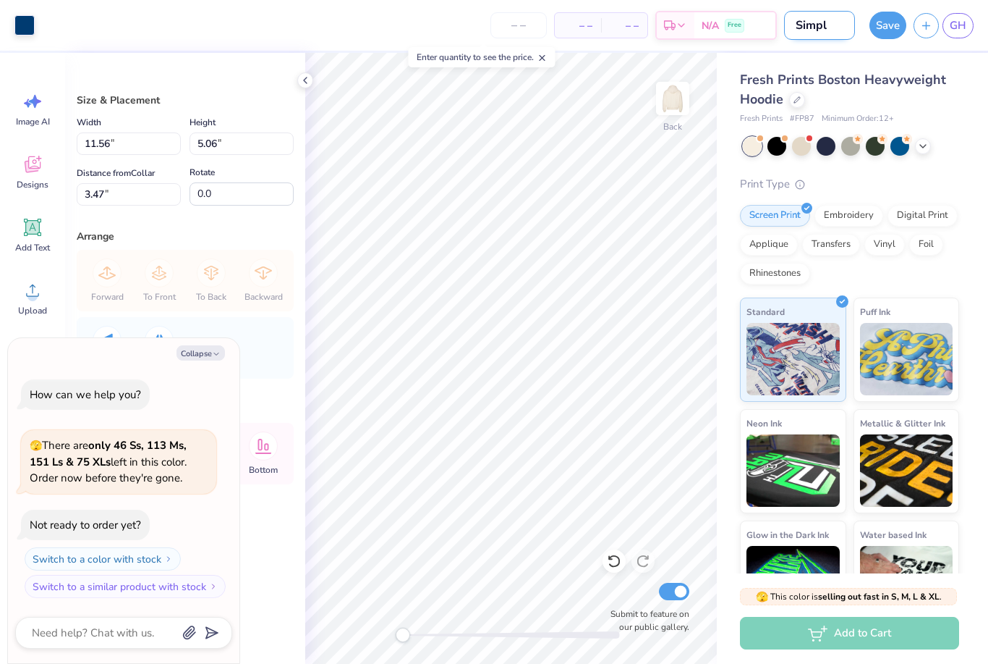
type input "Simply"
type textarea "x"
type input "Simply"
type textarea "x"
type input "Simply K"
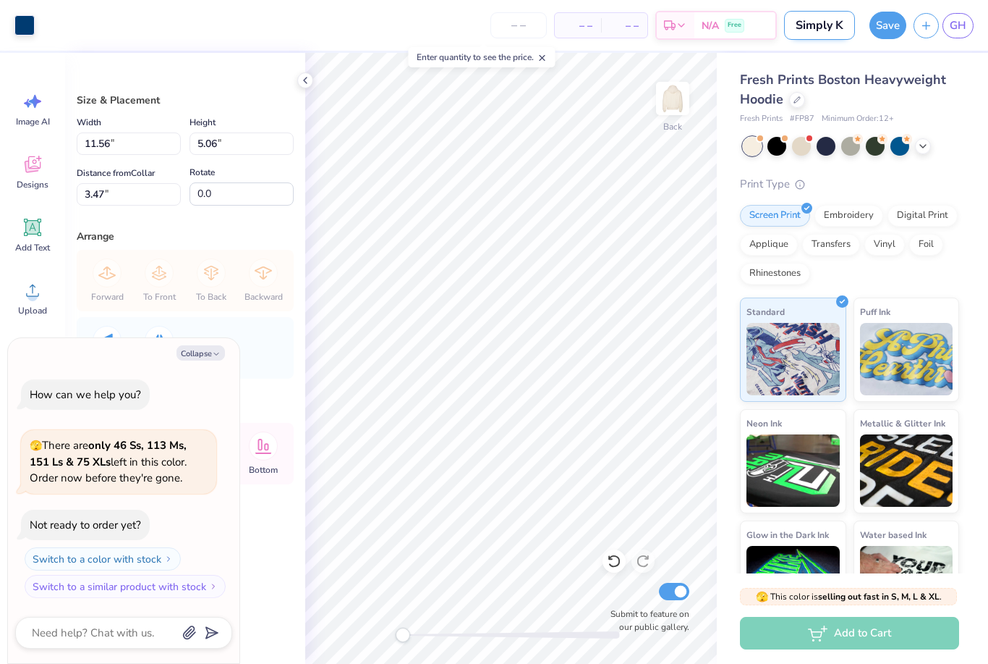
type textarea "x"
type input "Simply KK"
type textarea "x"
type input "Simply KKG"
type textarea "x"
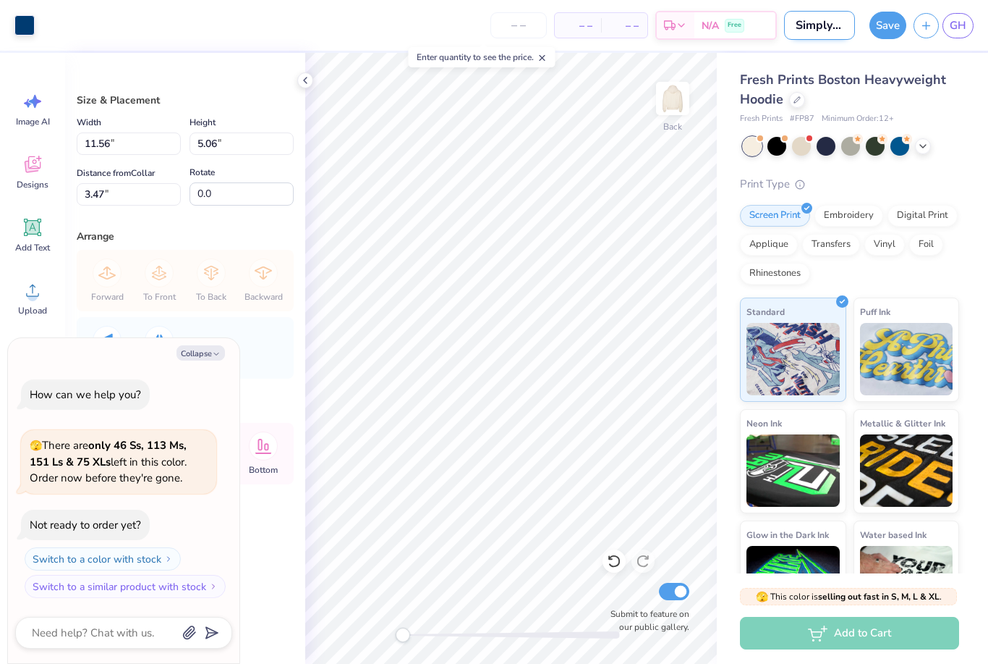
type input "Simply KKG"
type textarea "x"
type input "Simply KKG h"
type textarea "x"
type input "Simply KKG ho"
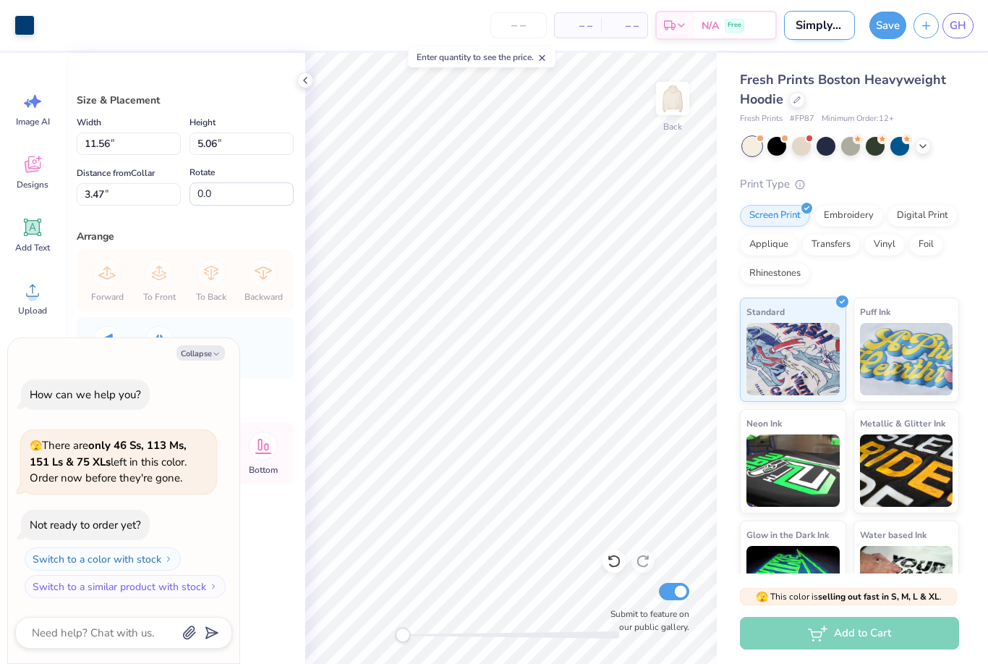
type textarea "x"
type input "Simply KKG hod"
type textarea "x"
type input "Simply KKG hodd"
type textarea "x"
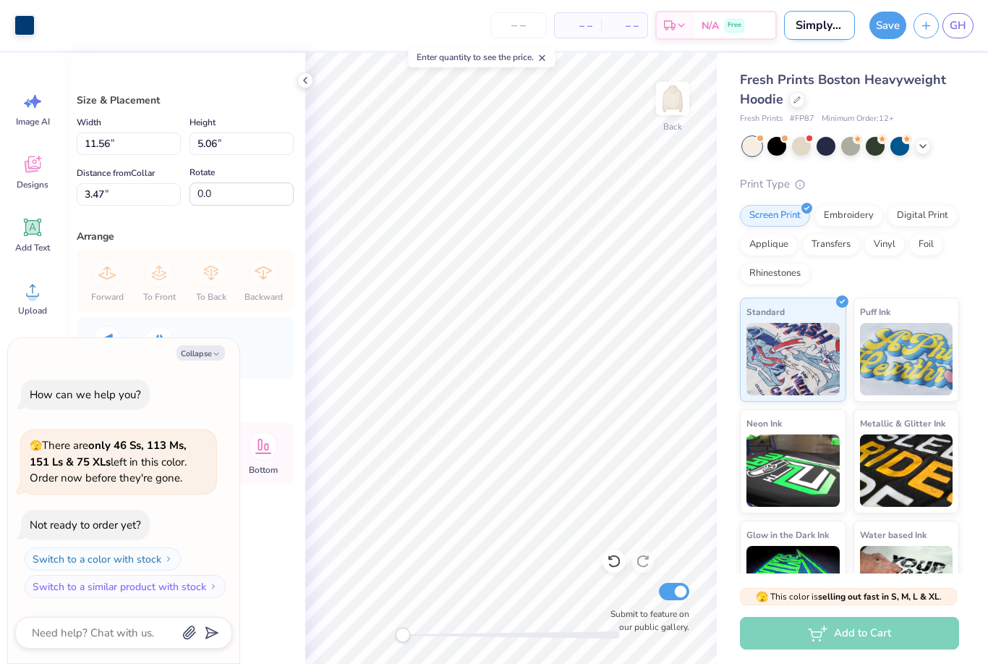
type input "Simply KKG hoddu"
type textarea "x"
type input "Simply KKG hoddue"
type textarea "x"
type input "Simply KKG hoodie"
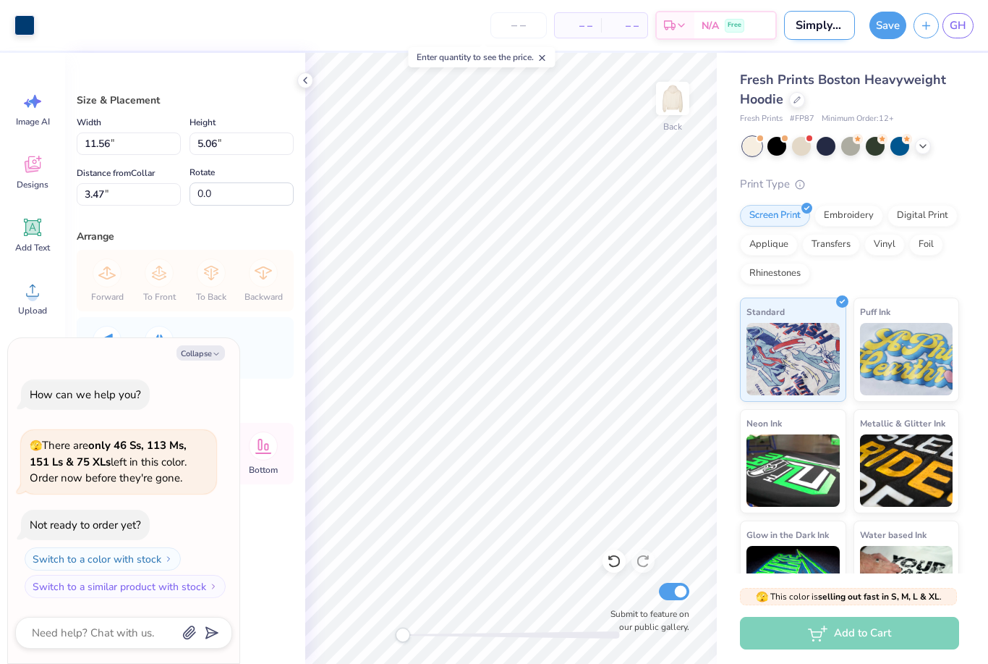
type textarea "x"
type input "Simply KKG hoodie"
click at [897, 25] on button "Save" at bounding box center [888, 22] width 37 height 27
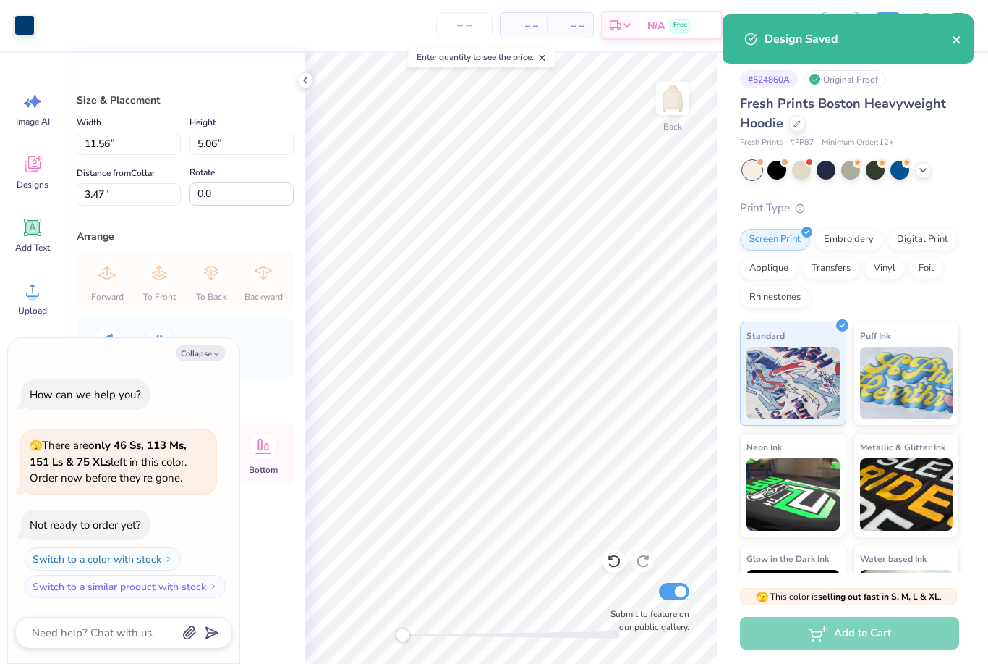
click at [956, 39] on icon "close" at bounding box center [956, 39] width 7 height 7
type textarea "x"
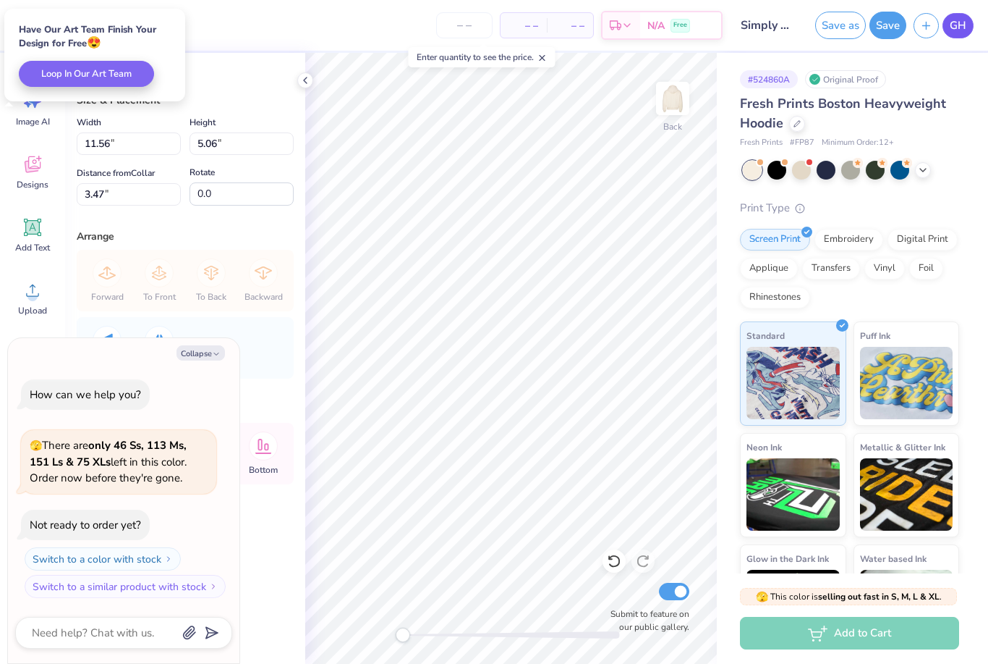
click at [973, 28] on link "GH" at bounding box center [958, 25] width 31 height 25
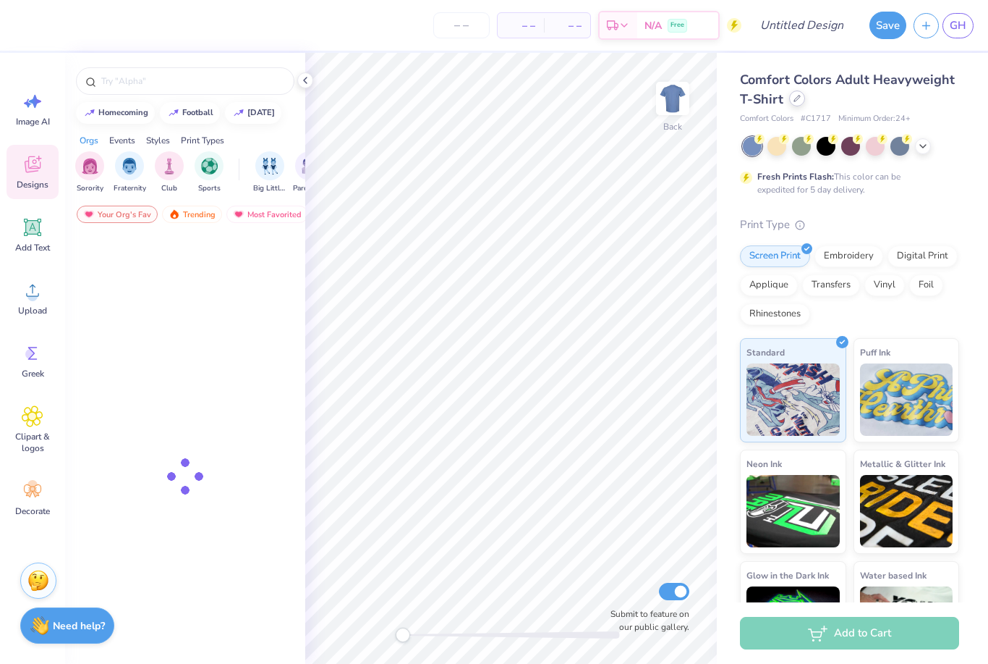
click at [794, 98] on icon at bounding box center [797, 98] width 7 height 7
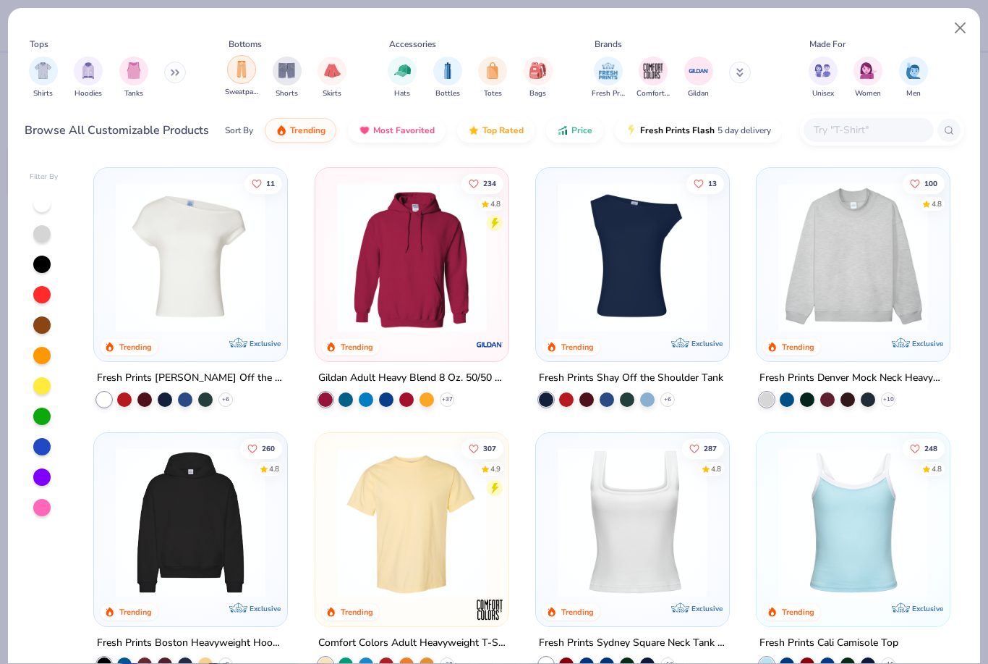
click at [245, 75] on img "filter for Sweatpants" at bounding box center [242, 69] width 16 height 17
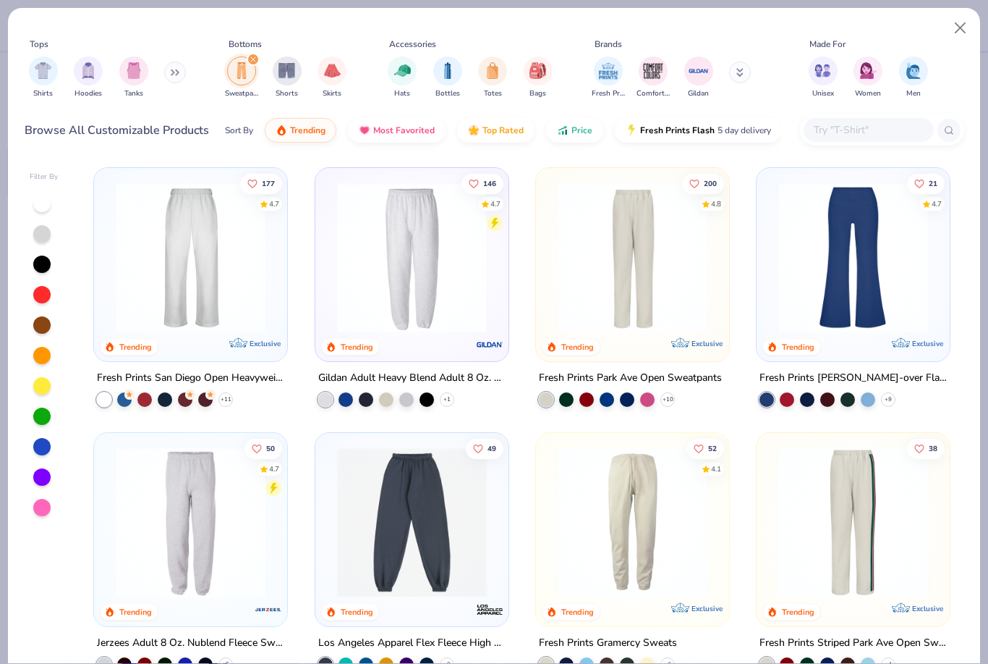
click at [263, 305] on img at bounding box center [191, 257] width 164 height 150
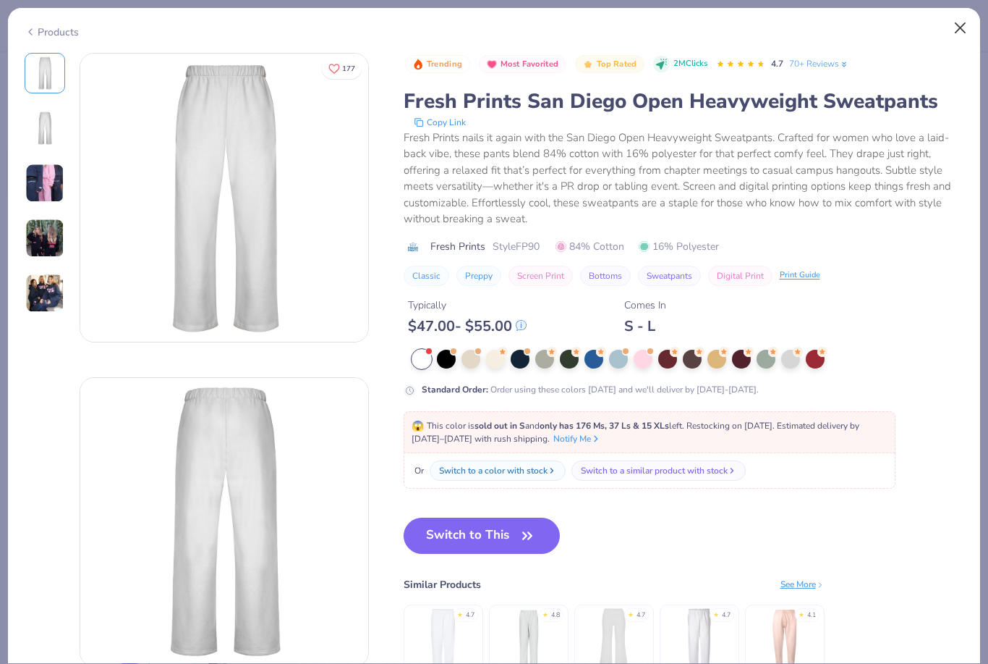
click at [967, 30] on button "Close" at bounding box center [960, 27] width 27 height 27
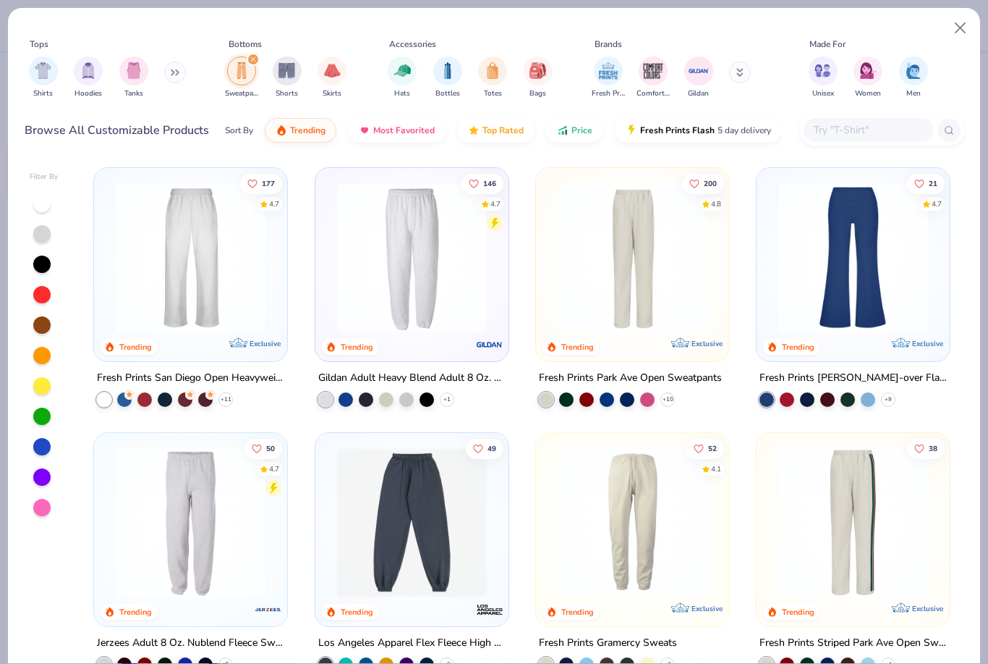
click at [43, 391] on div at bounding box center [41, 385] width 17 height 17
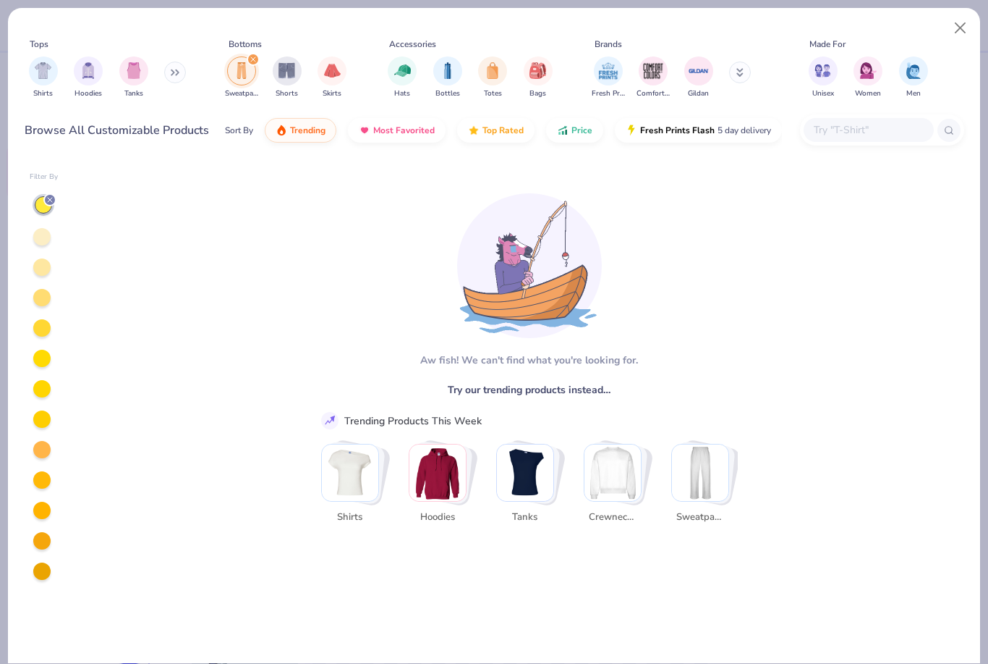
click at [41, 244] on div at bounding box center [41, 236] width 17 height 17
click at [52, 203] on icon at bounding box center [50, 199] width 9 height 9
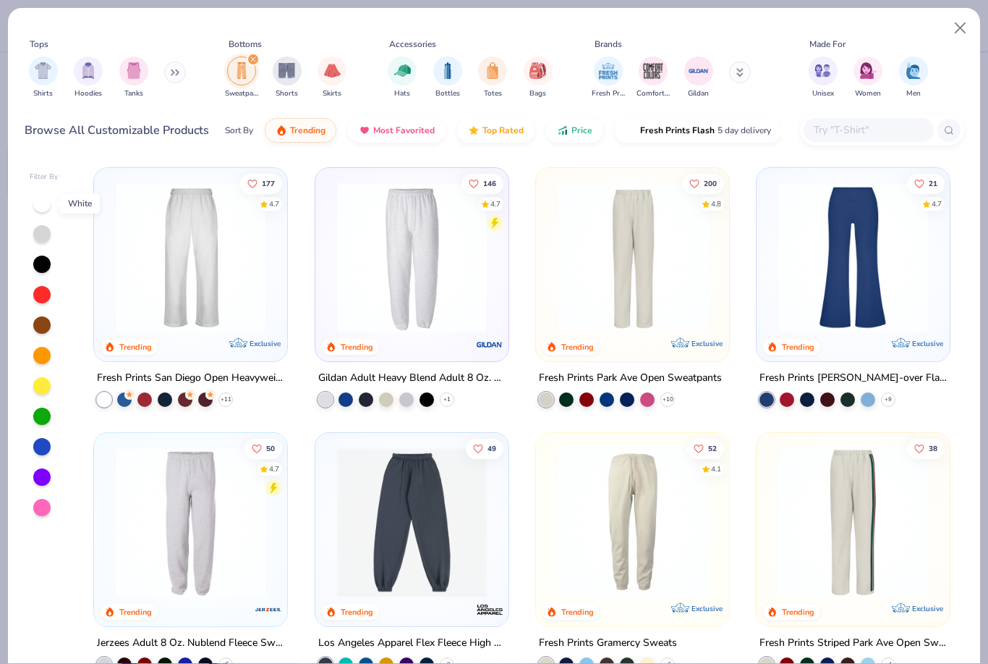
click at [43, 206] on div at bounding box center [41, 203] width 17 height 17
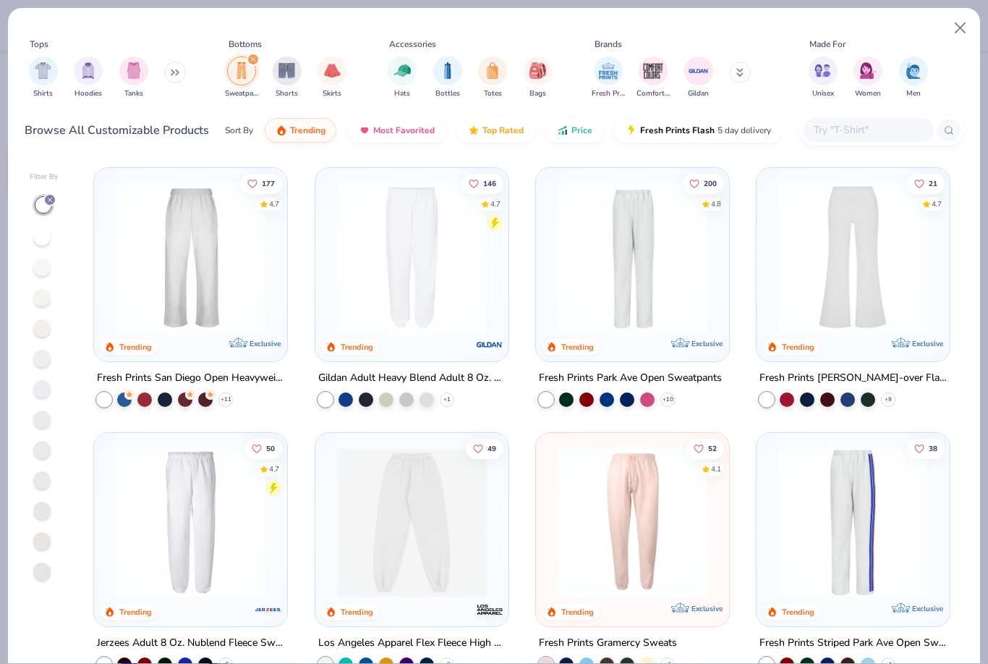
click at [51, 202] on icon at bounding box center [50, 199] width 9 height 9
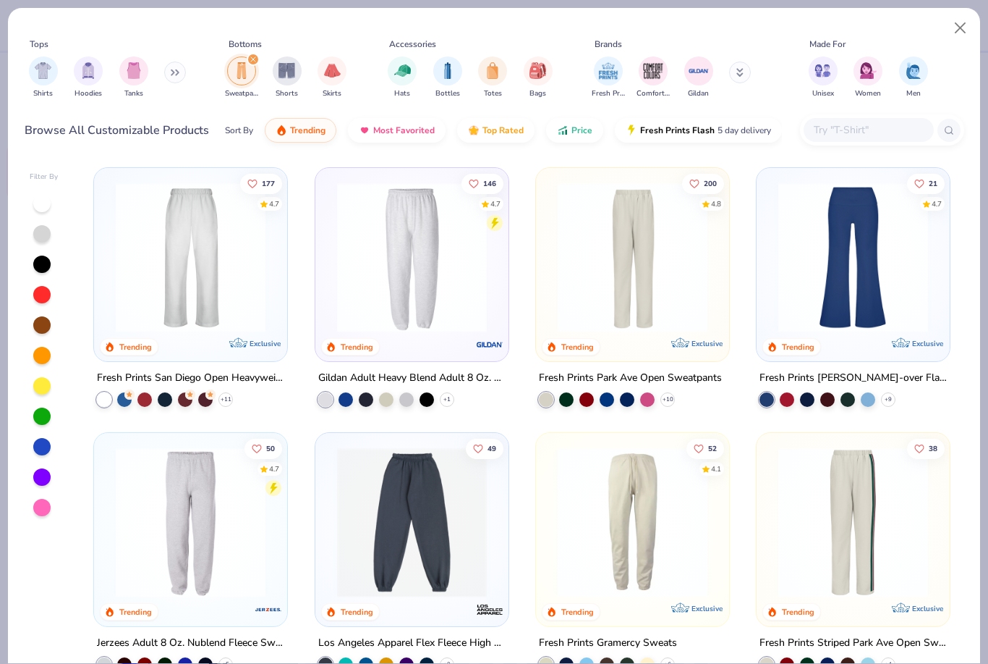
click at [632, 274] on img at bounding box center [633, 257] width 164 height 150
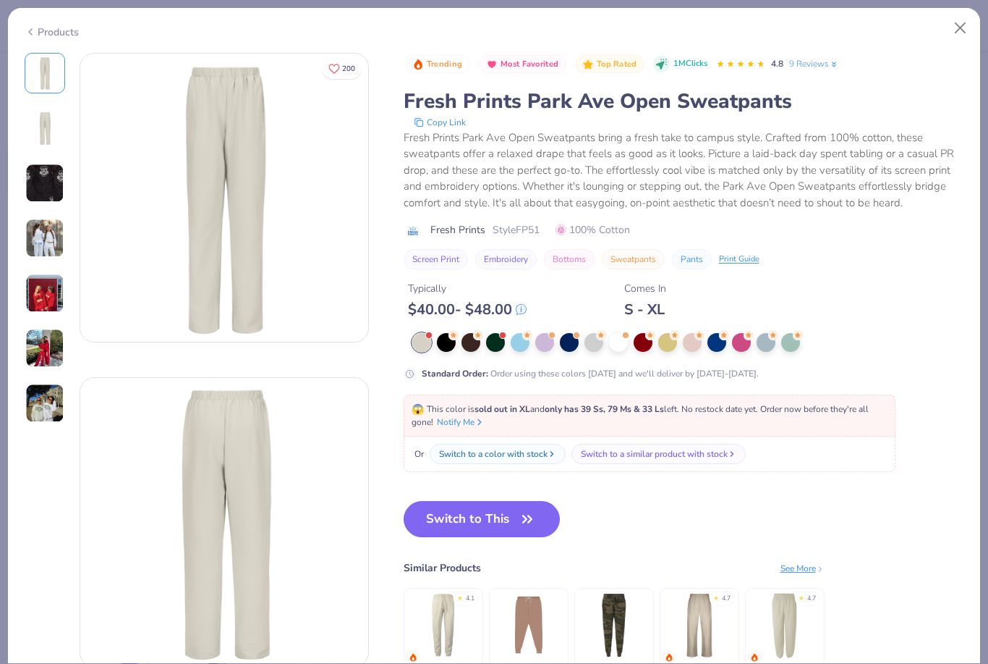
click at [57, 370] on div at bounding box center [45, 238] width 41 height 370
click at [56, 359] on img at bounding box center [44, 348] width 39 height 39
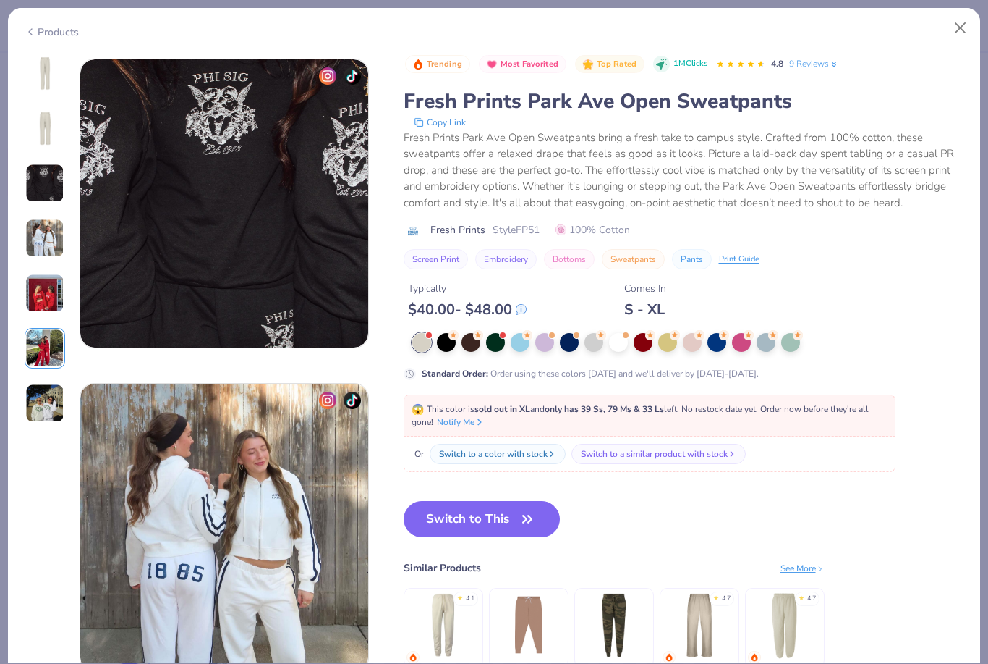
scroll to position [1621, 0]
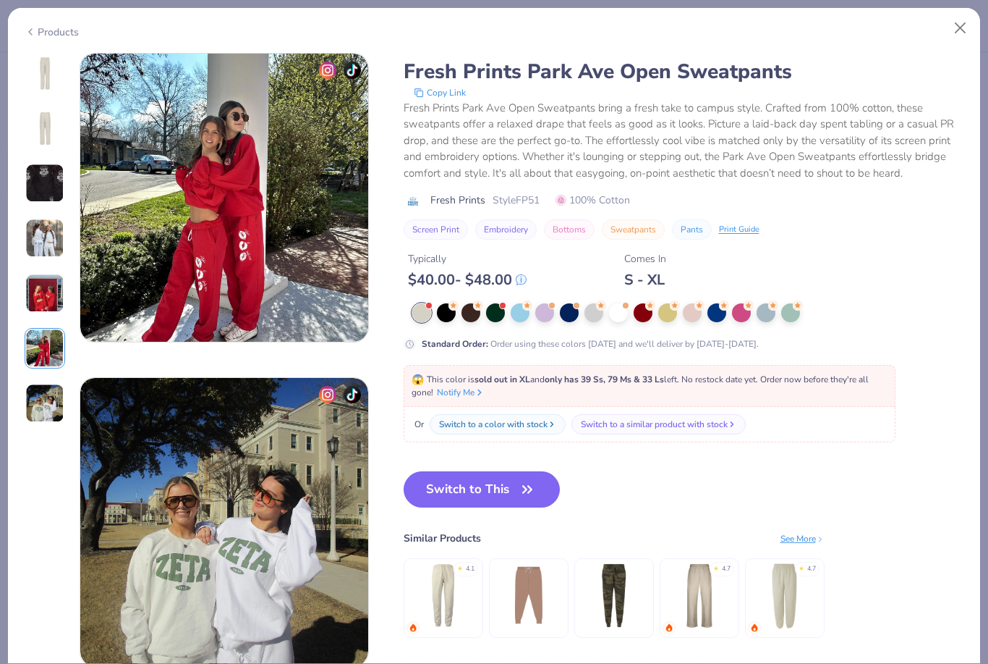
click at [49, 75] on img at bounding box center [44, 73] width 35 height 35
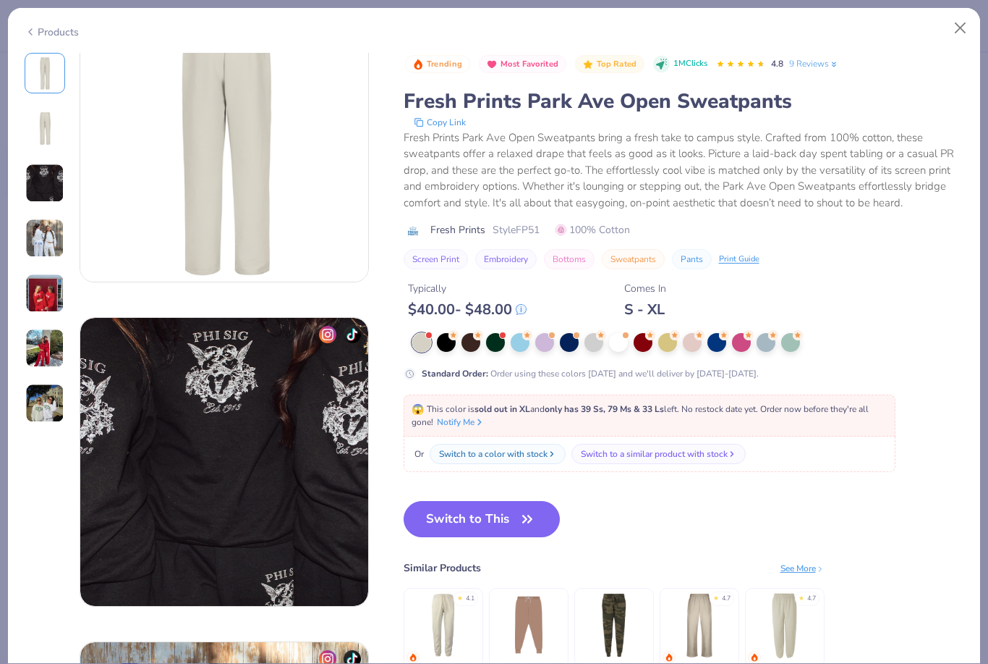
scroll to position [0, 0]
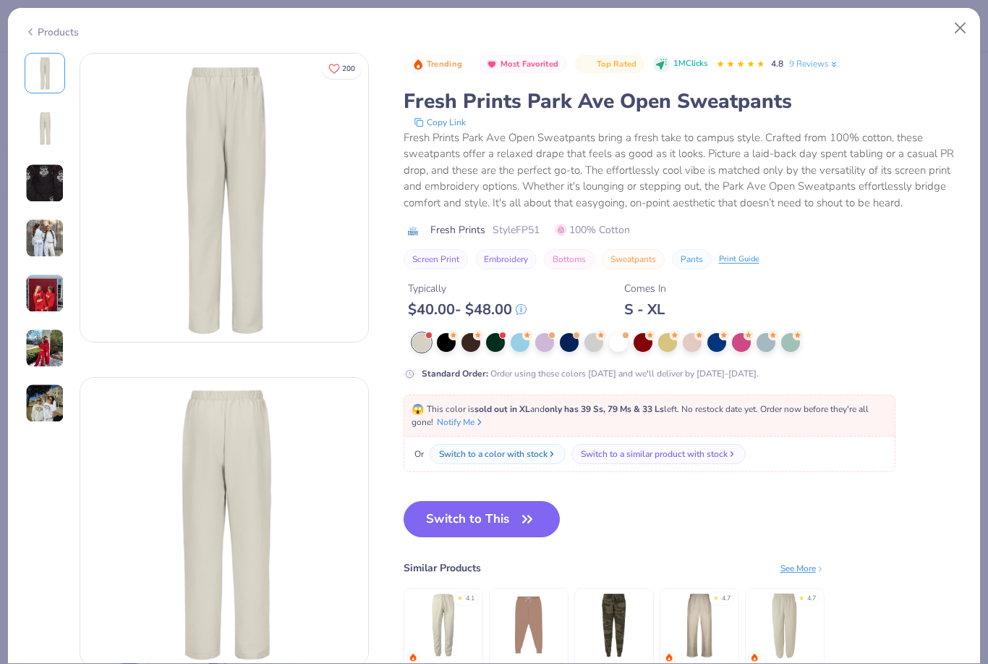
click at [414, 349] on div "Standard Order : Order using these colors today and we'll deliver by Oct 7-10." at bounding box center [684, 356] width 561 height 47
click at [440, 343] on div at bounding box center [446, 340] width 19 height 19
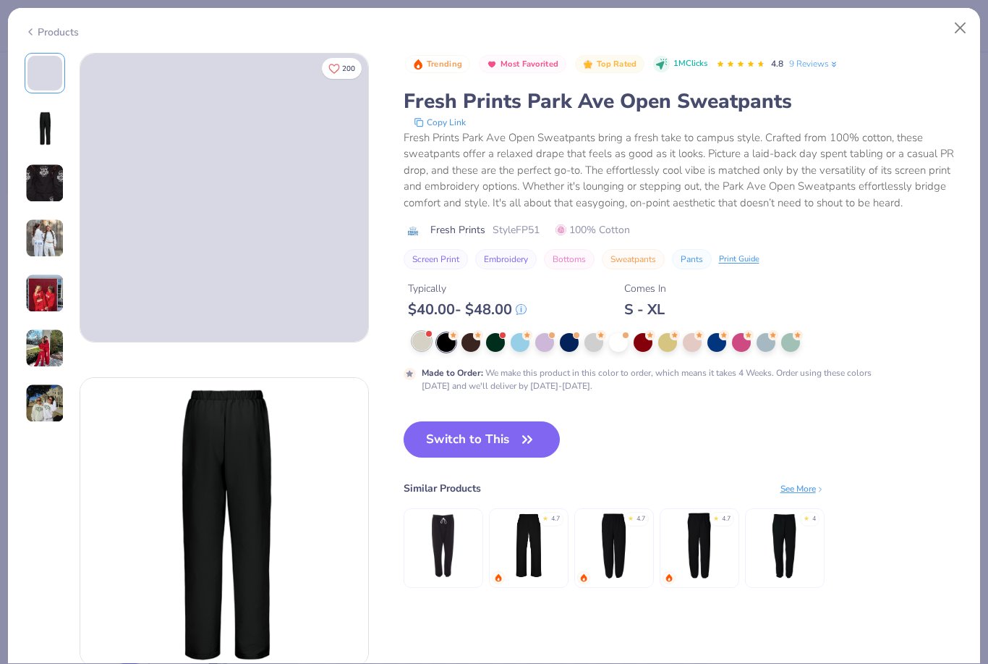
click at [415, 339] on div at bounding box center [421, 340] width 19 height 19
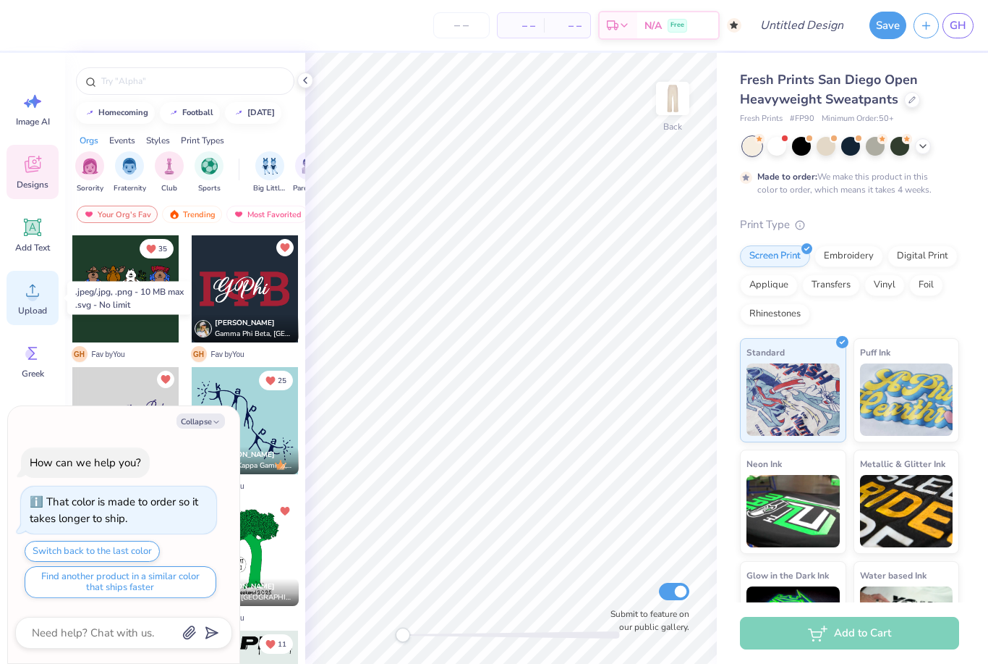
click at [40, 282] on icon at bounding box center [33, 290] width 22 height 22
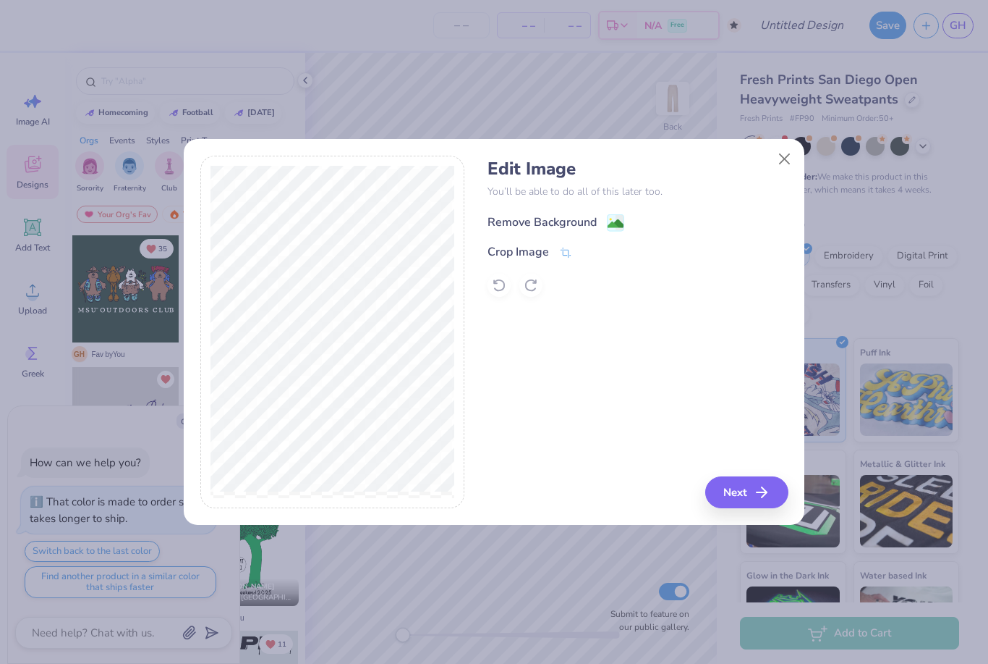
click at [556, 224] on div "Remove Background" at bounding box center [542, 221] width 109 height 17
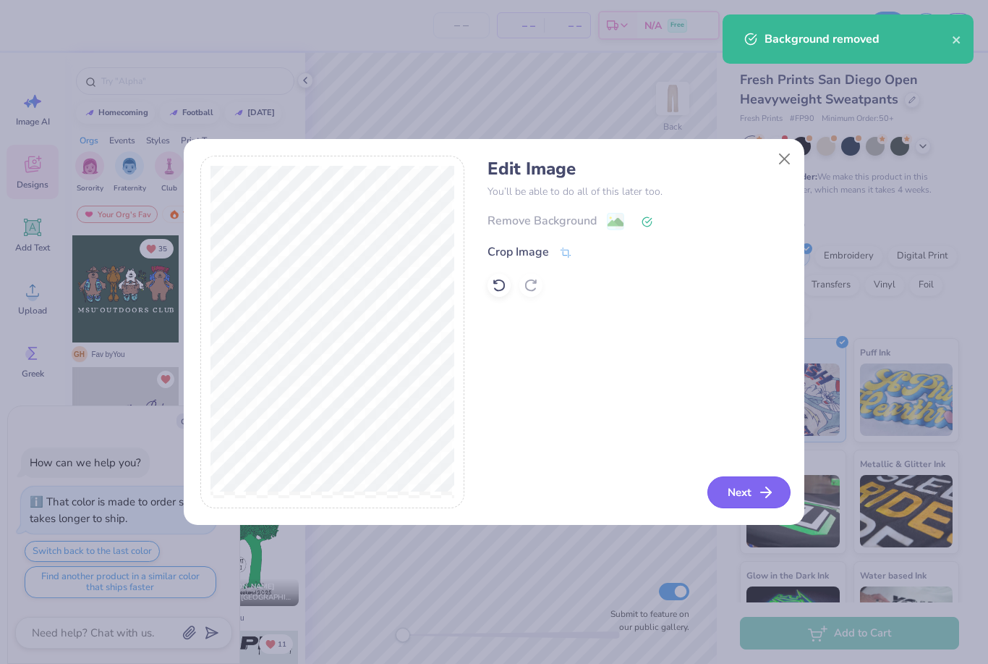
click at [761, 492] on line "button" at bounding box center [766, 492] width 10 height 0
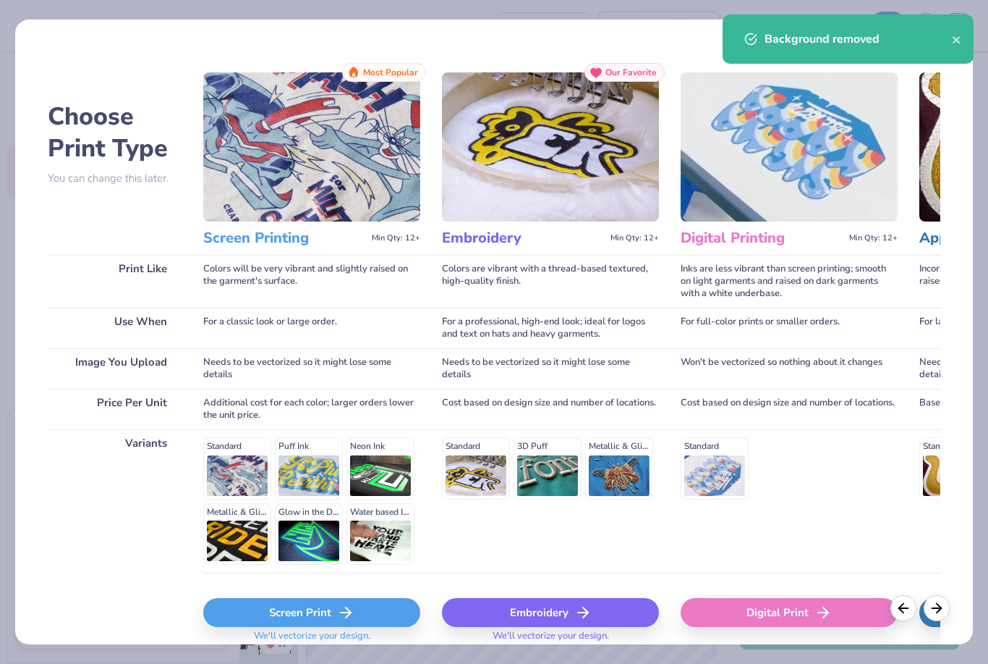
click at [955, 27] on div "Background removed" at bounding box center [848, 38] width 251 height 49
click at [958, 47] on button "close" at bounding box center [957, 38] width 10 height 17
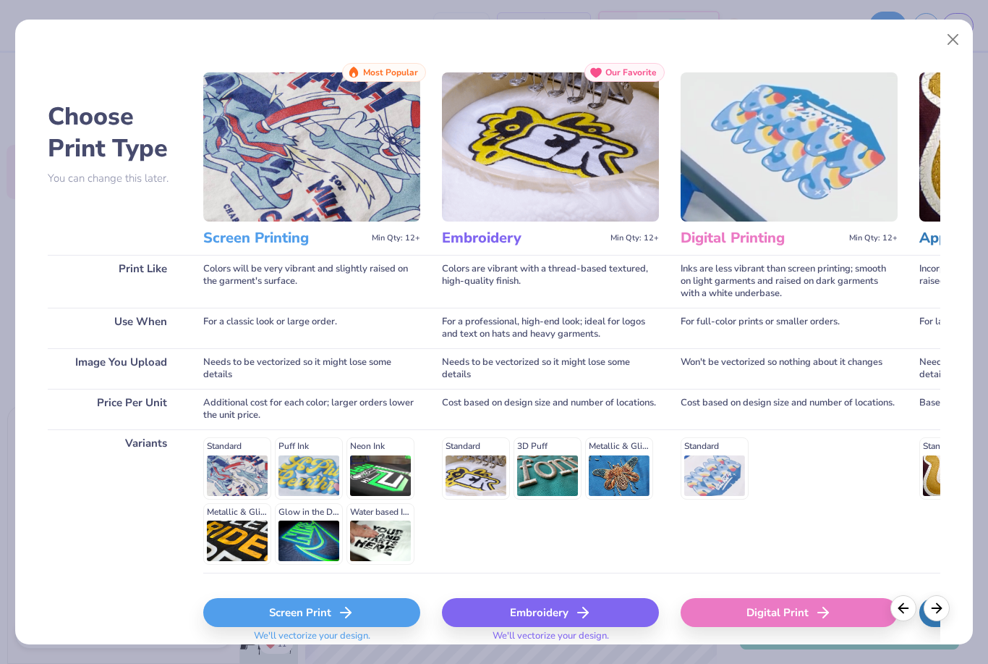
click at [956, 42] on button "Close" at bounding box center [952, 39] width 27 height 27
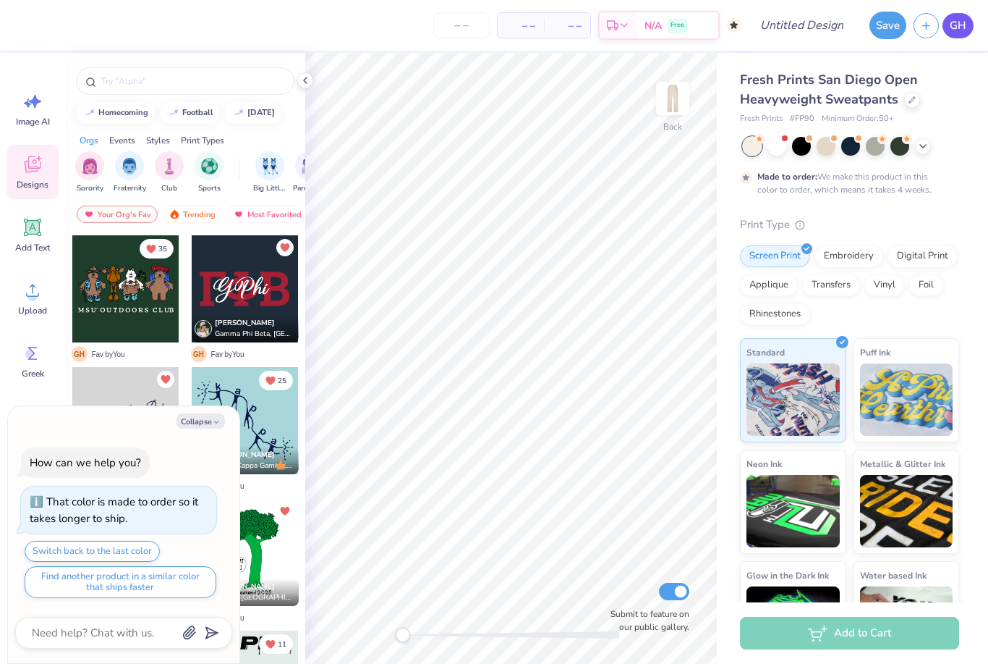
click at [954, 37] on link "GH" at bounding box center [958, 25] width 31 height 25
click at [928, 150] on div at bounding box center [923, 145] width 16 height 16
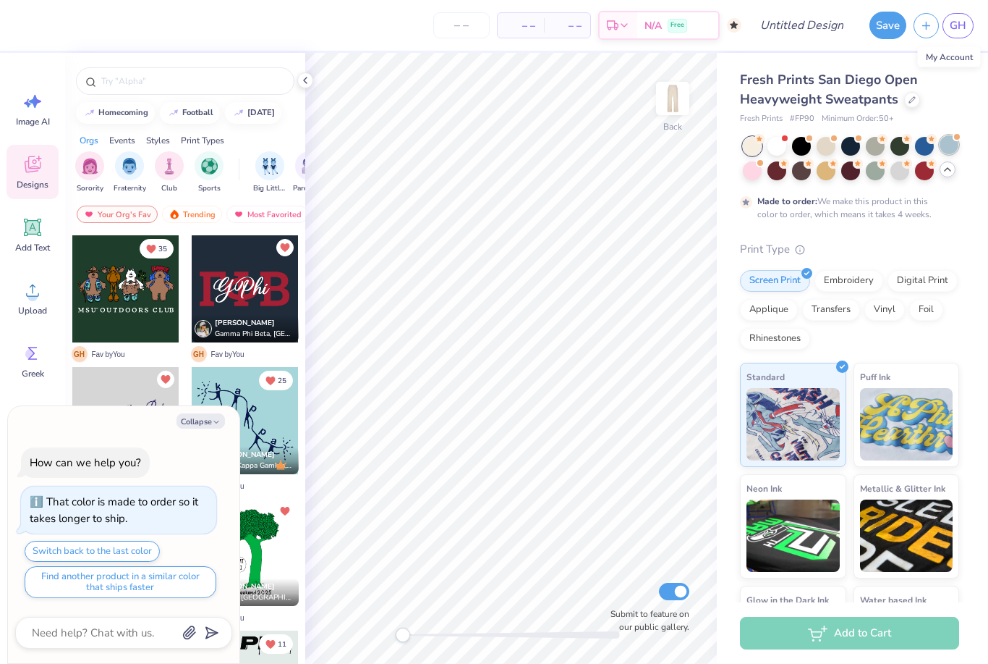
click at [958, 141] on div at bounding box center [949, 144] width 19 height 19
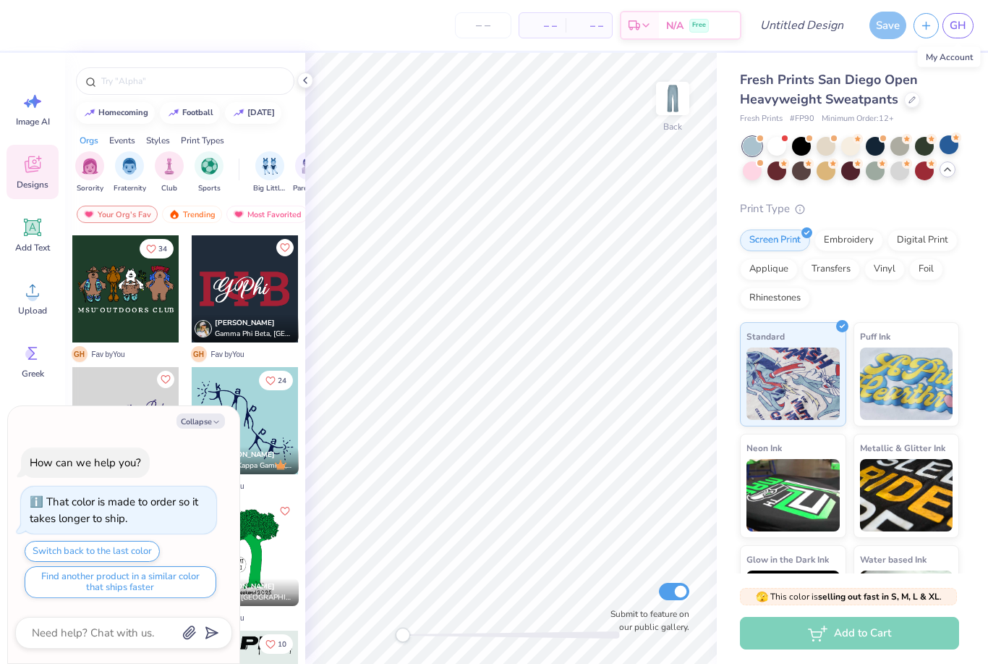
scroll to position [266, 0]
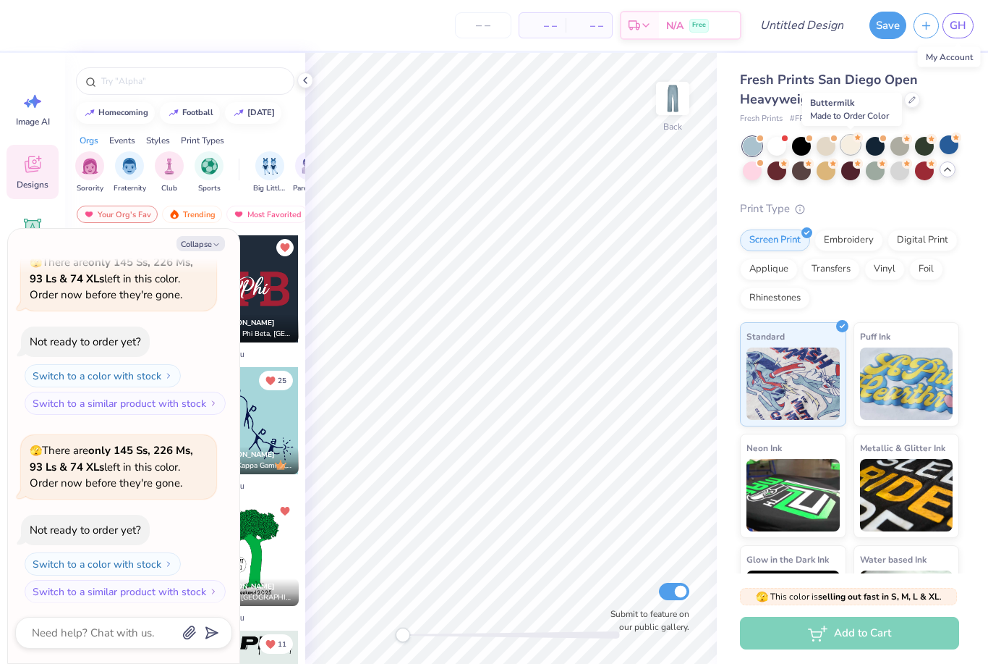
click at [849, 147] on div at bounding box center [851, 144] width 19 height 19
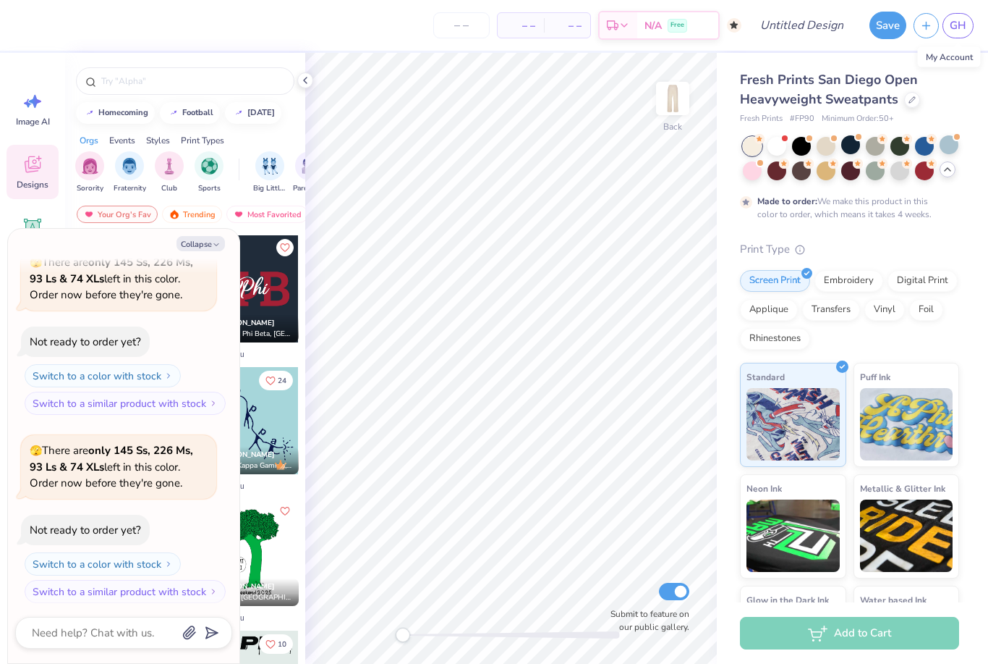
scroll to position [386, 0]
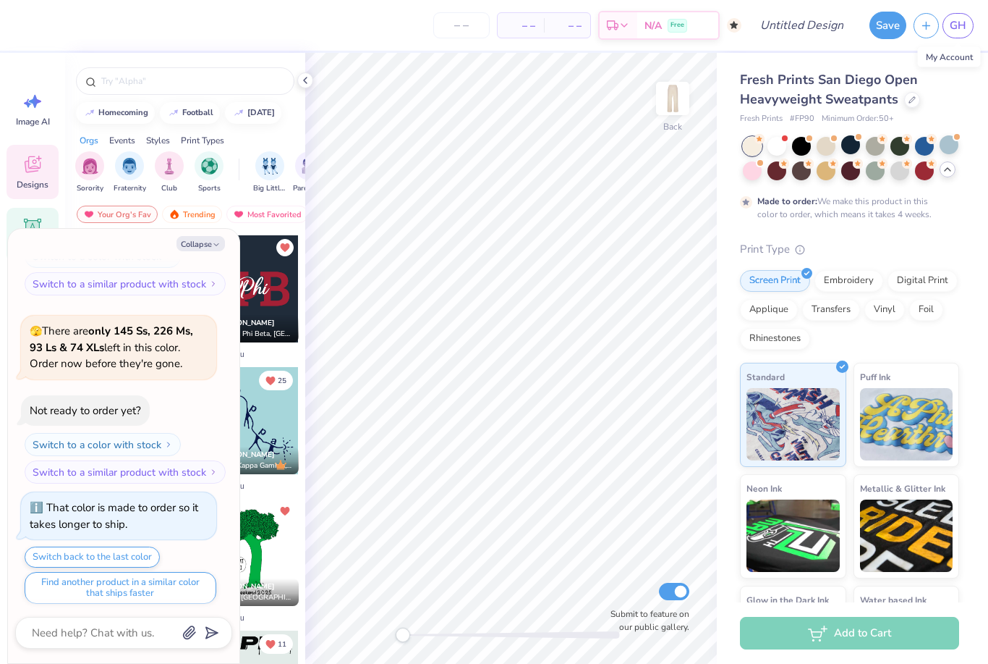
click at [33, 213] on div "Add Text" at bounding box center [33, 235] width 52 height 54
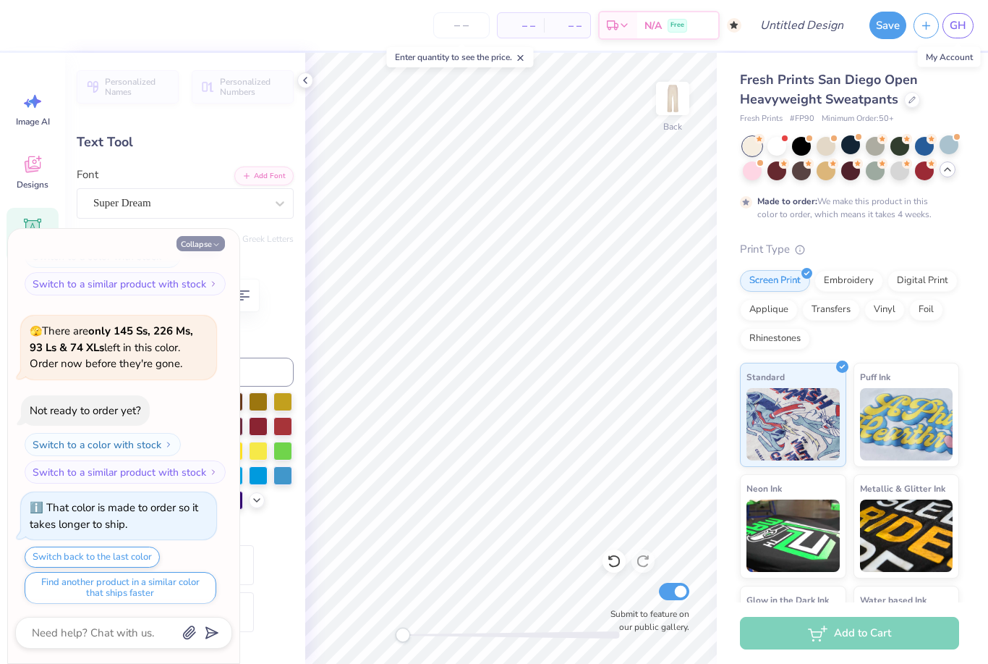
click at [202, 249] on button "Collapse" at bounding box center [201, 243] width 48 height 15
type textarea "x"
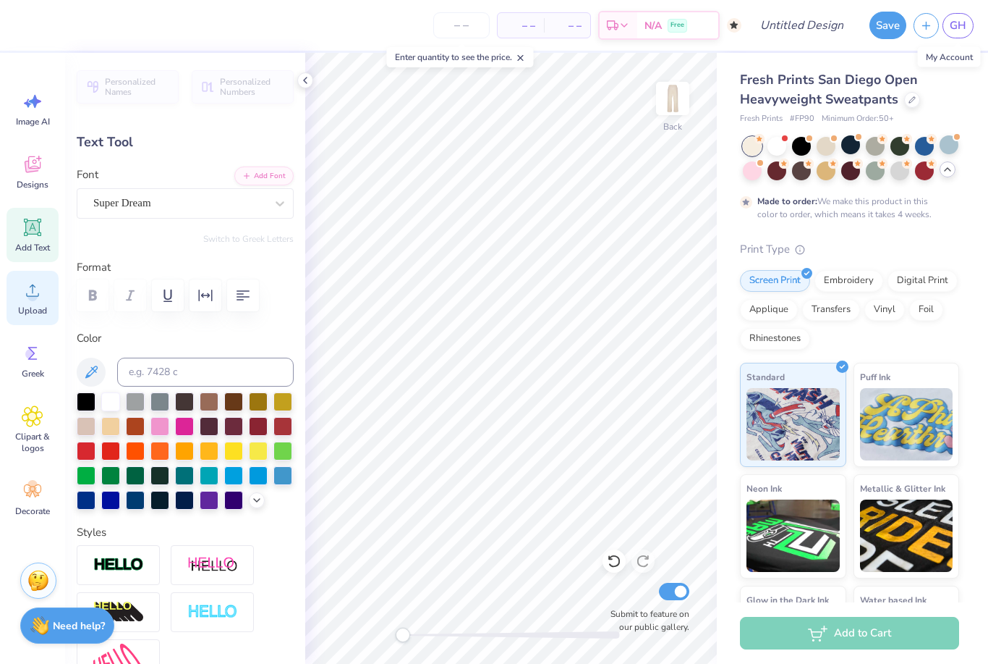
click at [38, 305] on span "Upload" at bounding box center [32, 311] width 29 height 12
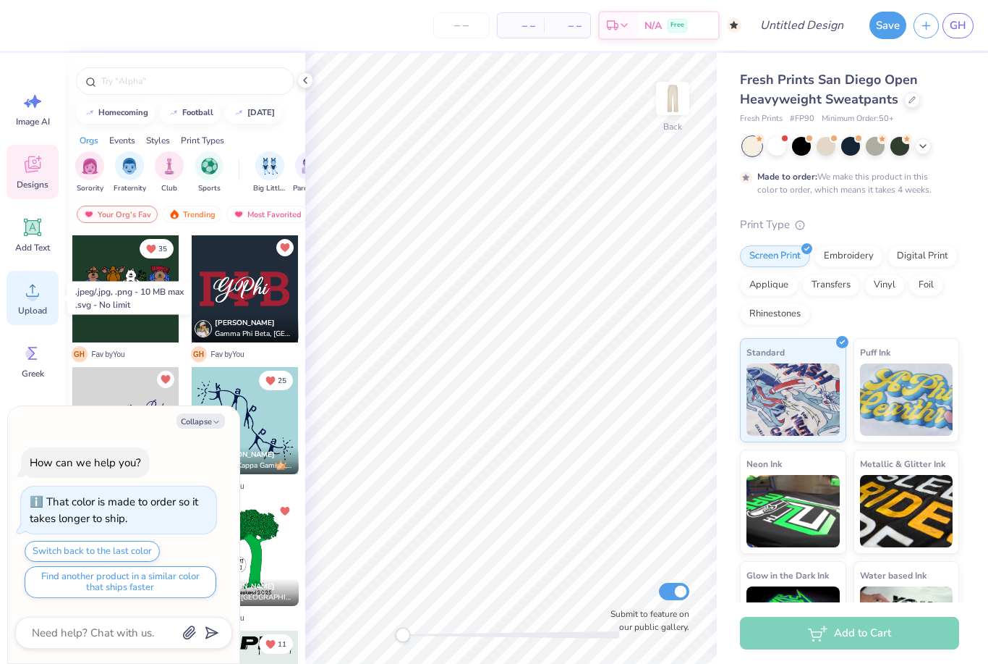
click at [27, 295] on icon at bounding box center [33, 290] width 22 height 22
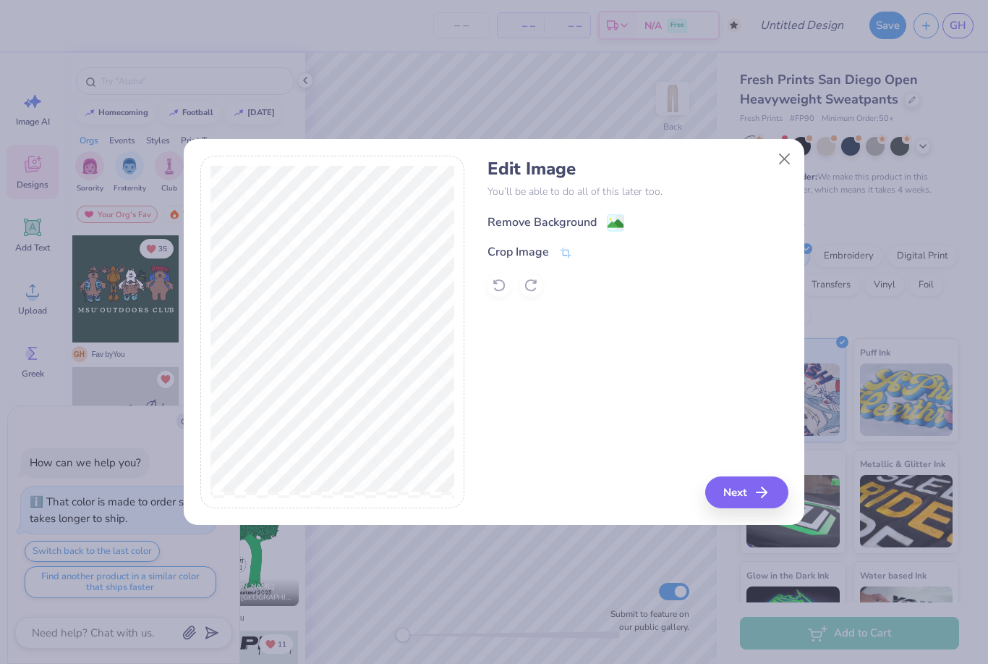
click at [563, 219] on div "Remove Background" at bounding box center [542, 221] width 109 height 17
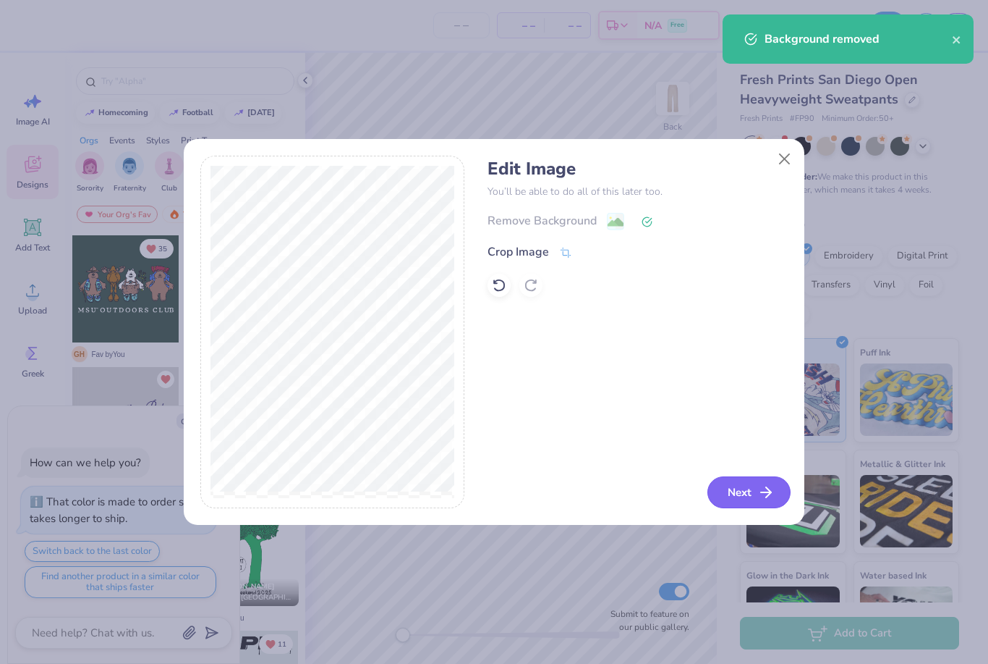
click at [722, 480] on button "Next" at bounding box center [749, 492] width 83 height 32
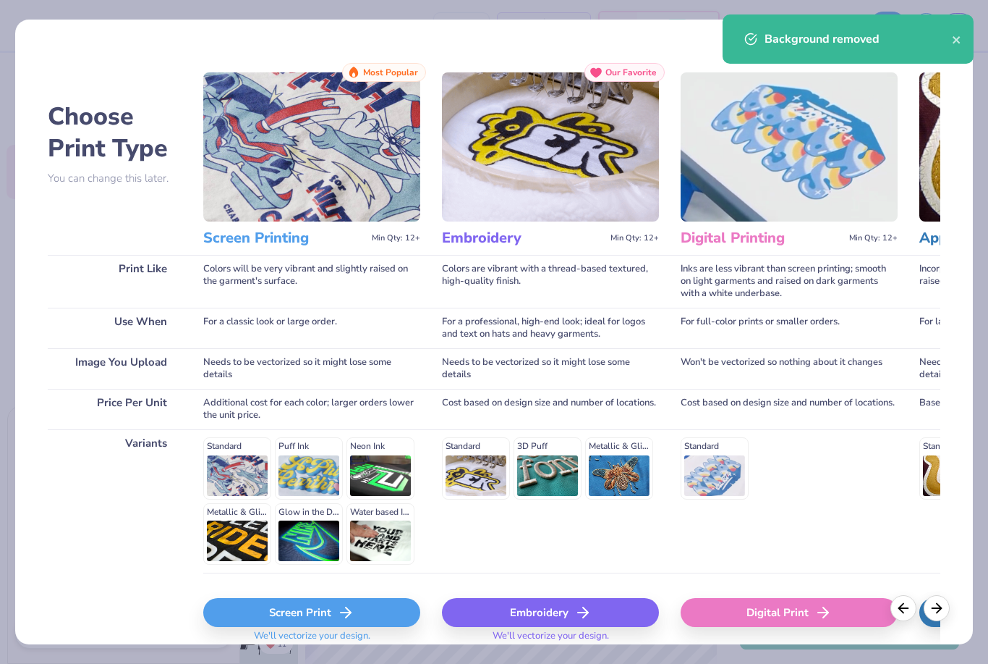
click at [391, 611] on div "Screen Print" at bounding box center [311, 612] width 217 height 29
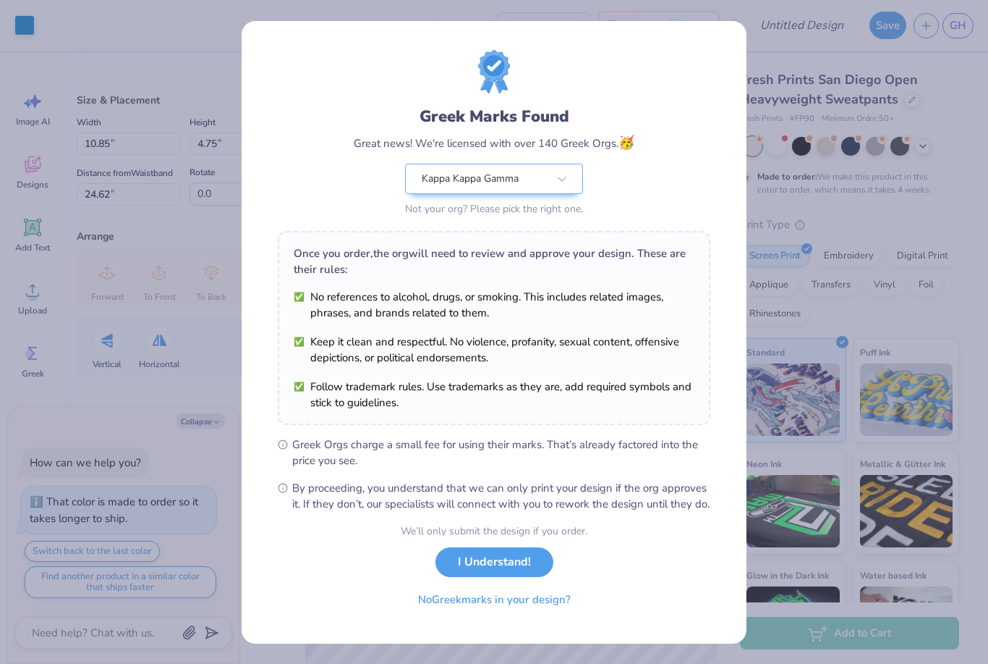
click at [501, 576] on button "I Understand!" at bounding box center [495, 562] width 118 height 30
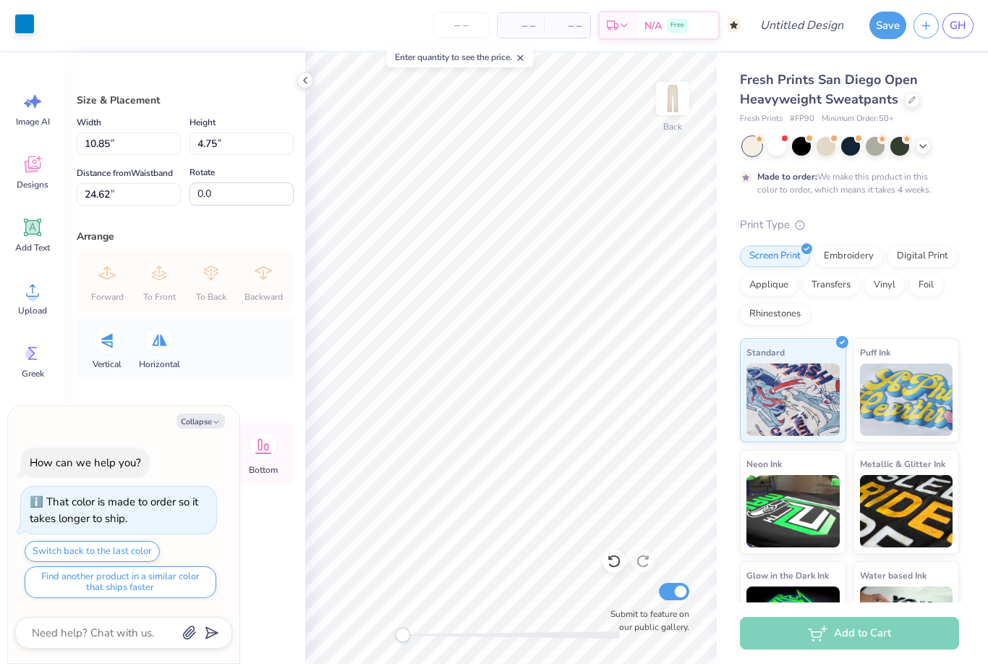
click at [17, 27] on div at bounding box center [24, 24] width 20 height 20
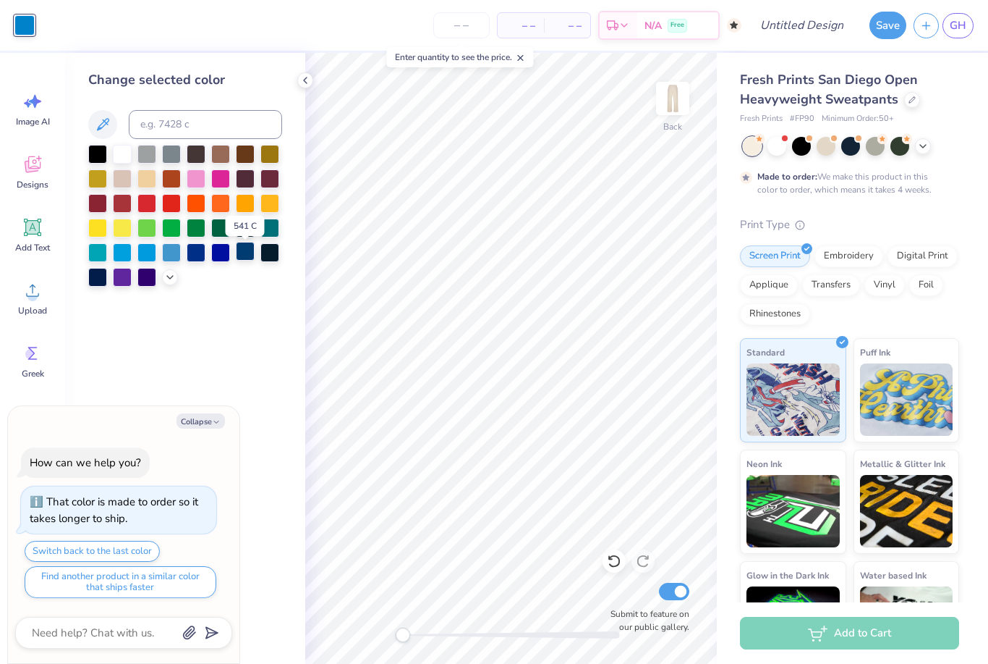
click at [244, 259] on div at bounding box center [245, 251] width 19 height 19
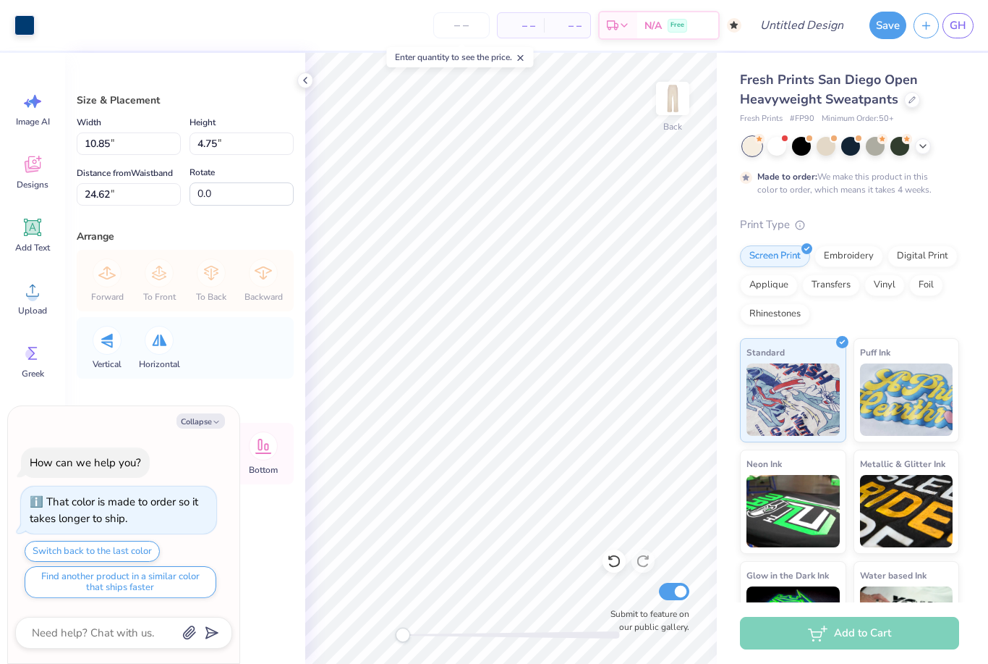
type textarea "x"
type input "112.2"
type textarea "x"
type input "91.6"
type textarea "x"
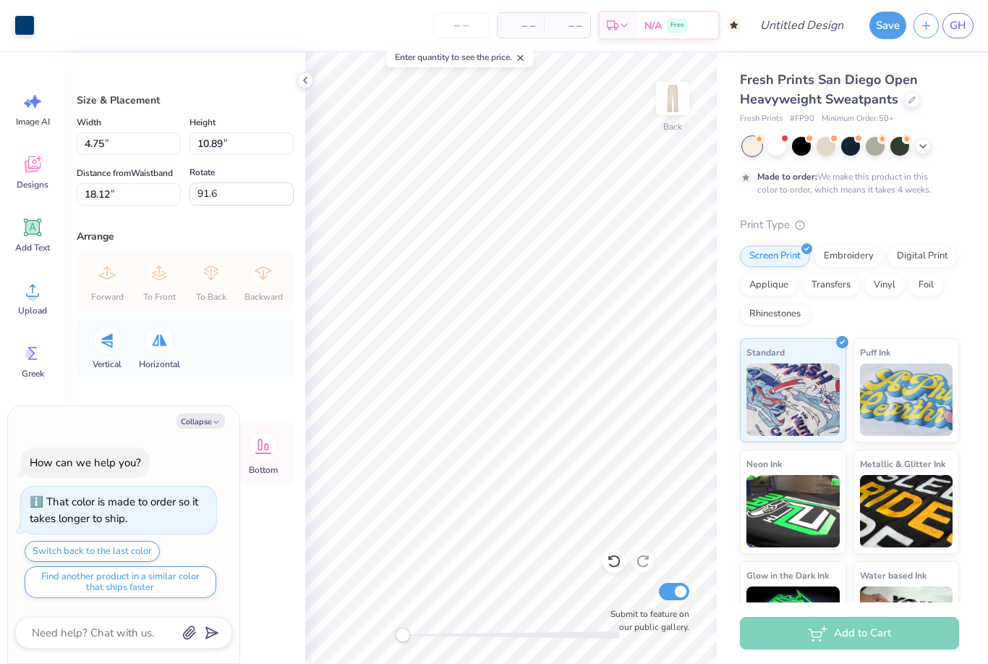
type input "6.12"
type input "14.03"
type input "14.97"
click at [725, 393] on div "Fresh Prints San Diego Open Heavyweight Sweatpants Fresh Prints # FP90 Minimum …" at bounding box center [852, 359] width 271 height 612
click at [207, 421] on button "Collapse" at bounding box center [201, 420] width 48 height 15
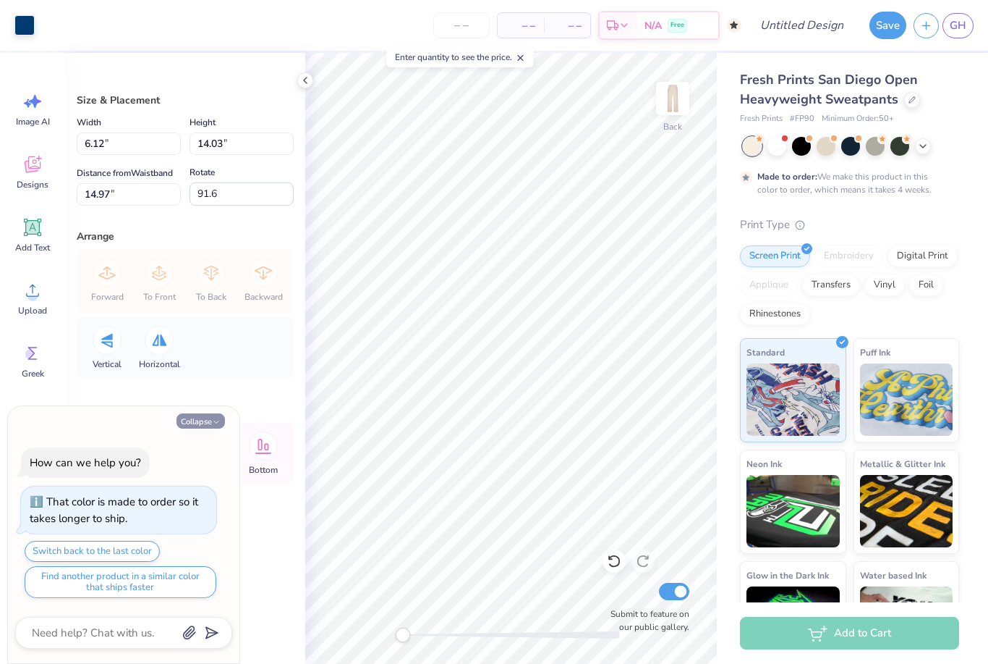
type textarea "x"
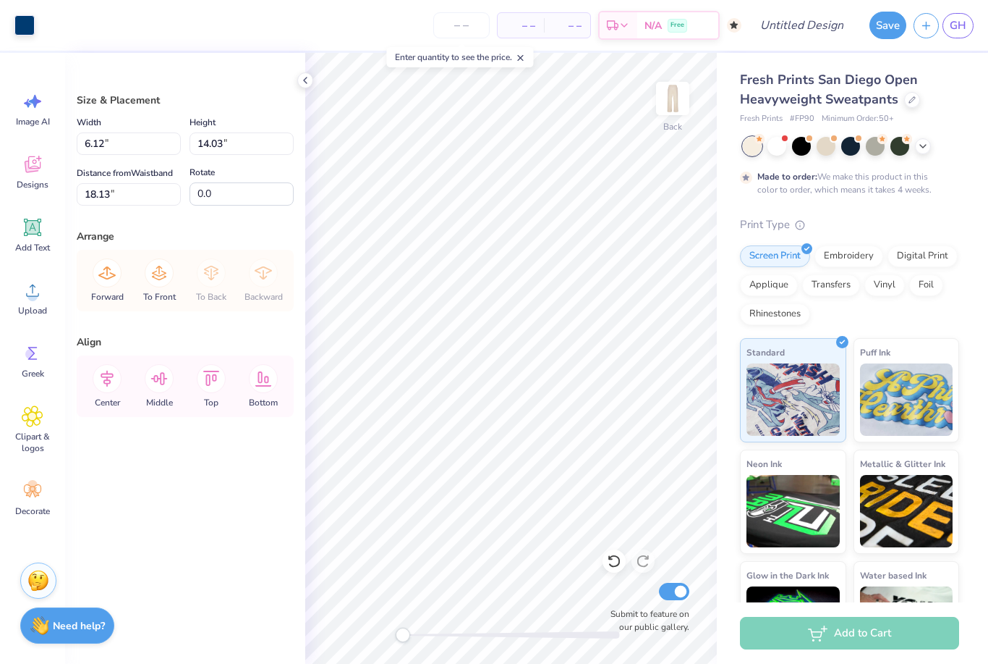
type input "7.53"
type input "17.27"
type input "16.07"
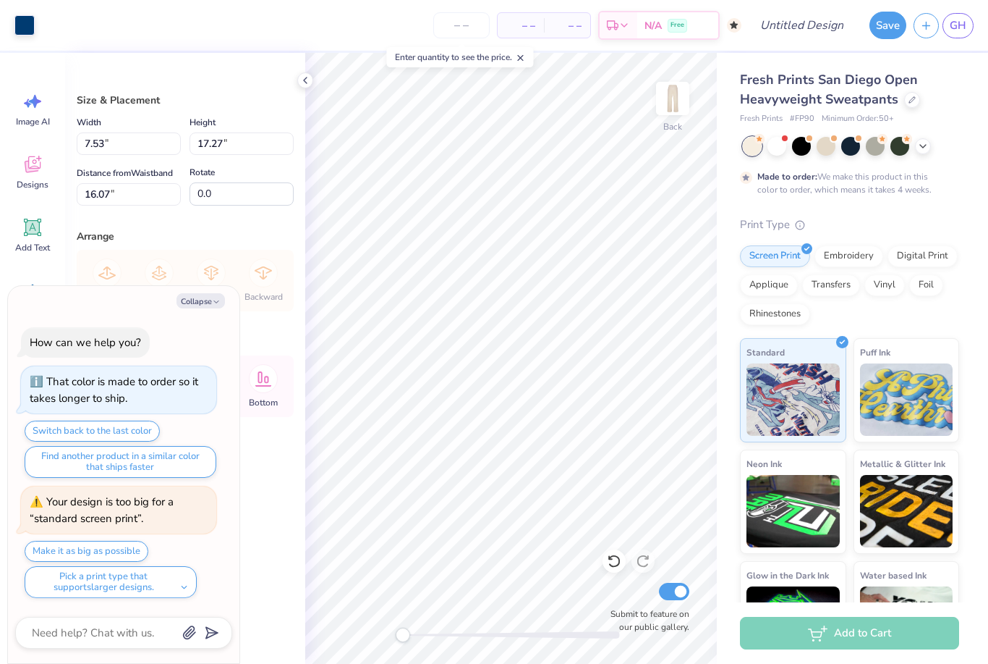
type textarea "x"
type input "7.55"
type textarea "x"
type input "7.46"
type input "17.41"
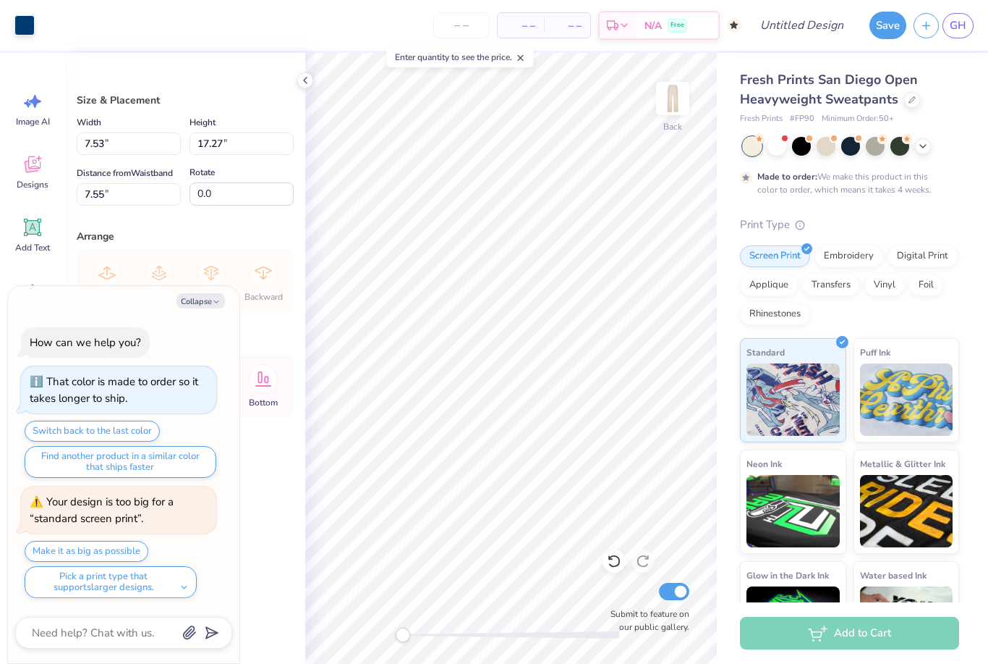
type input "7.53"
type textarea "x"
type input "7.83"
type textarea "x"
type input "7.41"
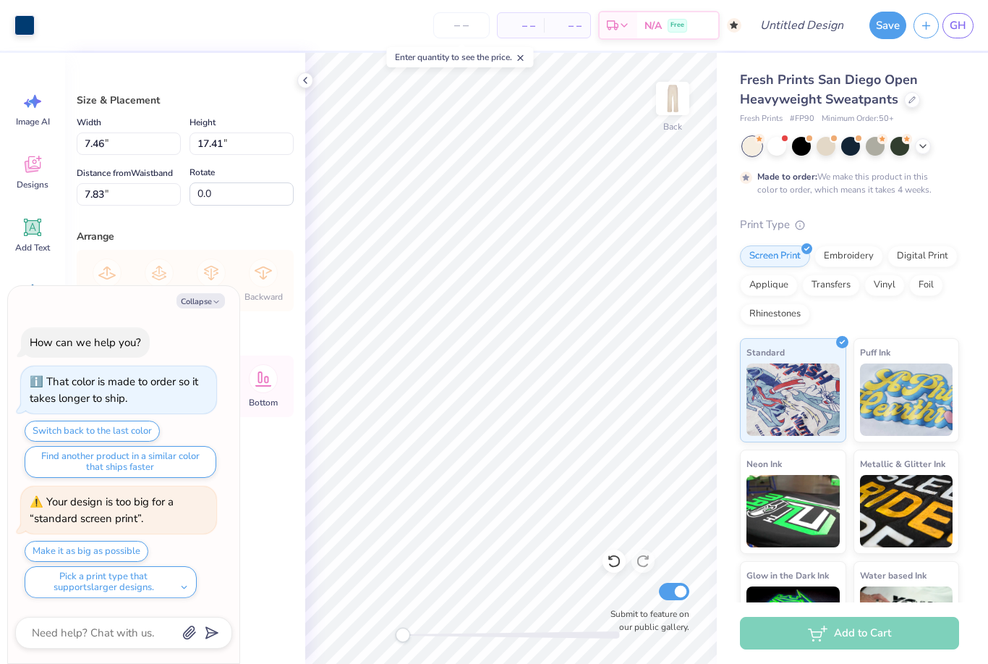
type input "17.45"
type input "7.84"
type textarea "x"
type input "8.50"
type textarea "x"
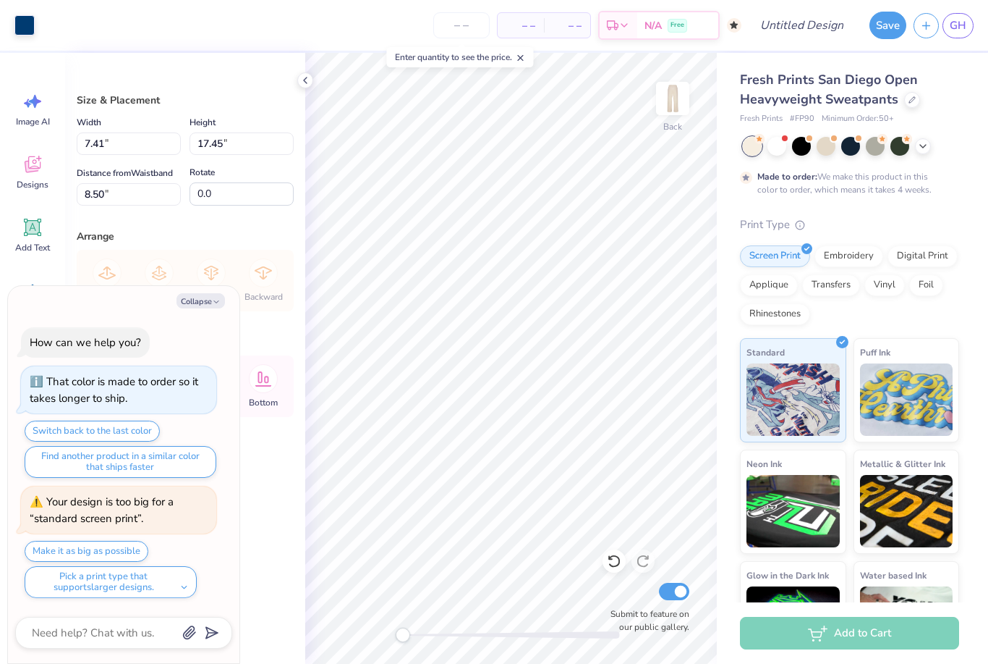
type input "7.44"
type input "17.44"
type input "8.51"
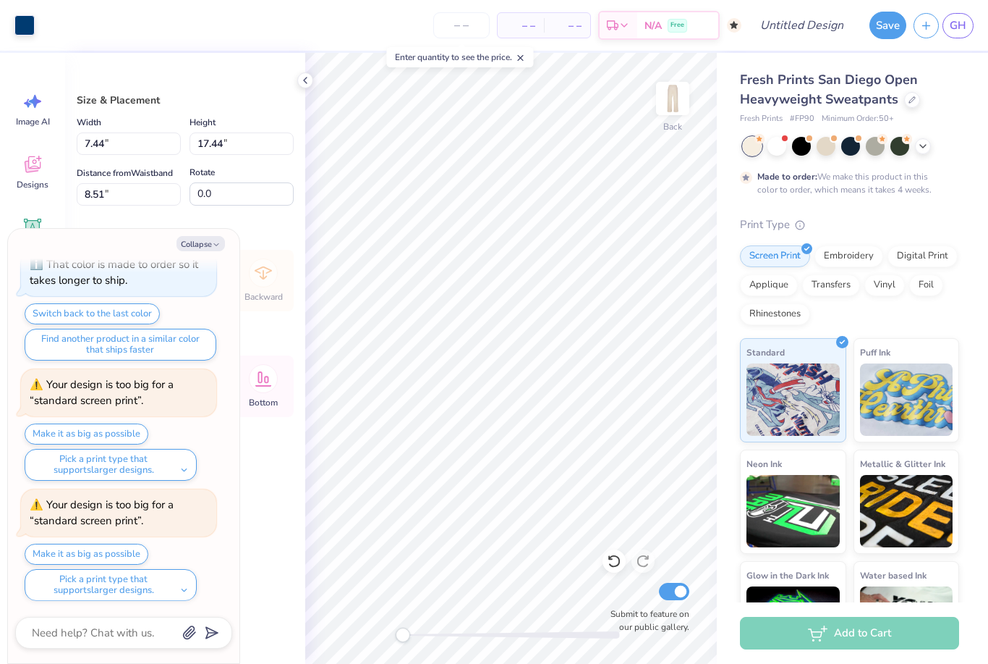
click at [876, 210] on div "Fresh Prints San Diego Open Heavyweight Sweatpants Fresh Prints # FP90 Minimum …" at bounding box center [849, 367] width 219 height 595
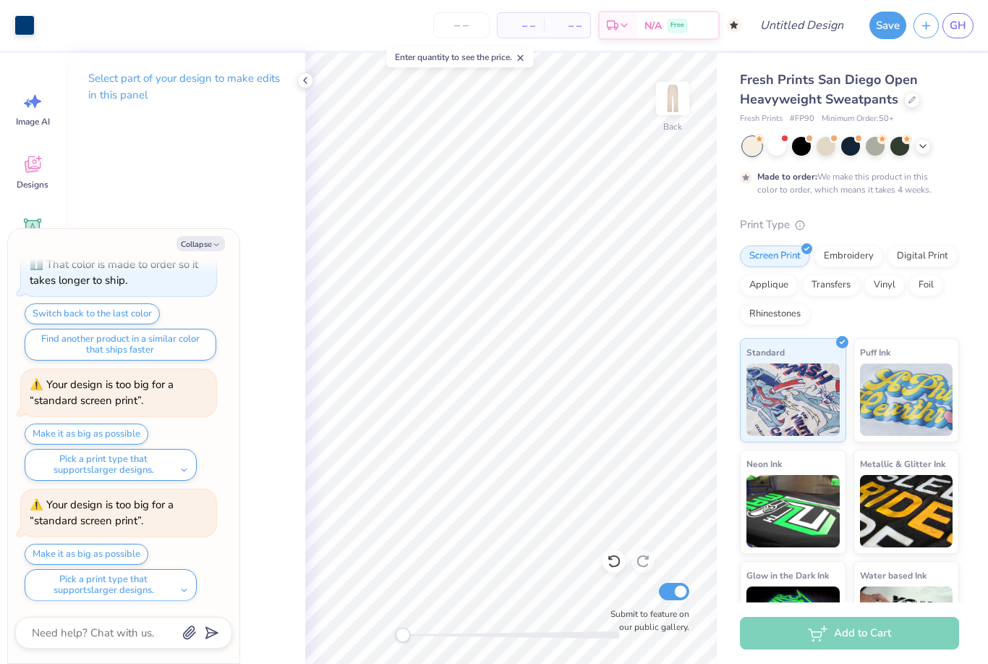
click at [884, 221] on div "Print Type" at bounding box center [849, 224] width 219 height 17
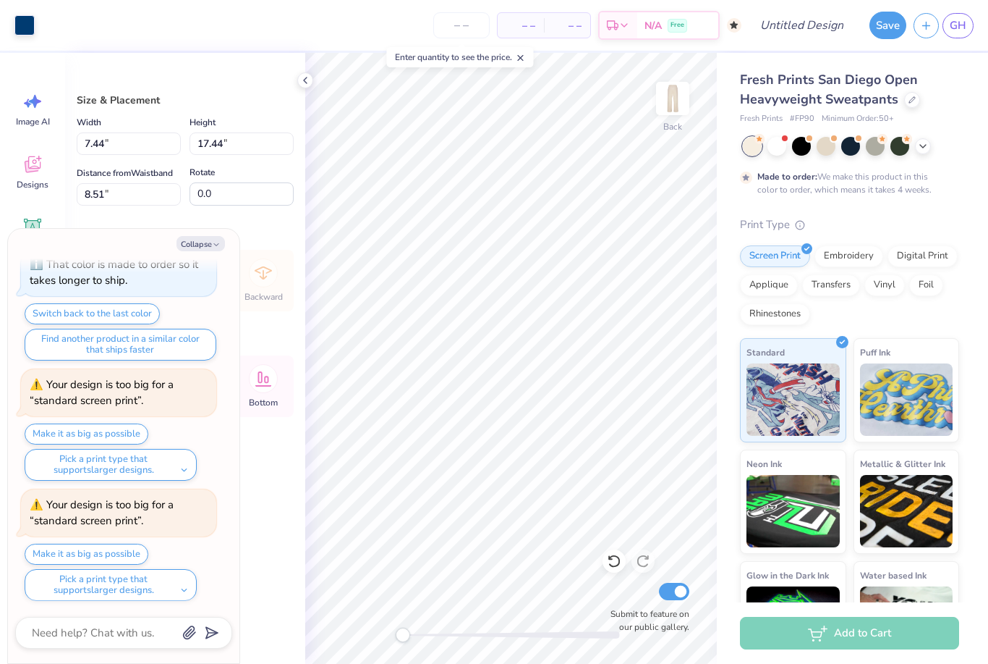
type textarea "x"
type input "8.36"
type textarea "x"
type input "1.34"
type input "0.71"
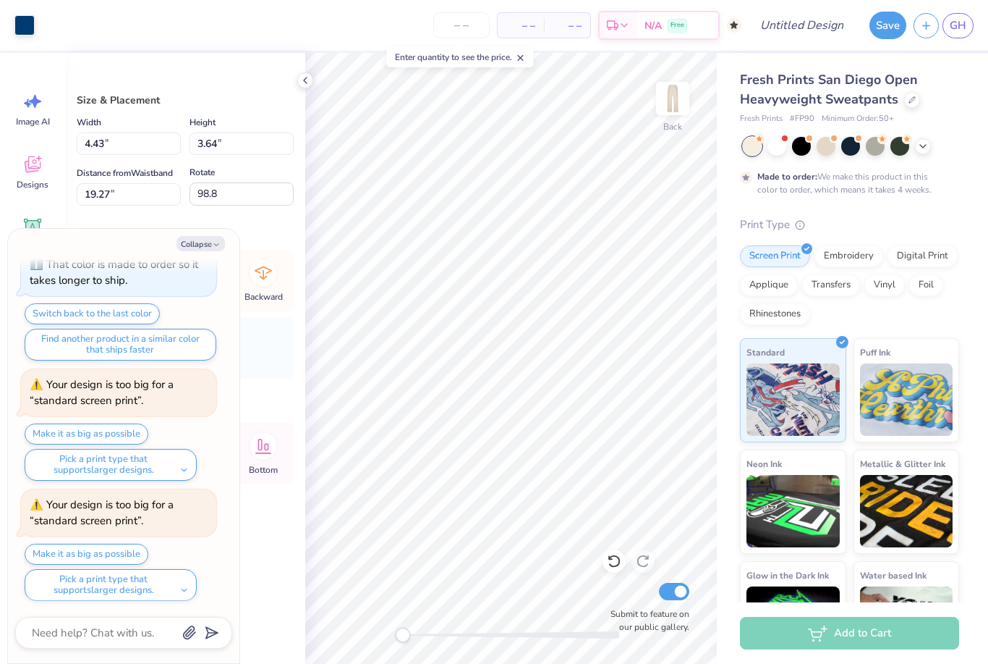
type input "21.95"
click at [614, 561] on icon at bounding box center [614, 561] width 14 height 14
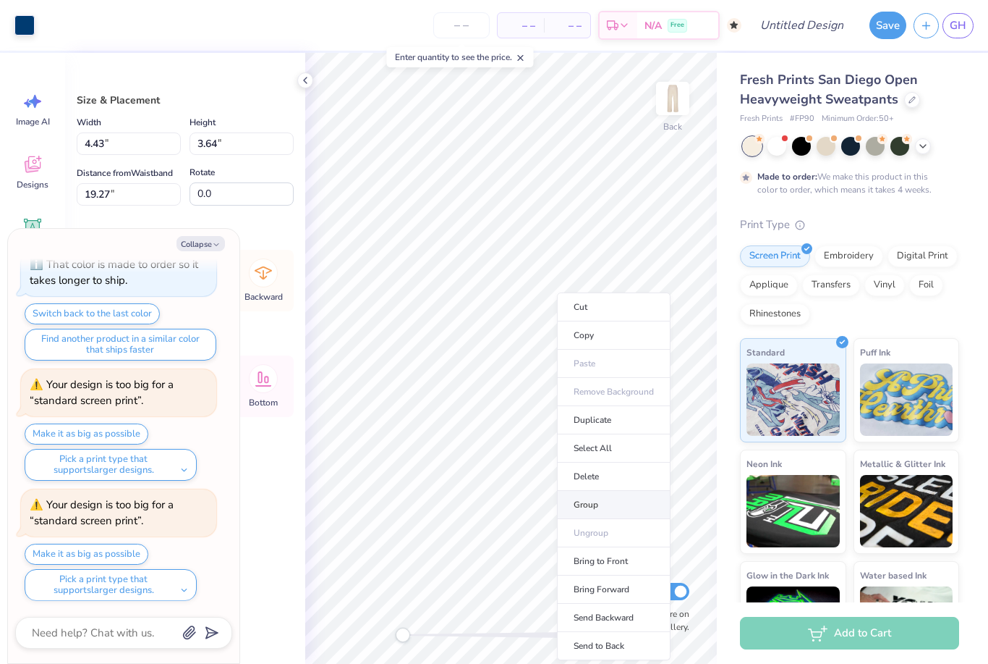
click at [583, 506] on li "Group" at bounding box center [614, 505] width 114 height 28
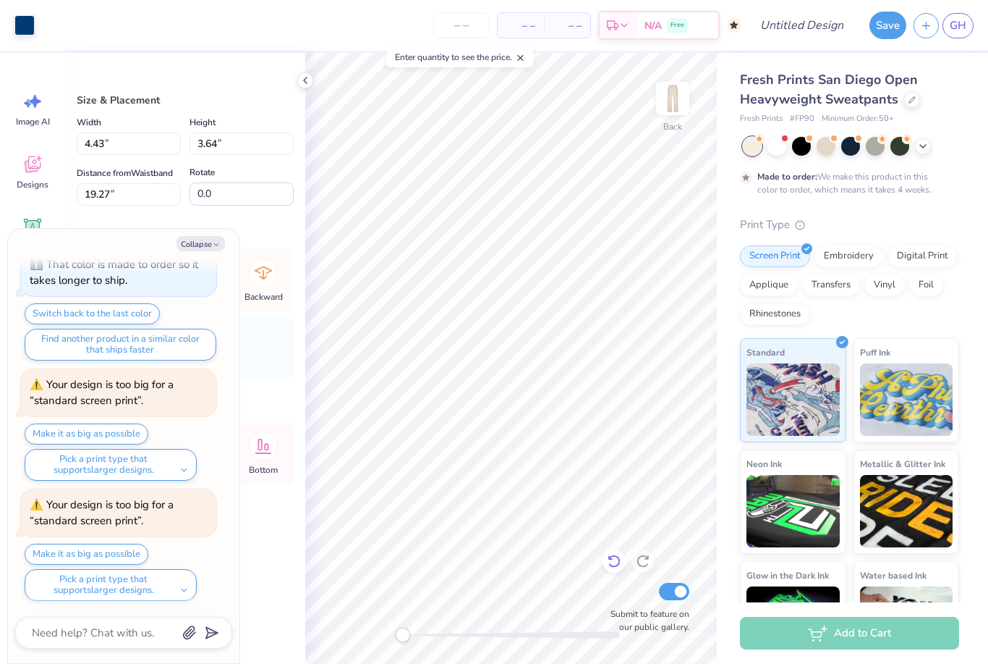
click at [617, 569] on div at bounding box center [614, 560] width 23 height 23
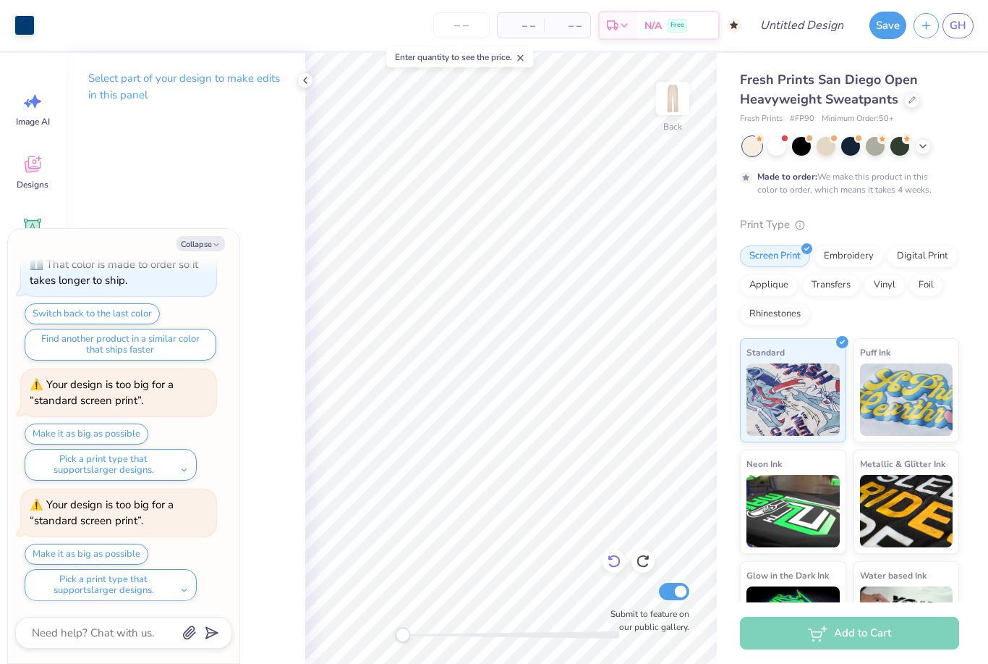
click at [612, 561] on icon at bounding box center [614, 561] width 14 height 14
click at [613, 560] on icon at bounding box center [614, 561] width 14 height 14
click at [817, 20] on input "Design Title" at bounding box center [819, 25] width 71 height 29
type textarea "x"
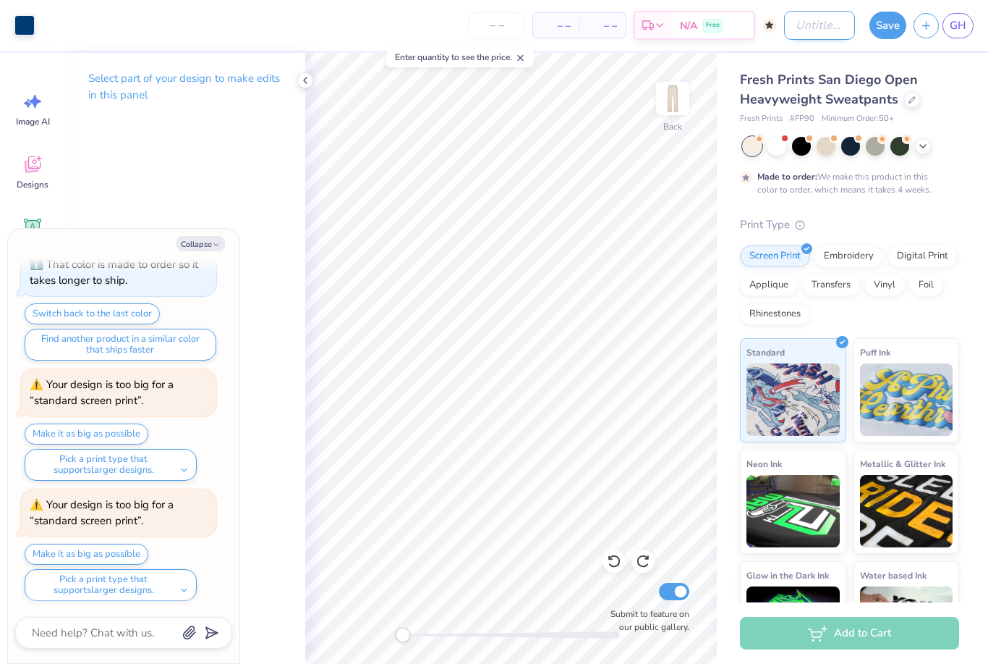
type input "S"
type textarea "x"
type input "Si"
type textarea "x"
type input "Sim"
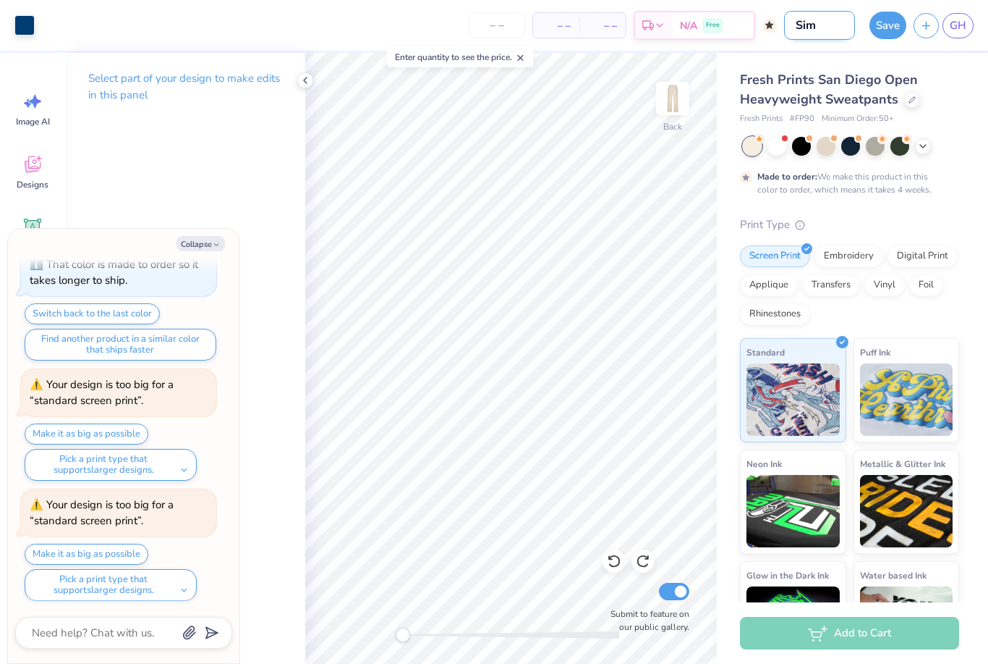
type textarea "x"
type input "Simp"
type textarea "x"
type input "Simpl"
type textarea "x"
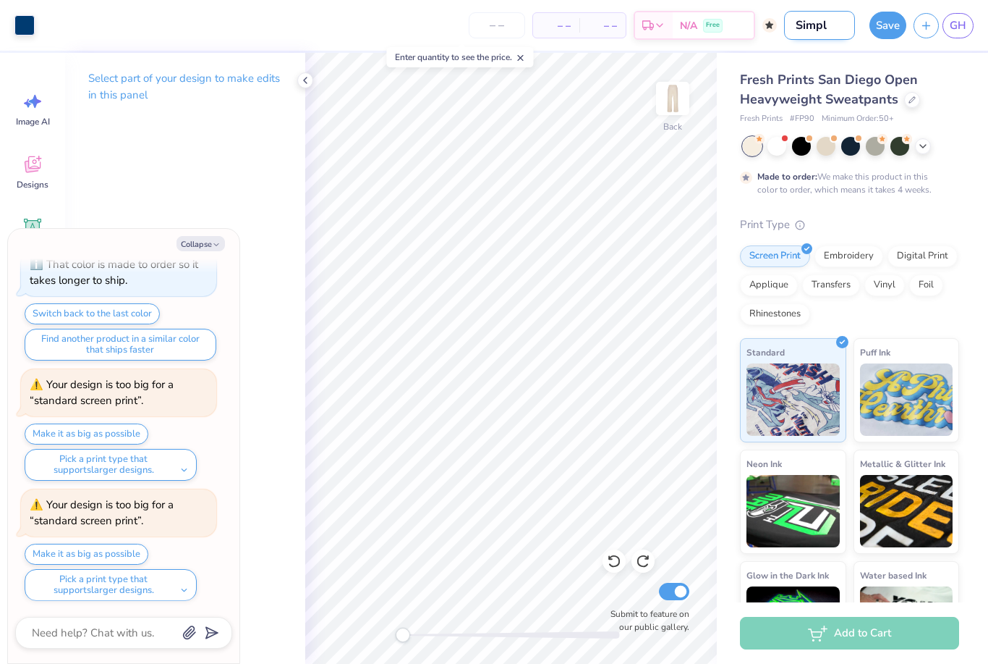
type input "Simply"
type textarea "x"
type input "Simply"
type textarea "x"
type input "Simply K"
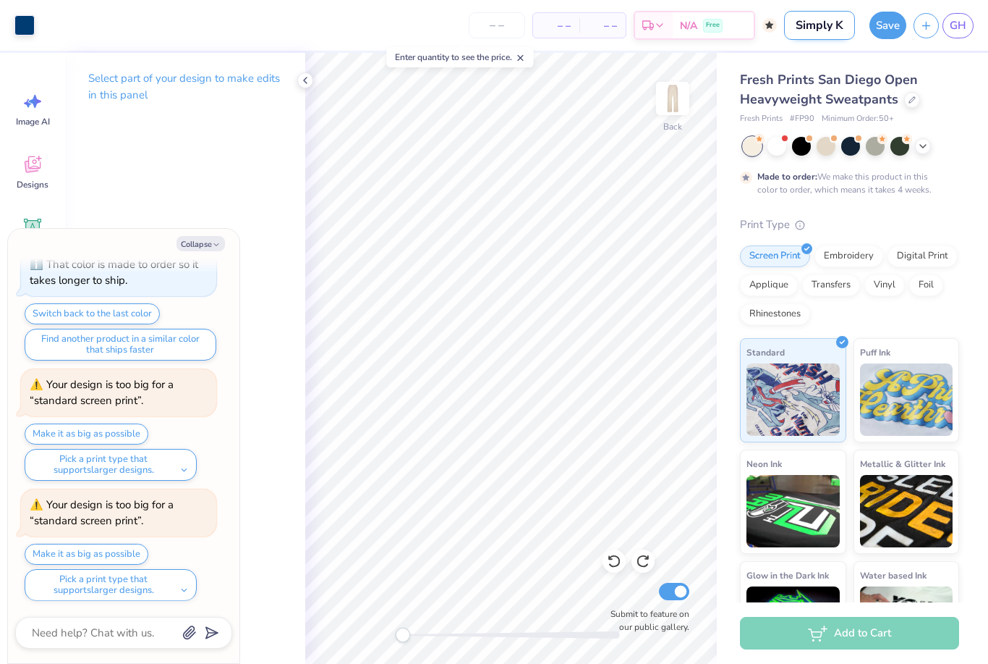
type textarea "x"
type input "Simply KK"
type textarea "x"
type input "Simply KKG"
type textarea "x"
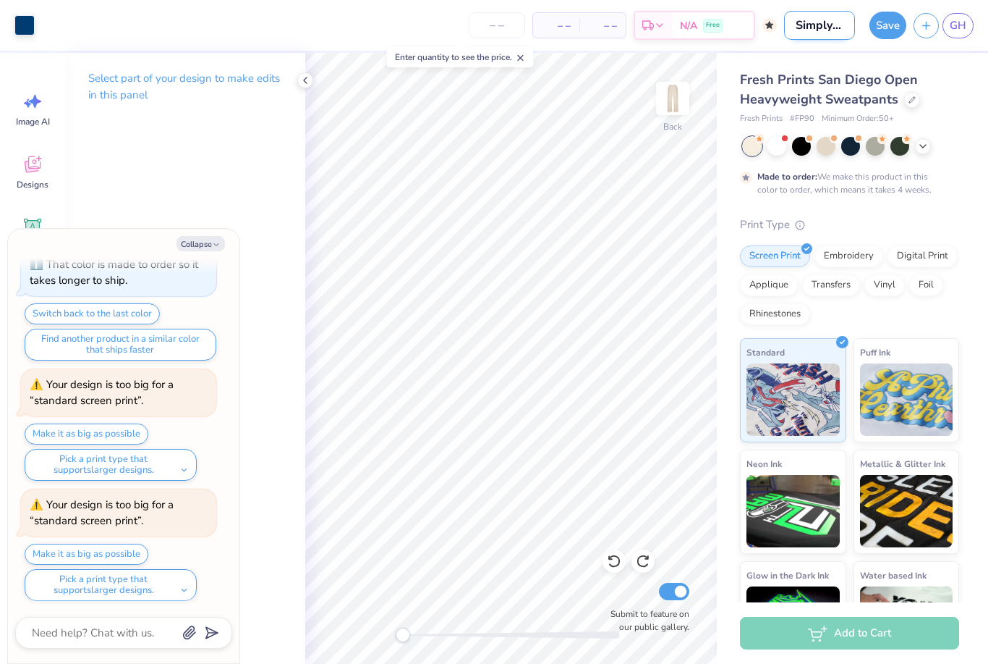
type input "Simply KKG"
type textarea "x"
type input "Simply KKG s"
type textarea "x"
type input "Simply KKG sw"
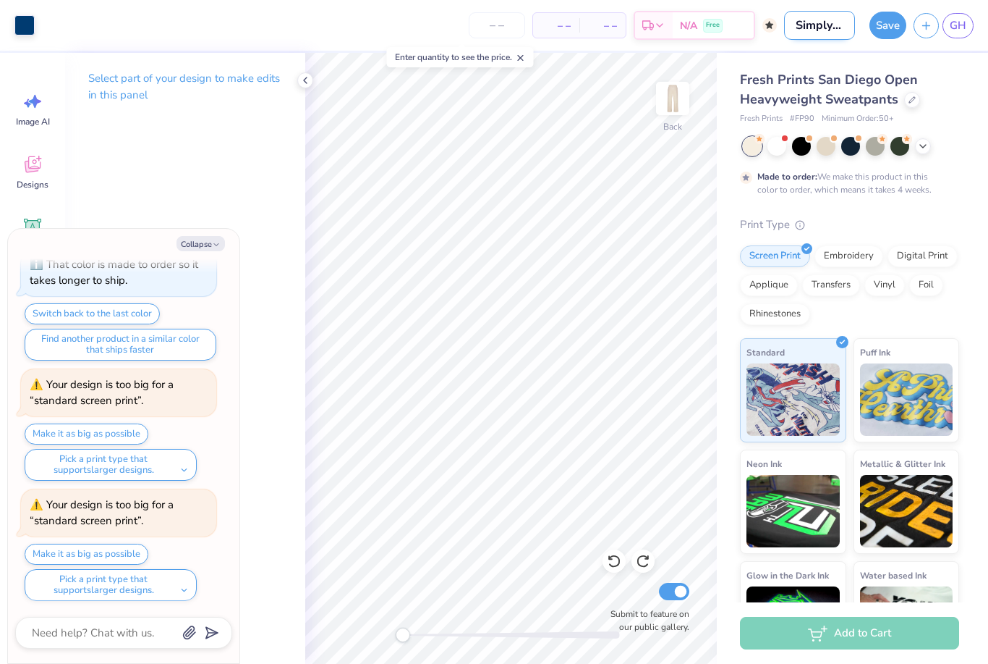
type textarea "x"
type input "Simply KKG swe"
type textarea "x"
type input "Simply KKG swea"
type textarea "x"
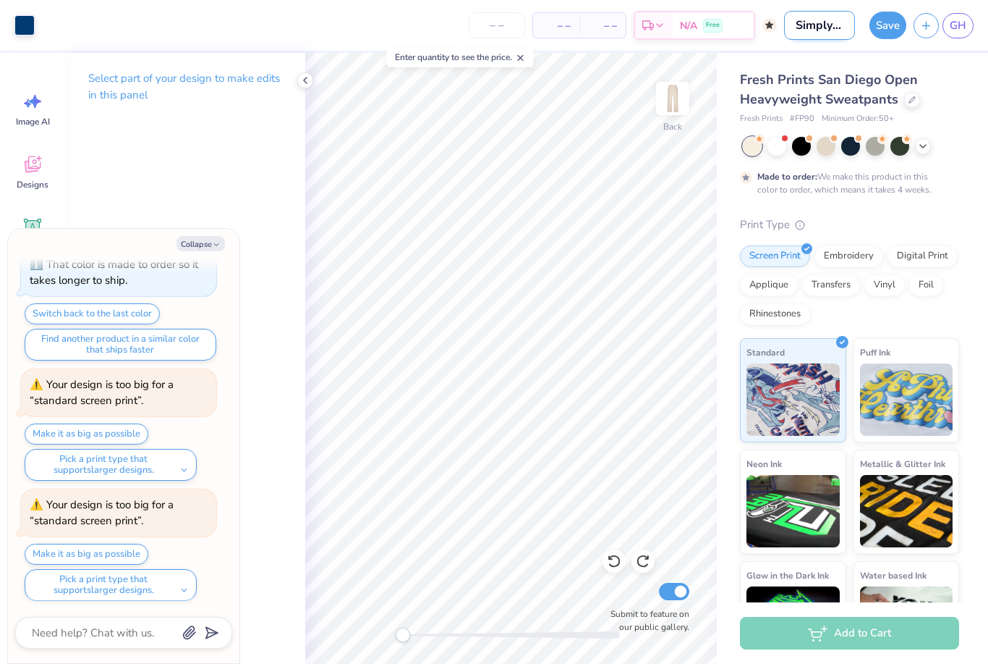
type input "Simply KKG sweat"
type textarea "x"
type input "Simply KKG sweats"
type textarea "x"
type input "Simply KKG sweats"
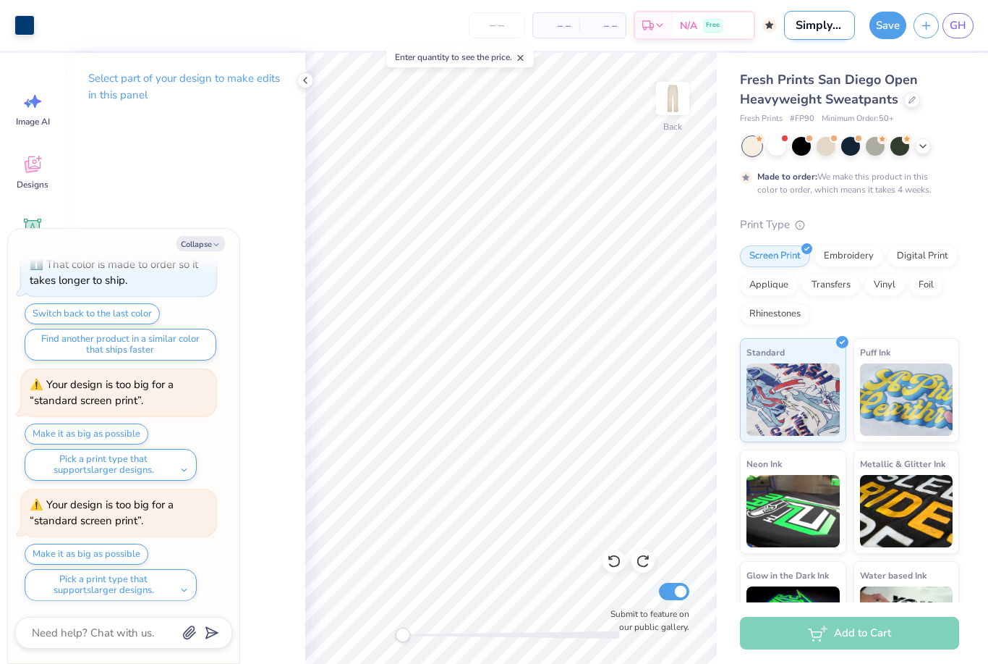
type textarea "x"
type input "Simply KKG sweats"
click at [893, 26] on button "Save" at bounding box center [888, 22] width 37 height 27
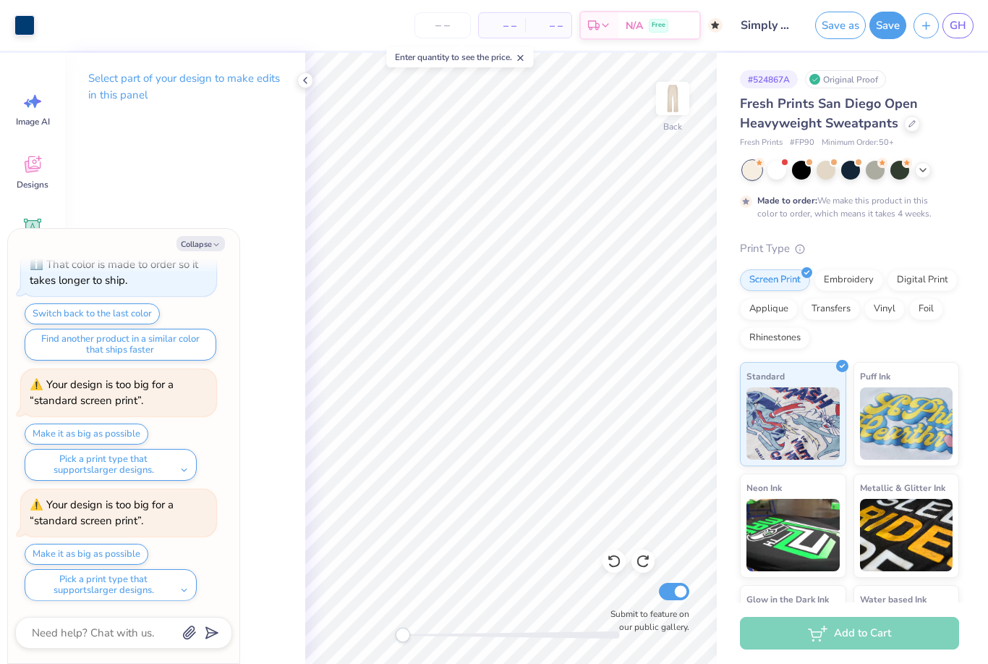
type textarea "x"
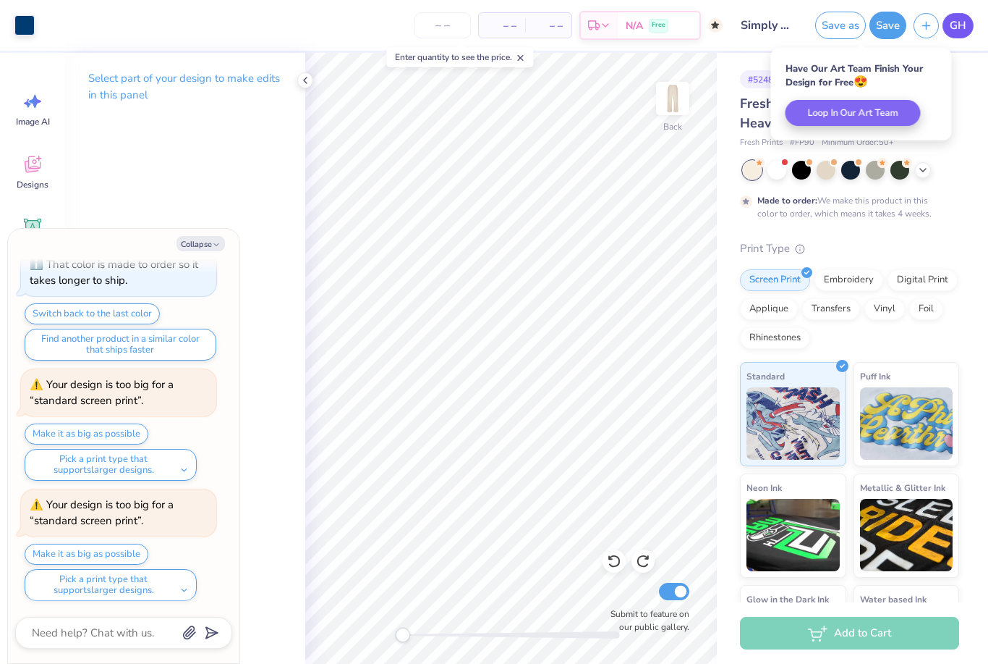
click at [957, 25] on span "GH" at bounding box center [958, 25] width 17 height 17
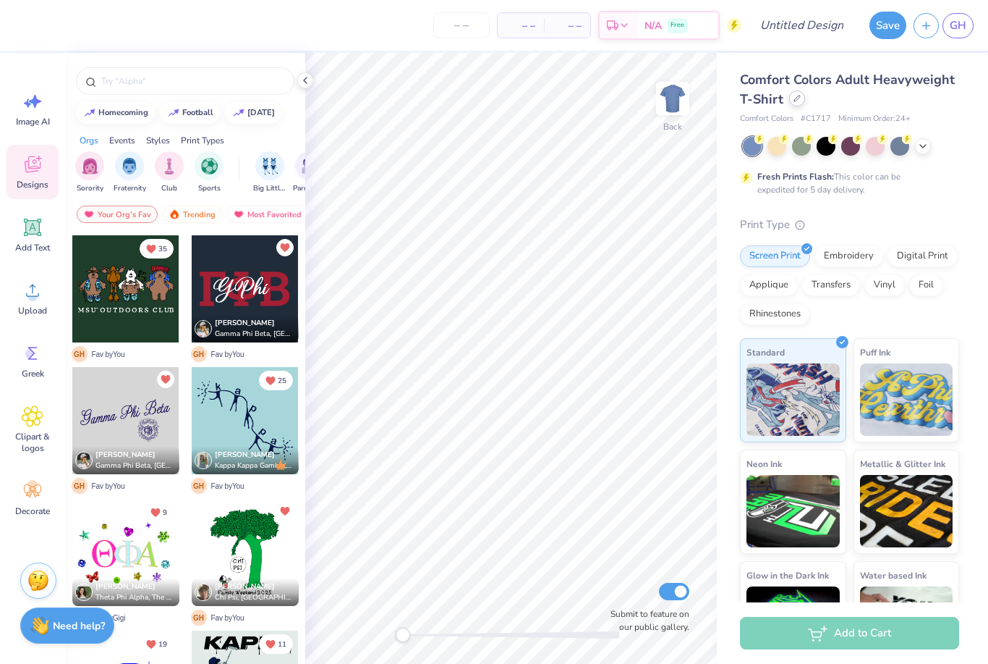
click at [804, 101] on div at bounding box center [797, 98] width 16 height 16
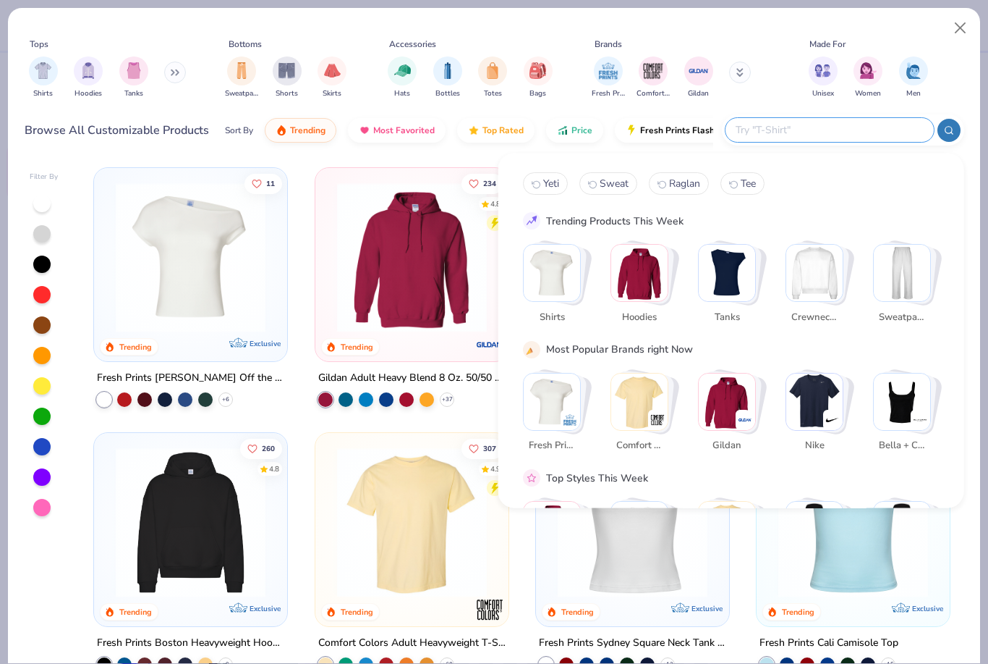
click at [833, 132] on input "text" at bounding box center [829, 130] width 190 height 17
type input "Shorts"
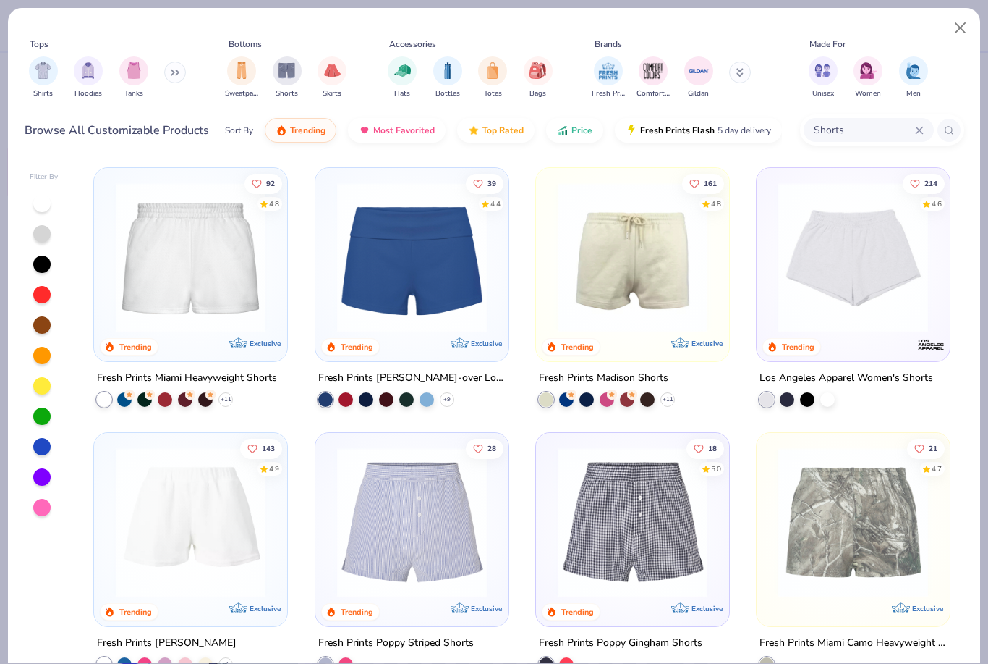
click at [177, 307] on img at bounding box center [191, 257] width 164 height 150
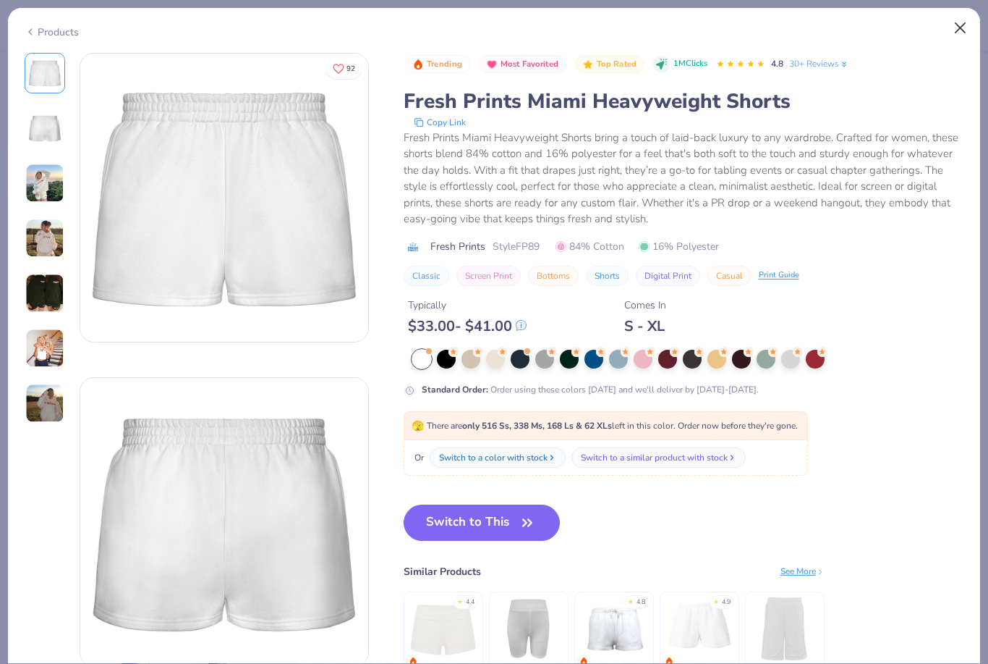
click at [965, 23] on button "Close" at bounding box center [960, 27] width 27 height 27
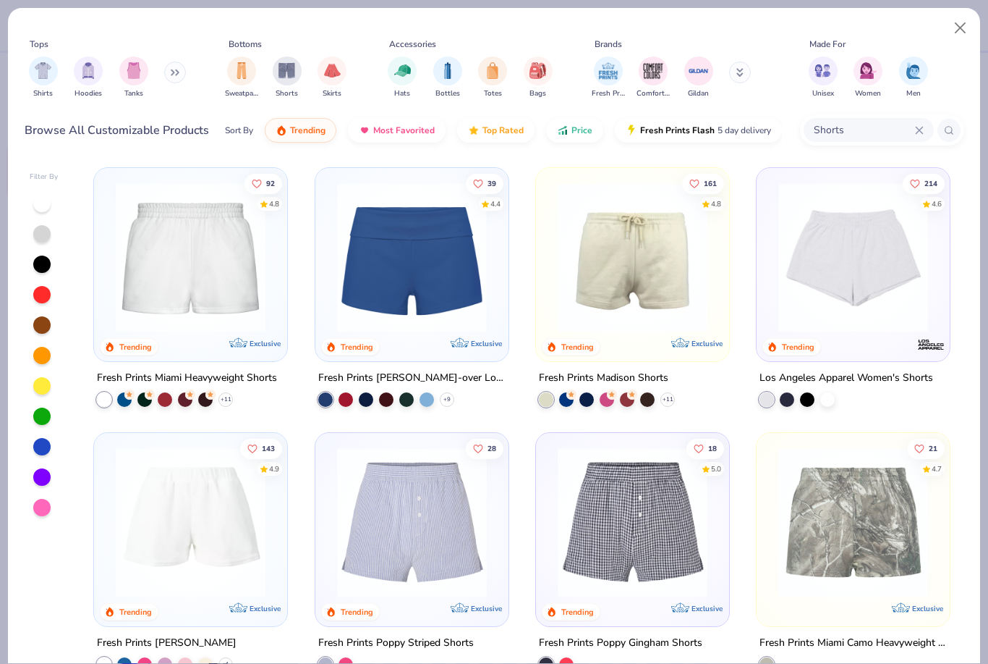
click at [663, 264] on img at bounding box center [633, 257] width 164 height 150
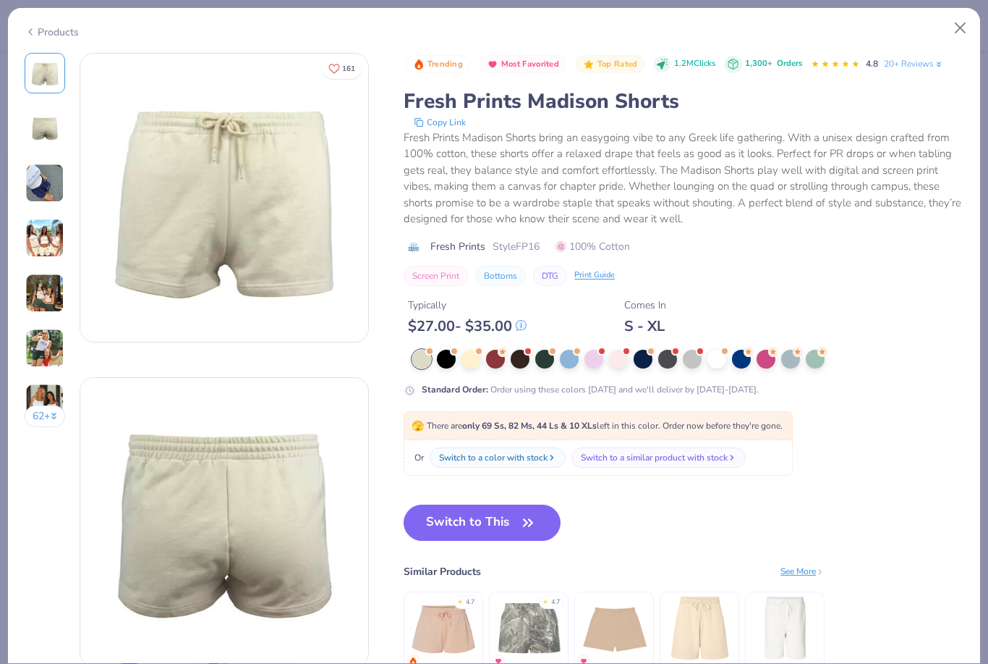
click at [962, 38] on button "Close" at bounding box center [960, 27] width 27 height 27
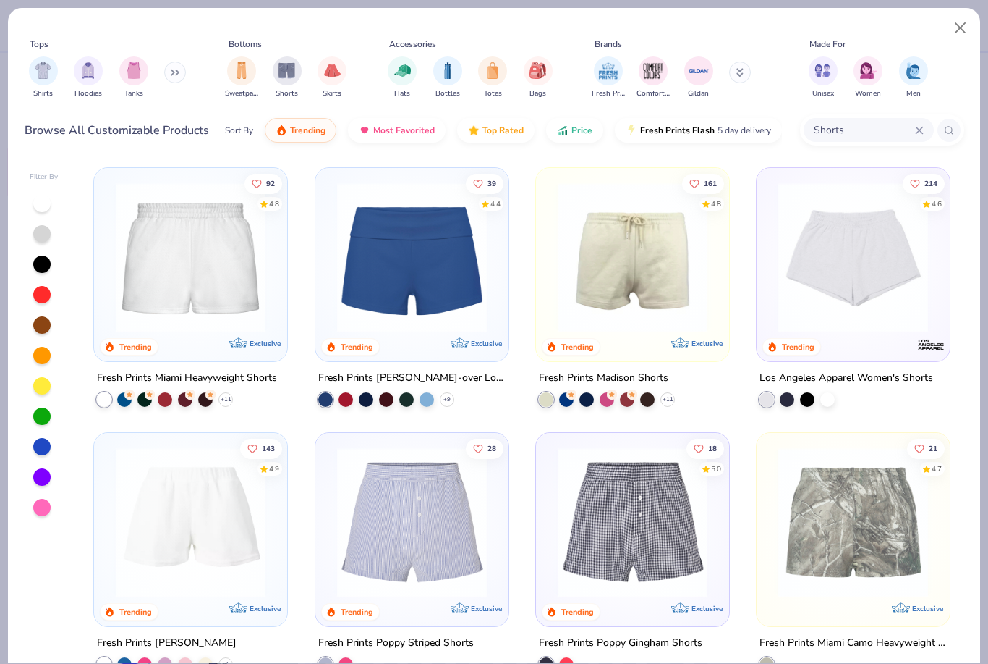
click at [258, 266] on img at bounding box center [191, 257] width 164 height 150
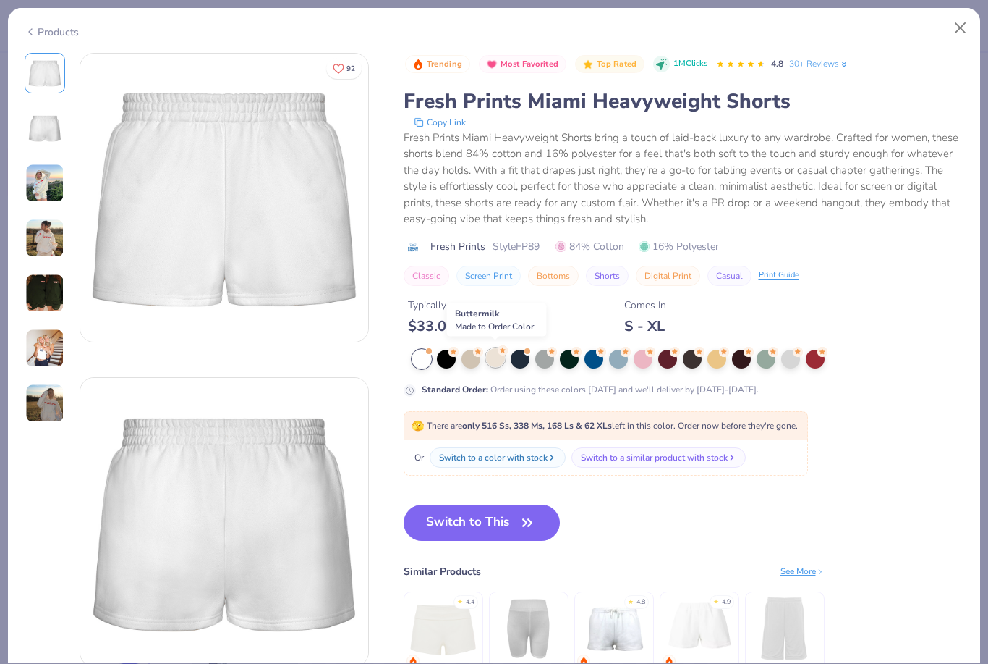
click at [493, 357] on div at bounding box center [495, 357] width 19 height 19
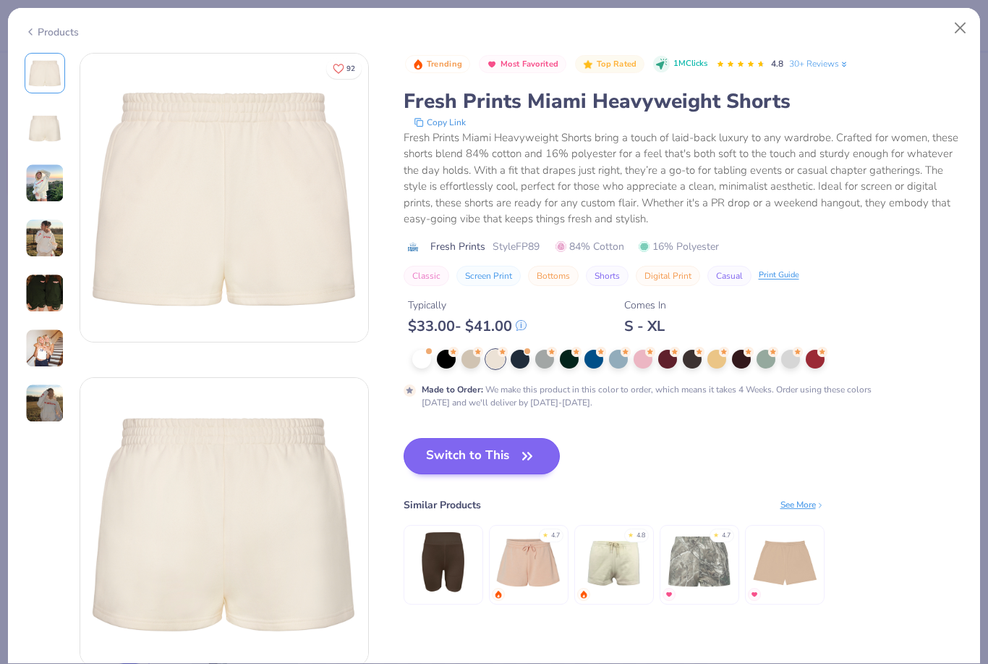
click at [493, 442] on button "Switch to This" at bounding box center [482, 456] width 157 height 36
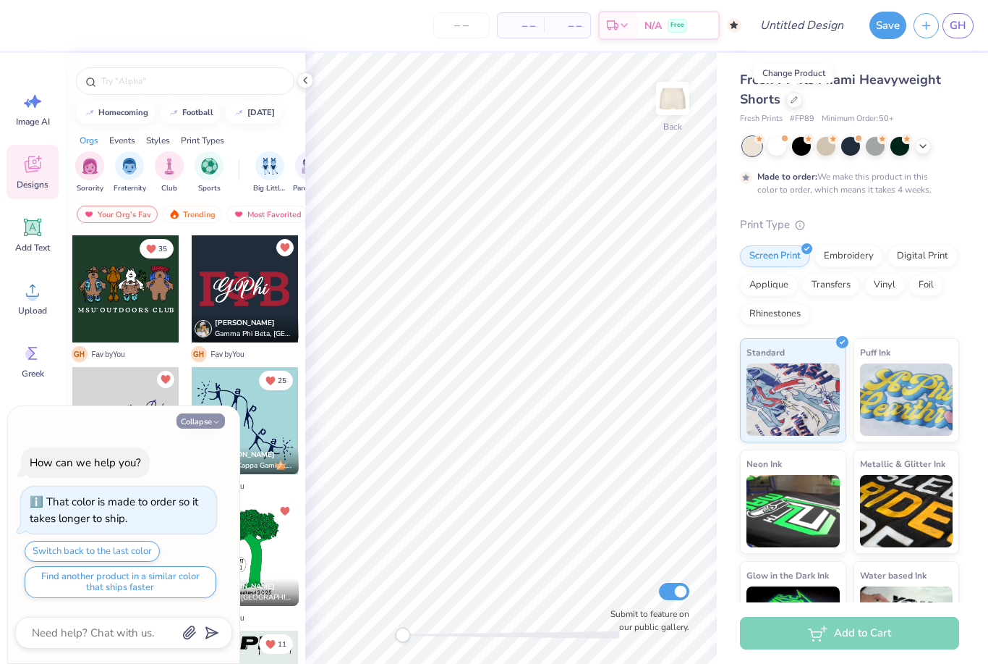
click at [207, 425] on button "Collapse" at bounding box center [201, 420] width 48 height 15
type textarea "x"
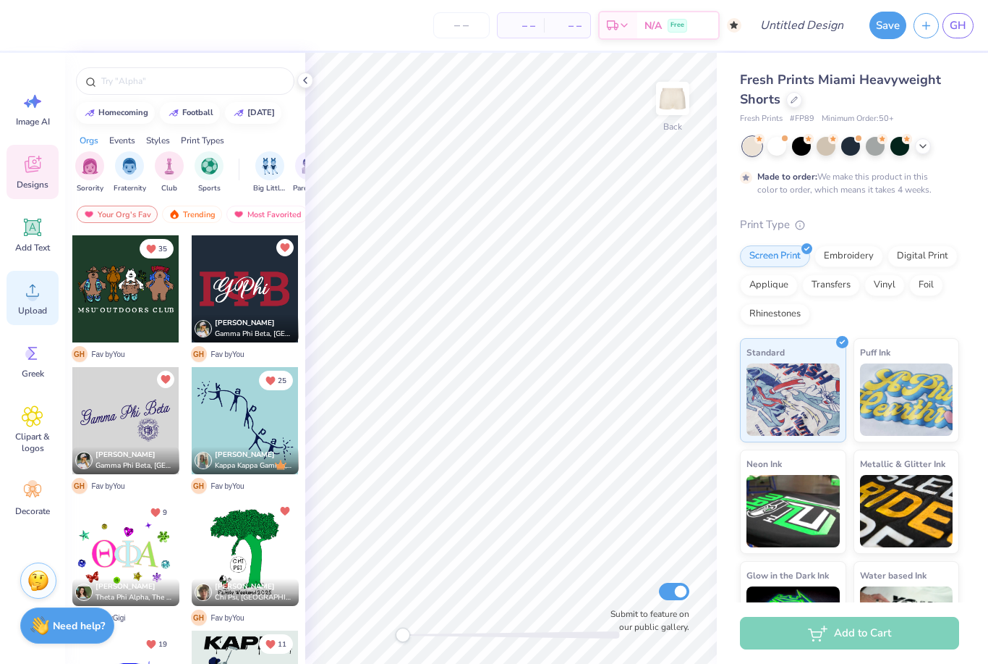
click at [30, 295] on circle at bounding box center [32, 296] width 10 height 10
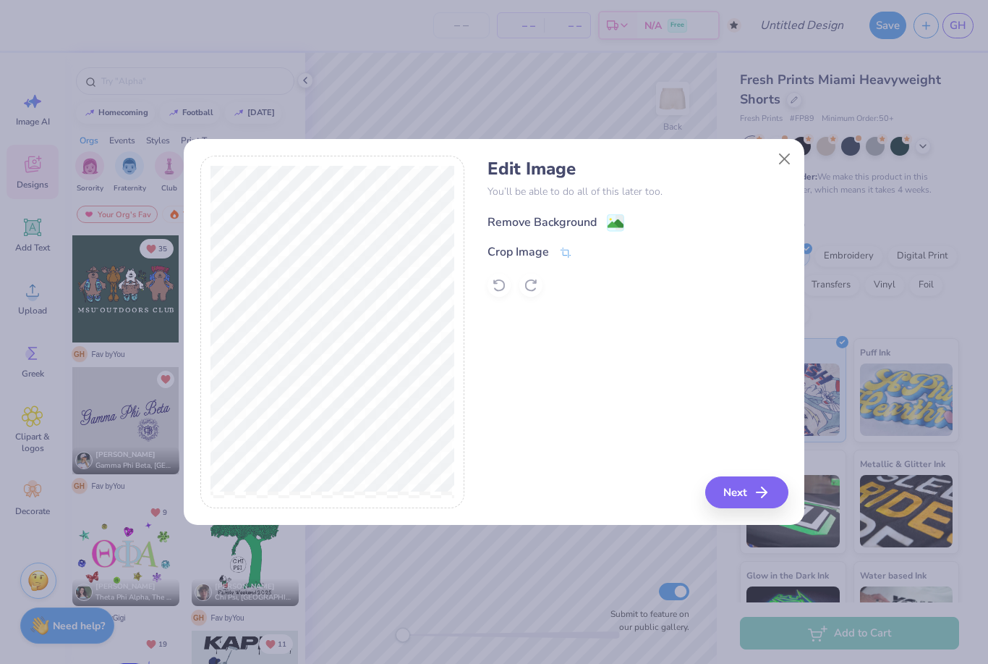
click at [595, 221] on div "Remove Background" at bounding box center [542, 221] width 109 height 17
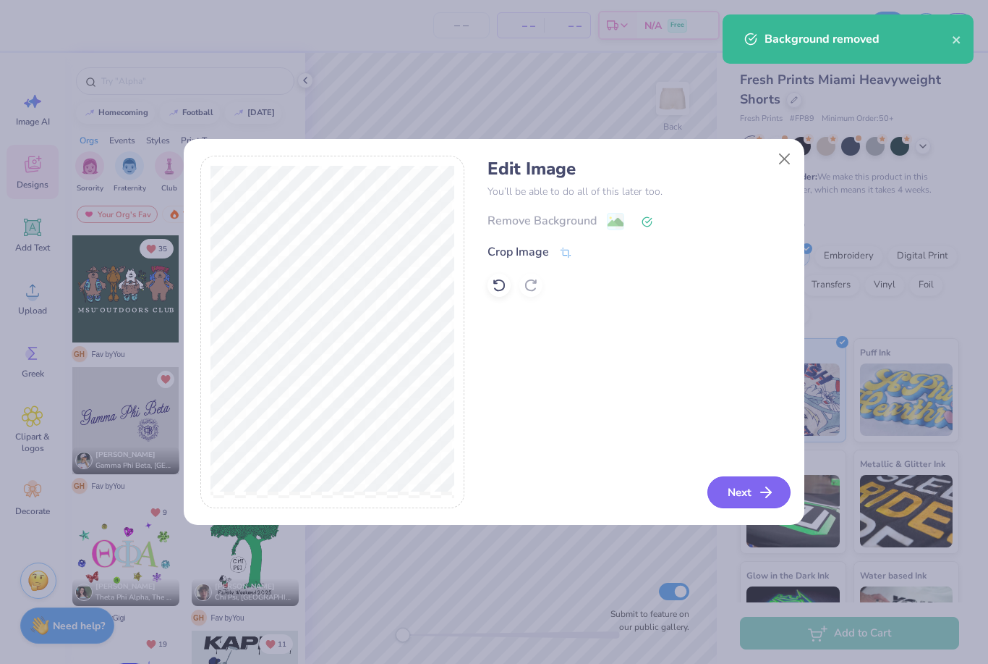
click at [754, 507] on button "Next" at bounding box center [749, 492] width 83 height 32
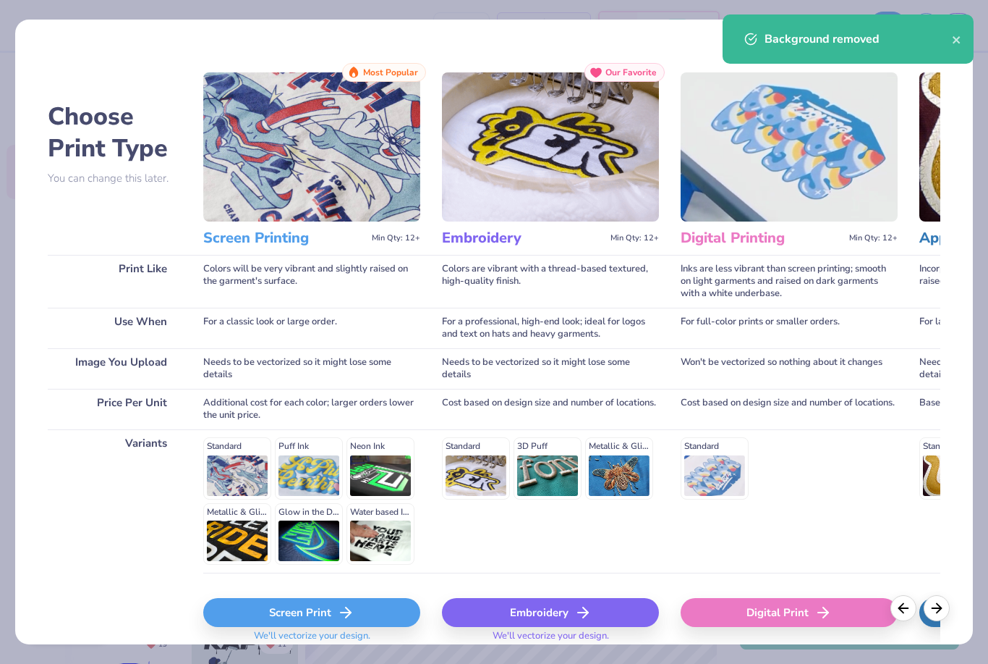
click at [321, 617] on div "Screen Print" at bounding box center [311, 612] width 217 height 29
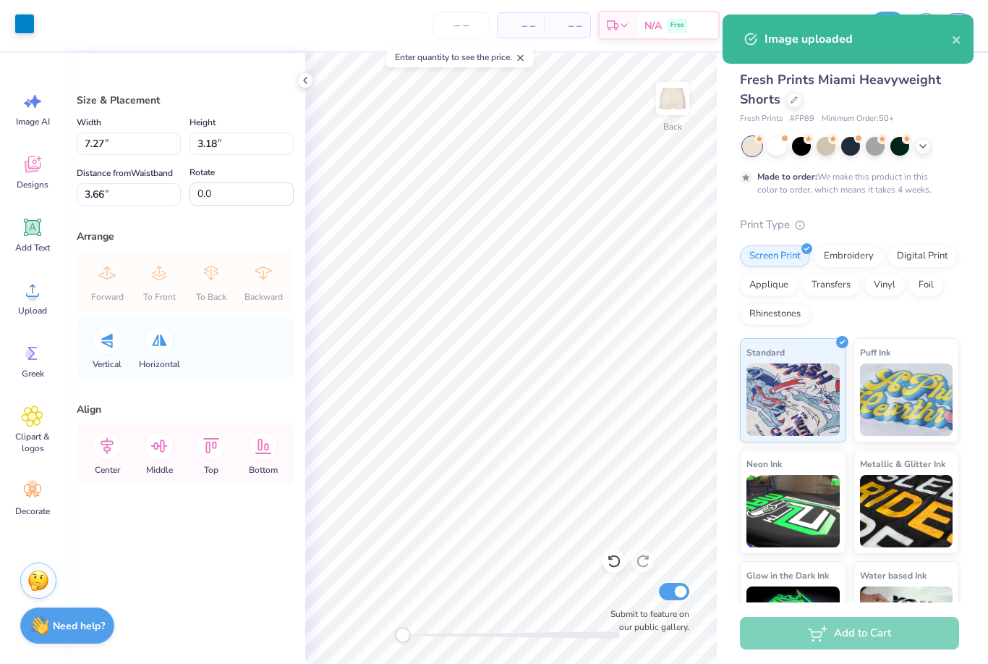
click at [17, 20] on div at bounding box center [24, 24] width 20 height 20
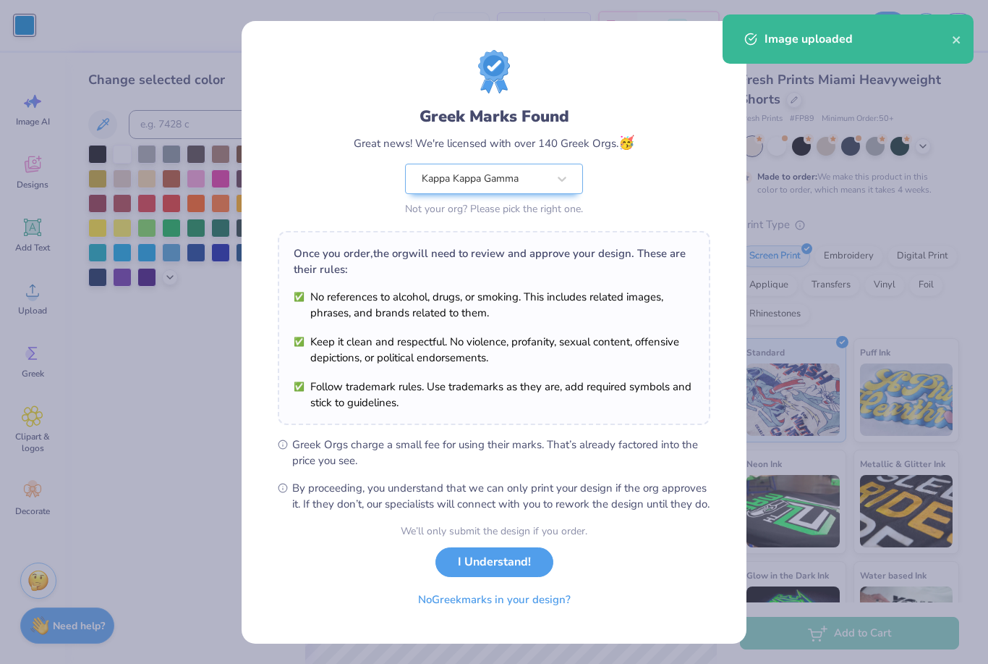
click at [183, 262] on div "Greek Marks Found Great news! We're licensed with over 140 Greek Orgs. 🥳 Kappa …" at bounding box center [494, 332] width 988 height 664
click at [218, 262] on div "Greek Marks Found Great news! We're licensed with over 140 Greek Orgs. 🥳 Kappa …" at bounding box center [494, 332] width 988 height 664
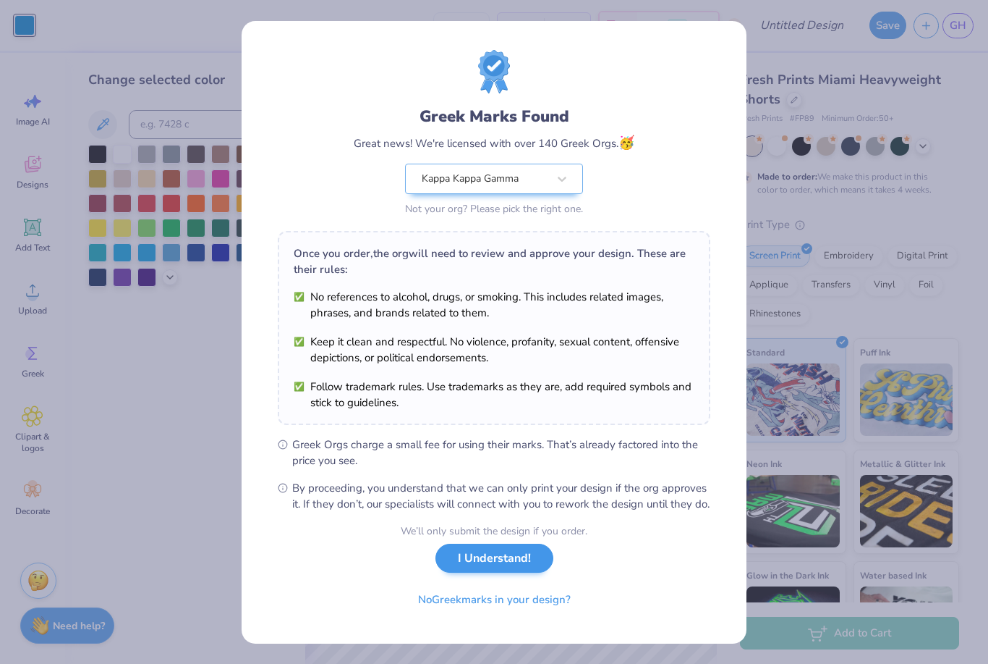
click at [451, 564] on button "I Understand!" at bounding box center [495, 558] width 118 height 30
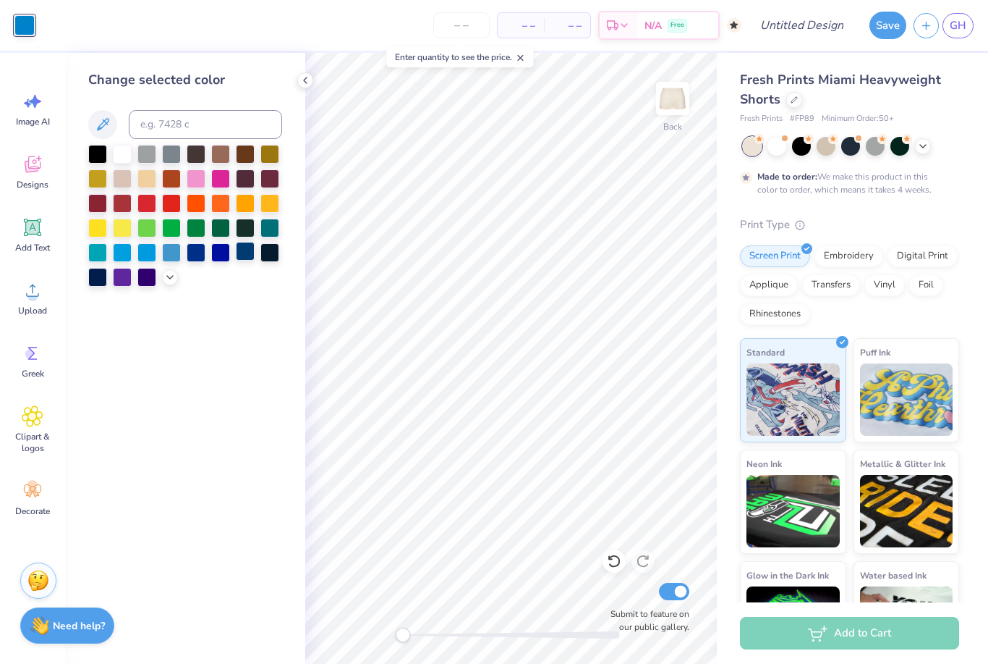
click at [250, 260] on div at bounding box center [245, 251] width 19 height 19
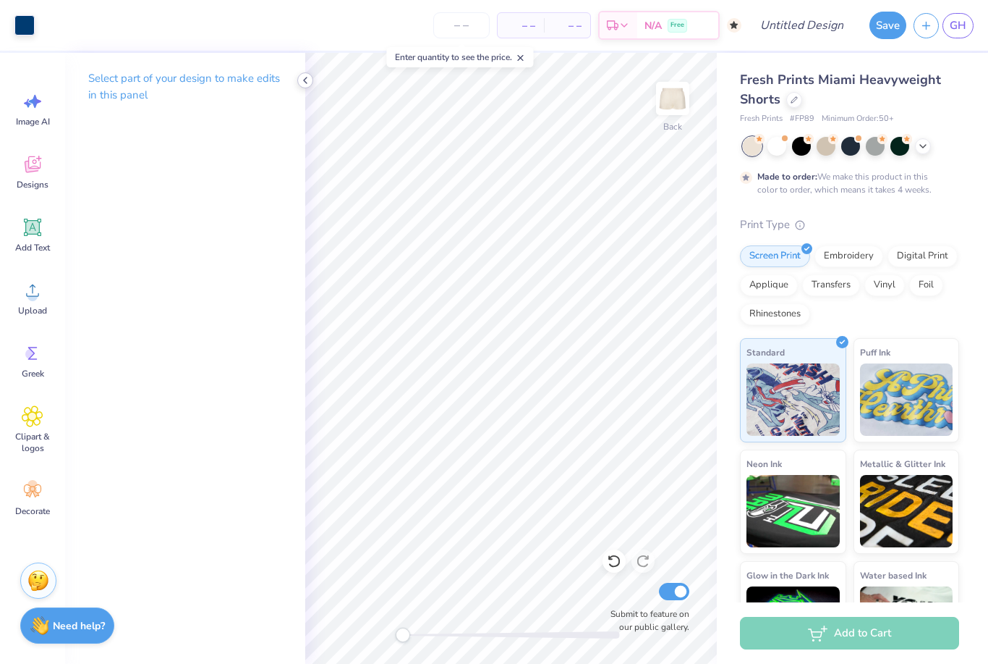
click at [305, 85] on icon at bounding box center [306, 81] width 12 height 12
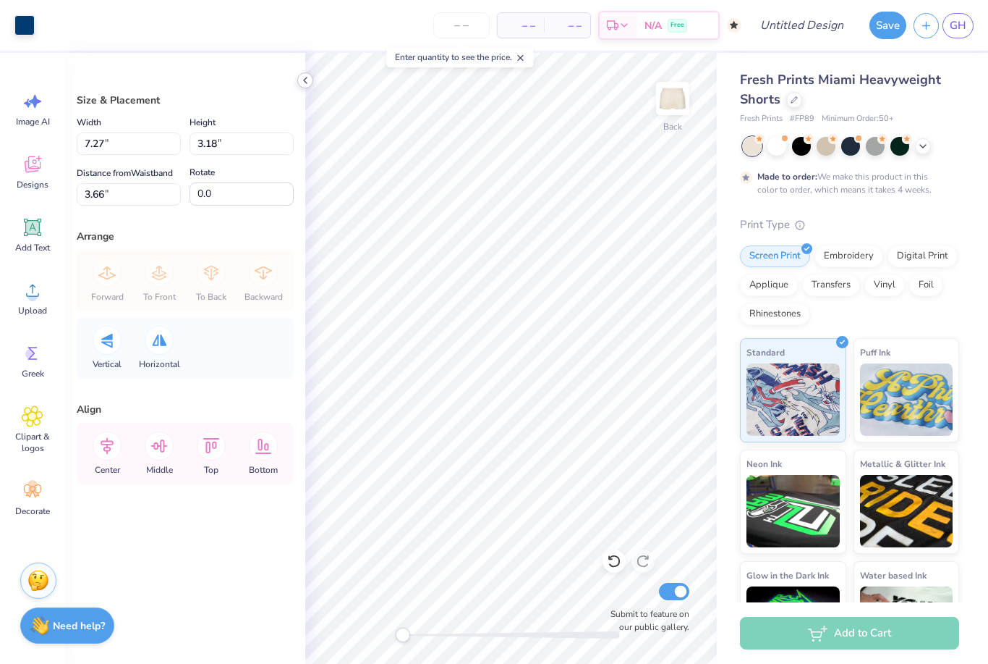
type input "5.81"
type input "2.55"
type input "4.30"
click at [300, 82] on icon at bounding box center [306, 81] width 12 height 12
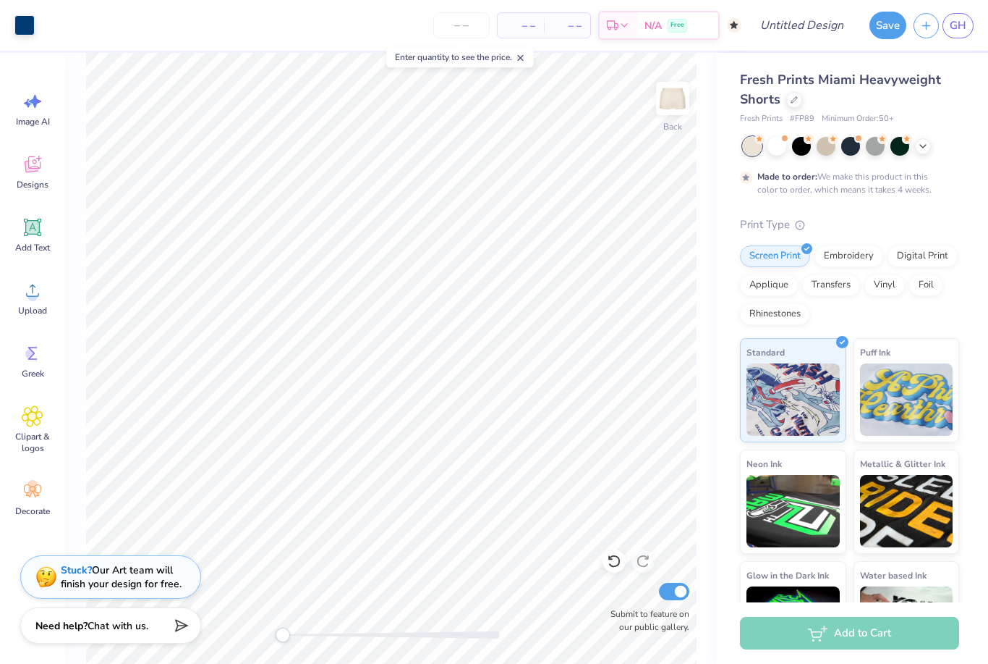
type input "6.79"
type input "2.97"
type input "5.46"
click at [823, 27] on input "Design Title" at bounding box center [819, 25] width 71 height 29
type input "Simply KKG shorts"
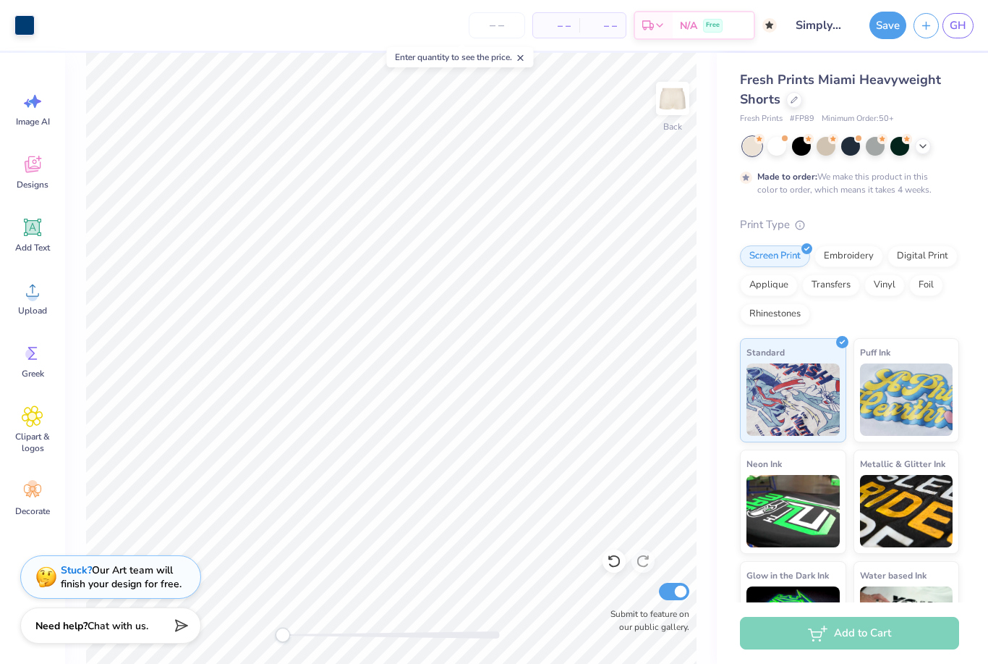
click at [889, 30] on button "Save" at bounding box center [888, 25] width 37 height 27
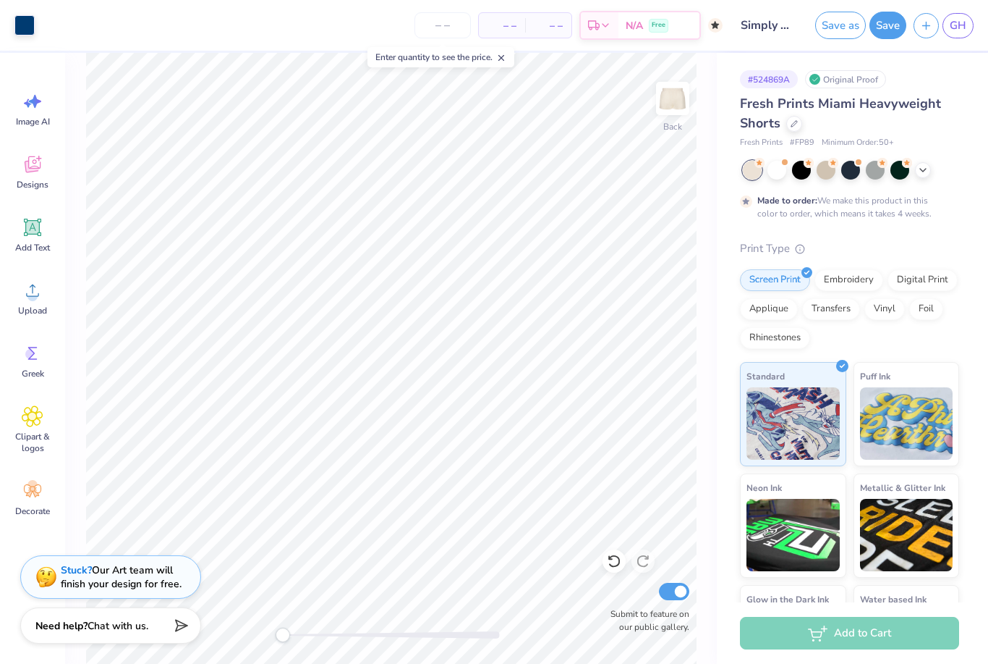
click at [899, 27] on button "Save" at bounding box center [888, 25] width 37 height 27
click at [959, 25] on span "GH" at bounding box center [958, 25] width 17 height 17
type textarea "x"
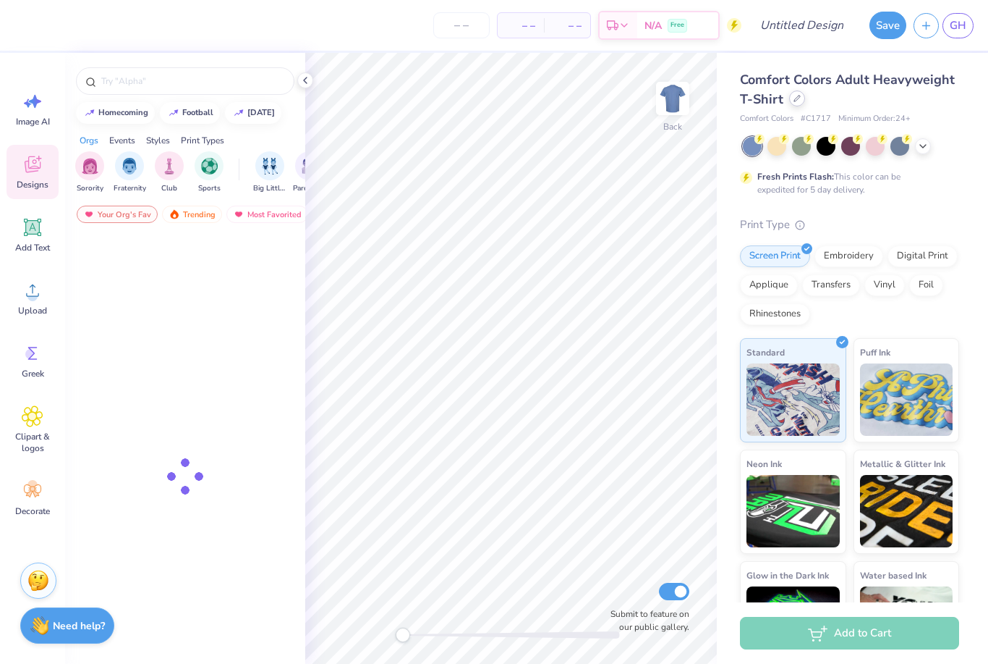
click at [797, 101] on icon at bounding box center [797, 98] width 7 height 7
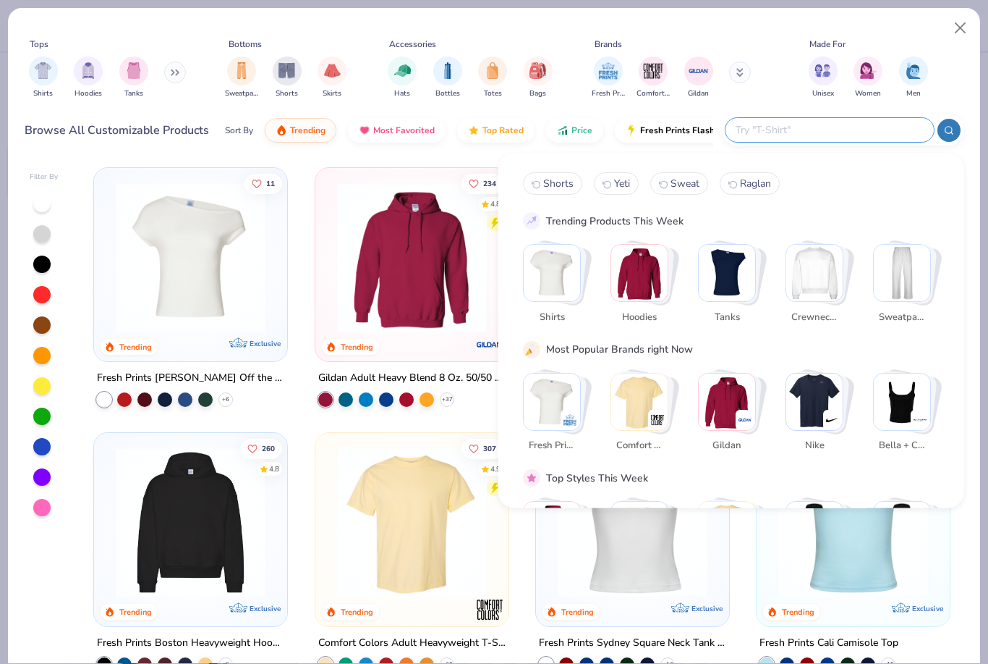
click at [839, 133] on input "text" at bounding box center [829, 130] width 190 height 17
type input "Raglan"
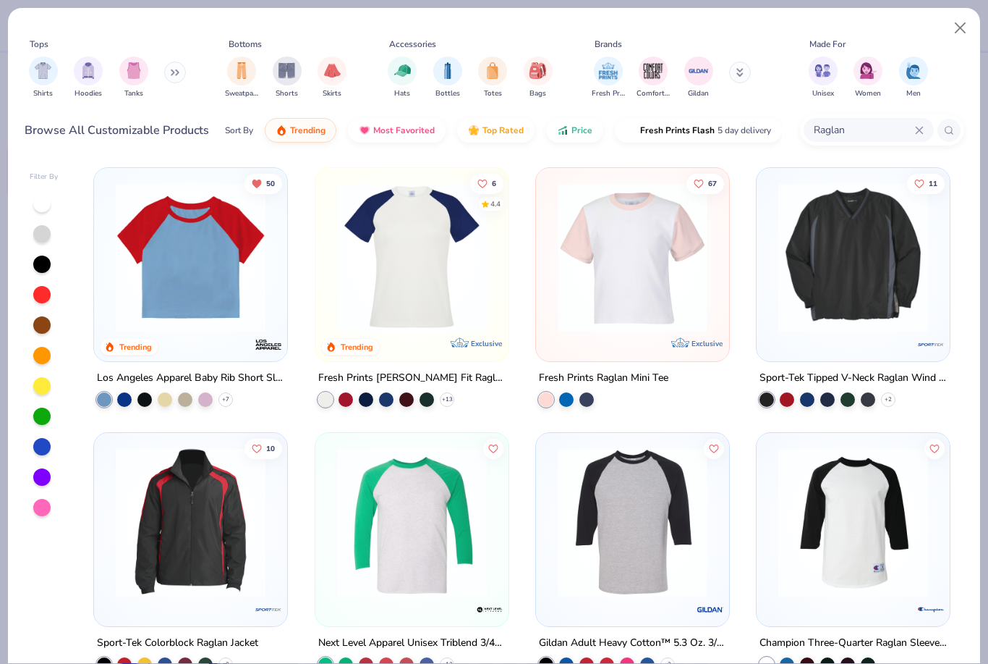
click at [231, 339] on div at bounding box center [190, 260] width 179 height 171
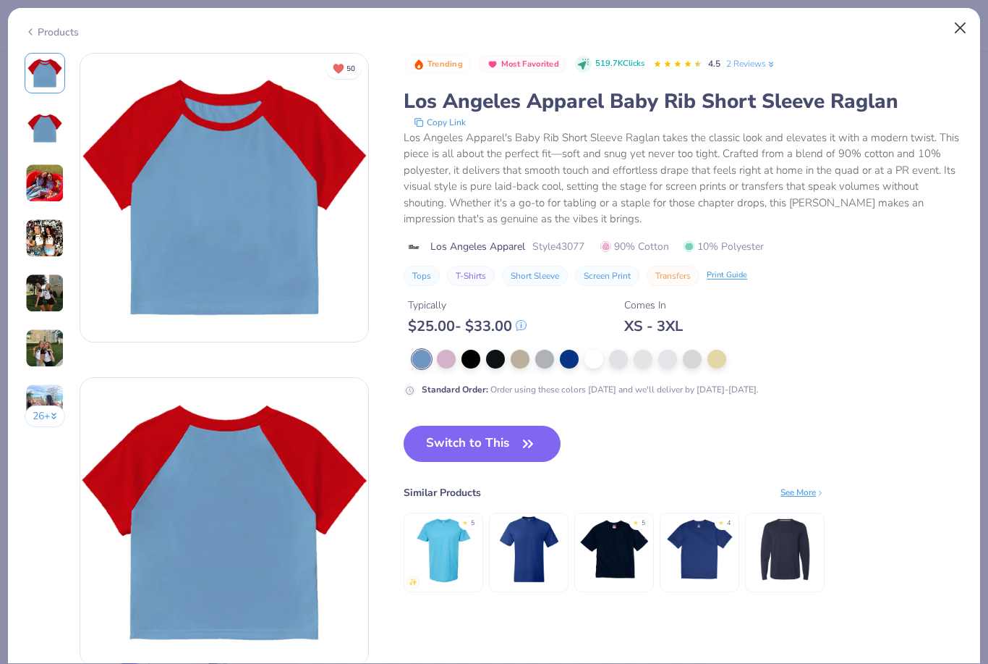
click at [959, 20] on button "Close" at bounding box center [960, 27] width 27 height 27
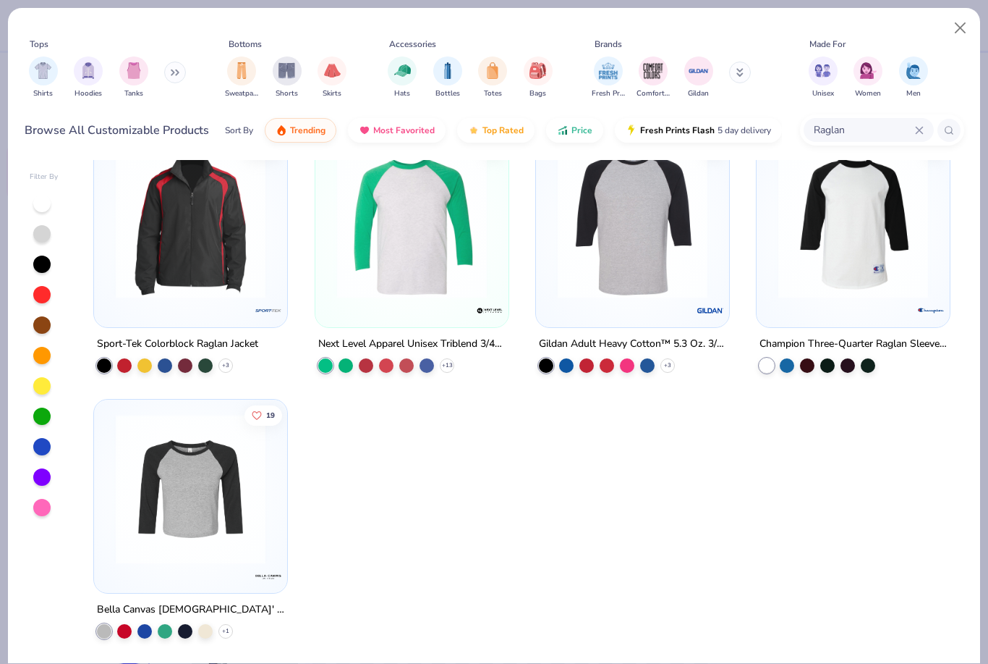
scroll to position [299, 0]
click at [156, 503] on img at bounding box center [191, 488] width 164 height 150
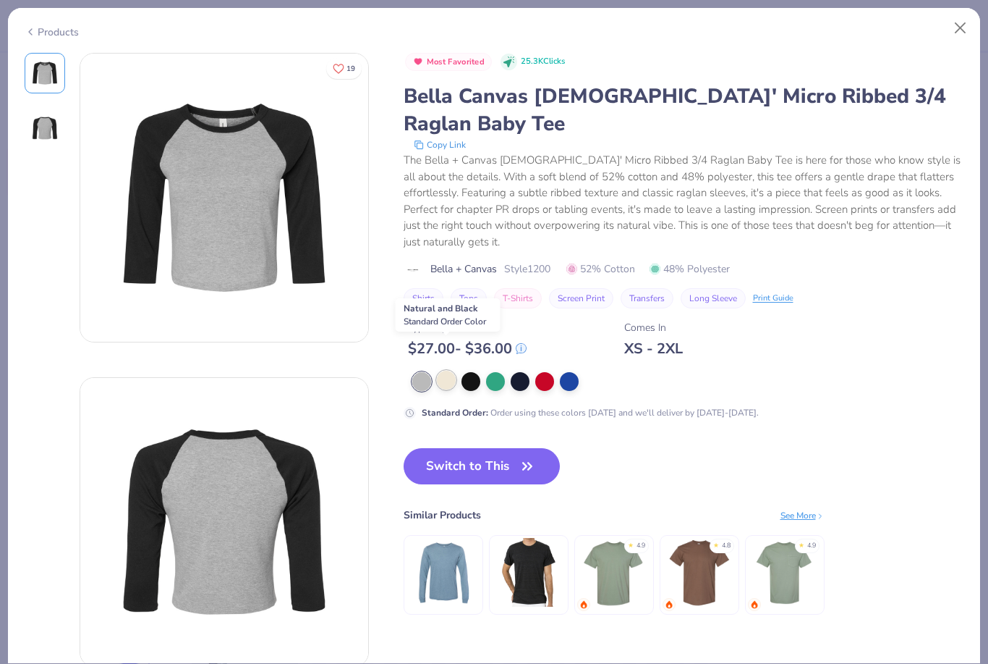
click at [444, 370] on div at bounding box center [446, 379] width 19 height 19
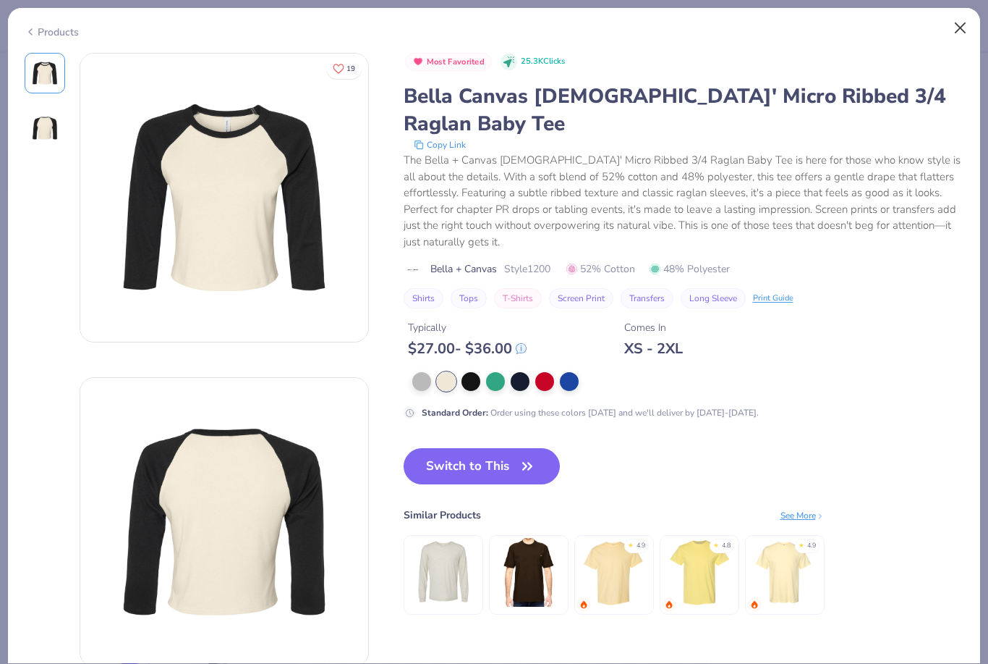
click at [952, 30] on button "Close" at bounding box center [960, 27] width 27 height 27
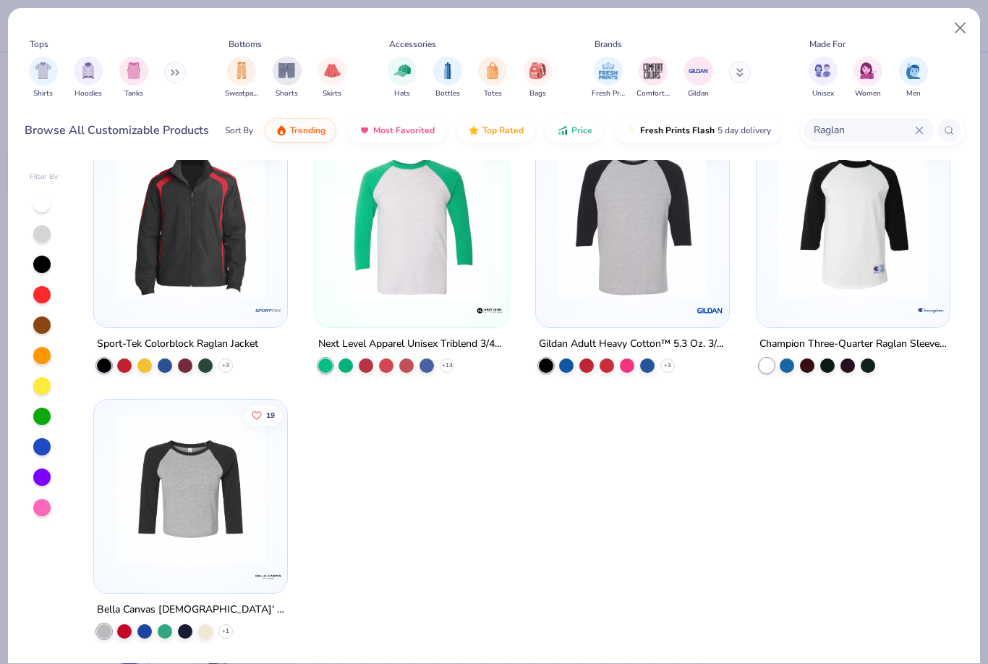
click at [919, 128] on icon at bounding box center [919, 130] width 9 height 9
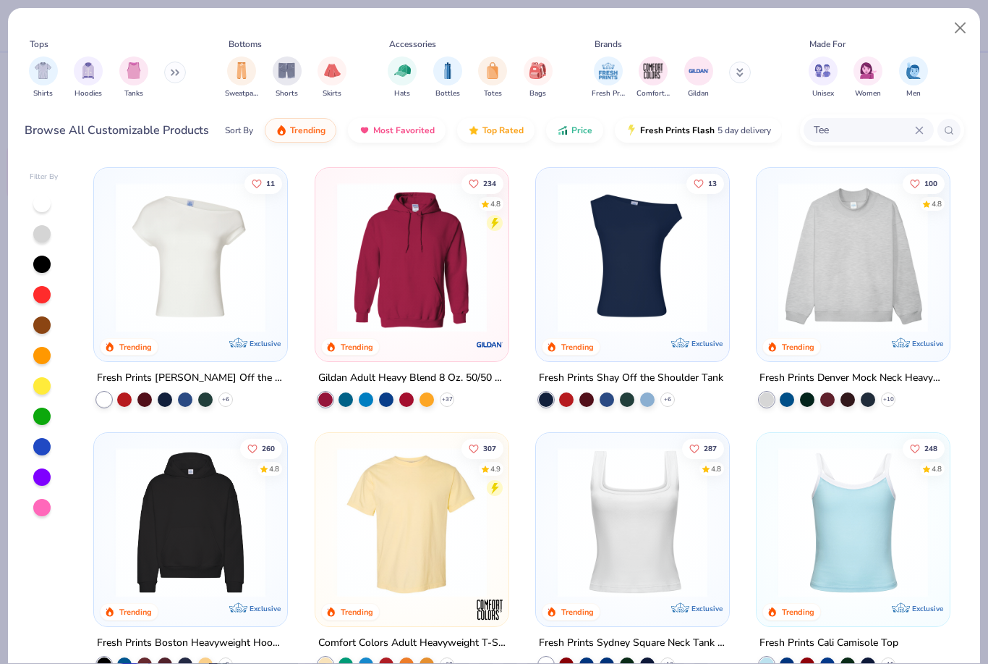
type input "Tee"
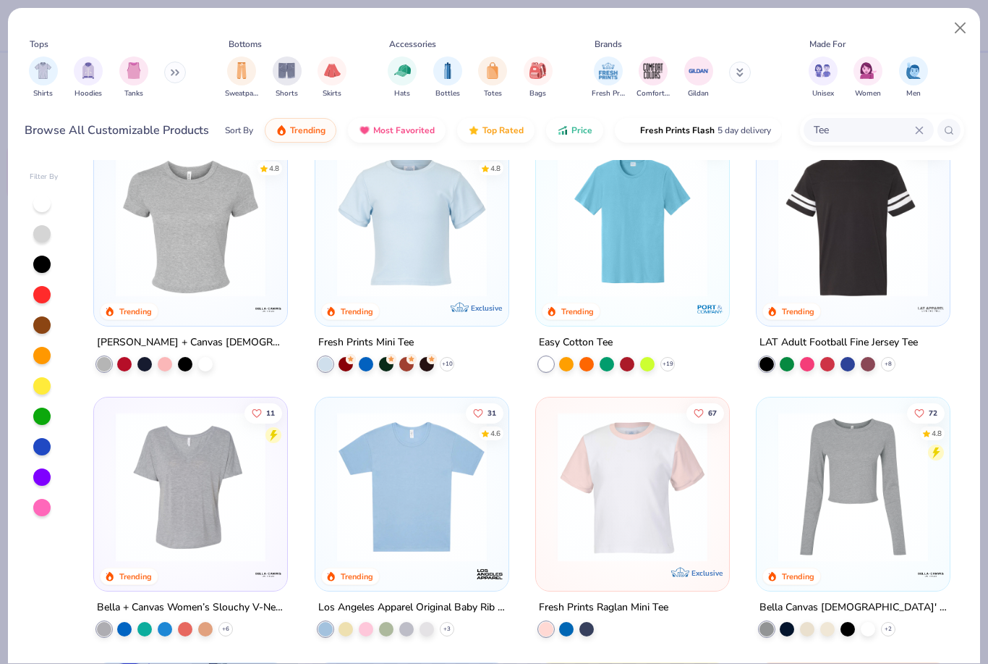
scroll to position [72, 0]
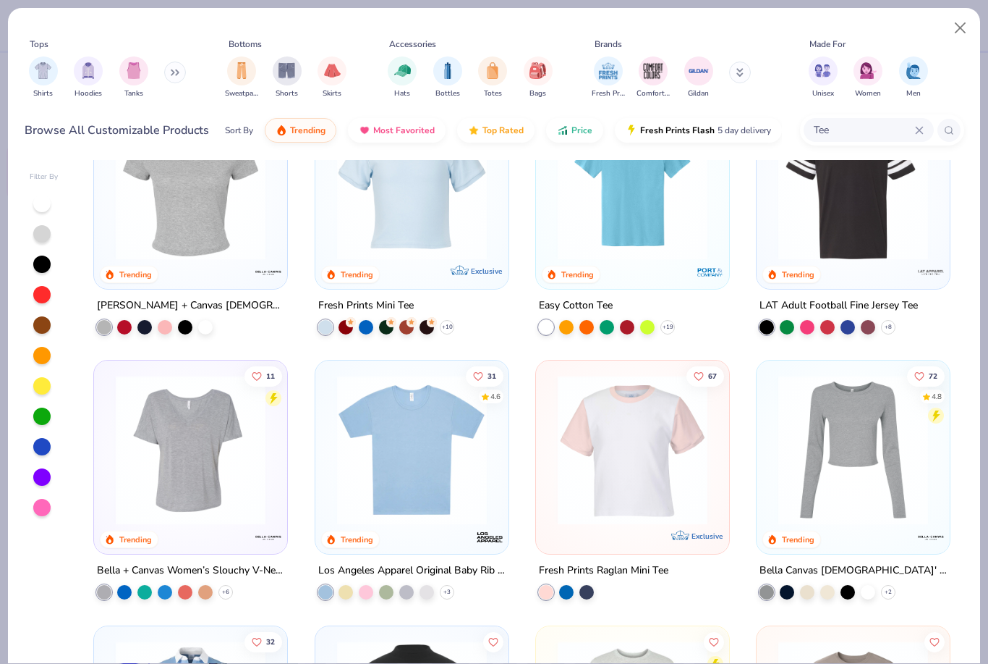
click at [902, 431] on img at bounding box center [853, 450] width 164 height 150
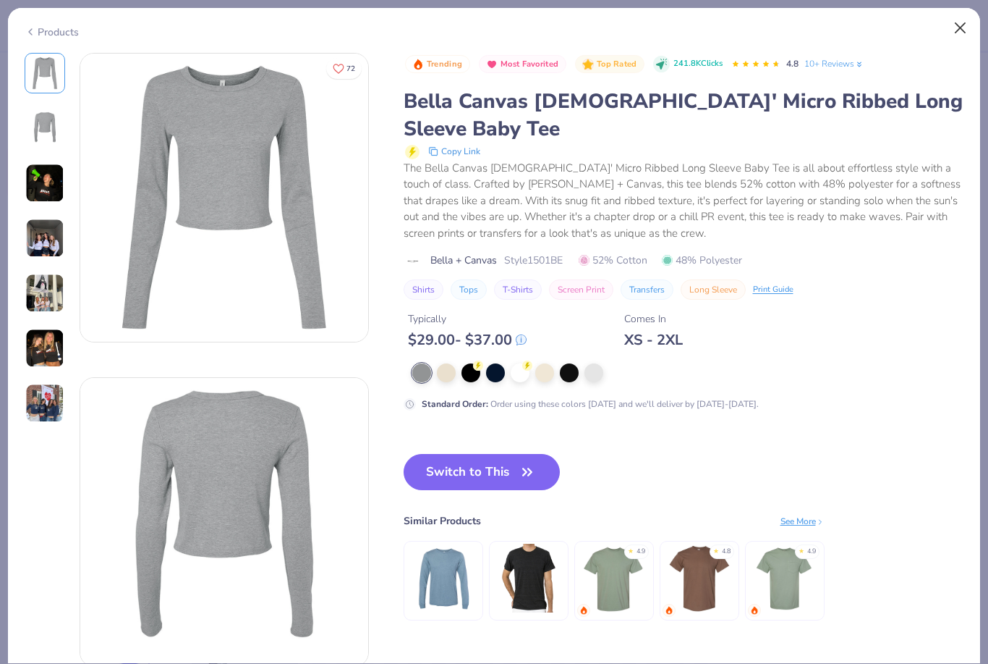
click at [958, 38] on button "Close" at bounding box center [960, 27] width 27 height 27
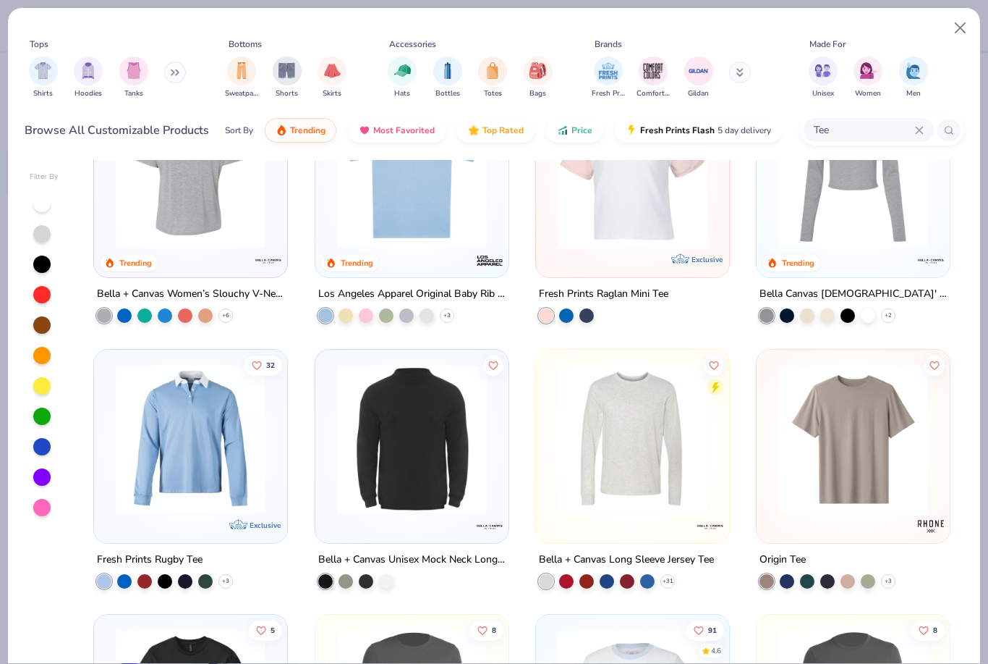
scroll to position [347, 0]
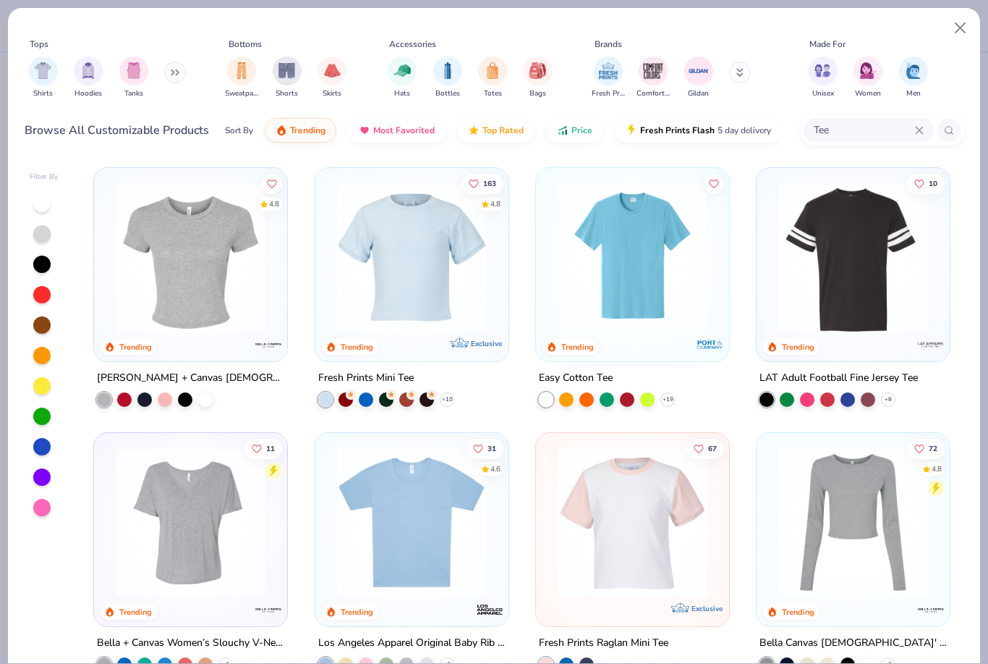
click at [920, 137] on div "Tee" at bounding box center [869, 130] width 130 height 24
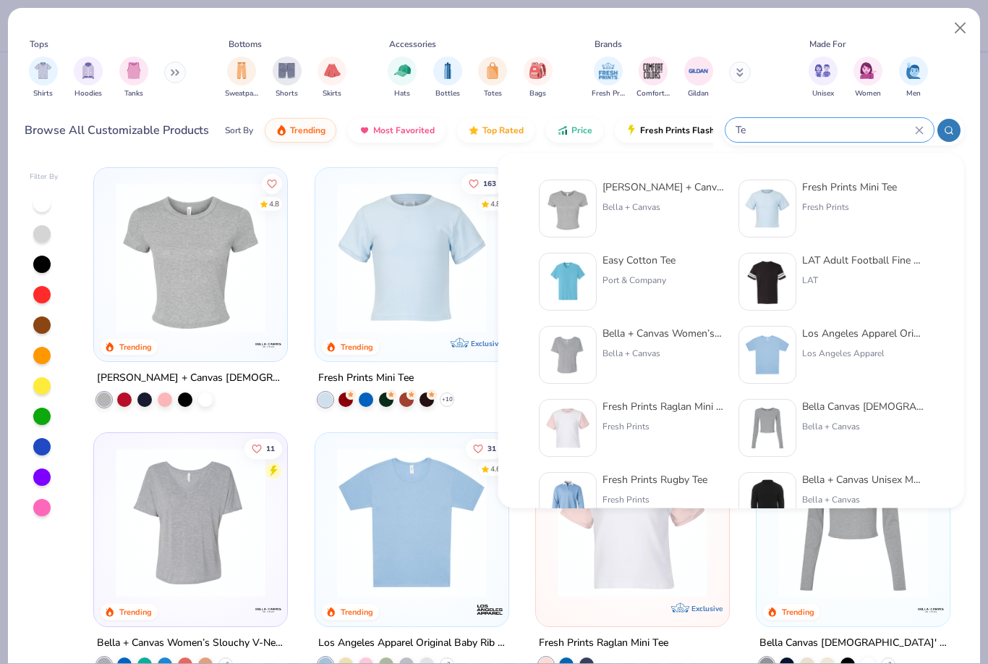
type input "T"
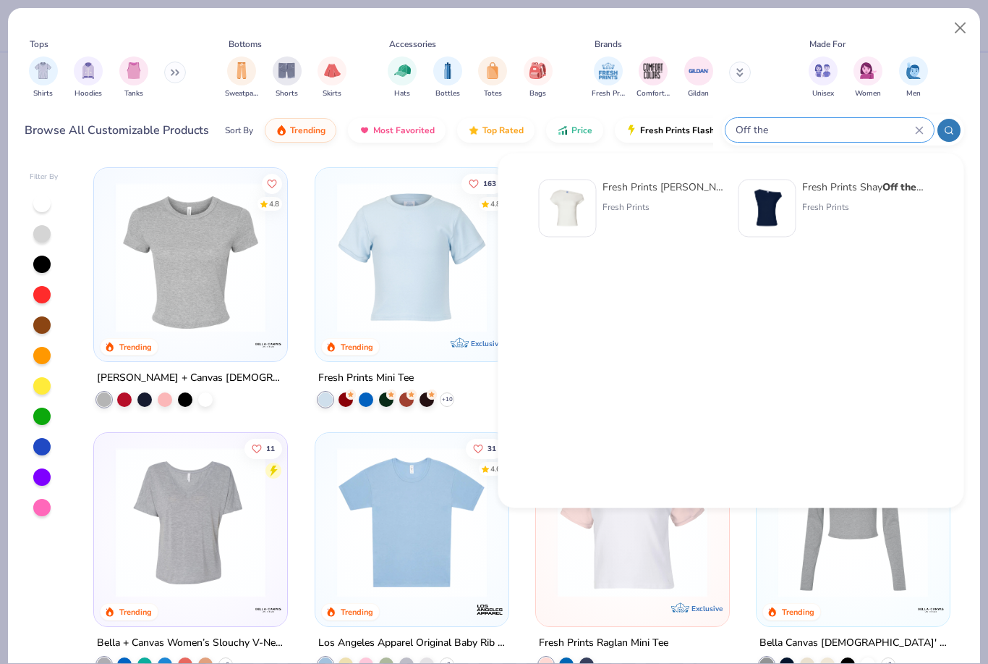
type input "Off the"
click at [639, 208] on div "Fresh Prints" at bounding box center [664, 206] width 122 height 13
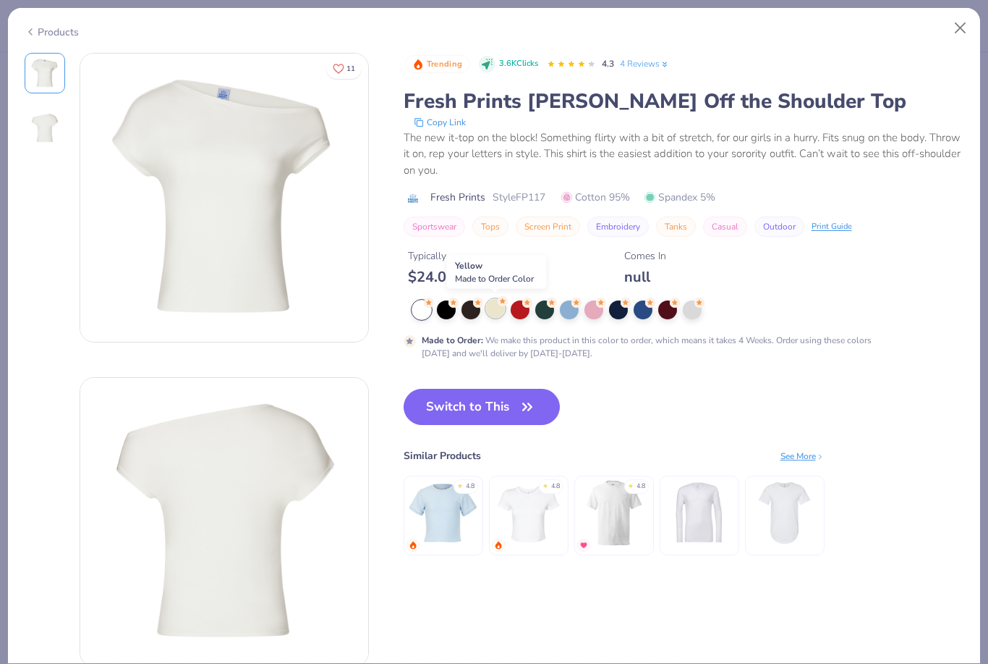
click at [499, 301] on circle at bounding box center [503, 301] width 10 height 10
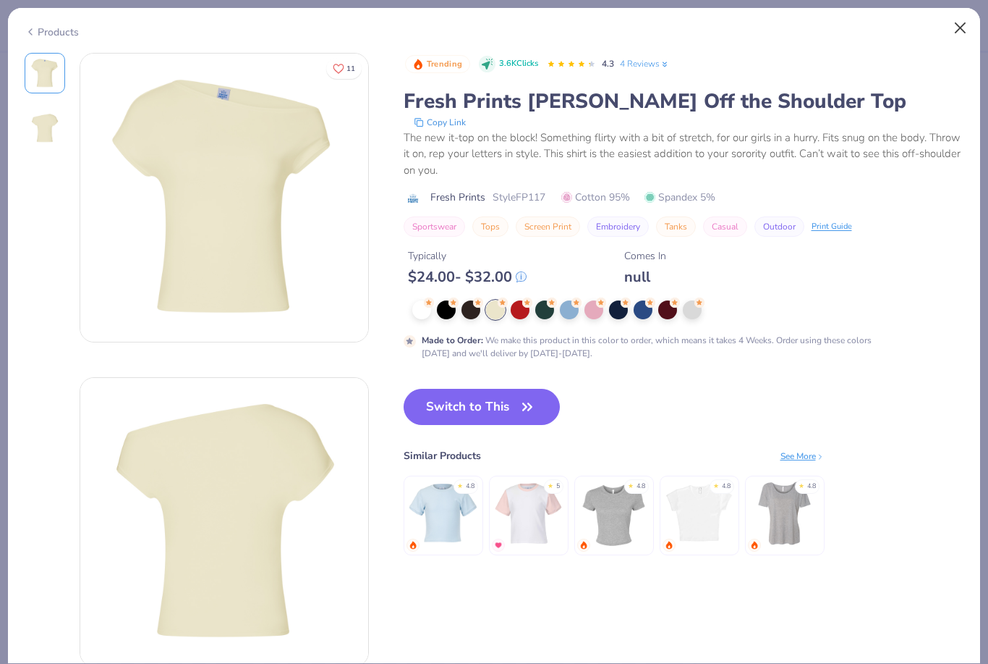
click at [961, 32] on button "Close" at bounding box center [960, 27] width 27 height 27
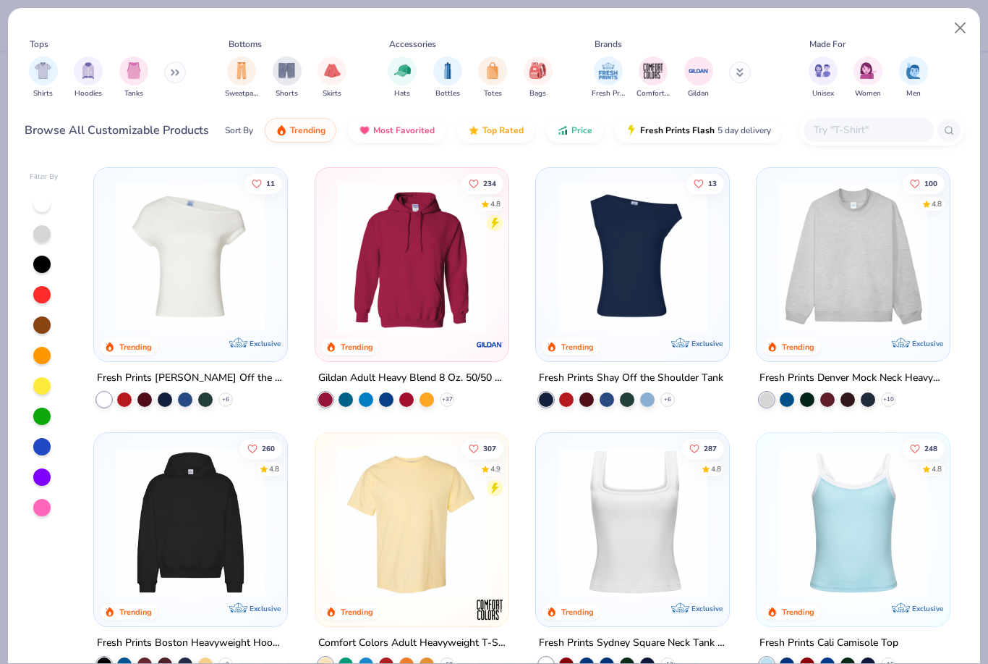
click at [593, 288] on img at bounding box center [633, 257] width 164 height 150
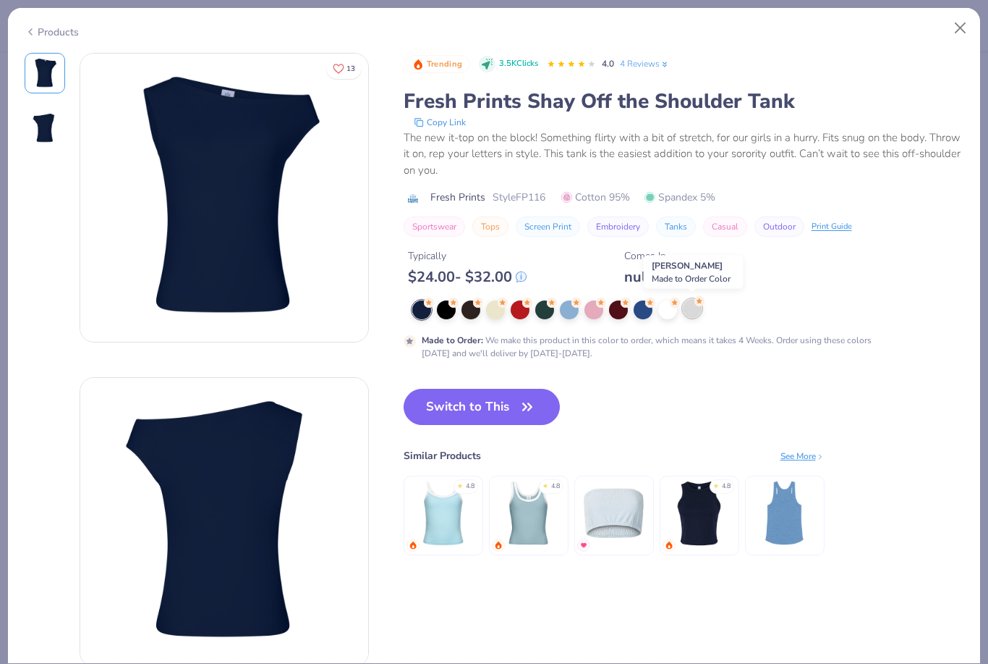
click at [691, 312] on div at bounding box center [692, 308] width 19 height 19
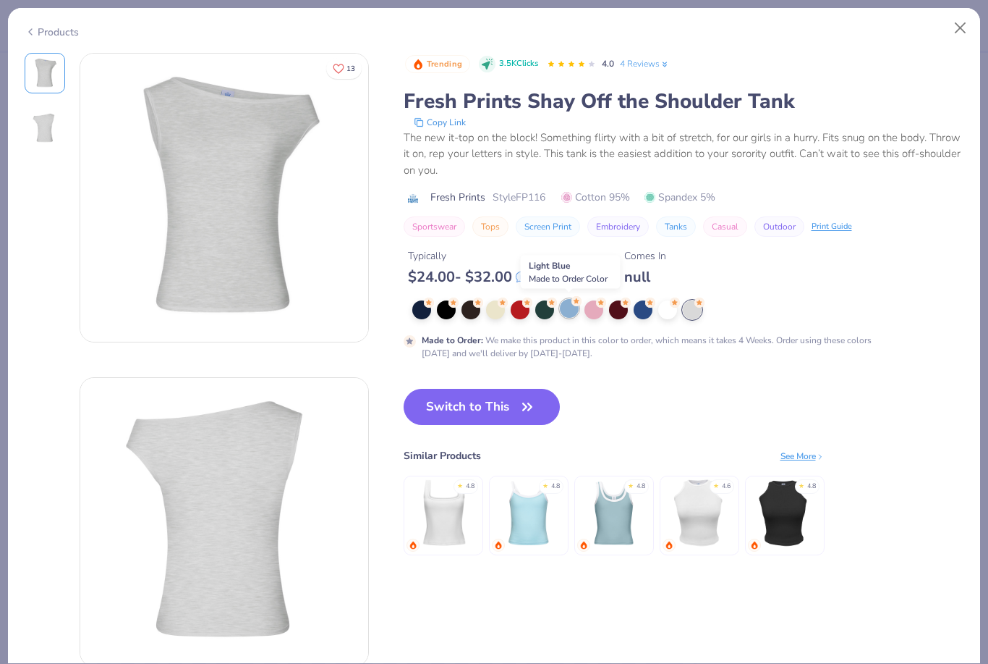
click at [565, 315] on div at bounding box center [569, 308] width 19 height 19
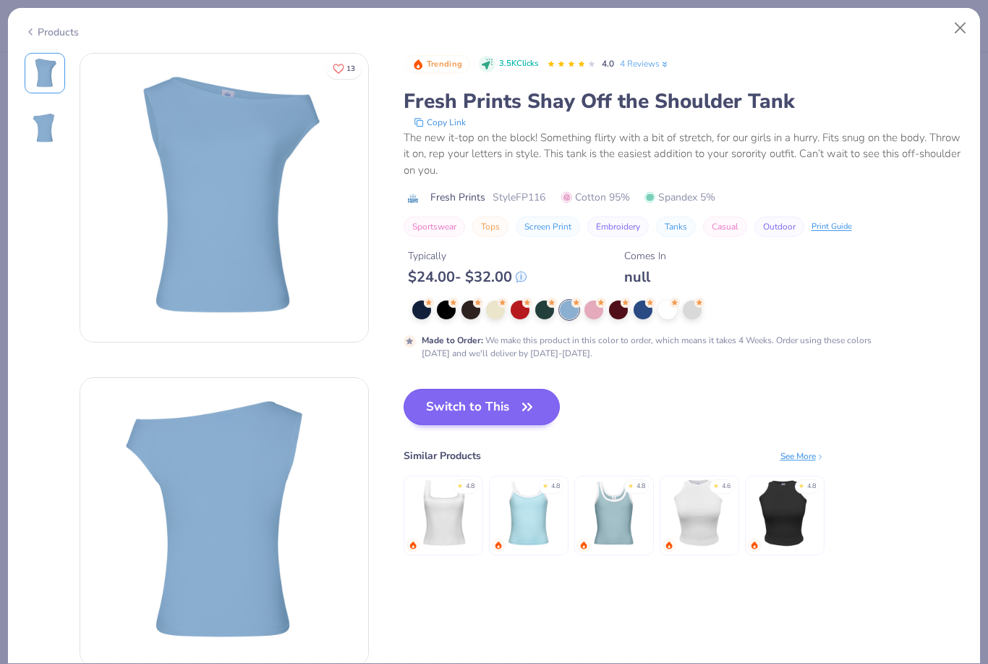
click at [462, 416] on button "Switch to This" at bounding box center [482, 407] width 157 height 36
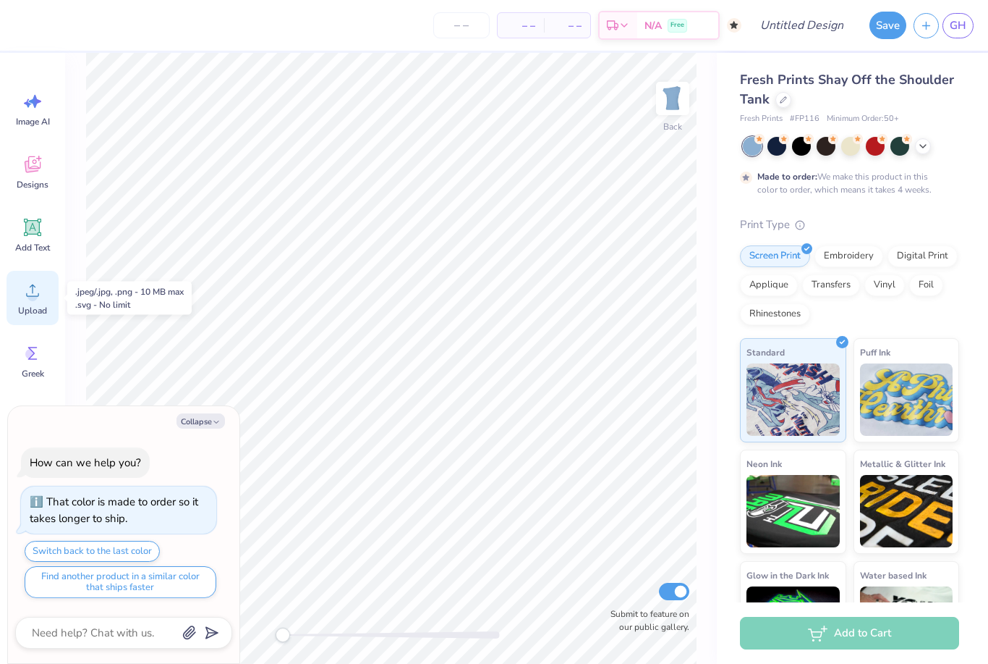
click at [31, 281] on icon at bounding box center [33, 290] width 22 height 22
click at [40, 313] on span "Upload" at bounding box center [32, 311] width 29 height 12
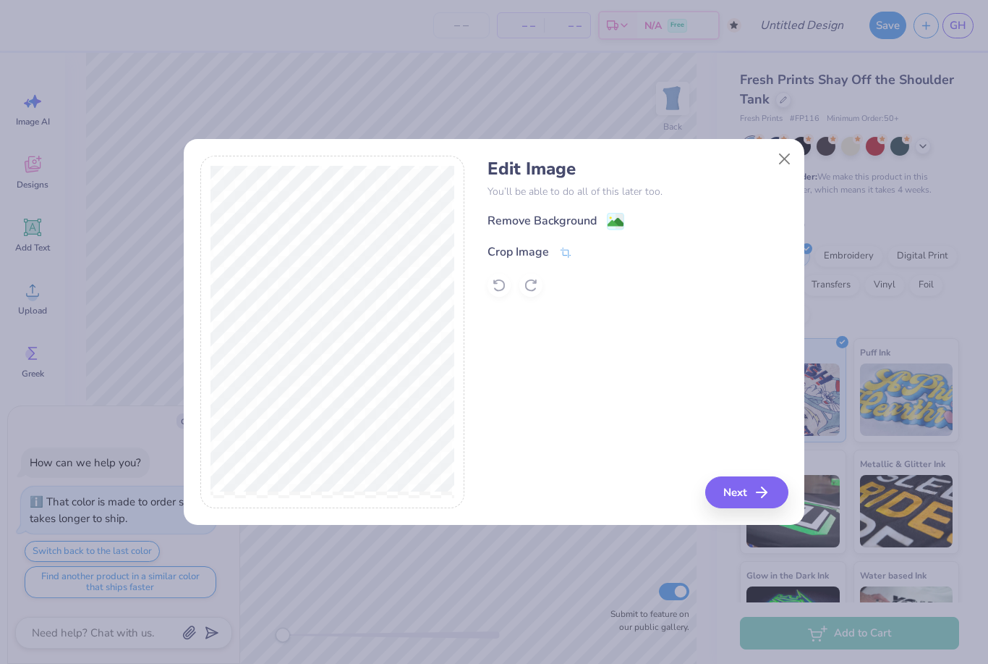
click at [595, 215] on div "Remove Background" at bounding box center [542, 220] width 109 height 17
click at [726, 484] on button "Next" at bounding box center [749, 492] width 83 height 32
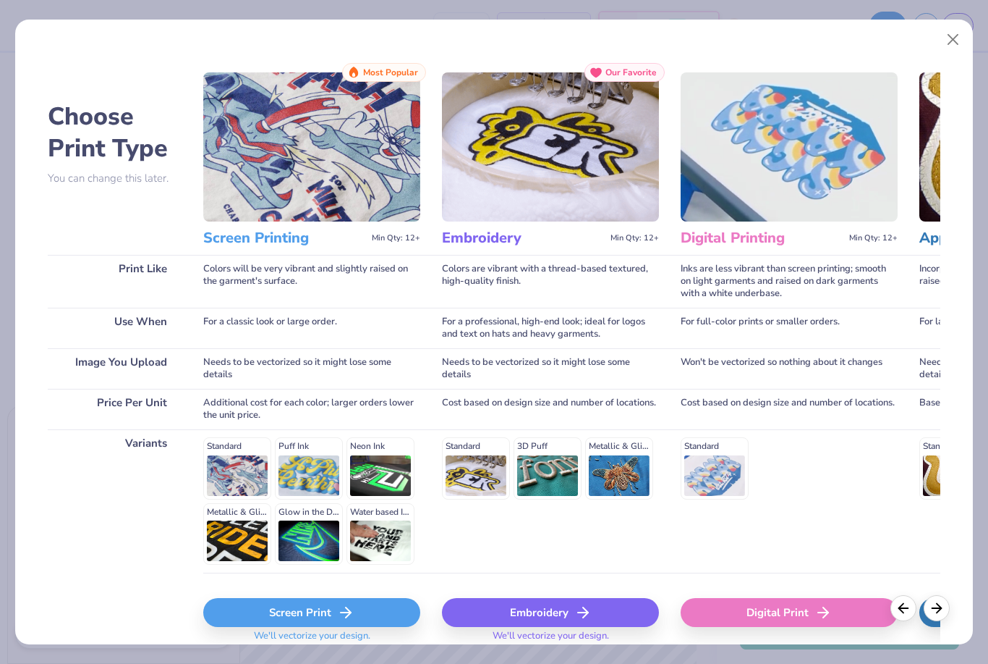
click at [263, 614] on div "Screen Print" at bounding box center [311, 612] width 217 height 29
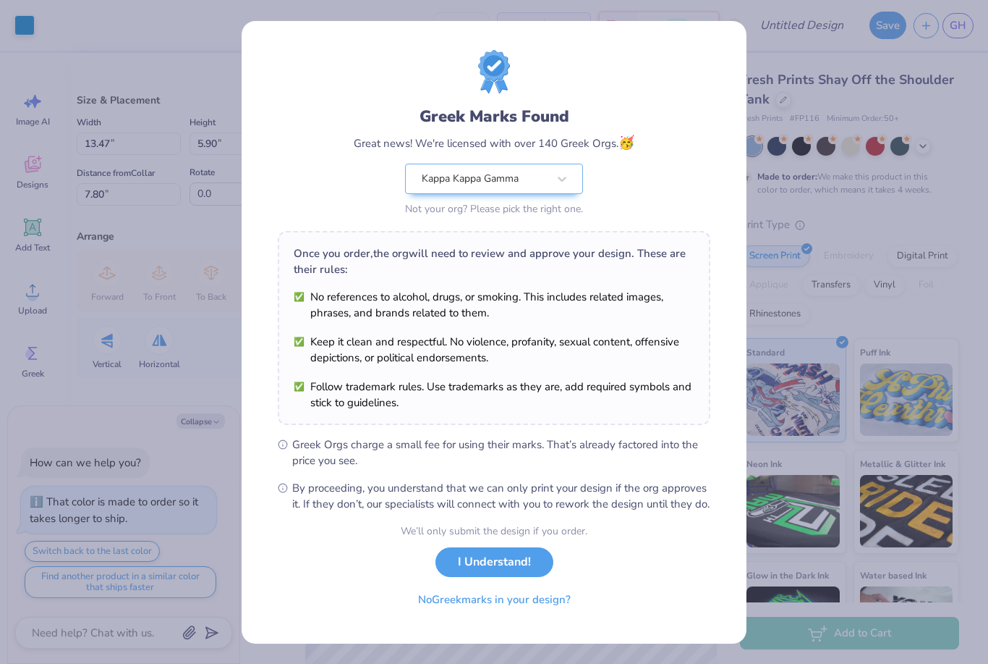
click at [463, 576] on button "I Understand!" at bounding box center [495, 562] width 118 height 30
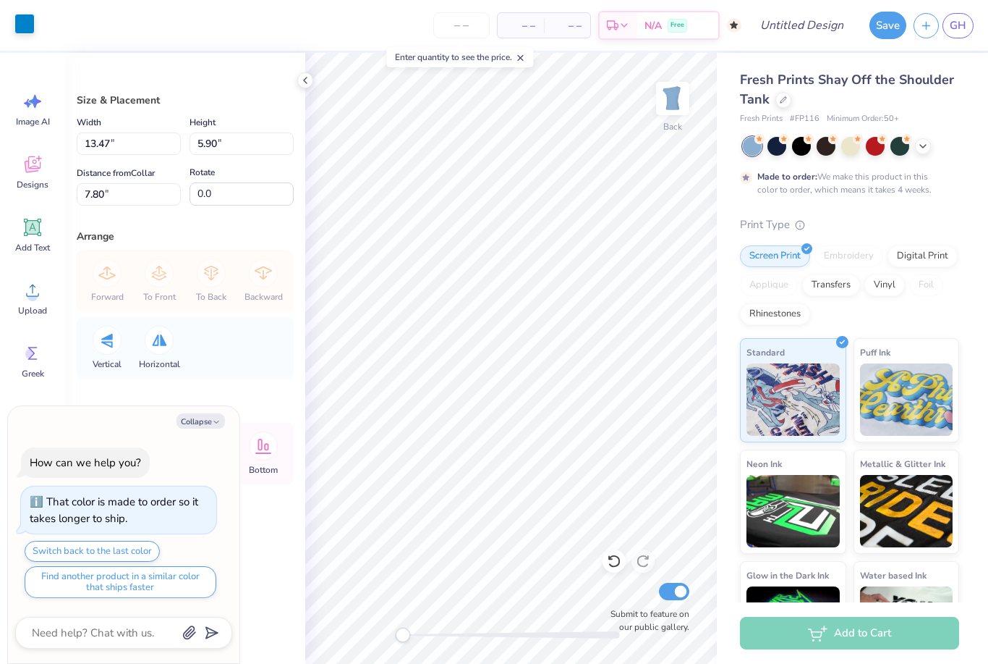
click at [30, 34] on div at bounding box center [24, 24] width 20 height 20
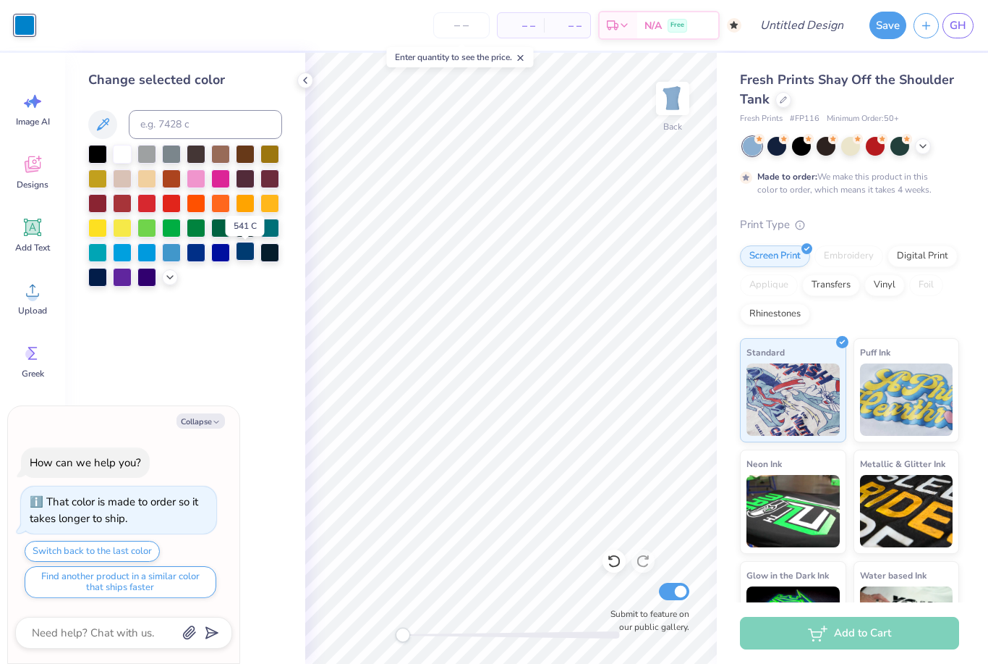
click at [244, 260] on div at bounding box center [245, 251] width 19 height 19
click at [912, 224] on div "Print Type" at bounding box center [849, 224] width 219 height 17
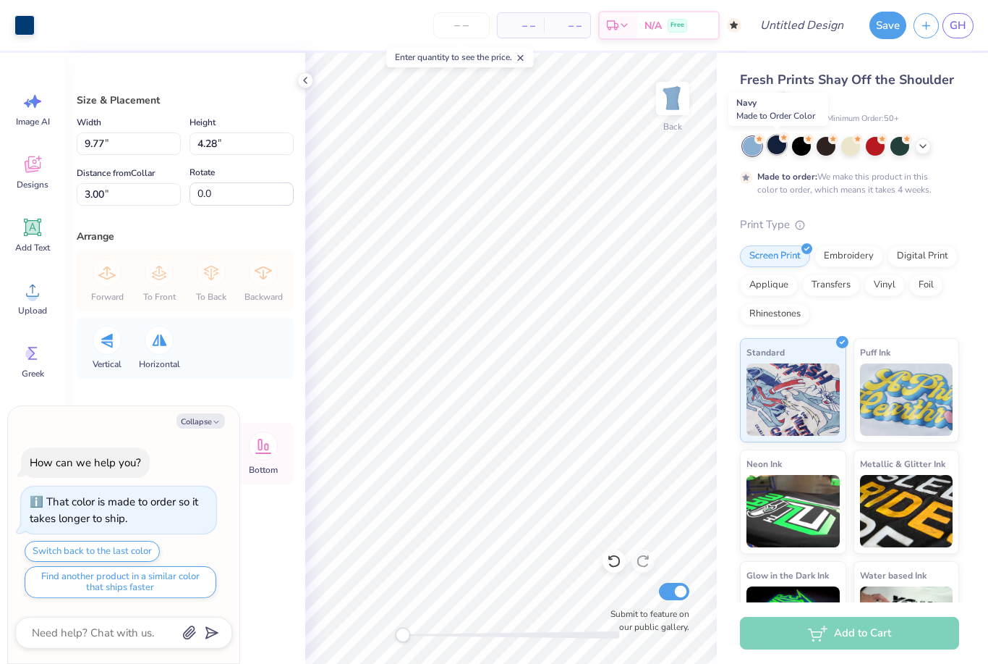
click at [783, 148] on div at bounding box center [777, 144] width 19 height 19
click at [26, 33] on div at bounding box center [24, 24] width 20 height 20
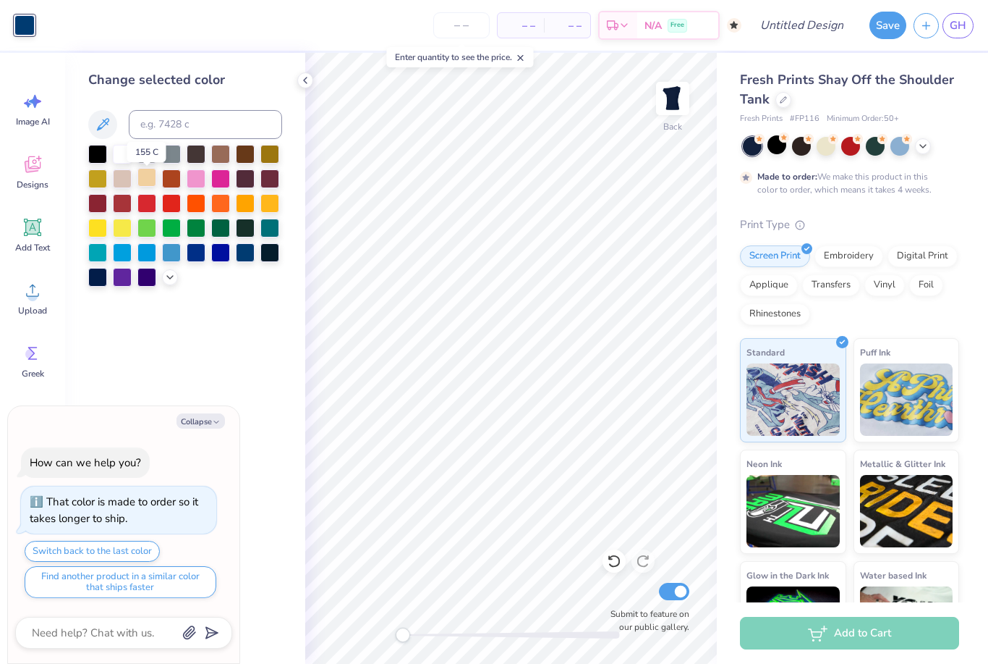
click at [151, 187] on div at bounding box center [146, 177] width 19 height 19
click at [617, 569] on div at bounding box center [614, 560] width 23 height 23
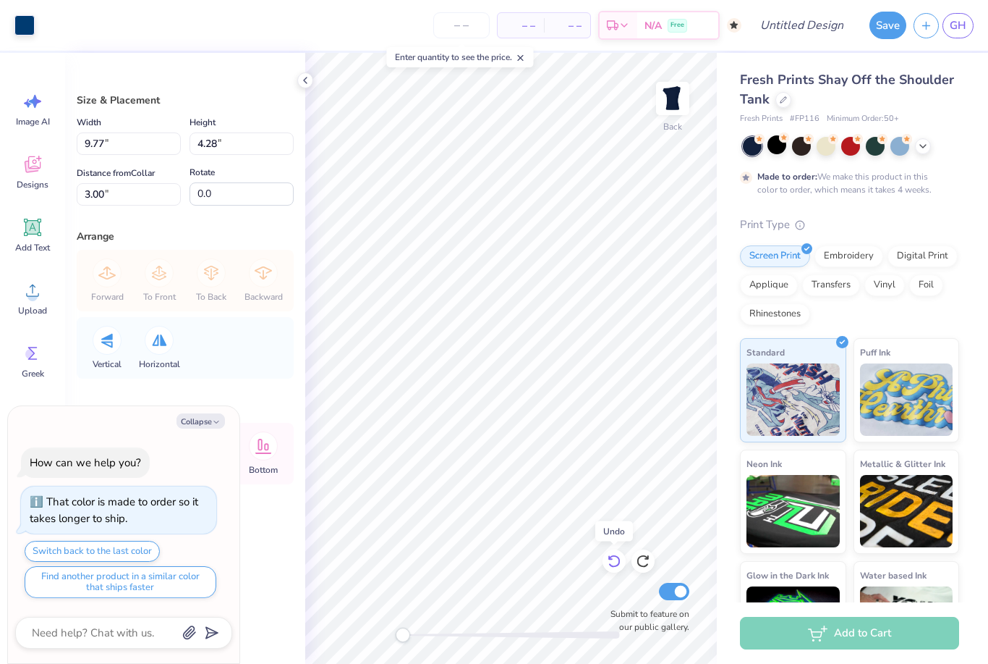
click at [617, 569] on div at bounding box center [614, 560] width 23 height 23
click at [897, 153] on div at bounding box center [900, 144] width 19 height 19
type textarea "x"
click at [802, 33] on input "Design Title" at bounding box center [819, 25] width 71 height 29
type input "S"
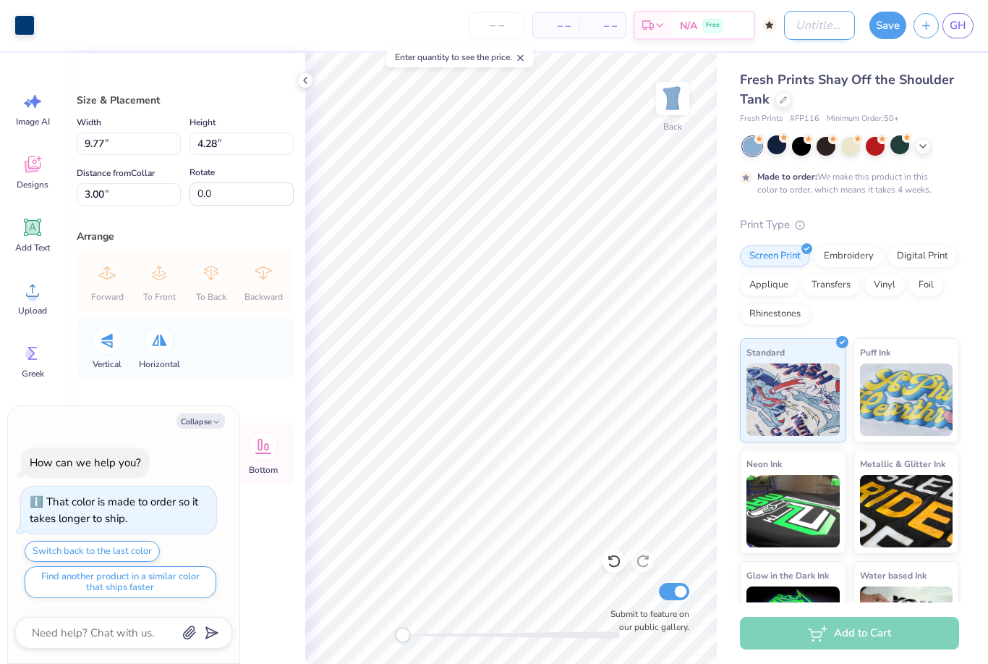
type textarea "x"
type input "Si"
type textarea "x"
type input "Sim"
type textarea "x"
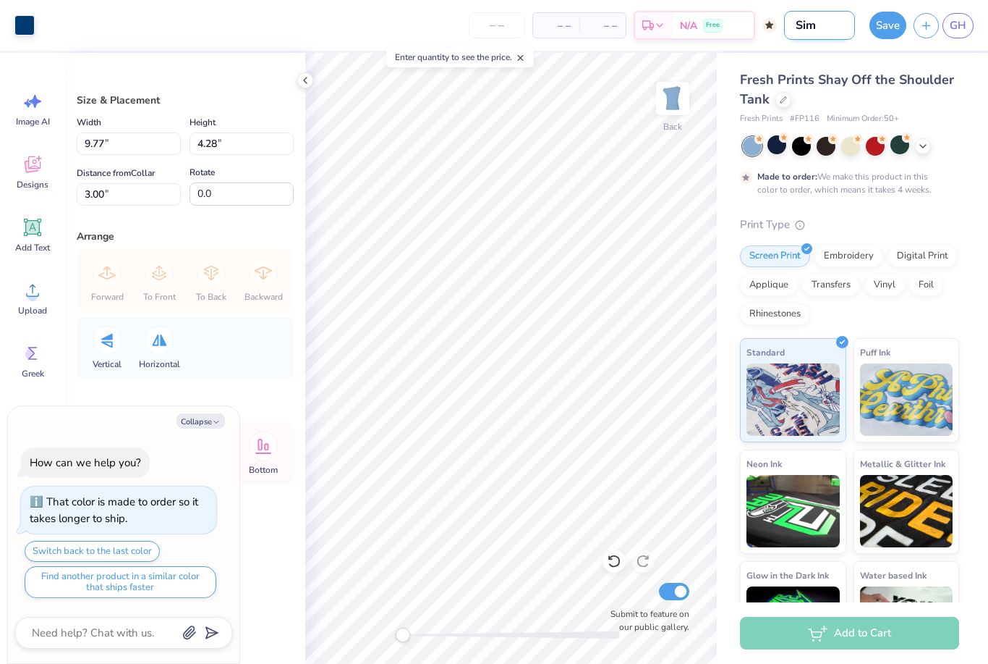
type input "Simp"
type textarea "x"
type input "Simpl"
type textarea "x"
type input "Simply"
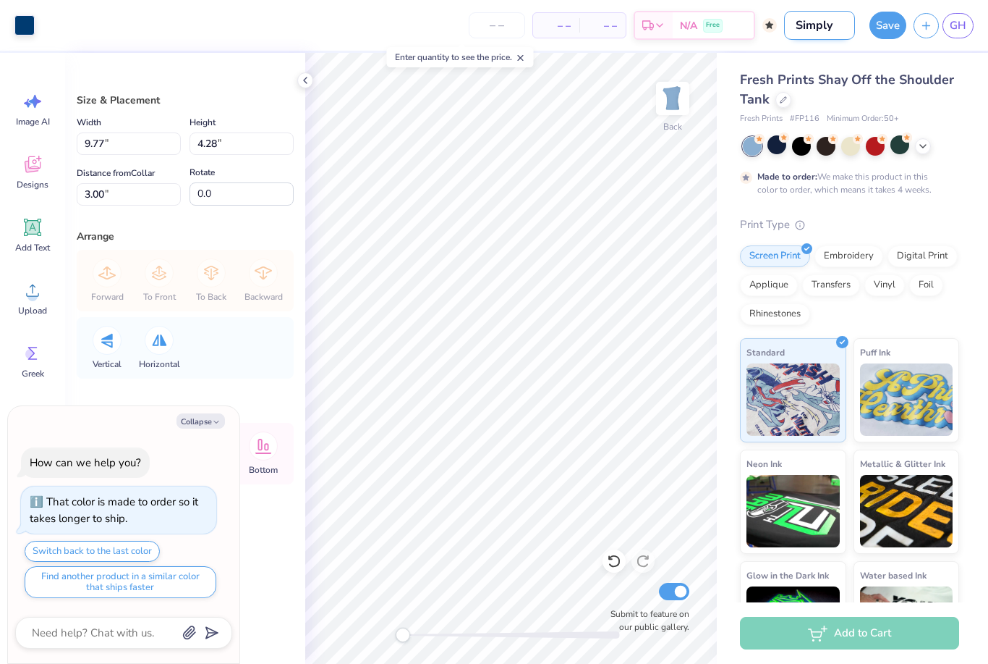
type textarea "x"
type input "Simply"
type textarea "x"
type input "Simply K"
type textarea "x"
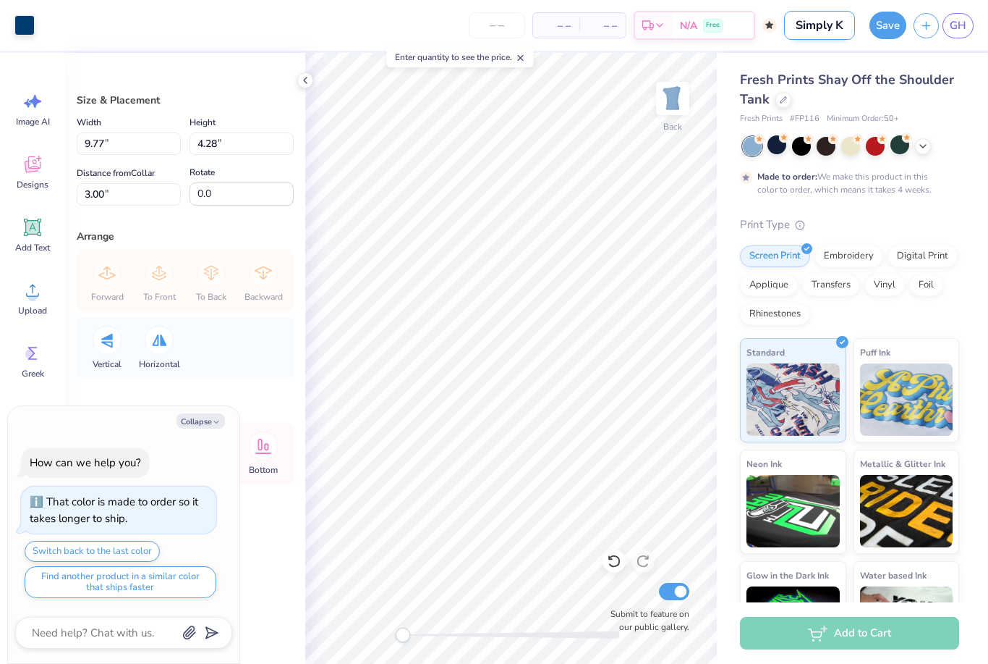
type input "Simply KK"
type textarea "x"
type input "Simply KKG"
type textarea "x"
type input "Simply KKG"
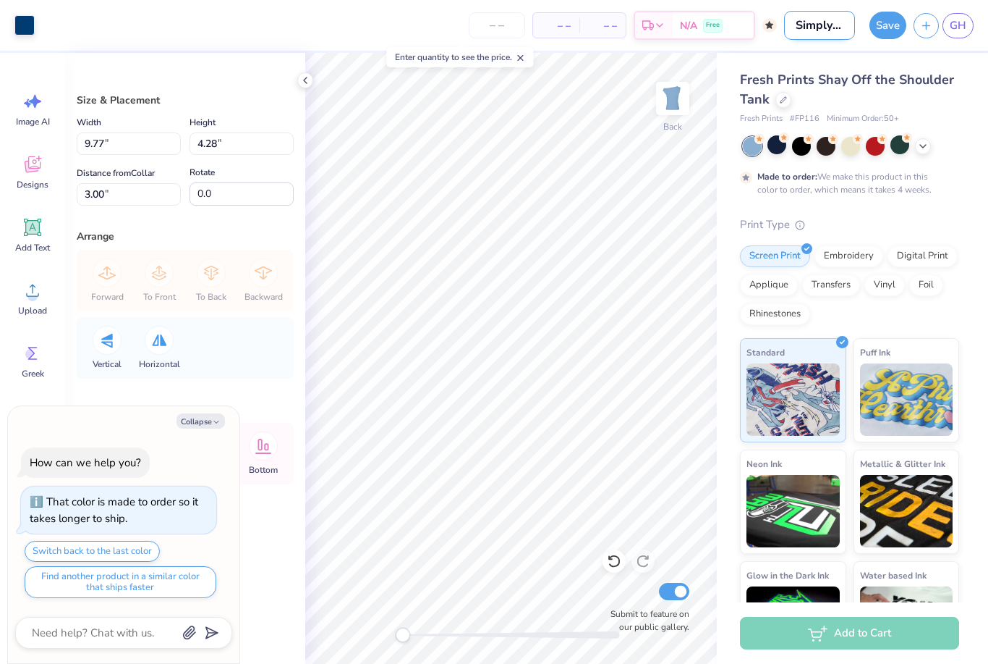
type textarea "x"
type input "Simply KKG s"
type textarea "x"
type input "Simply KKG sl"
type textarea "x"
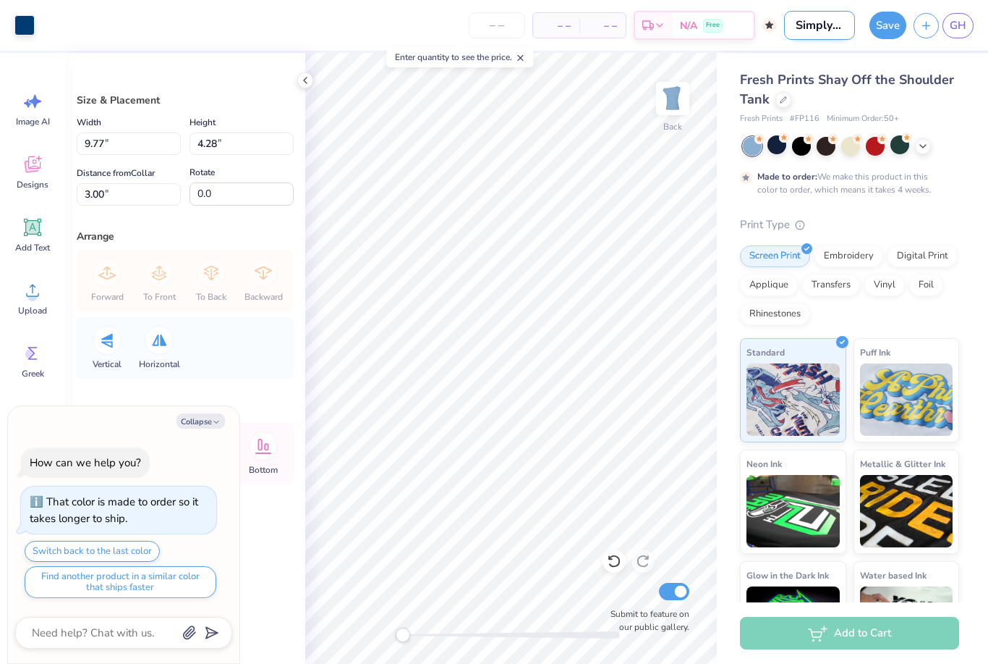
type input "Simply KKG slo"
type textarea "x"
type input "Simply KKG slou"
type textarea "x"
type input "Simply KKG slouc"
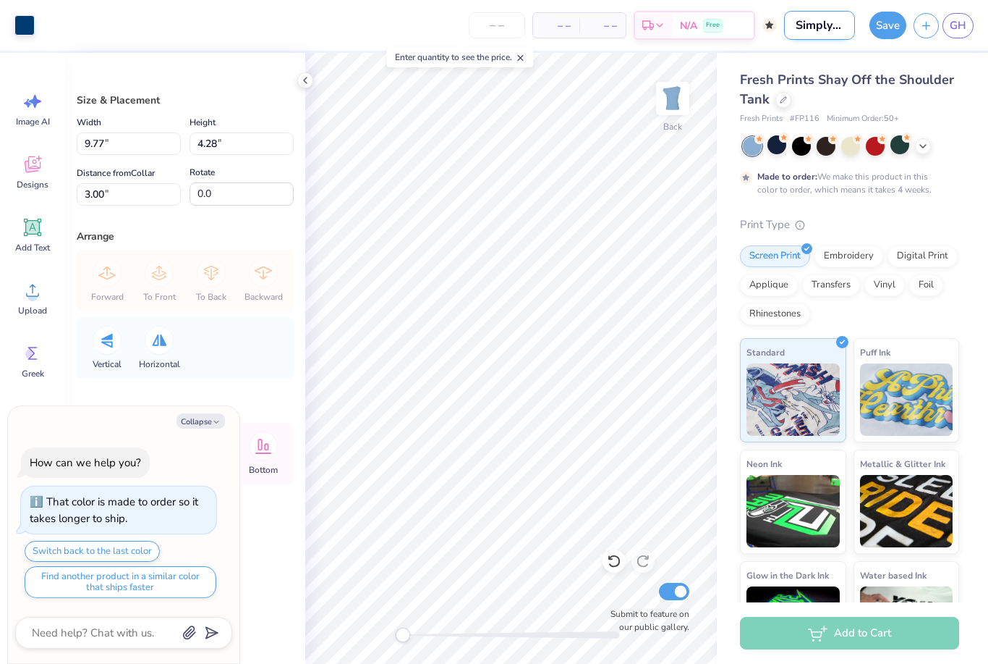
type textarea "x"
type input "Simply KKG slouch"
type textarea "x"
type input "Simply KKG slouch"
type textarea "x"
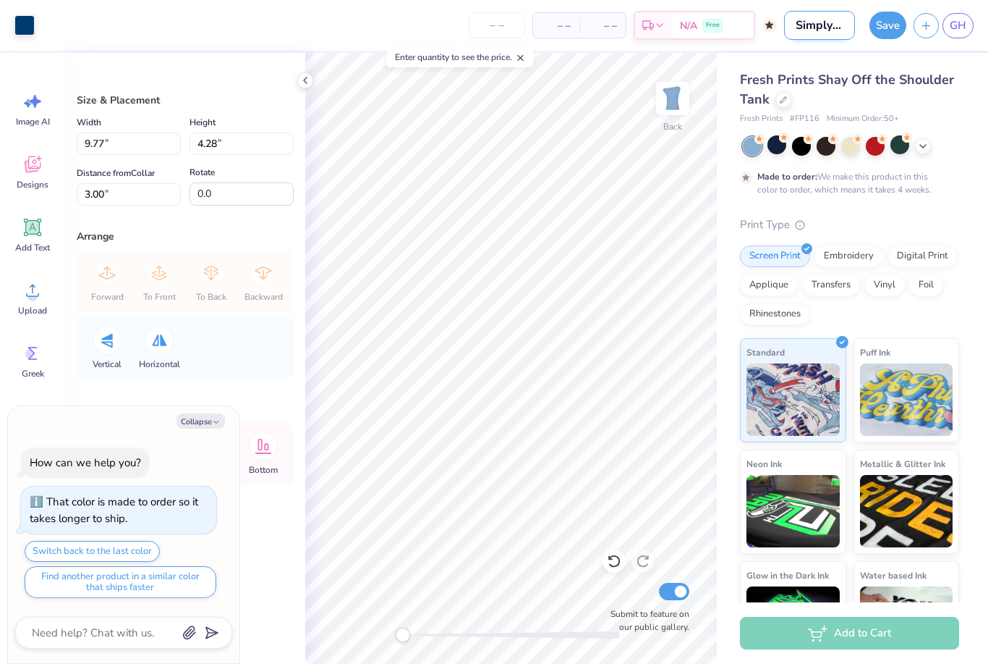
type input "Simply KKG slouch t"
type textarea "x"
type input "Simply KKG slouch te"
type textarea "x"
type input "Simply KKG slouch tee"
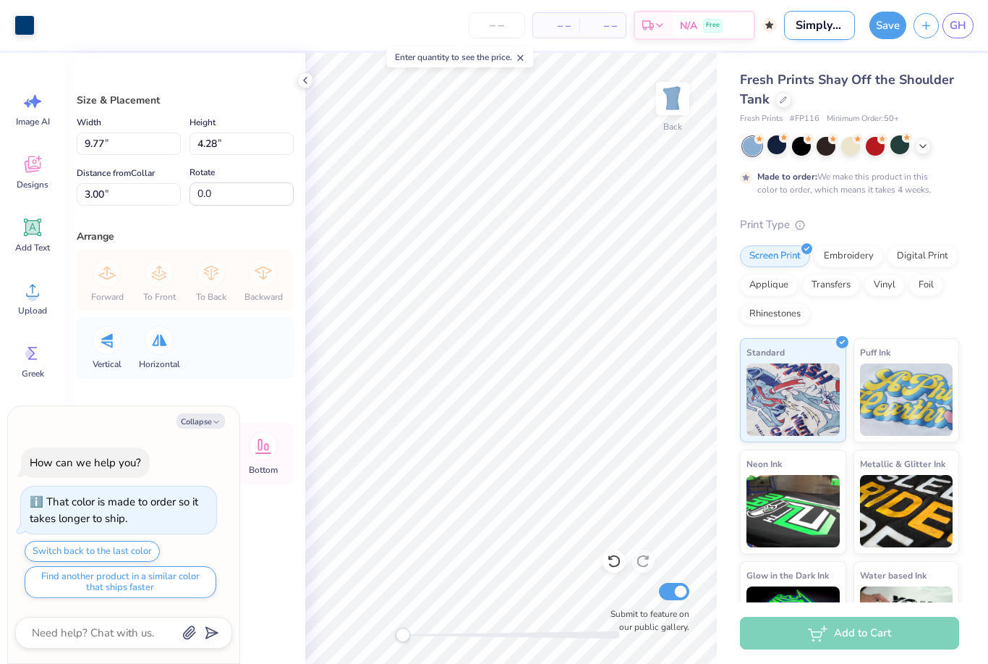
type textarea "x"
type input "Simply KKG slouch tee"
click at [886, 24] on button "Save" at bounding box center [888, 25] width 37 height 27
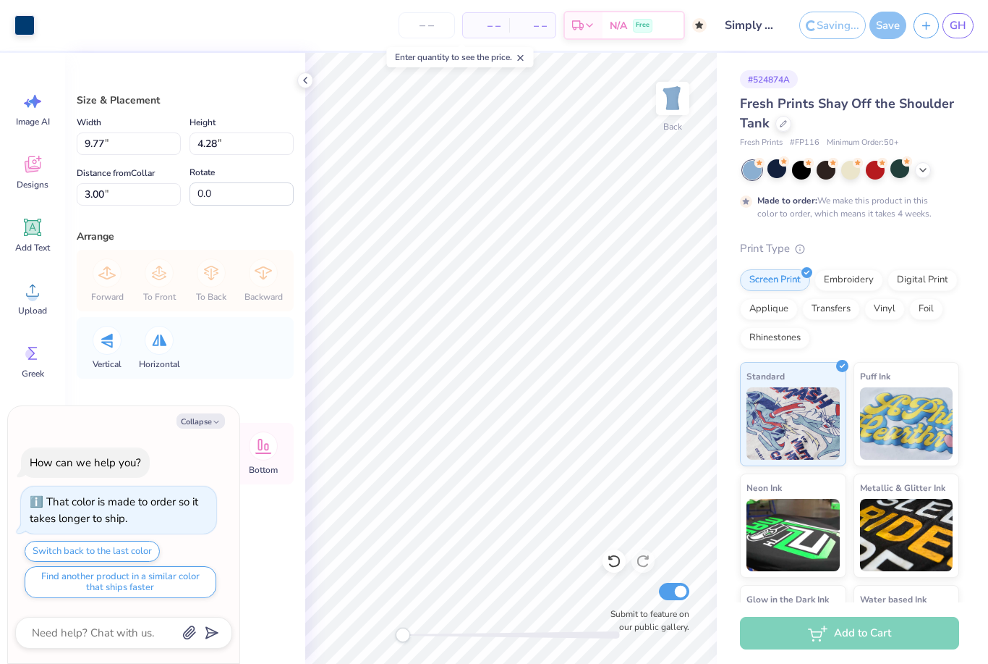
type textarea "x"
click at [936, 23] on button "button" at bounding box center [926, 23] width 25 height 25
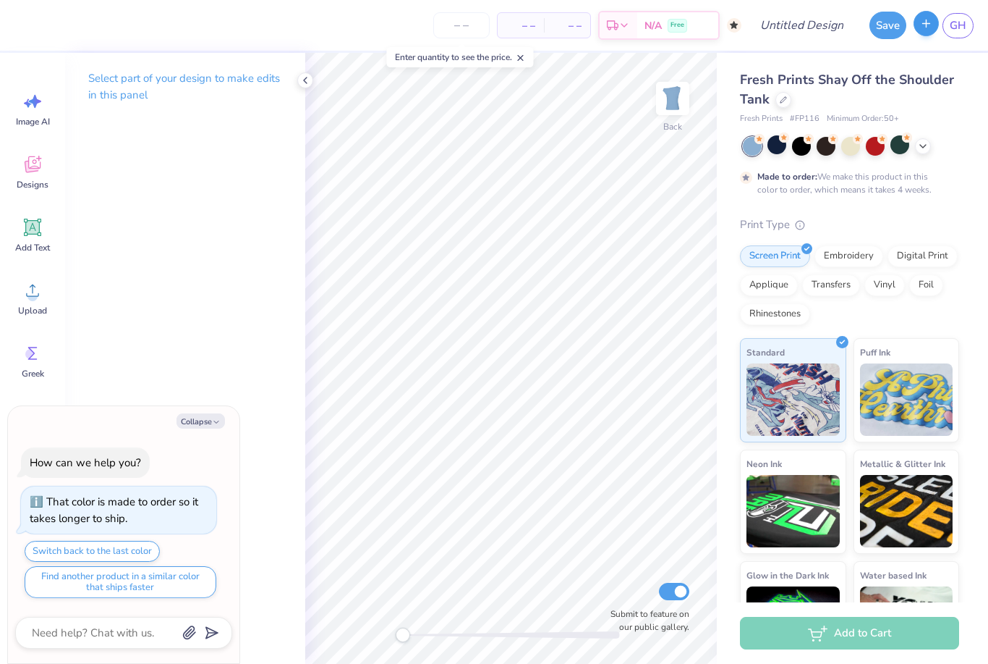
type textarea "x"
click at [957, 34] on link "GH" at bounding box center [958, 25] width 31 height 25
